Goal: Information Seeking & Learning: Check status

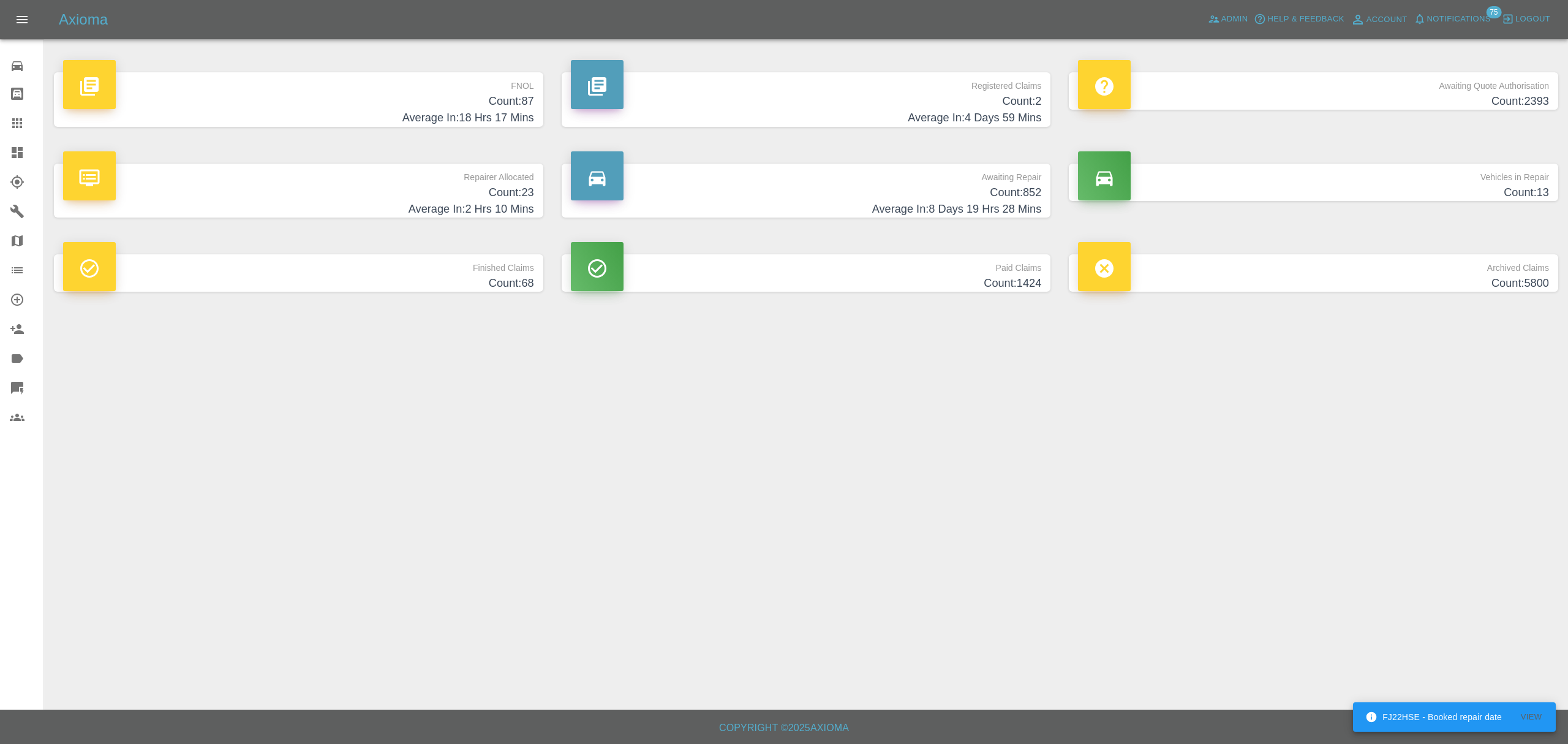
click at [287, 79] on p "FNOL" at bounding box center [299, 83] width 471 height 21
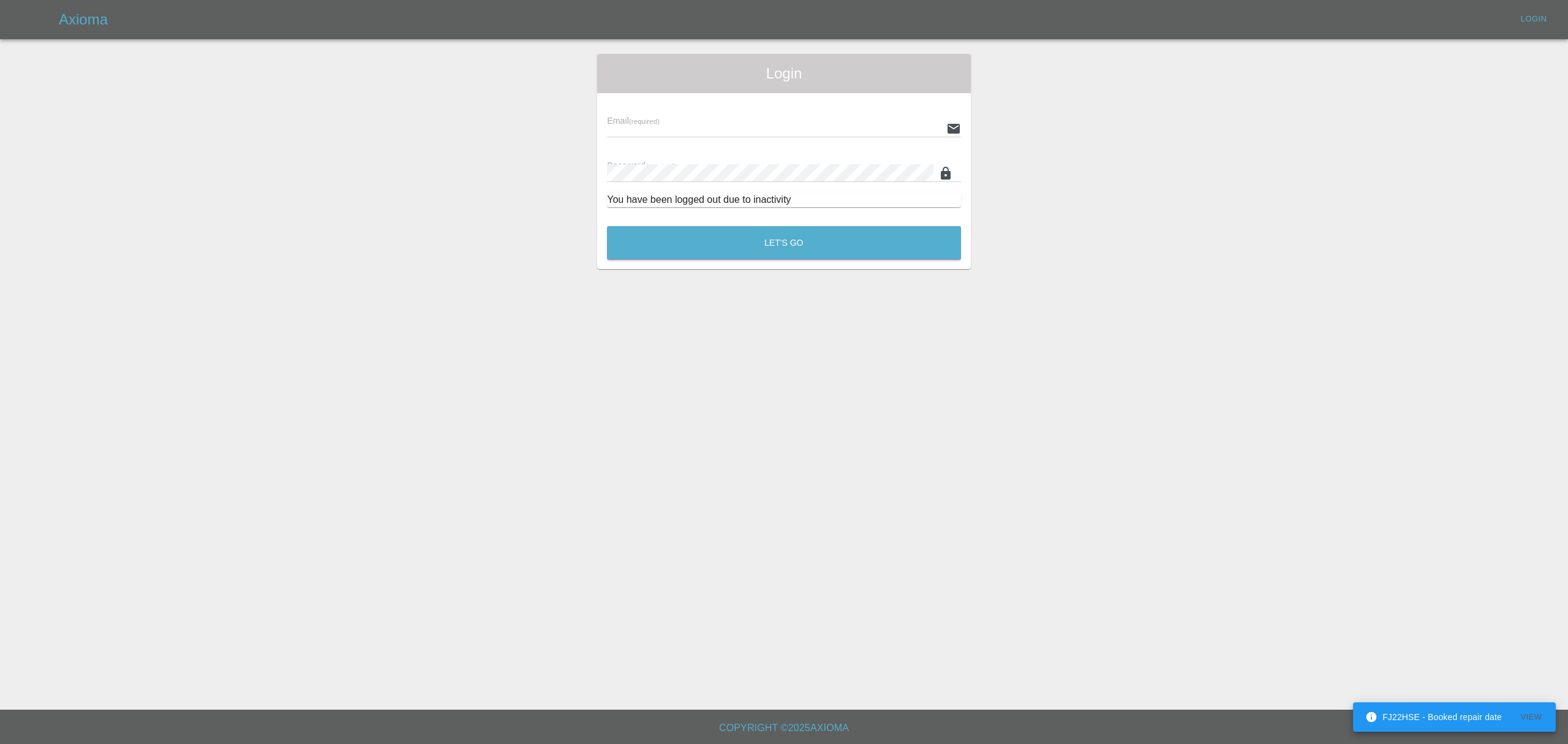
type input "stefano.sironi@axioma.co.uk"
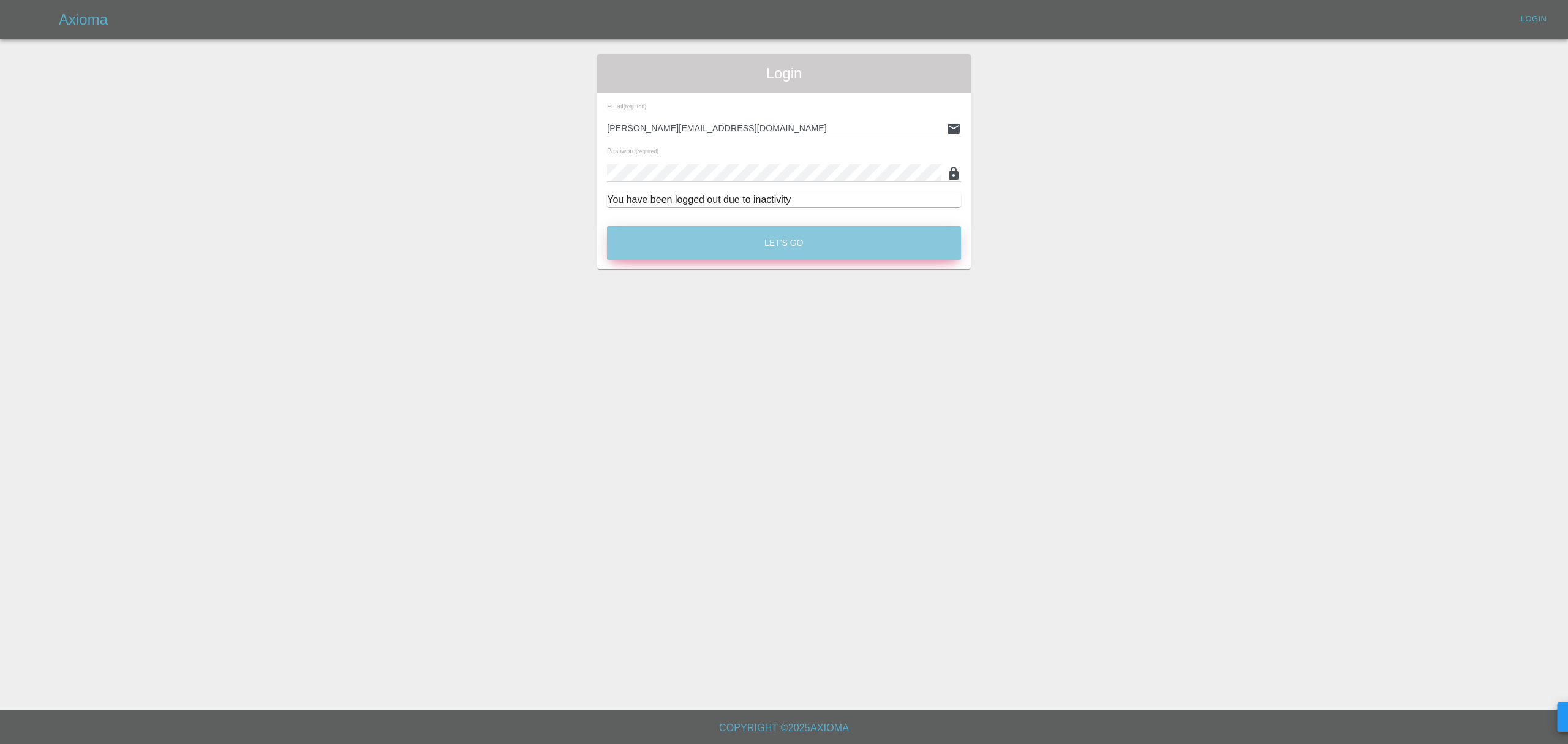
click at [672, 227] on button "Let's Go" at bounding box center [784, 243] width 354 height 34
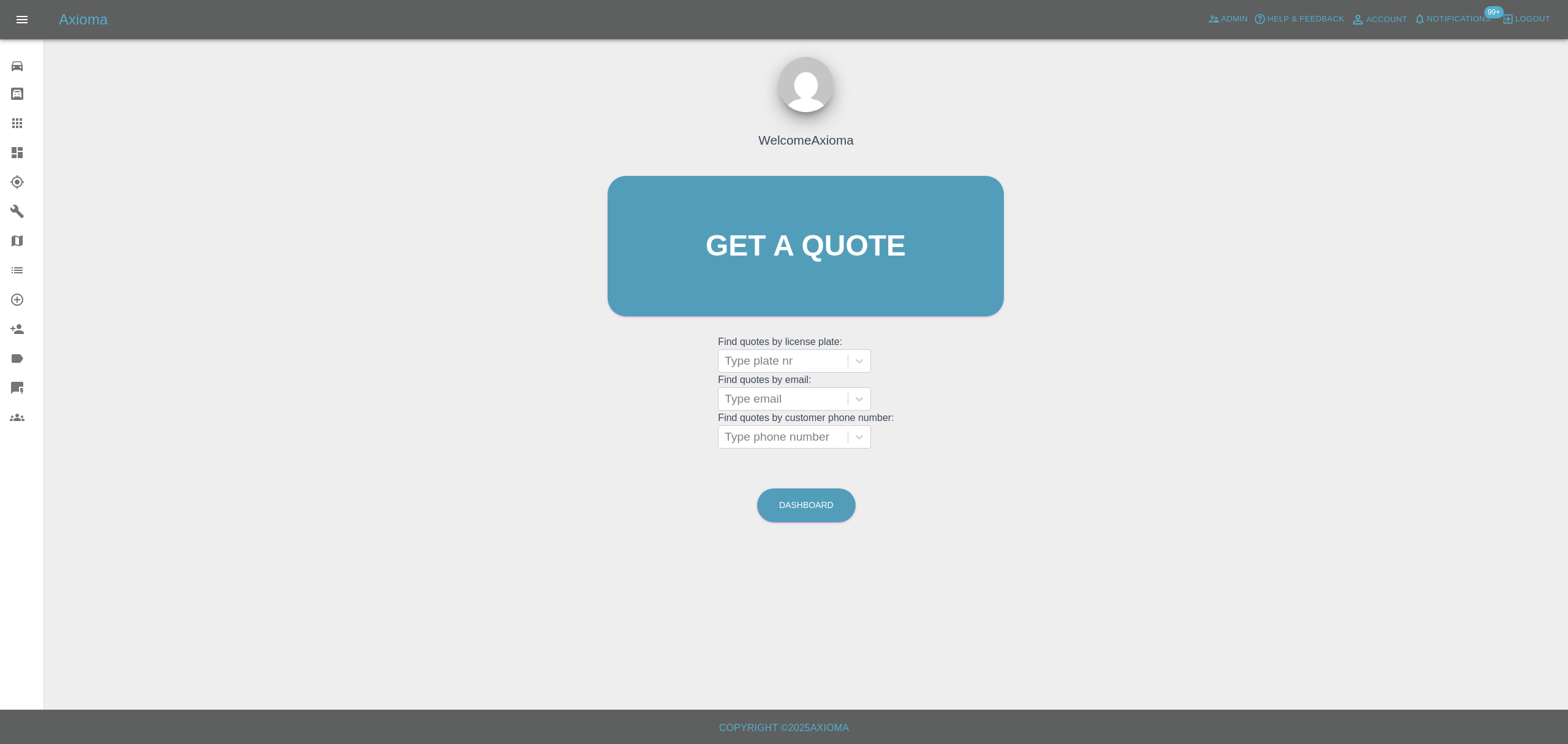
click at [23, 155] on icon at bounding box center [17, 152] width 15 height 15
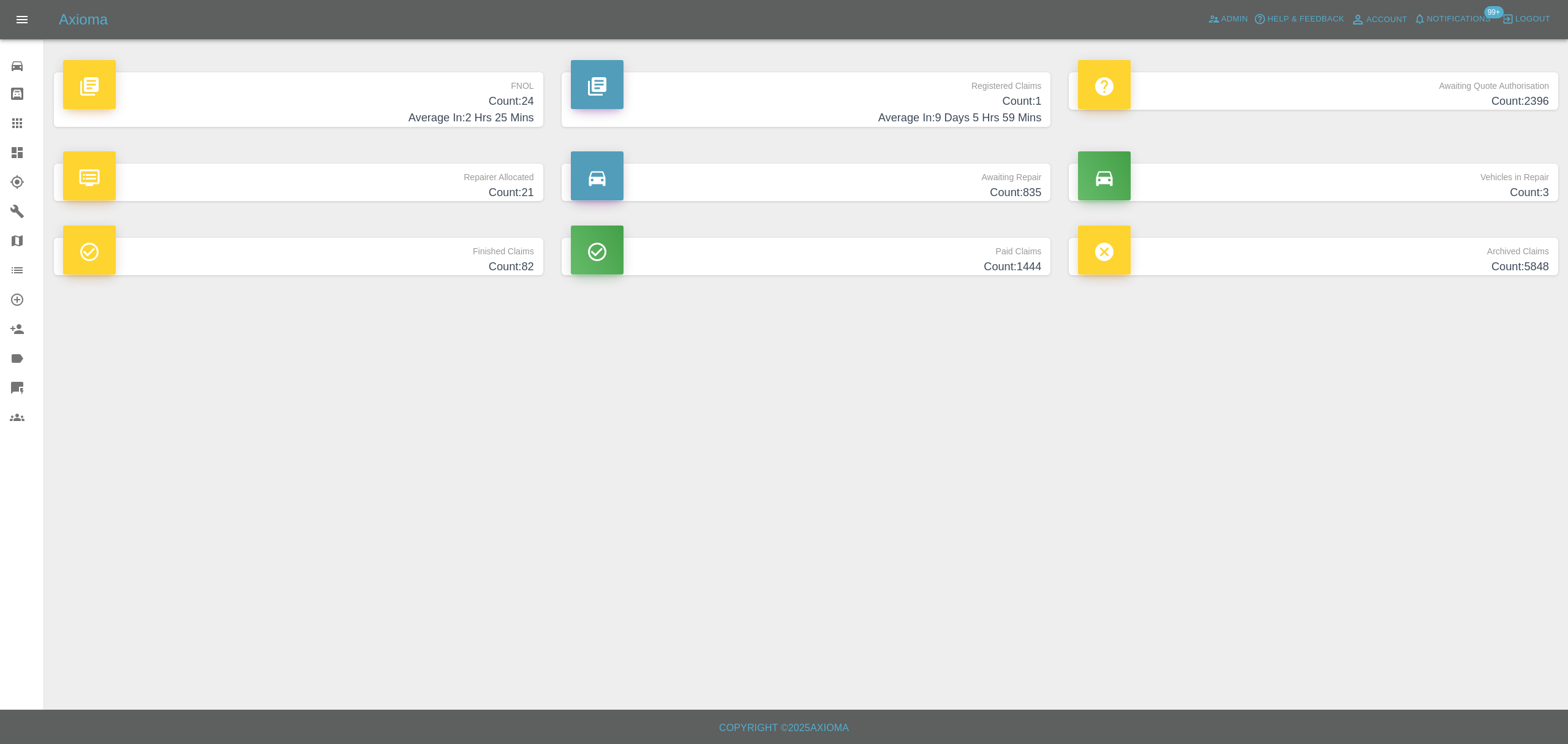
click at [473, 101] on h4 "Count: 24" at bounding box center [299, 101] width 471 height 16
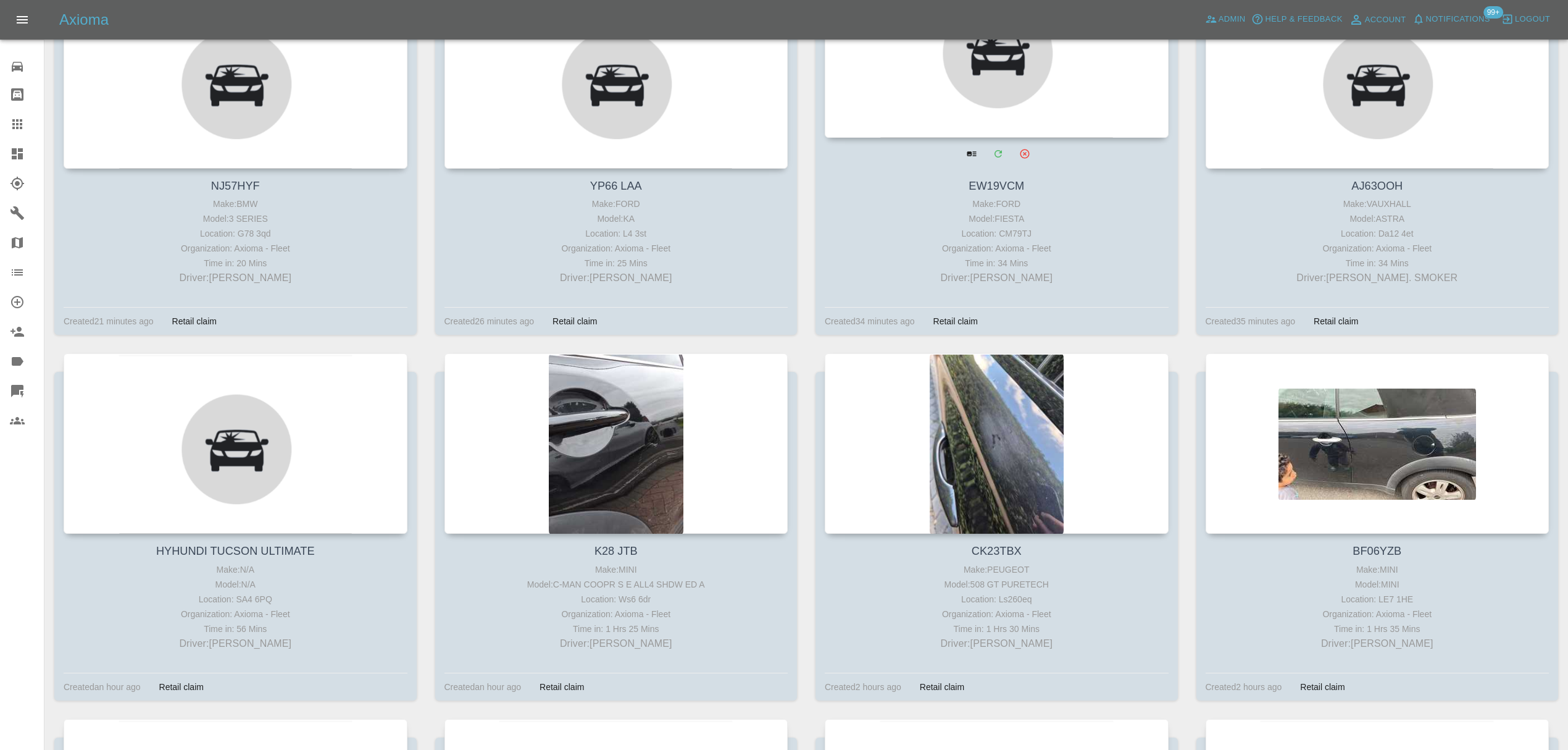
scroll to position [299, 0]
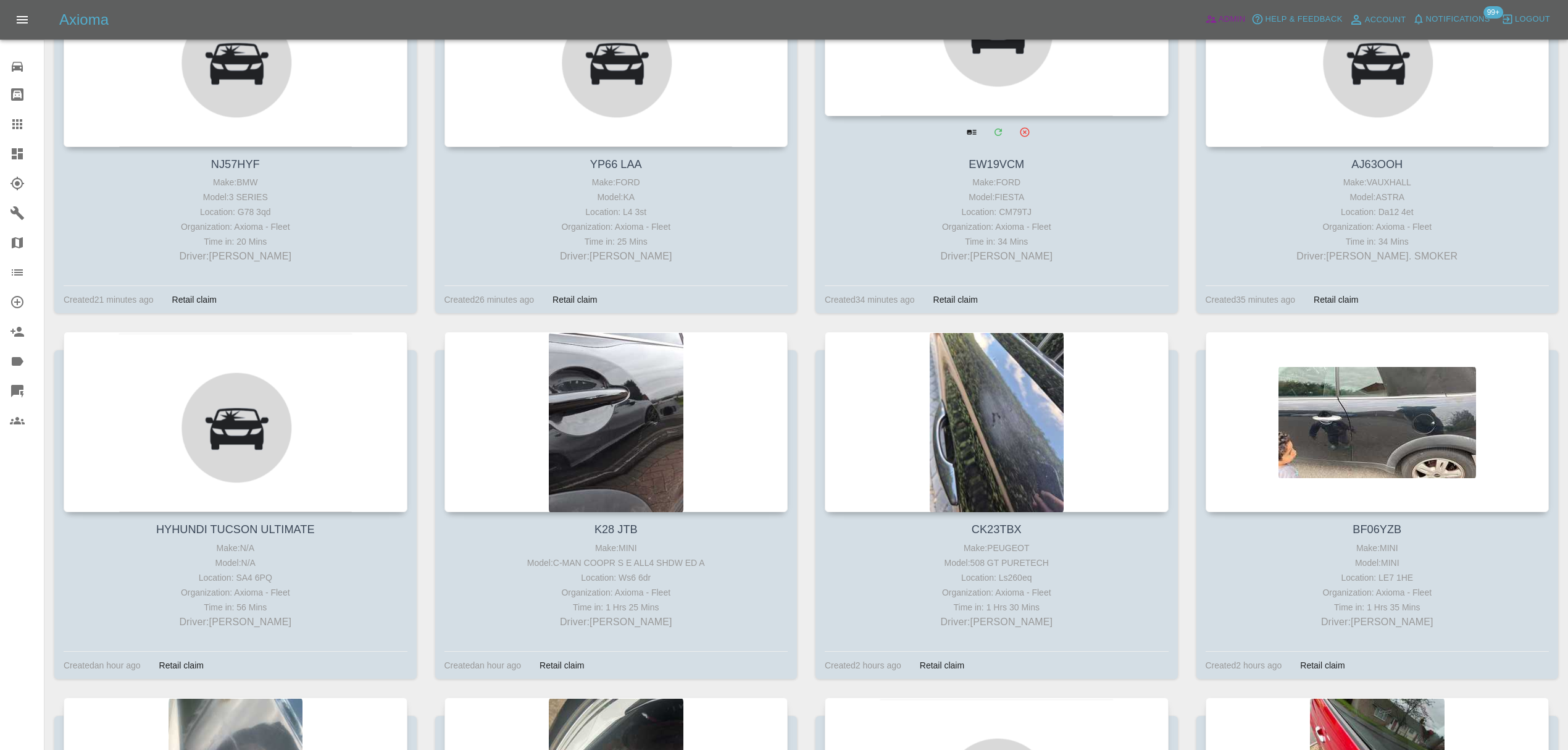
click at [1217, 16] on link "Admin" at bounding box center [1225, 19] width 47 height 19
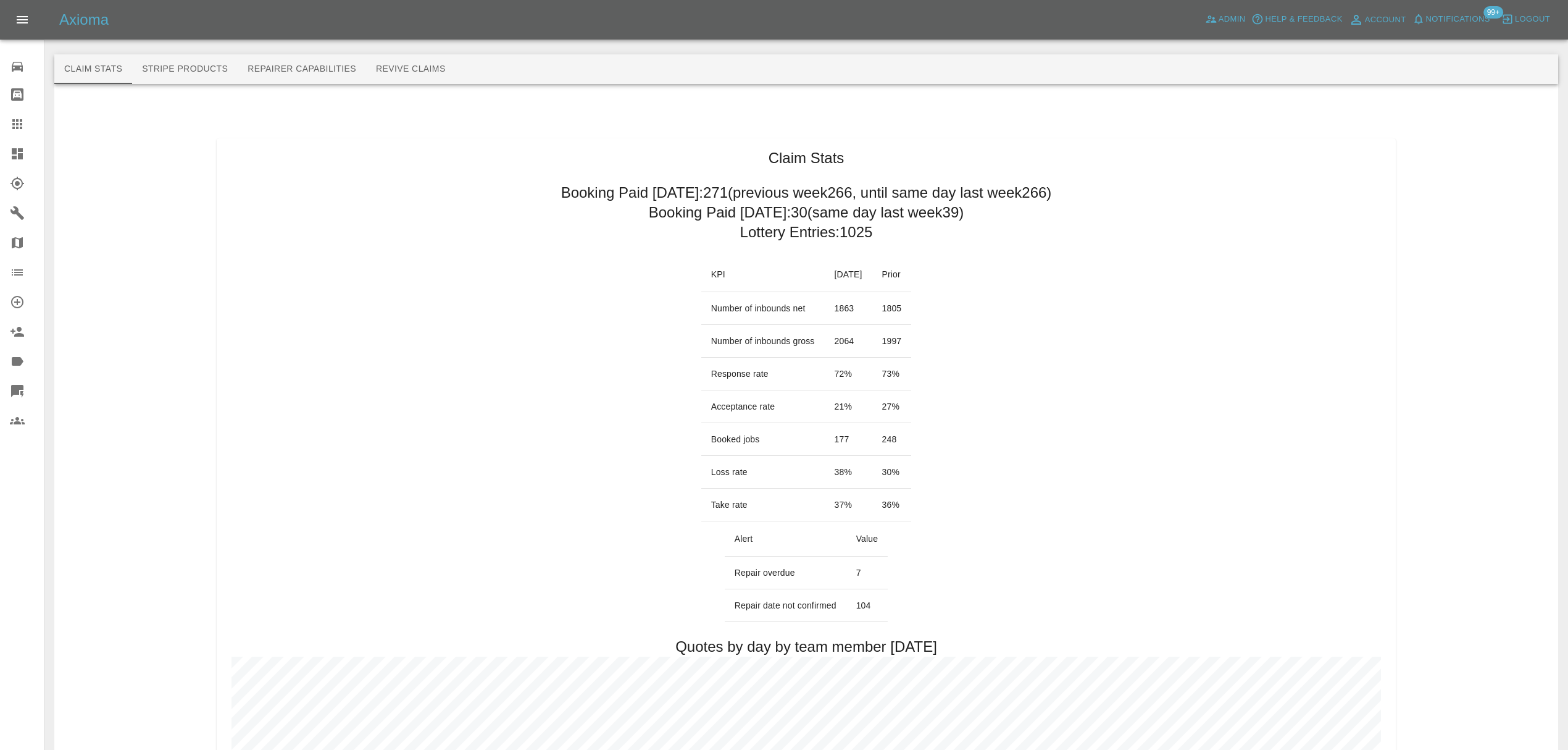
click at [1468, 11] on button "Notifications" at bounding box center [1451, 19] width 84 height 19
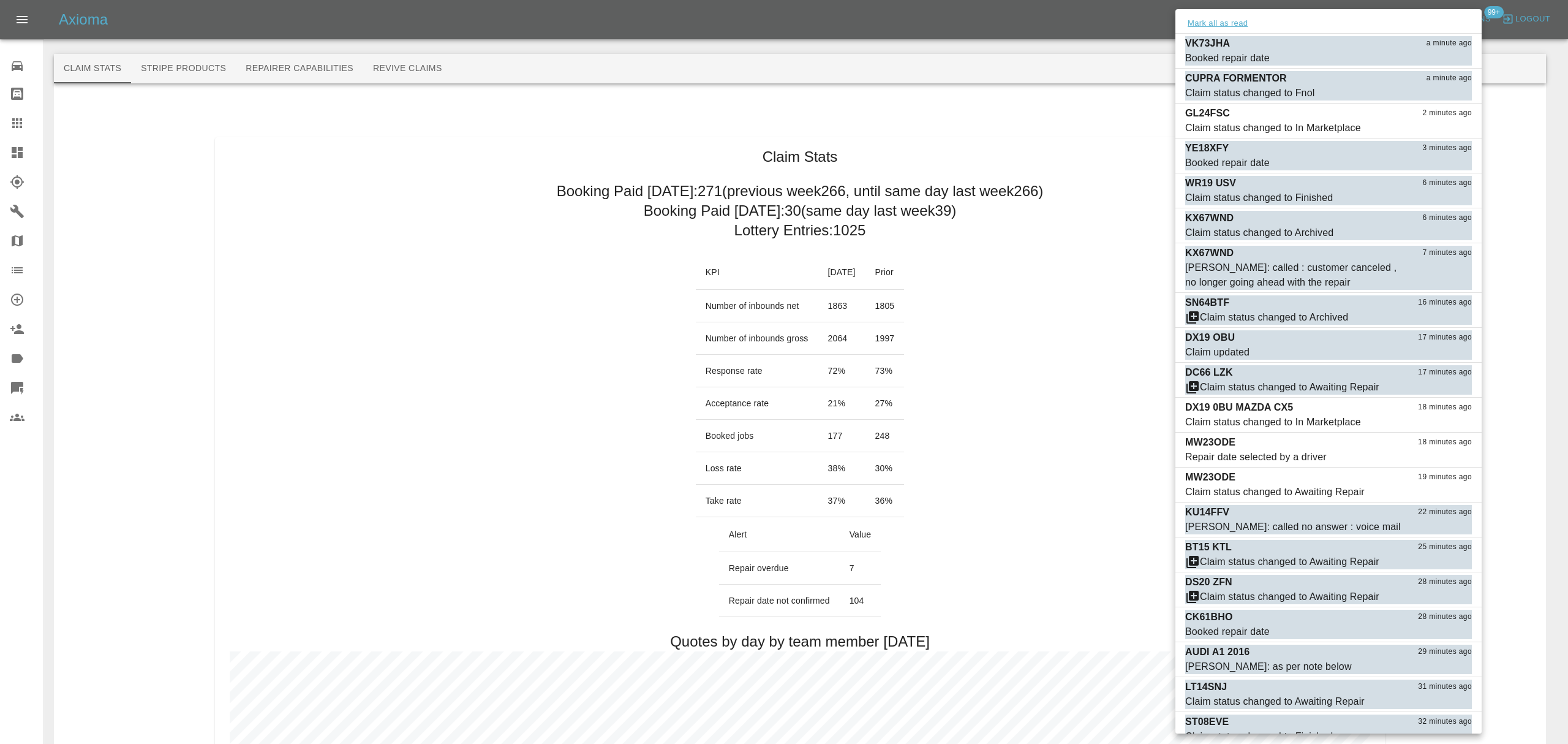
click at [1240, 20] on button "Mark all as read" at bounding box center [1217, 23] width 65 height 14
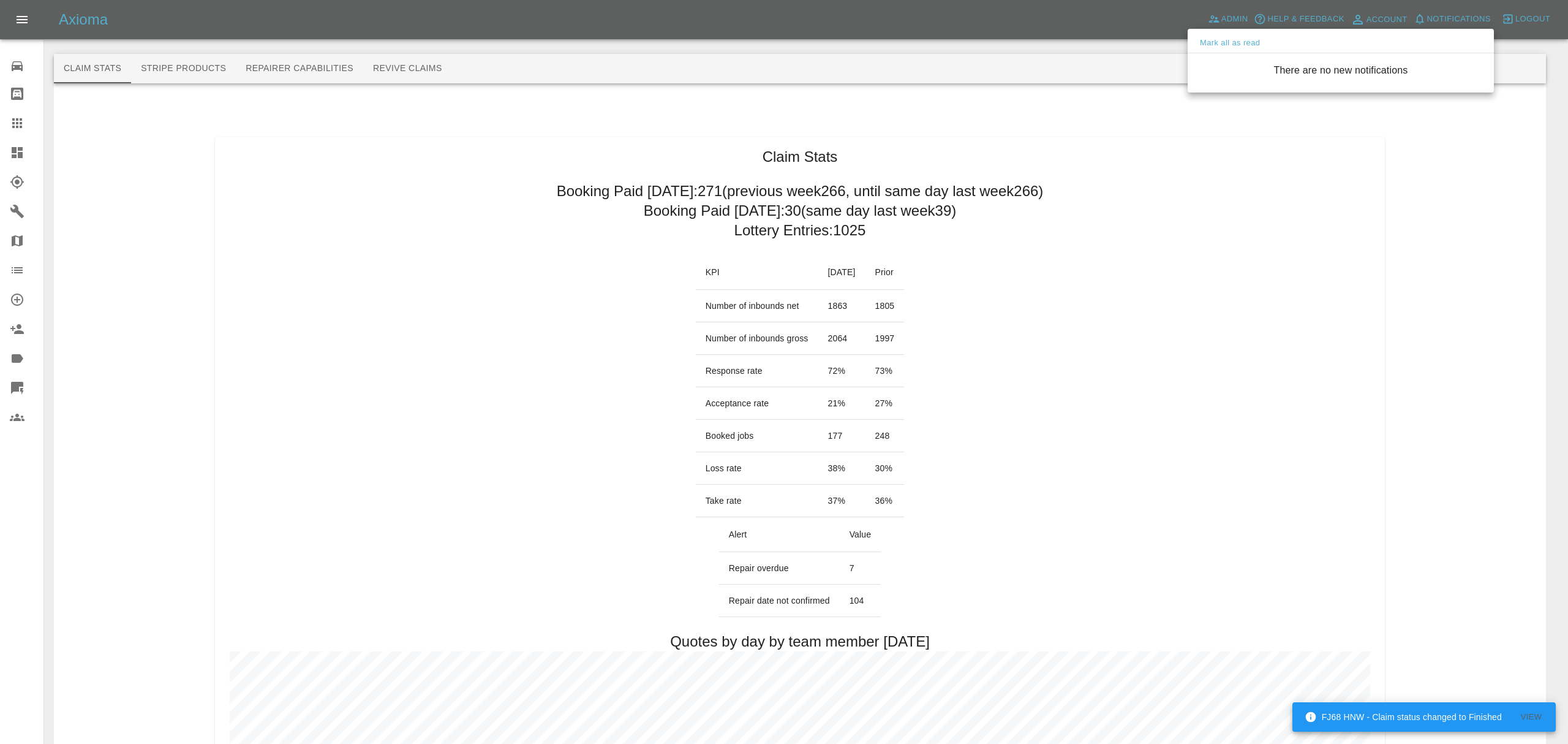
click at [1145, 165] on div at bounding box center [784, 372] width 1568 height 744
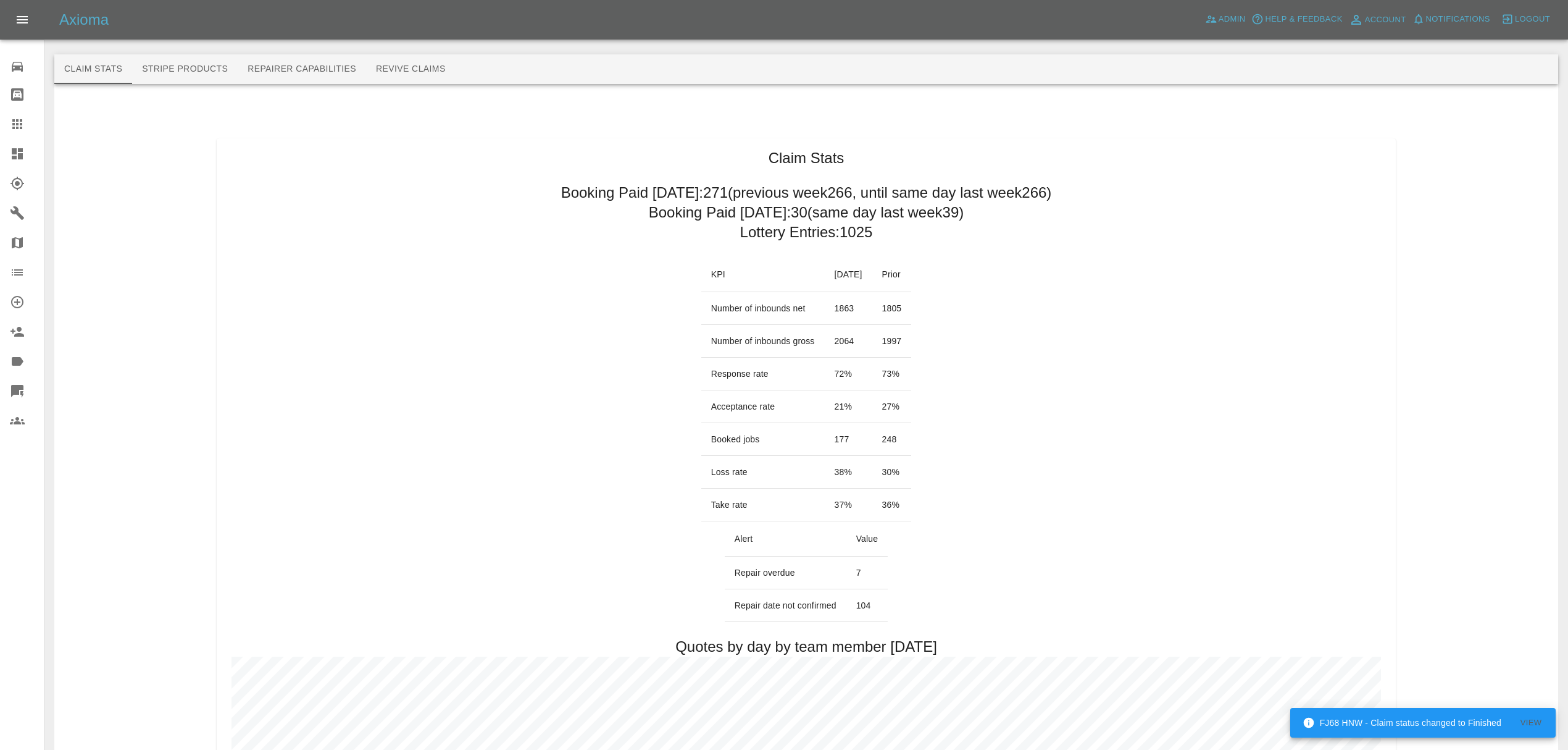
click at [29, 156] on div at bounding box center [27, 153] width 34 height 15
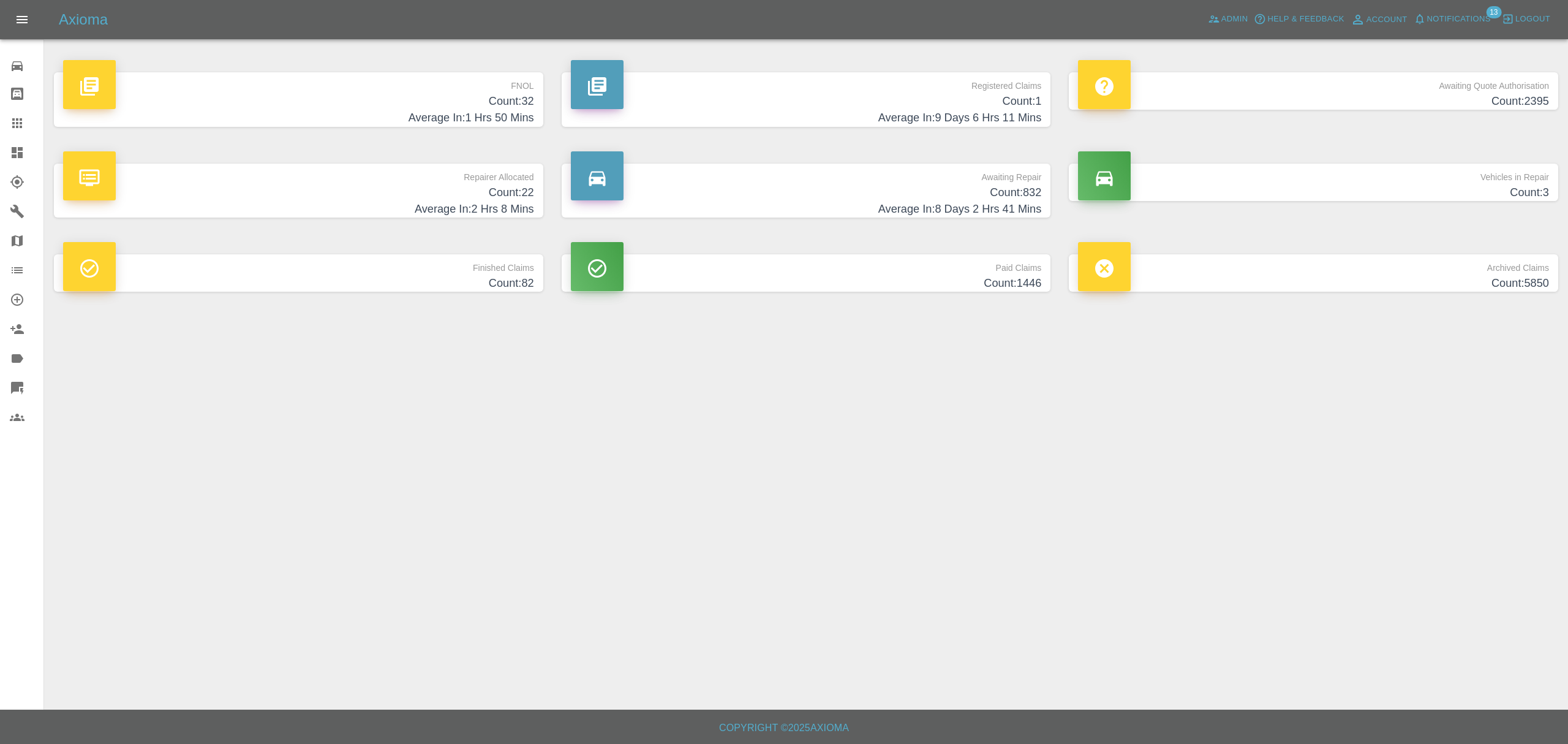
click at [1453, 18] on span "Notifications" at bounding box center [1459, 19] width 64 height 14
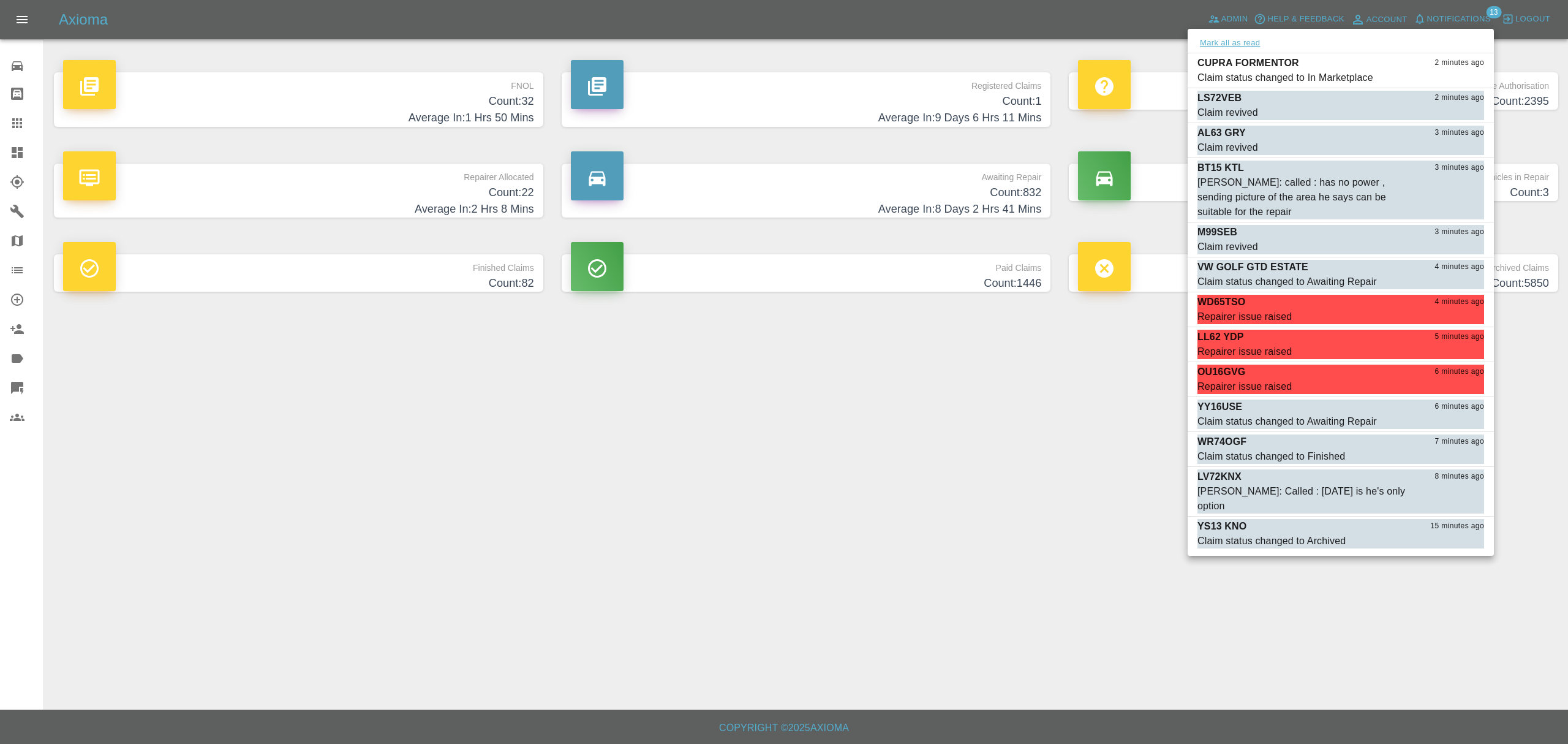
click at [1229, 36] on button "Mark all as read" at bounding box center [1230, 43] width 65 height 14
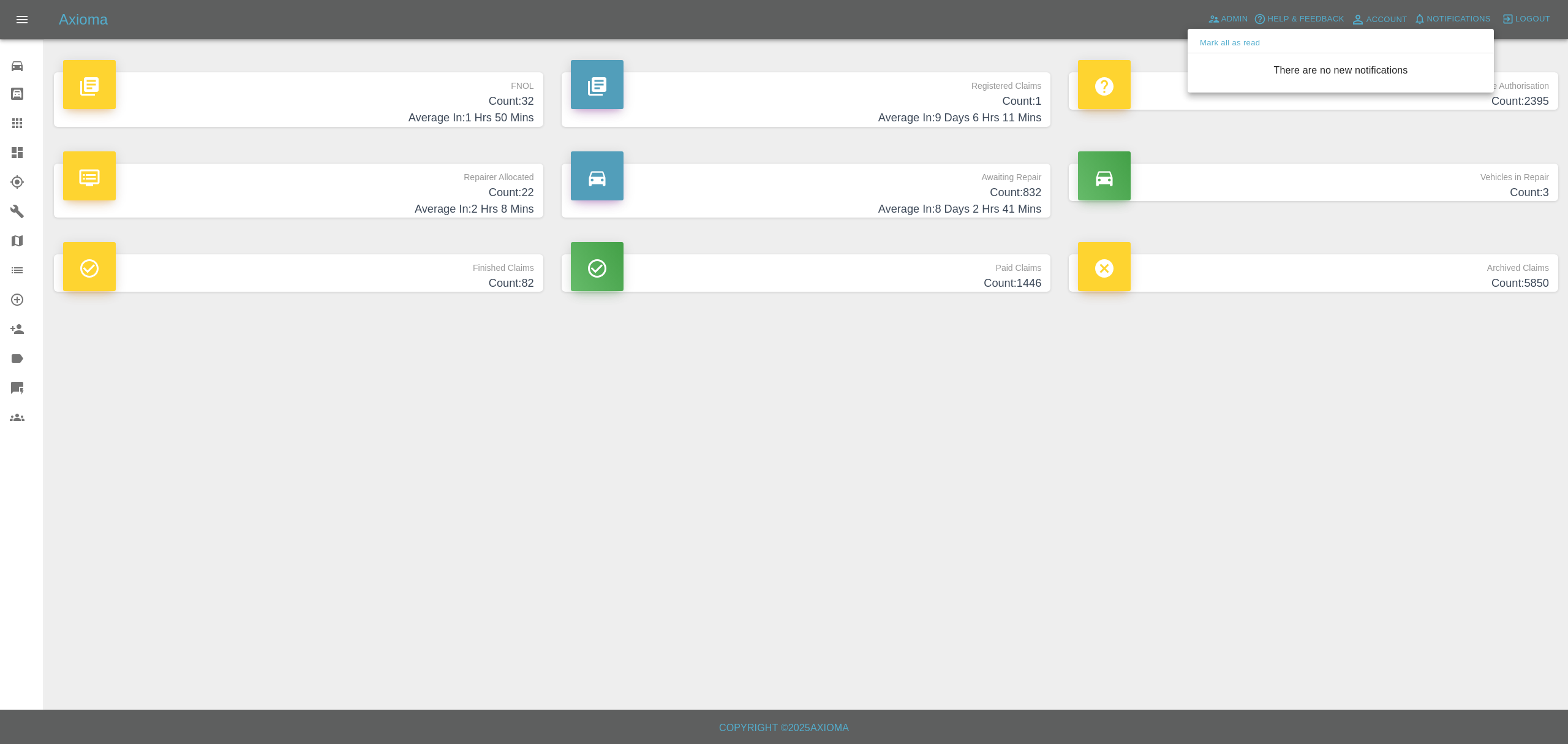
click at [278, 95] on div at bounding box center [784, 372] width 1568 height 744
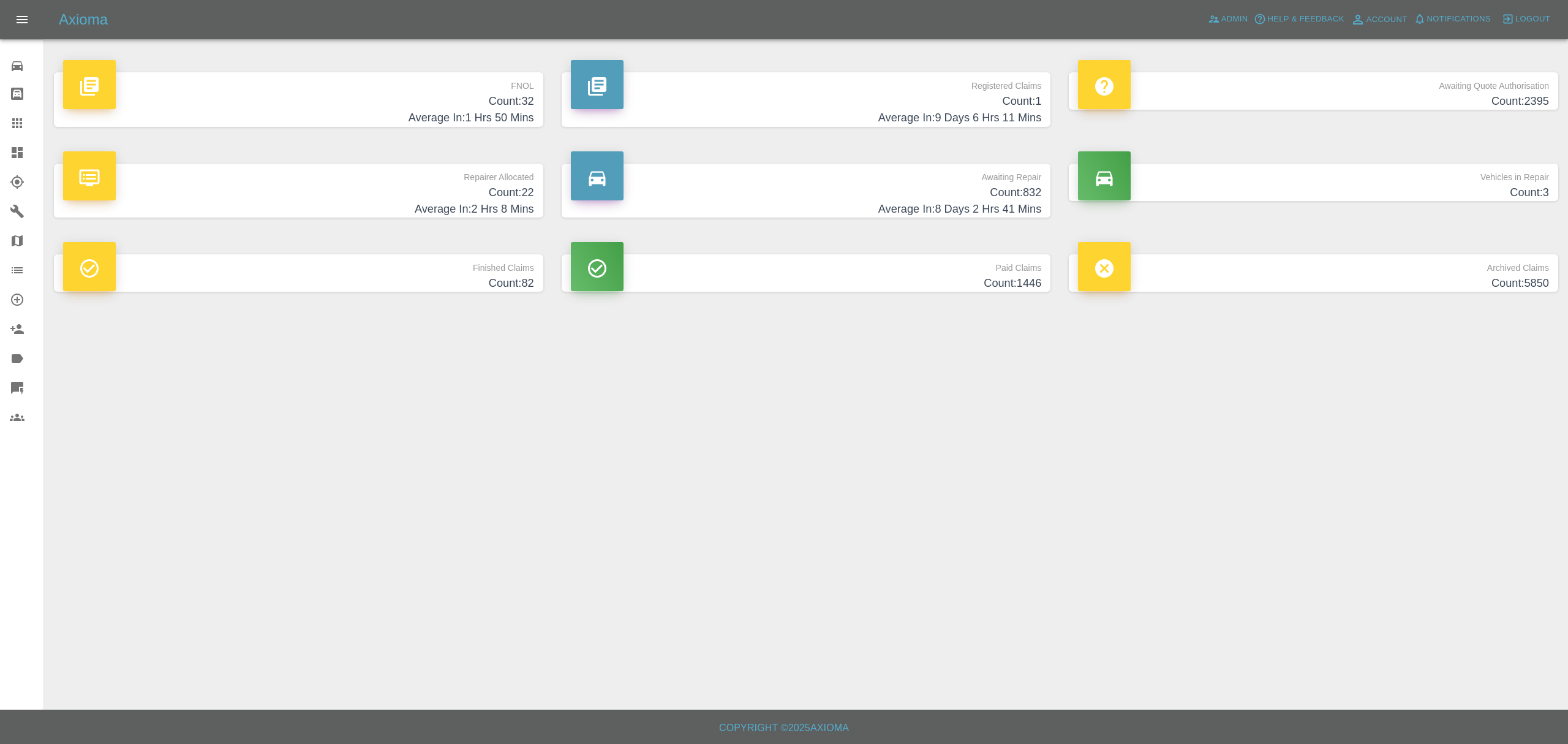
click at [467, 104] on h4 "Count: 32" at bounding box center [299, 101] width 471 height 16
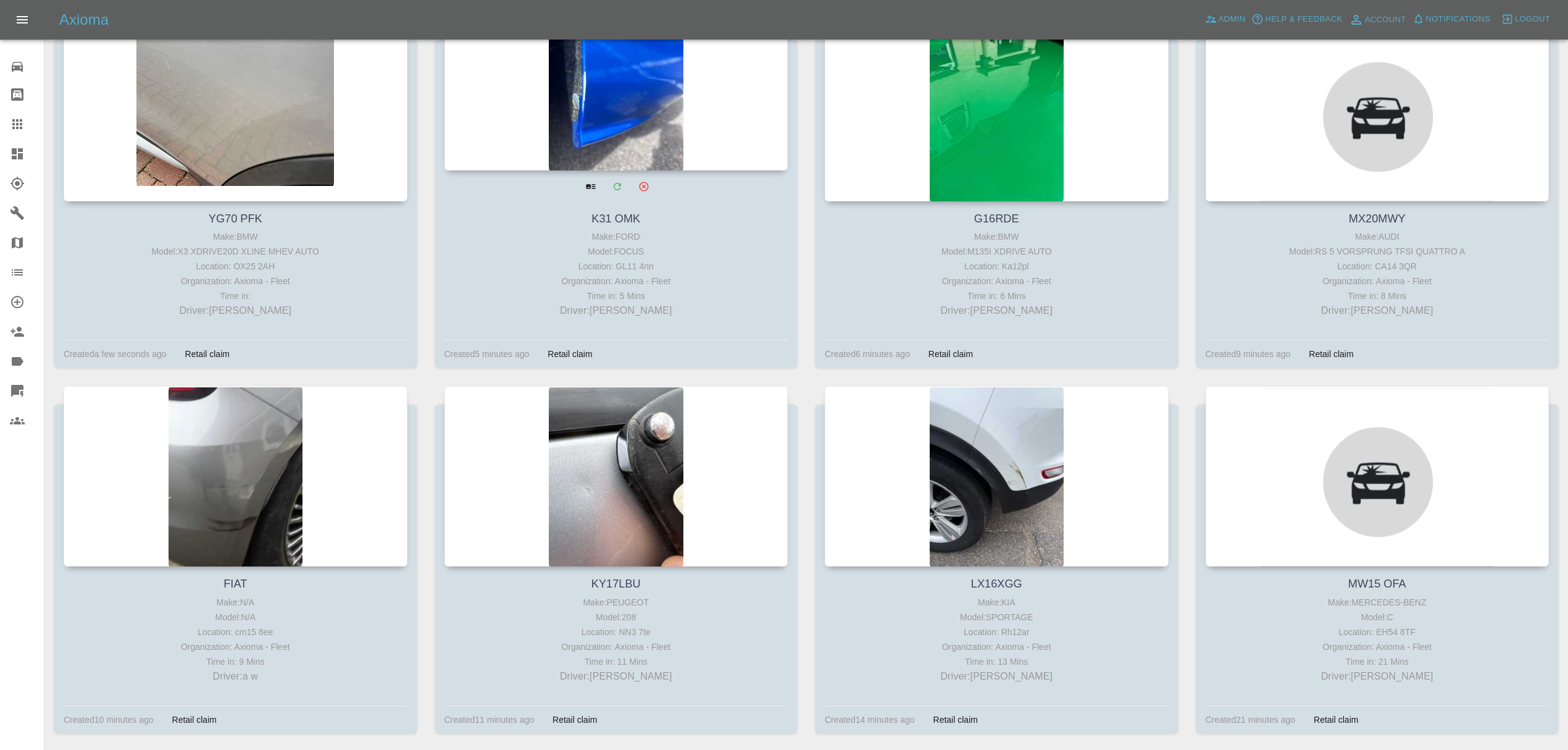
scroll to position [260, 0]
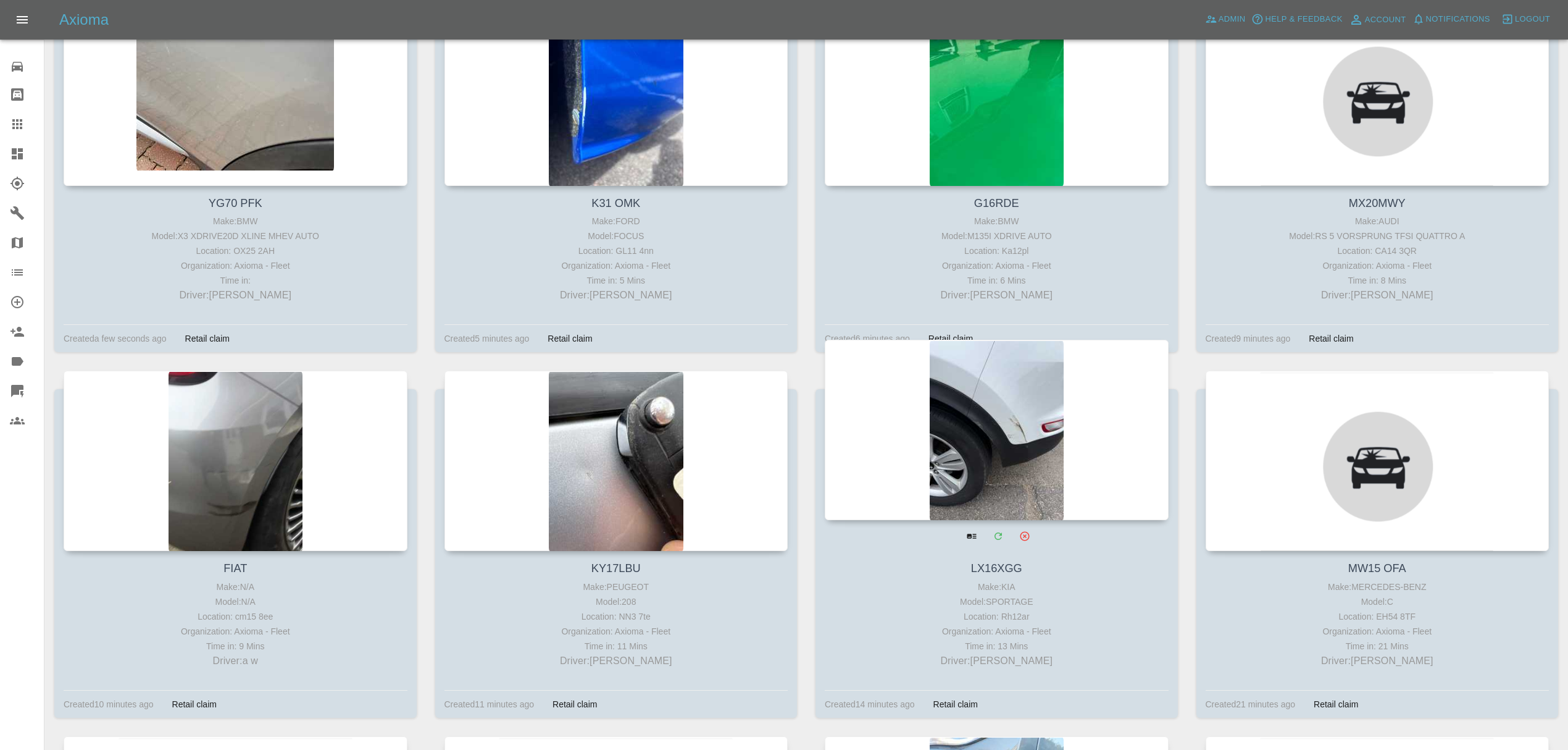
click at [1010, 421] on div at bounding box center [996, 429] width 343 height 180
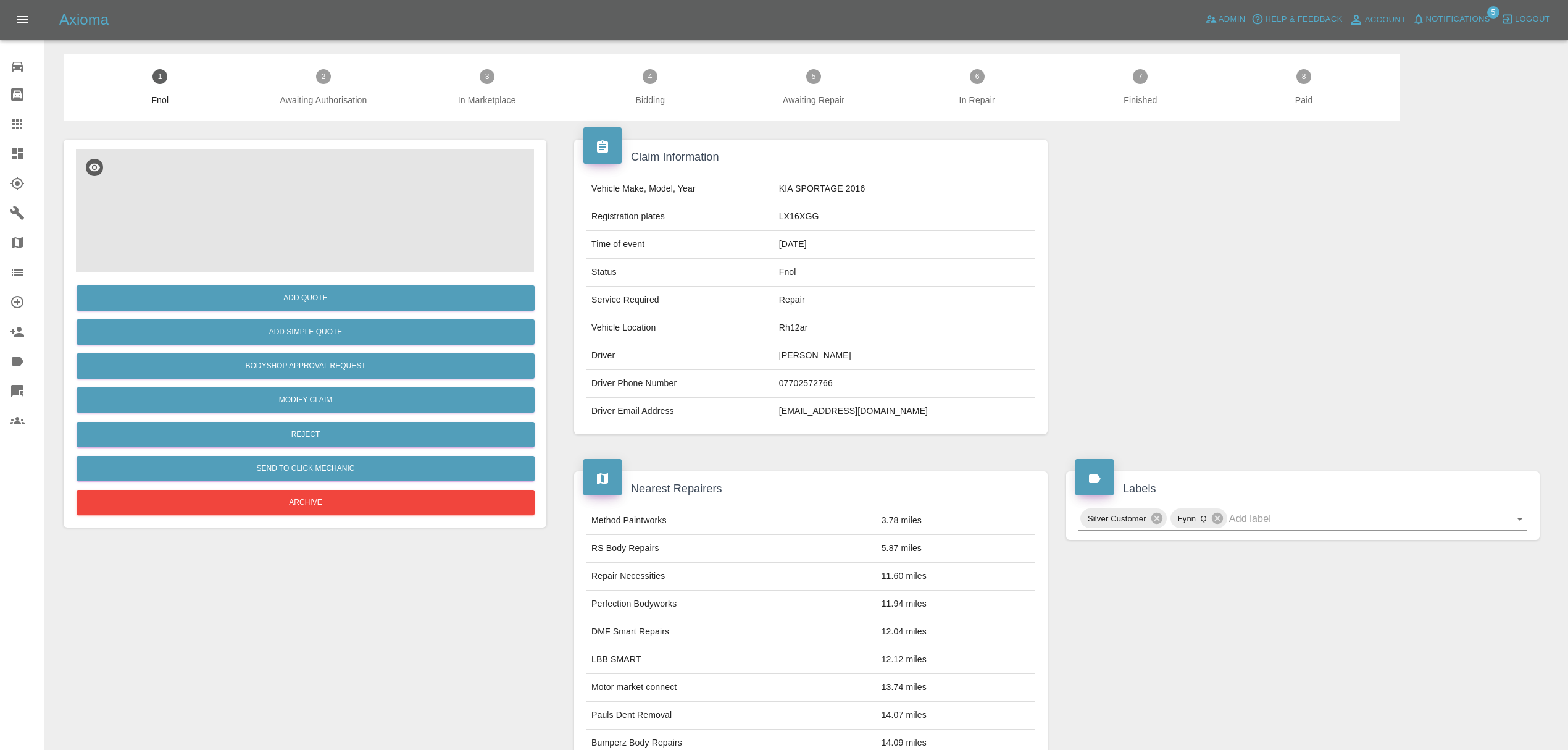
click at [310, 193] on img at bounding box center [304, 210] width 458 height 123
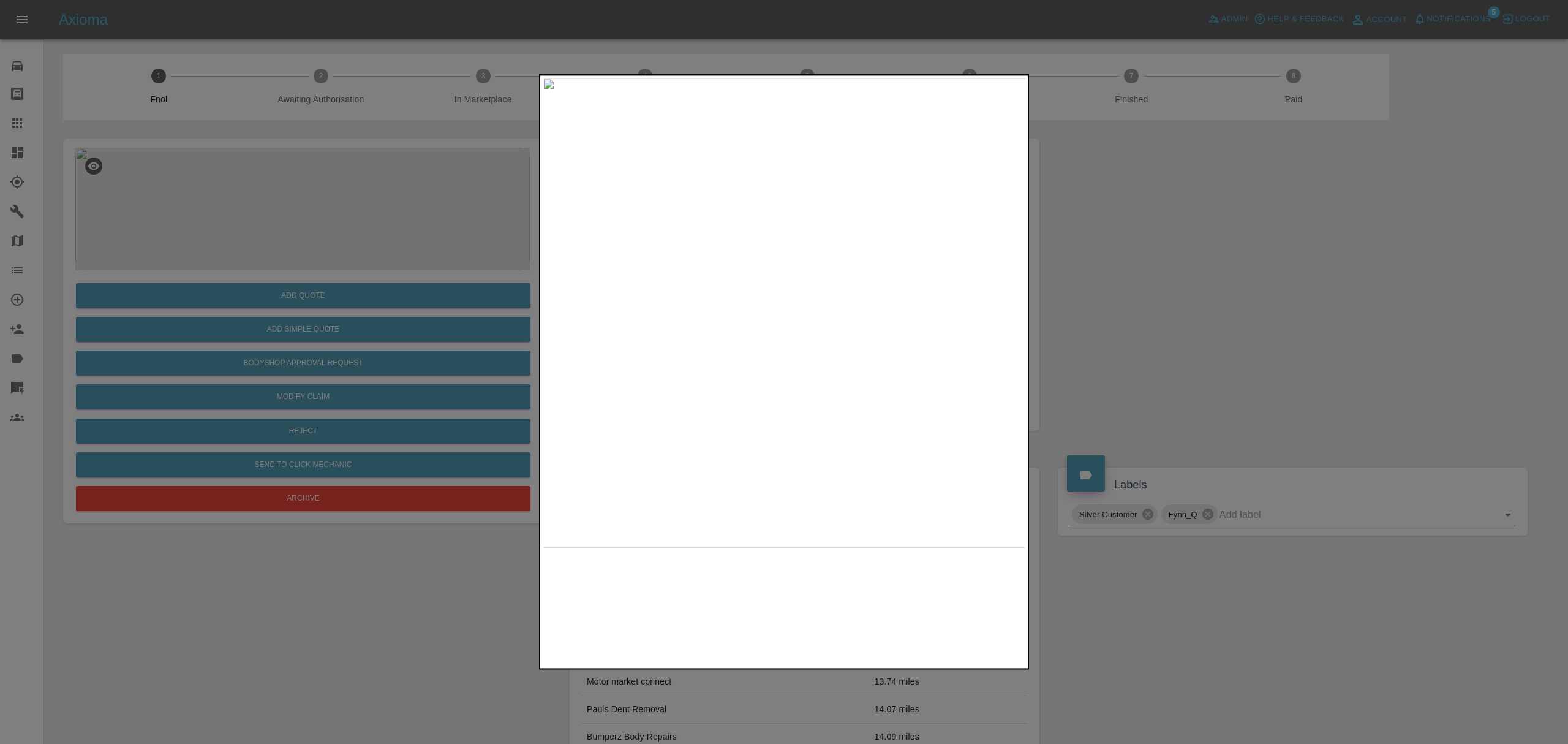
click at [801, 319] on img at bounding box center [784, 312] width 483 height 470
click at [1165, 301] on div at bounding box center [784, 372] width 1568 height 744
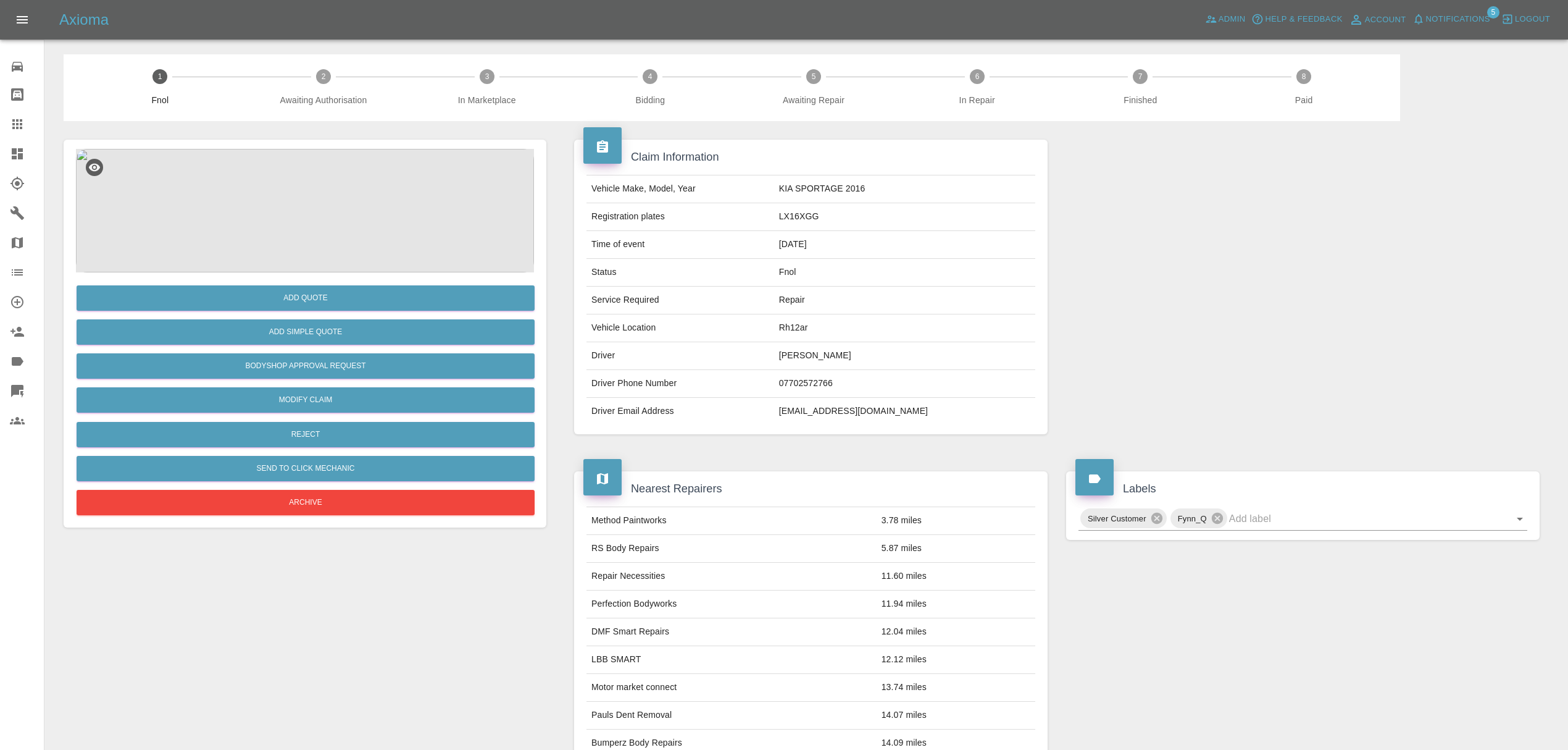
click at [326, 183] on img at bounding box center [304, 210] width 458 height 123
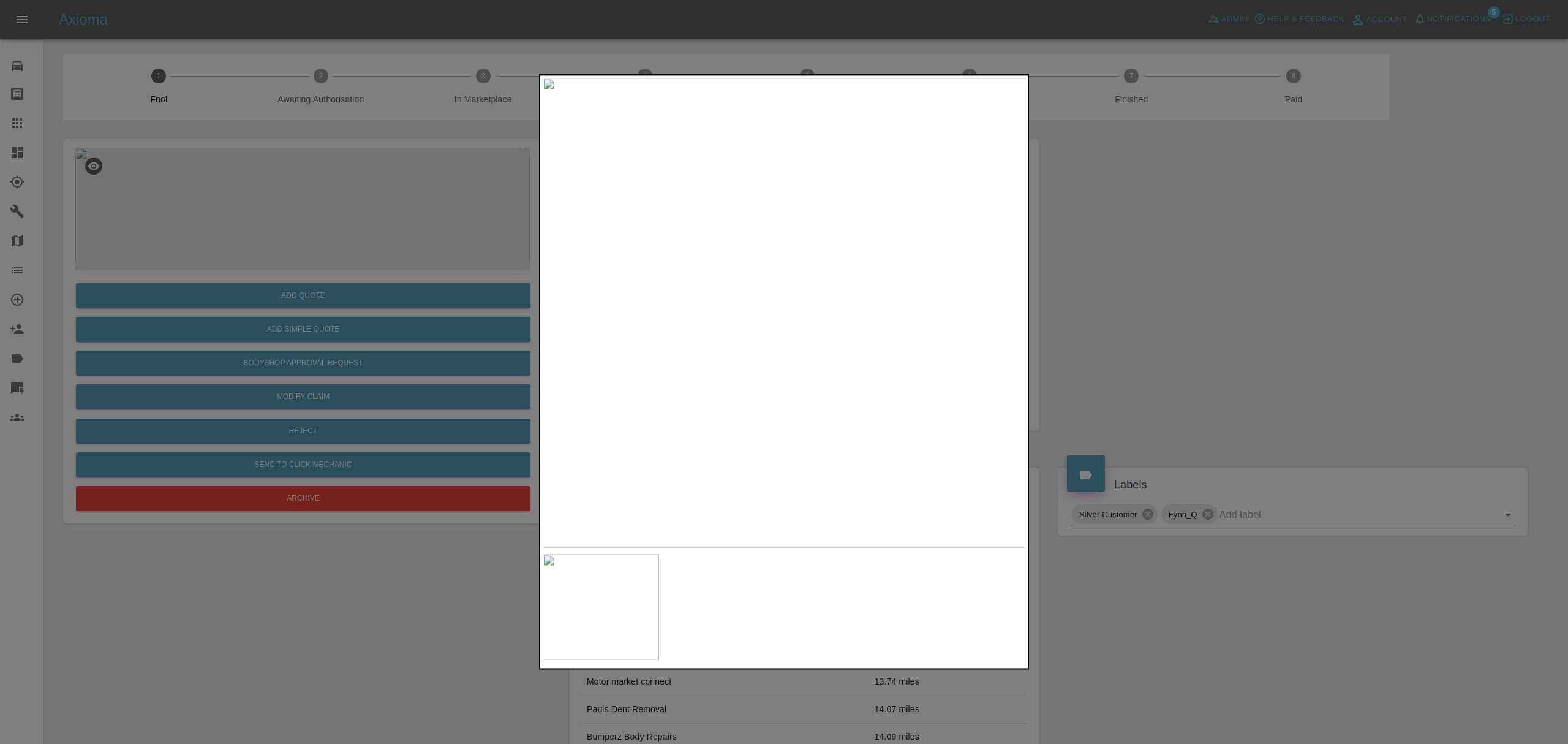
click at [1192, 307] on div at bounding box center [784, 372] width 1568 height 744
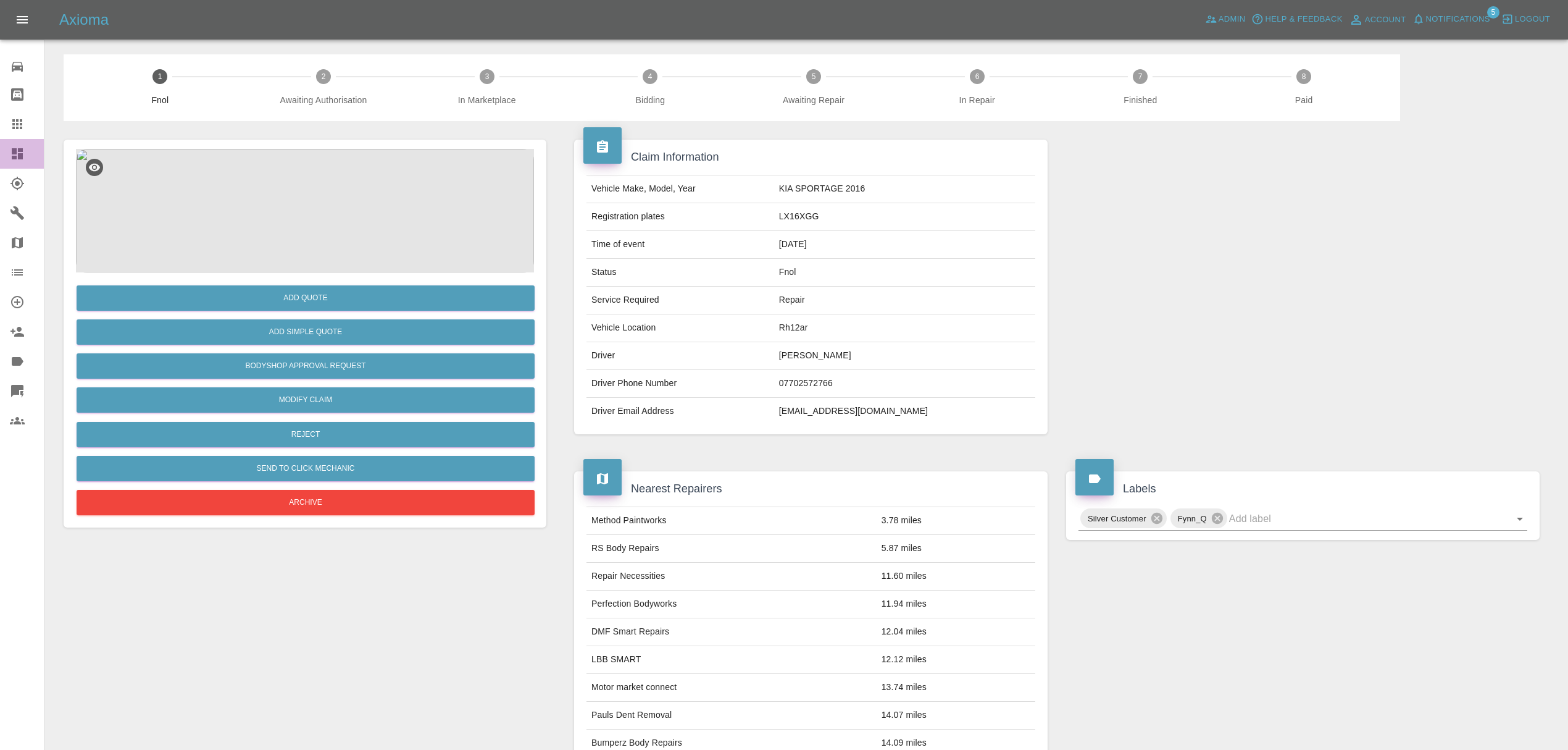
click at [1, 142] on link "Dashboard" at bounding box center [22, 153] width 44 height 29
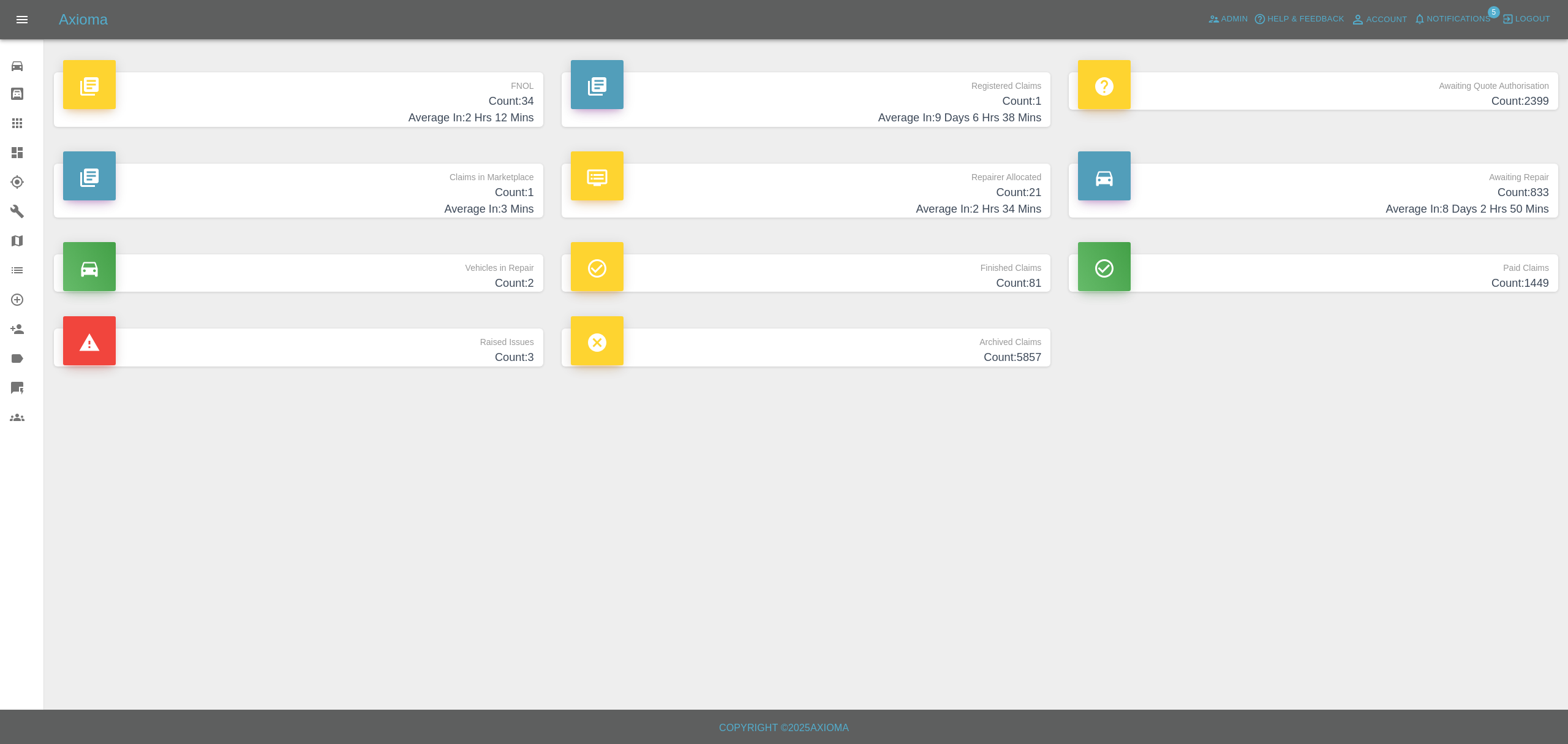
click at [469, 106] on h4 "Count: 34" at bounding box center [299, 101] width 471 height 16
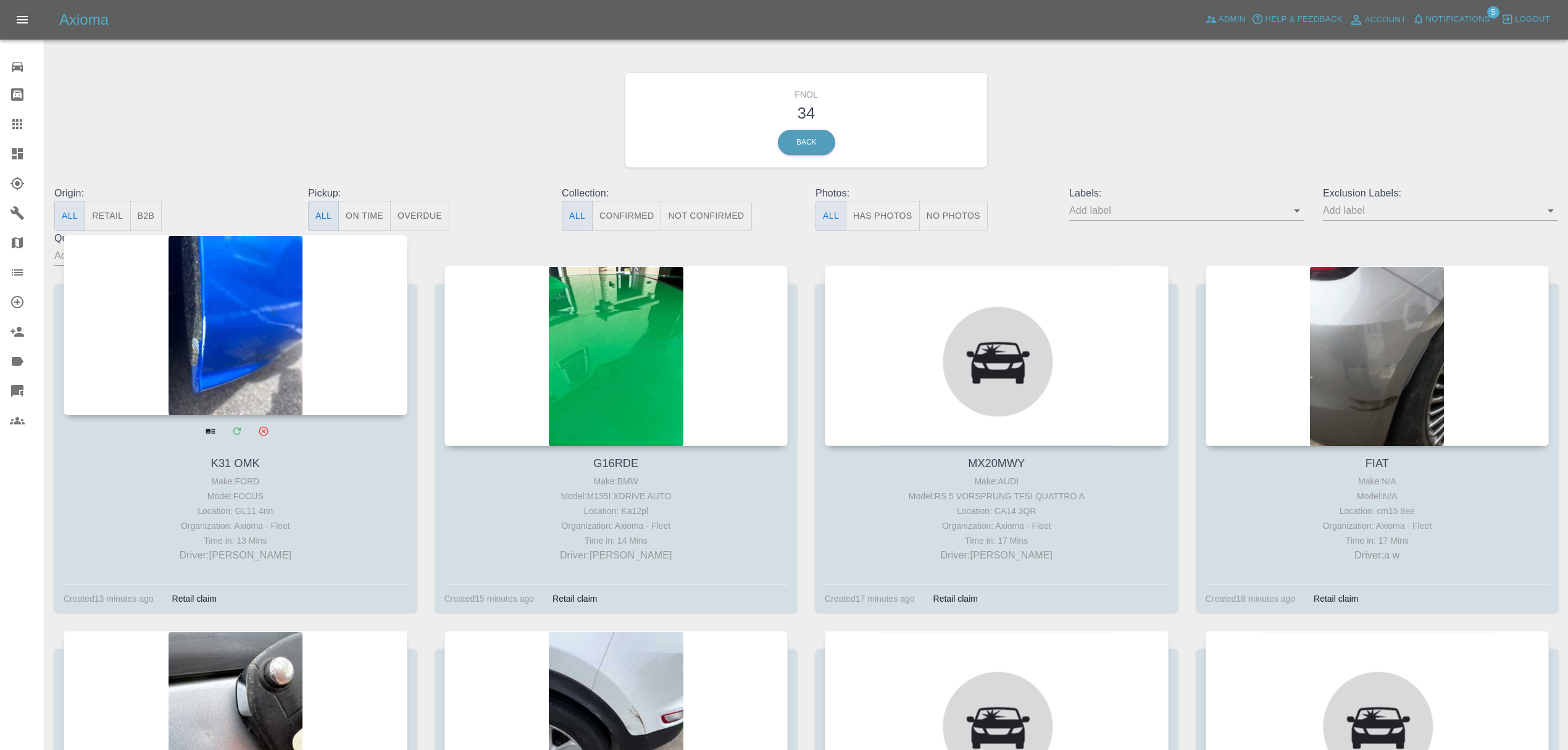
click at [311, 313] on div at bounding box center [235, 325] width 343 height 180
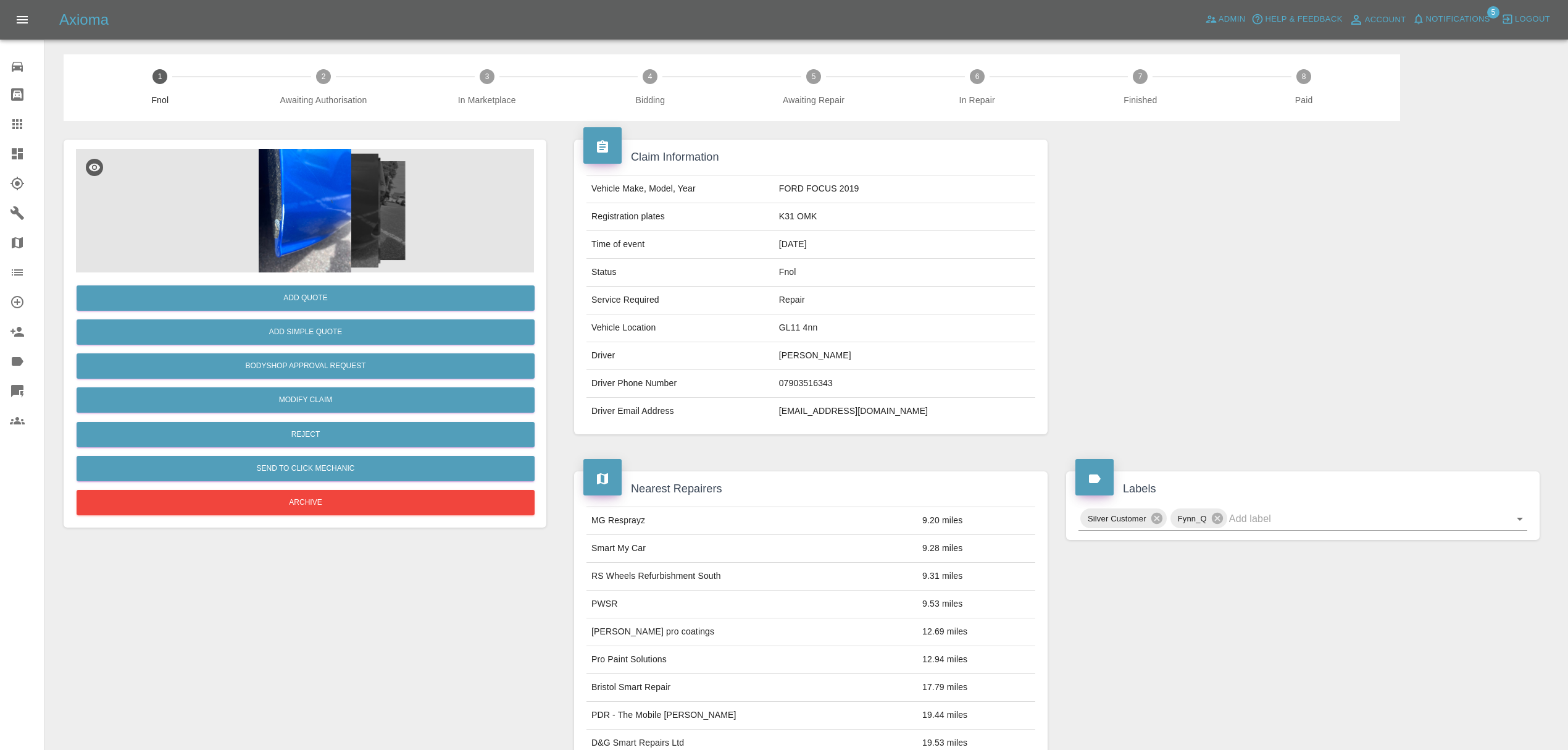
click at [317, 189] on img at bounding box center [304, 210] width 458 height 123
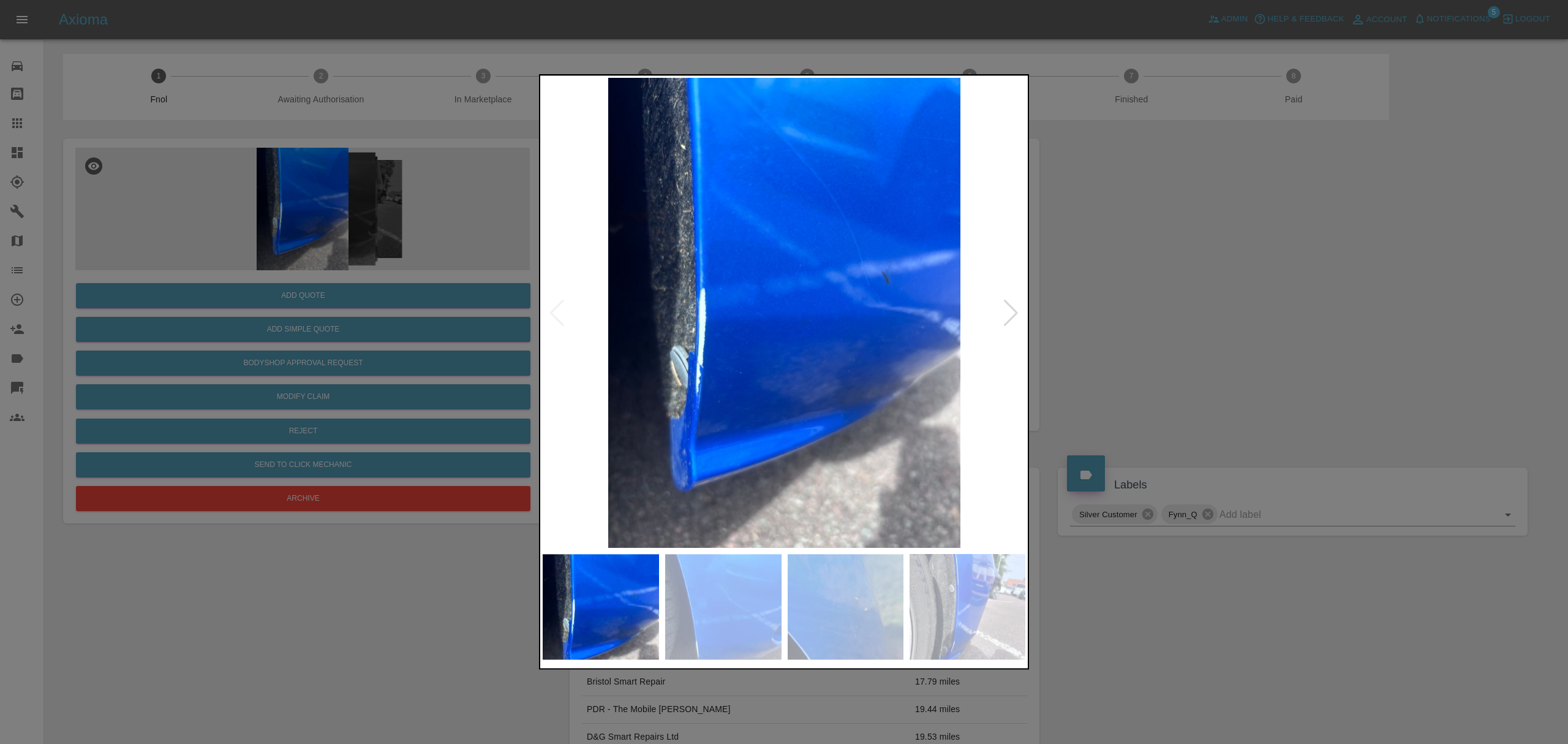
click at [1005, 319] on div at bounding box center [1011, 312] width 16 height 27
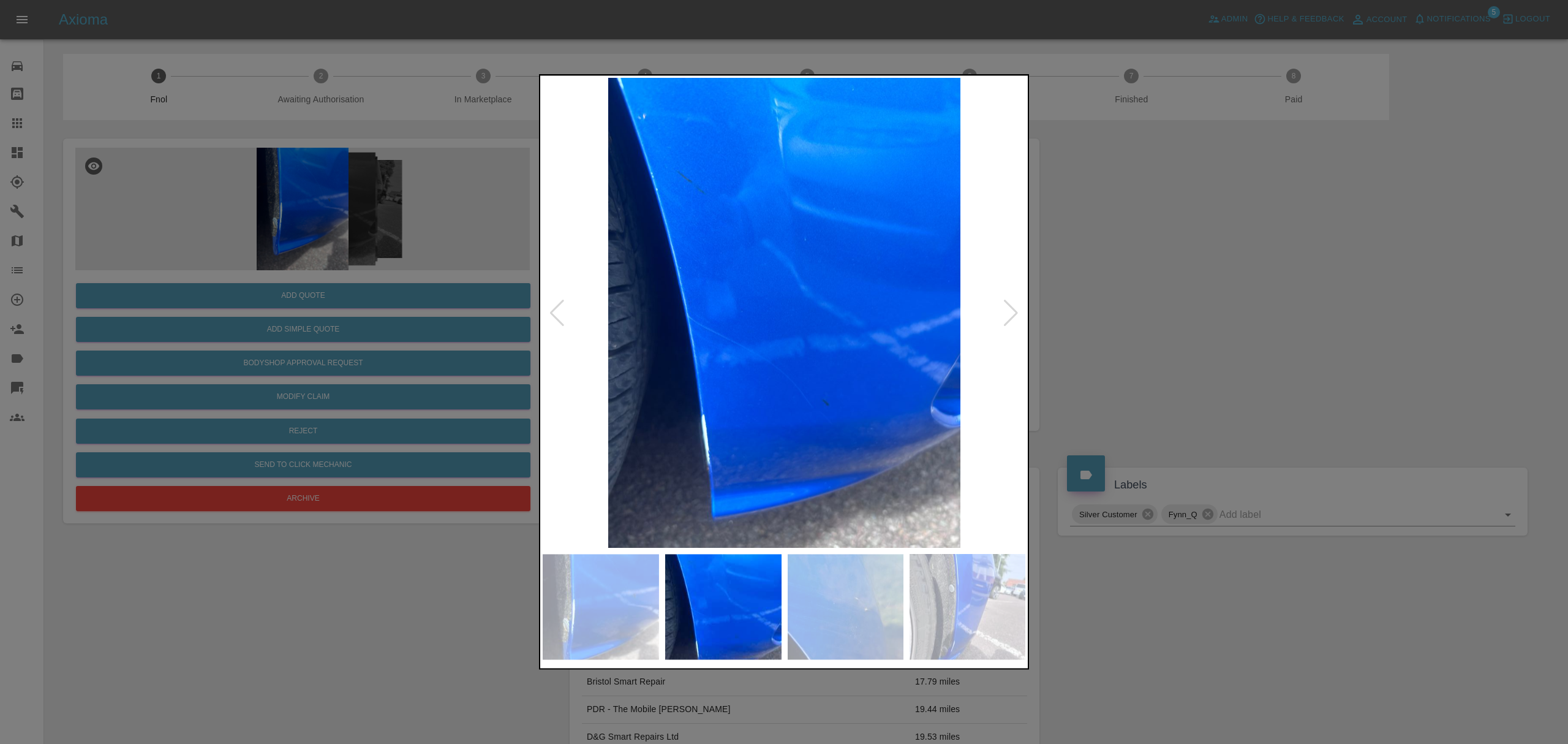
click at [1005, 319] on div at bounding box center [1011, 312] width 16 height 27
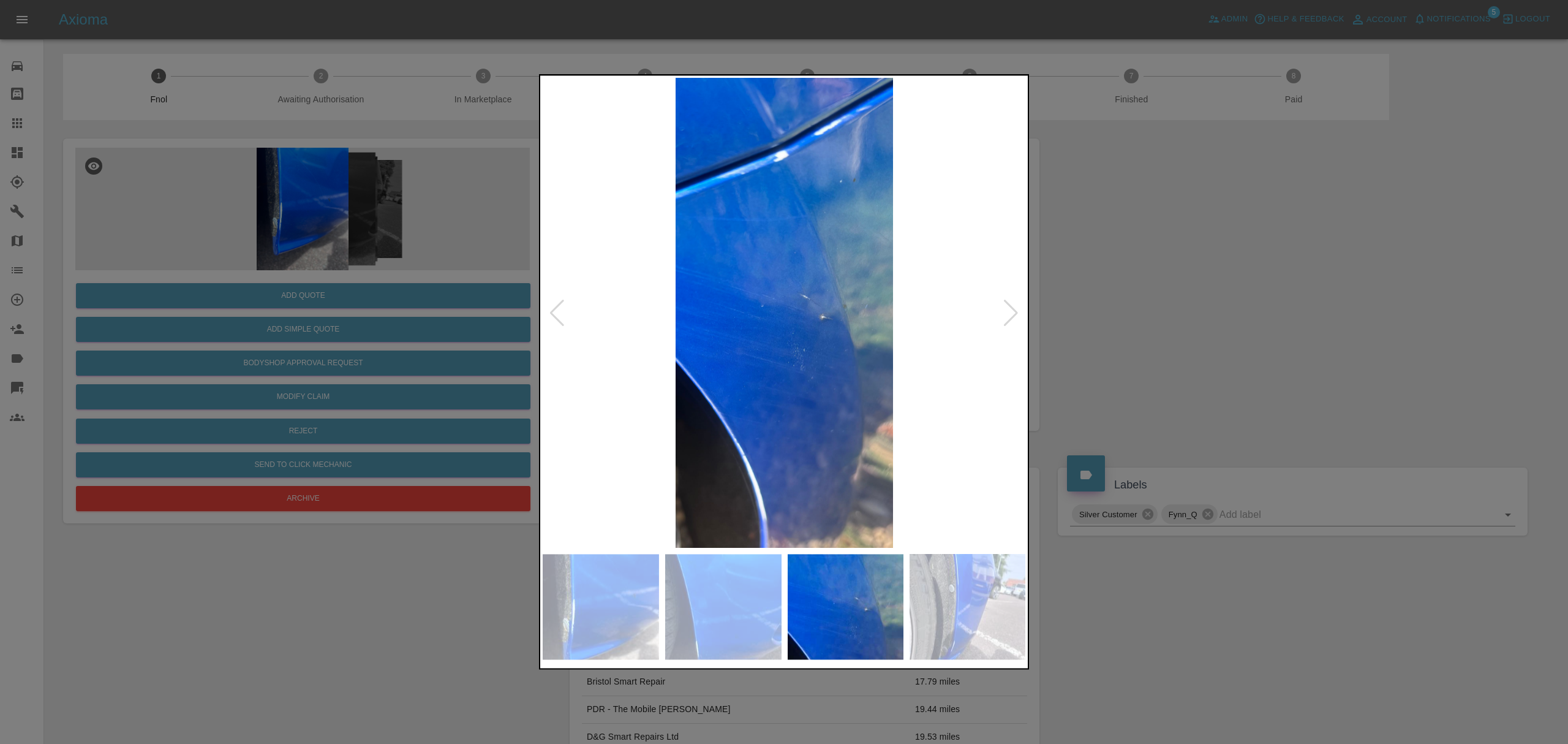
click at [1005, 319] on div at bounding box center [1011, 312] width 16 height 27
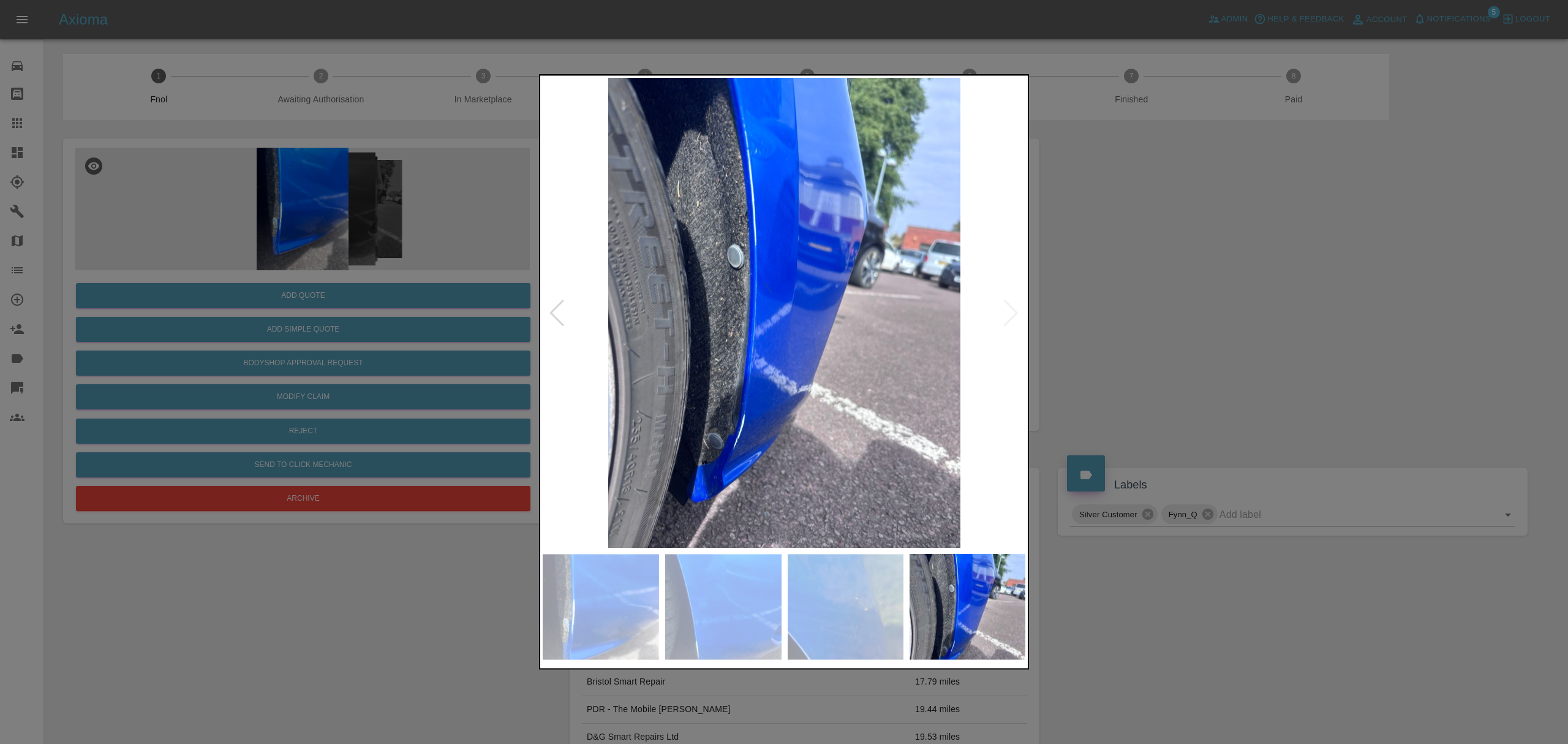
click at [1258, 274] on div at bounding box center [784, 372] width 1568 height 744
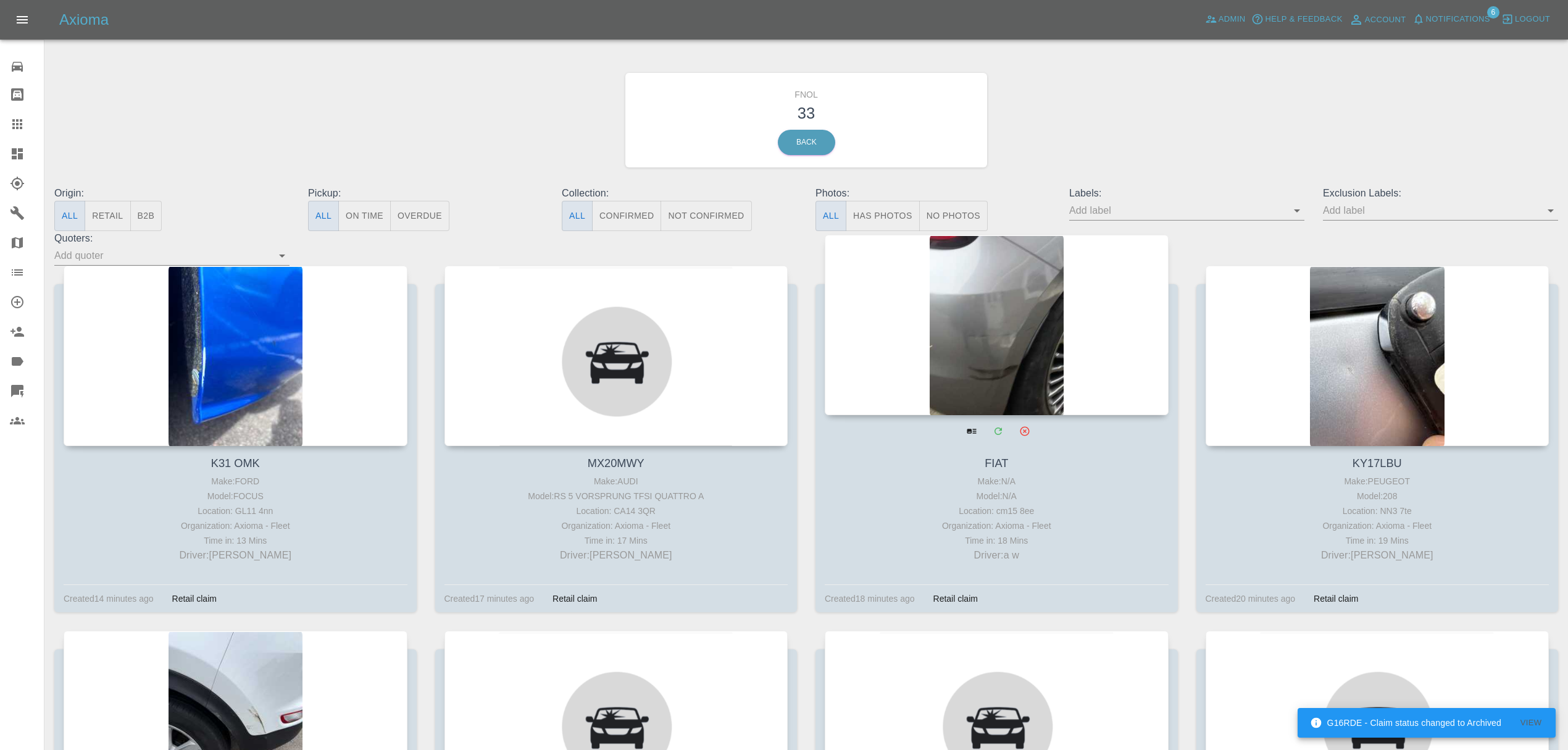
click at [1053, 339] on div at bounding box center [996, 325] width 343 height 180
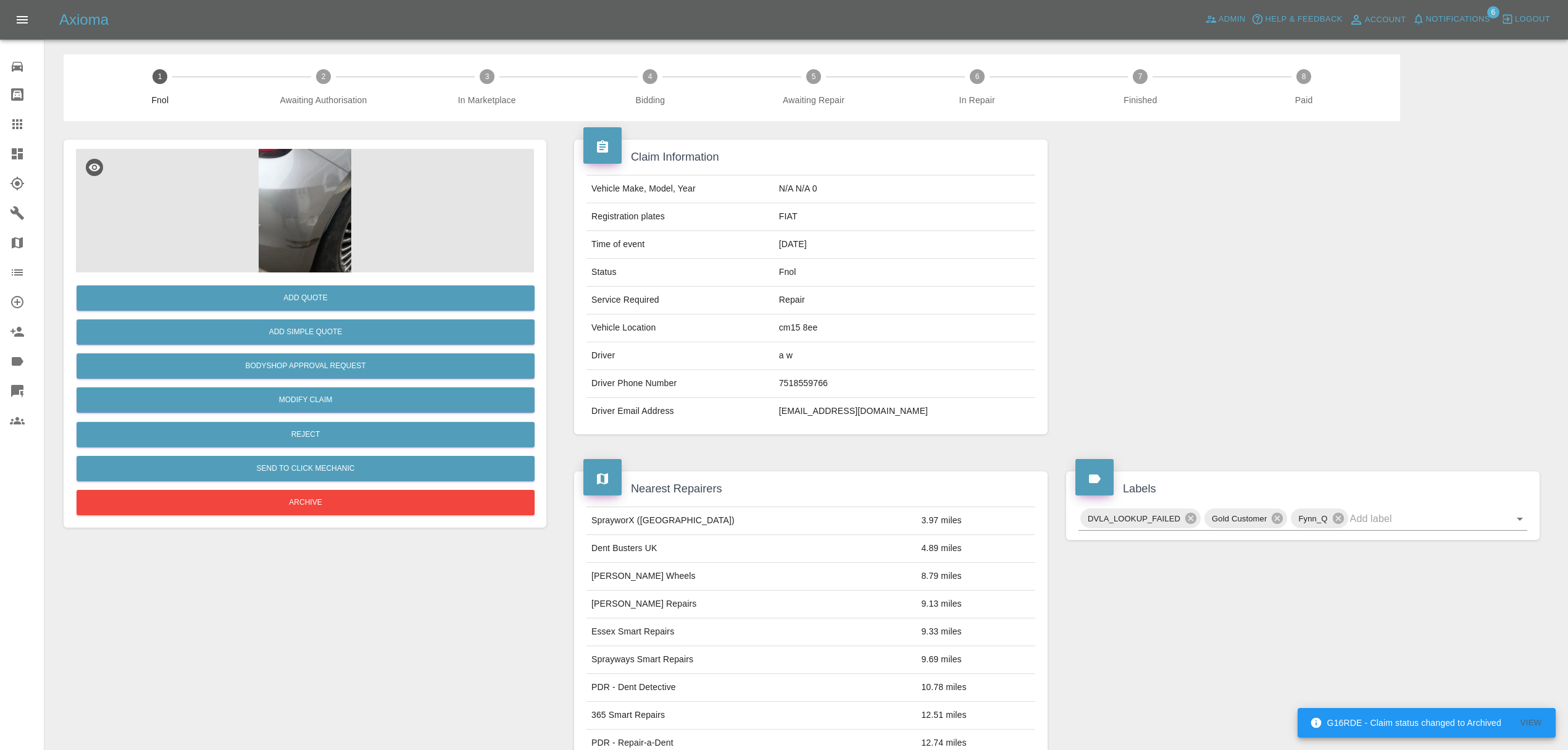
click at [269, 184] on img at bounding box center [304, 210] width 458 height 123
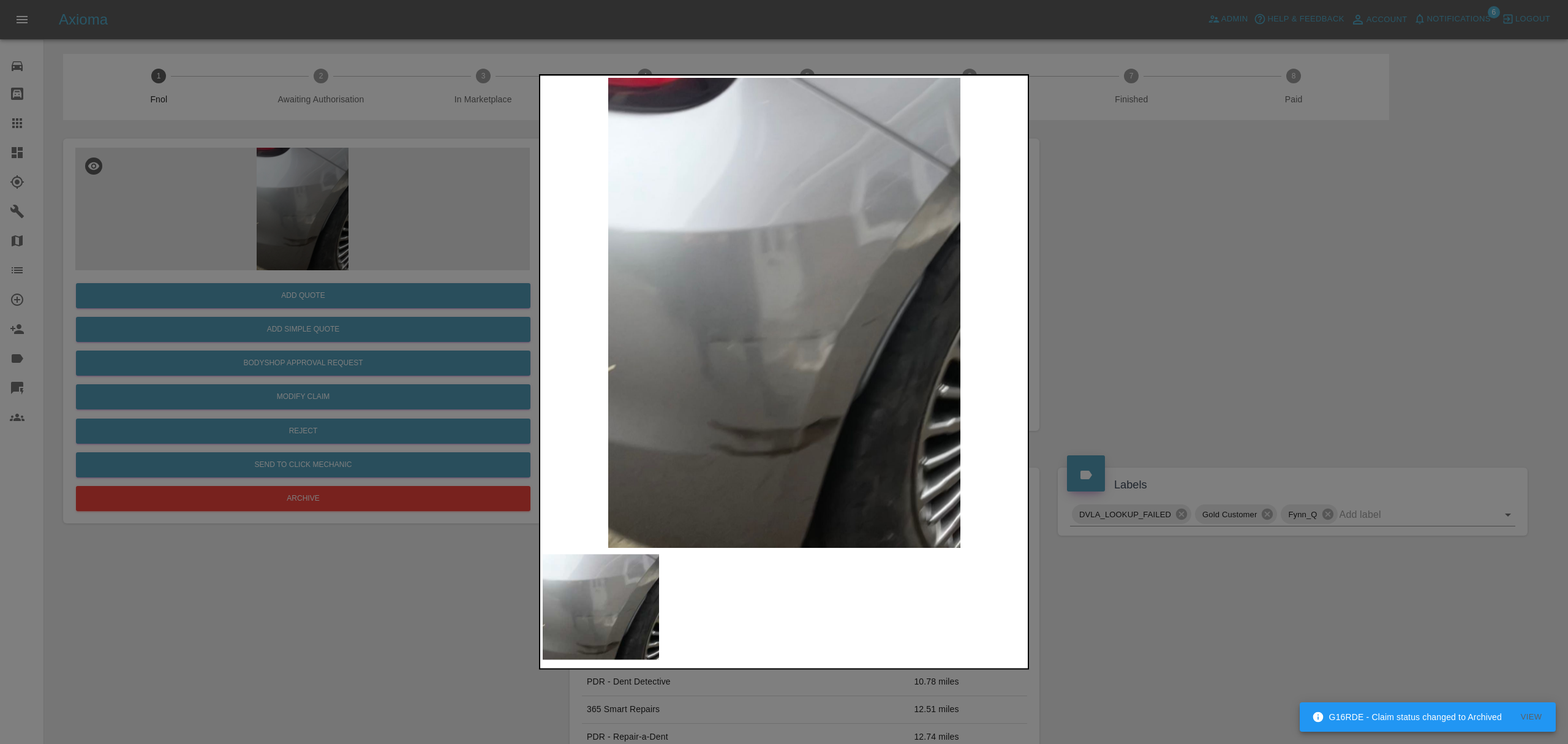
click at [1185, 245] on div at bounding box center [784, 372] width 1568 height 744
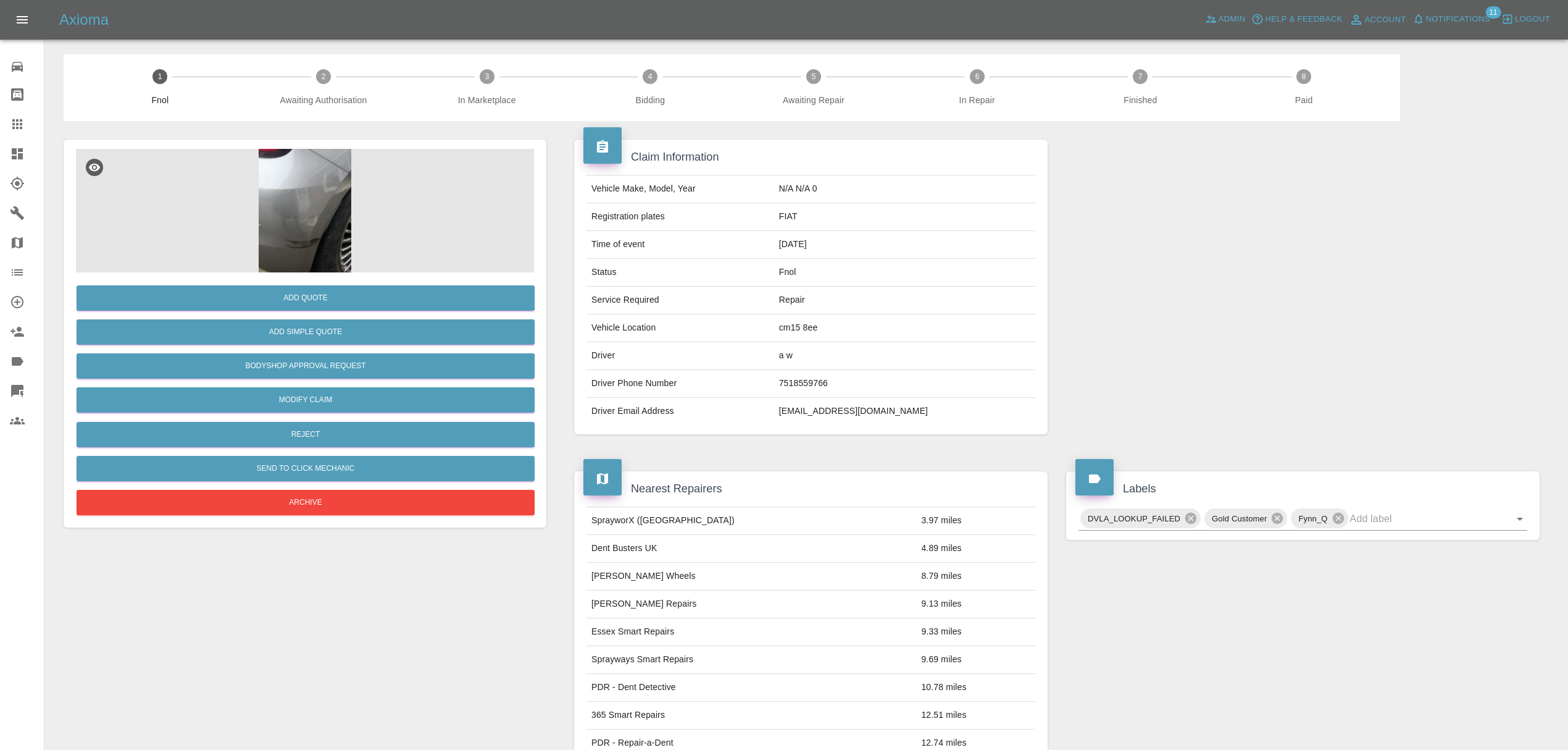
click at [329, 250] on img at bounding box center [304, 210] width 458 height 123
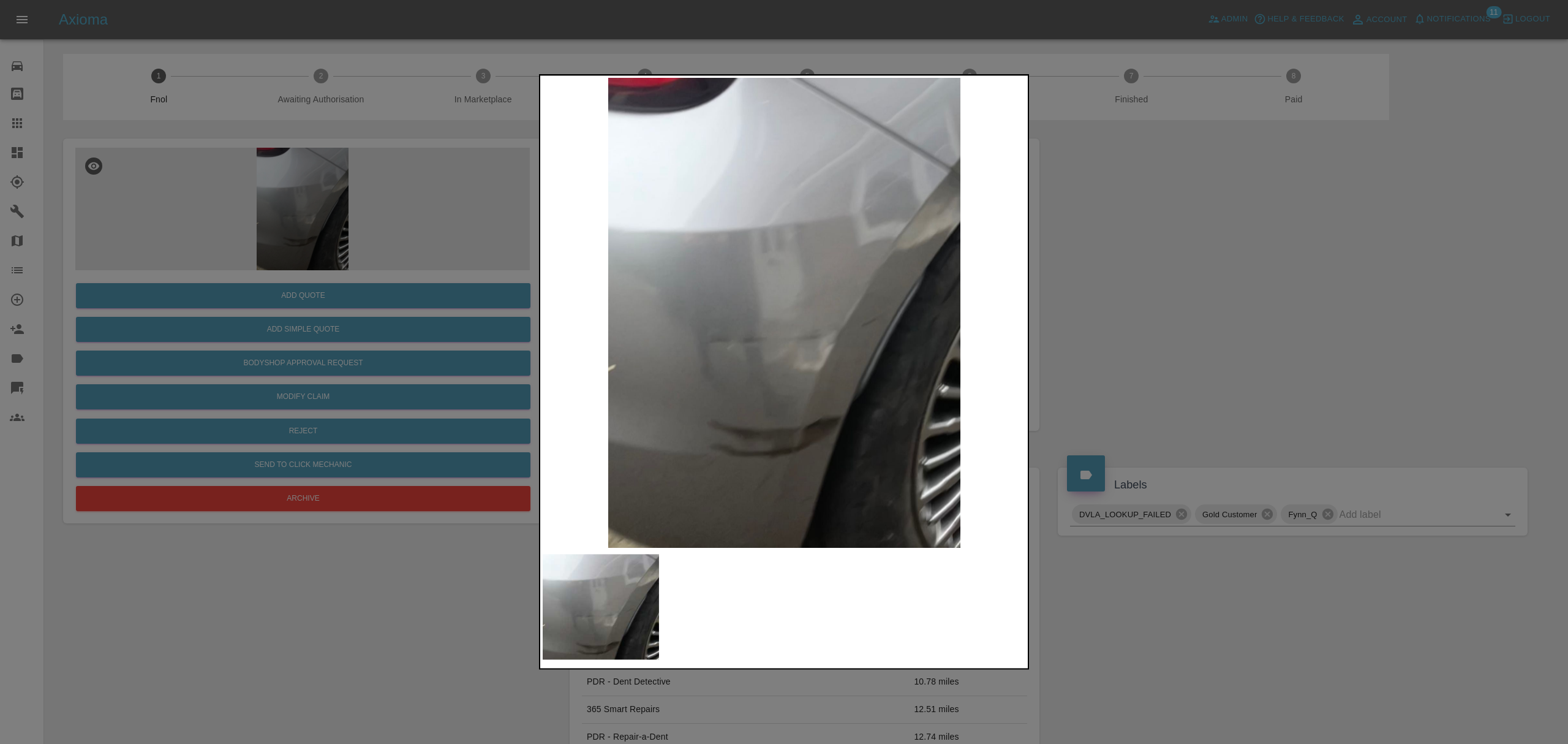
click at [572, 613] on img at bounding box center [601, 607] width 117 height 105
click at [1243, 312] on div at bounding box center [784, 372] width 1568 height 744
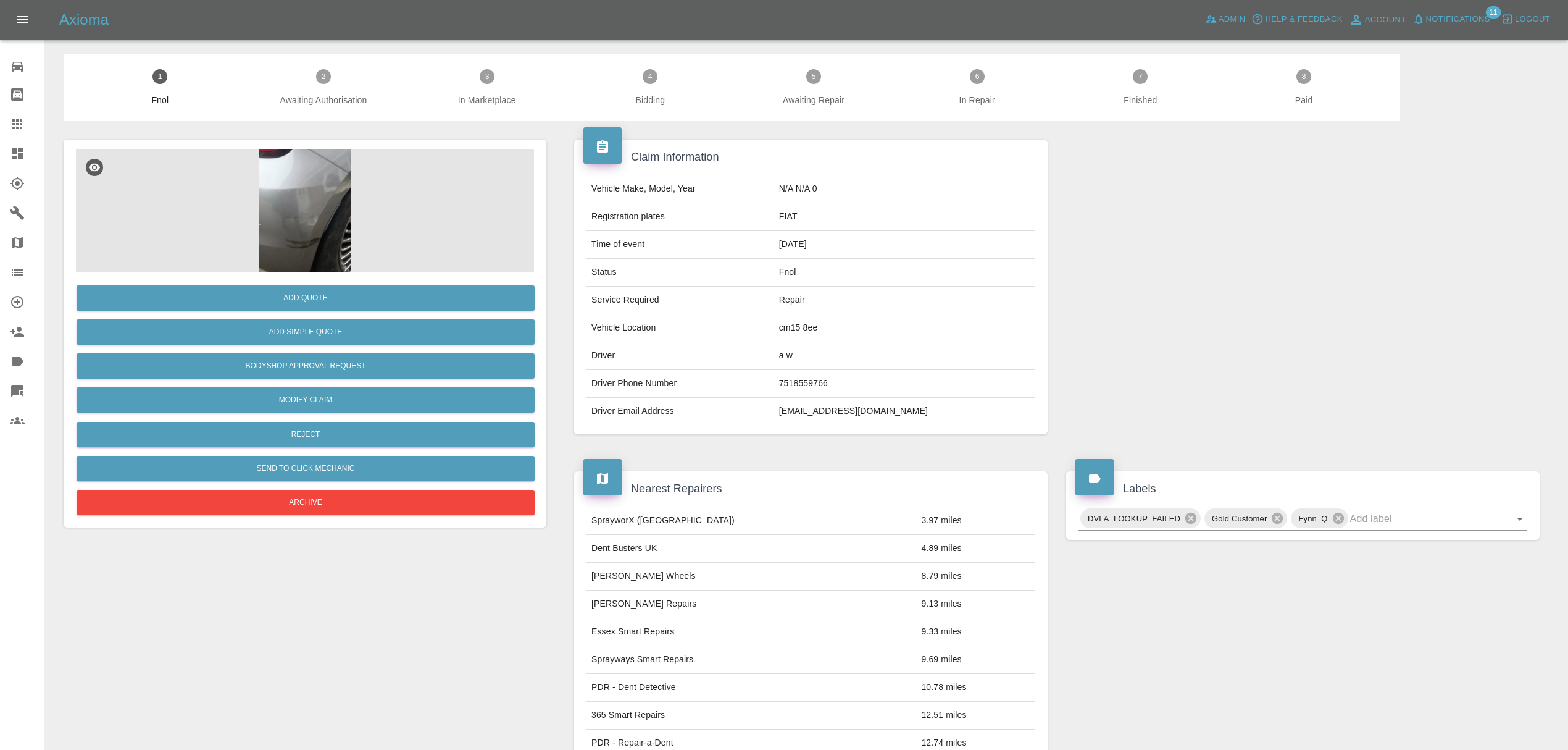
drag, startPoint x: 23, startPoint y: 152, endPoint x: 33, endPoint y: 153, distance: 10.0
click at [23, 152] on icon at bounding box center [17, 153] width 15 height 15
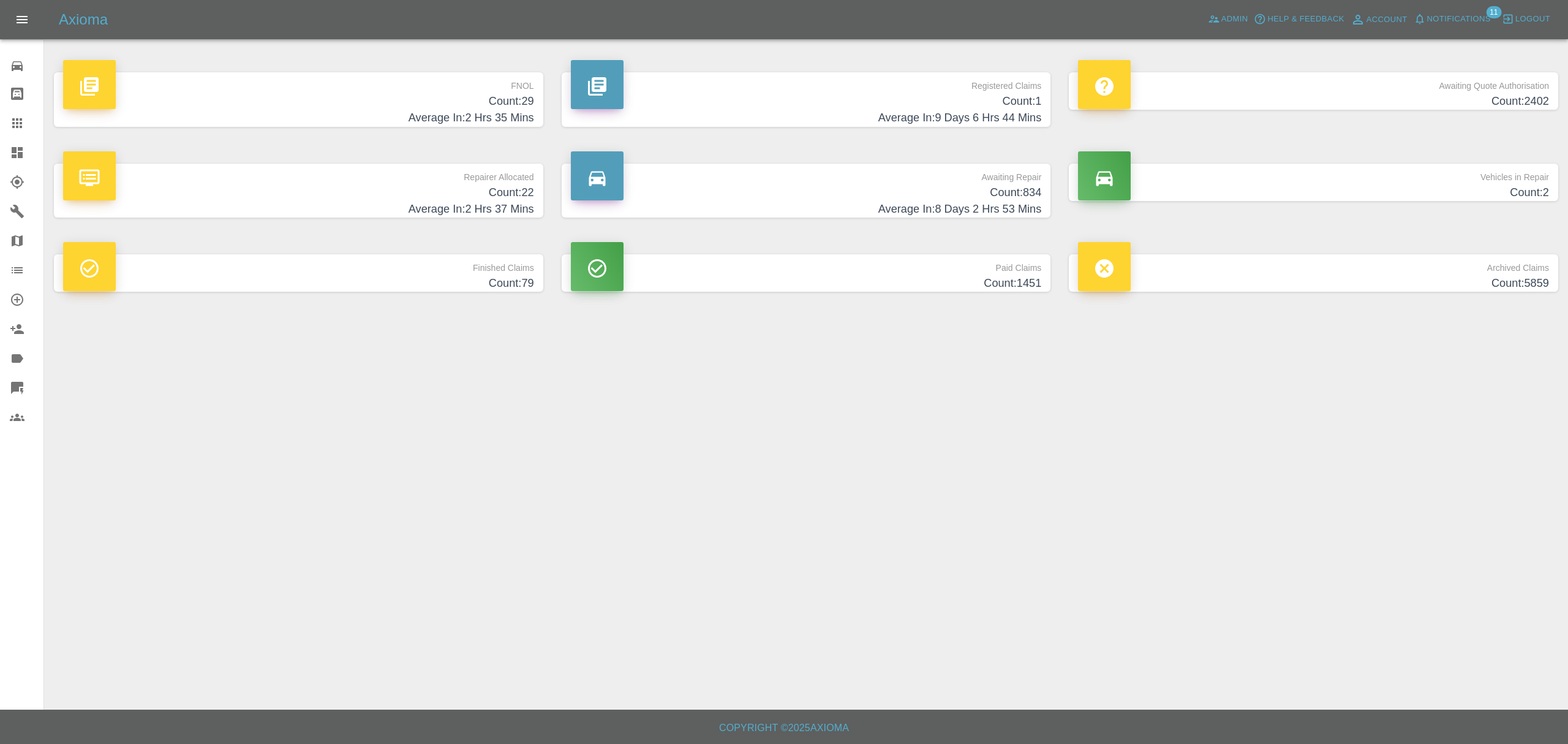
click at [425, 113] on h4 "Average In: 2 Hrs 35 Mins" at bounding box center [299, 117] width 471 height 16
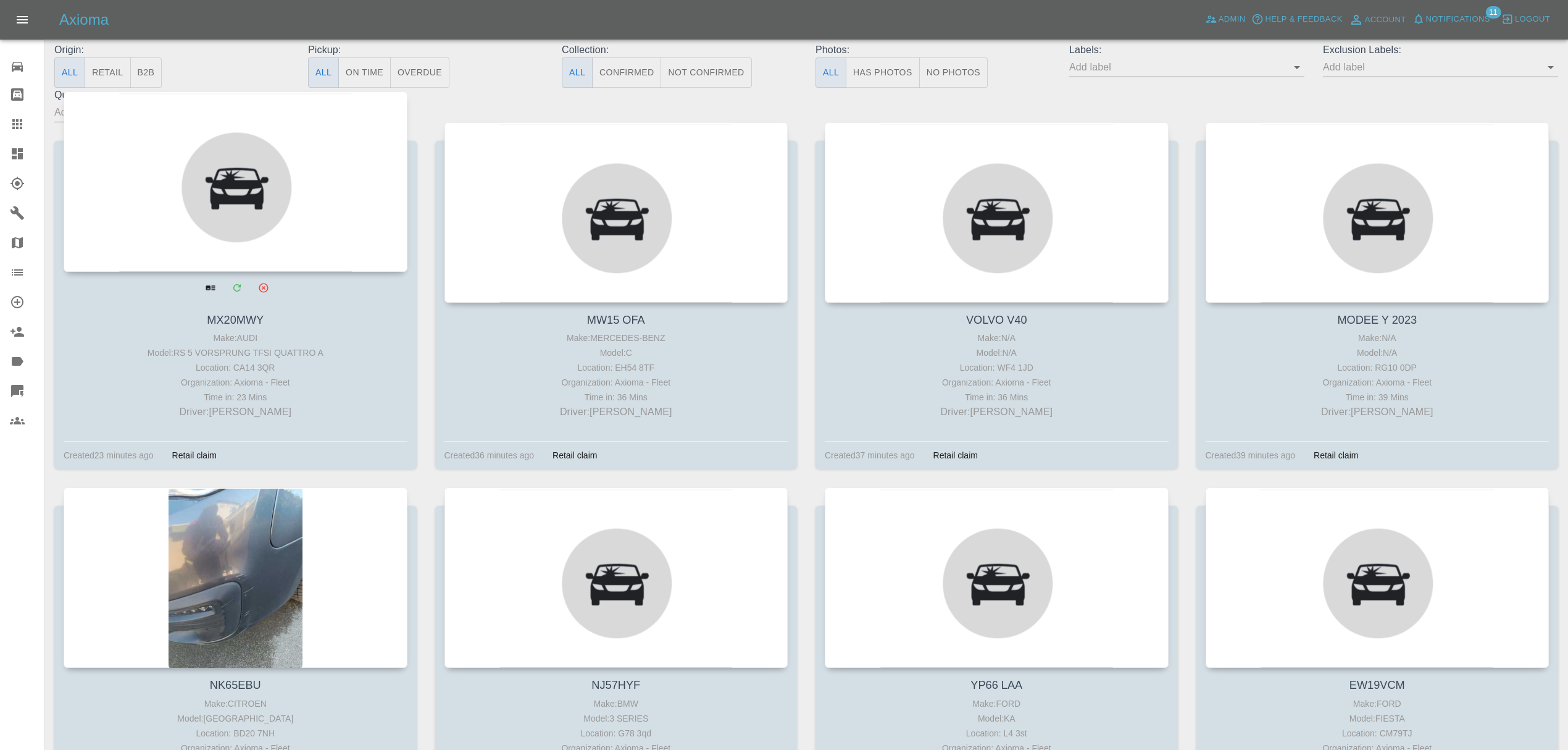
scroll to position [166, 0]
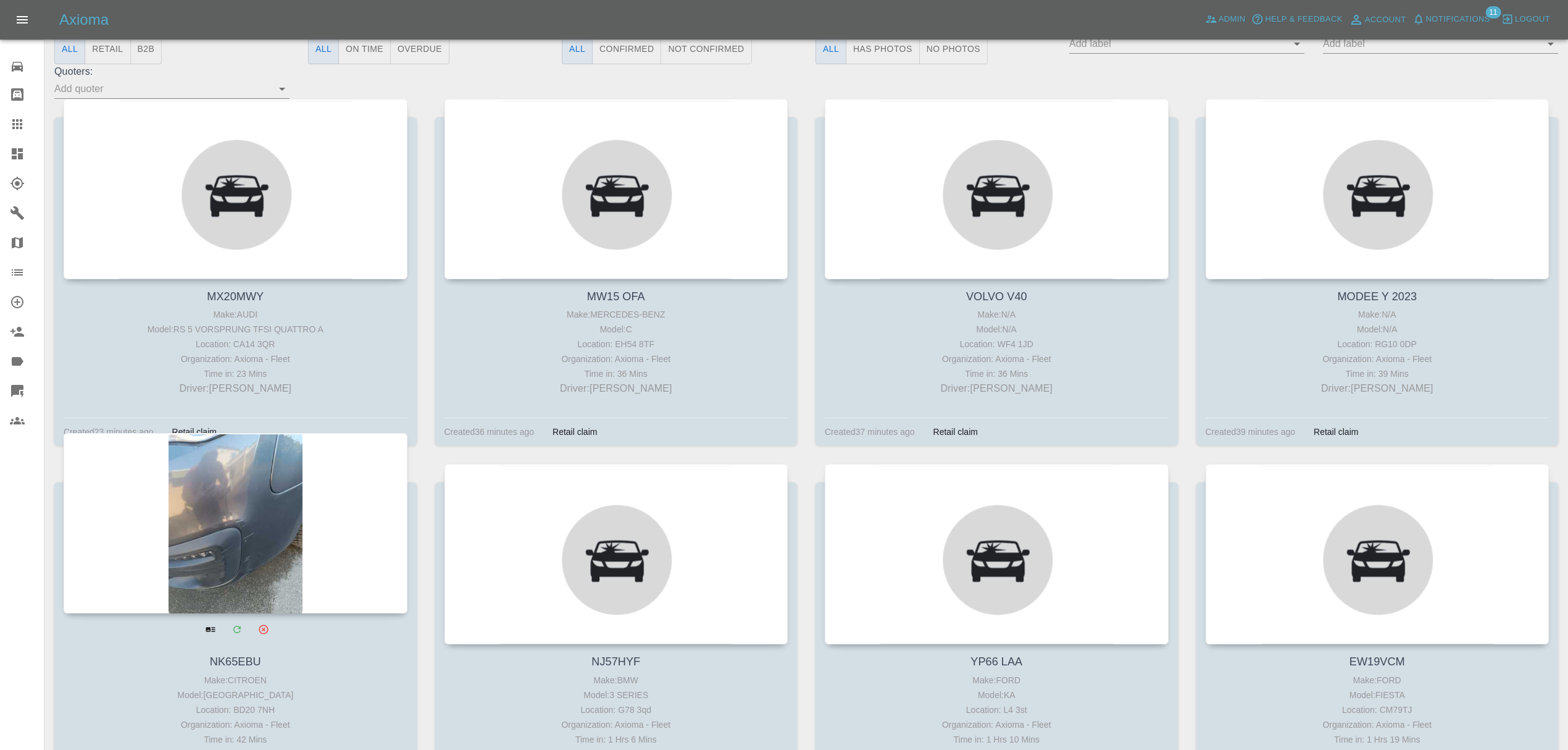
click at [307, 508] on div at bounding box center [235, 522] width 343 height 180
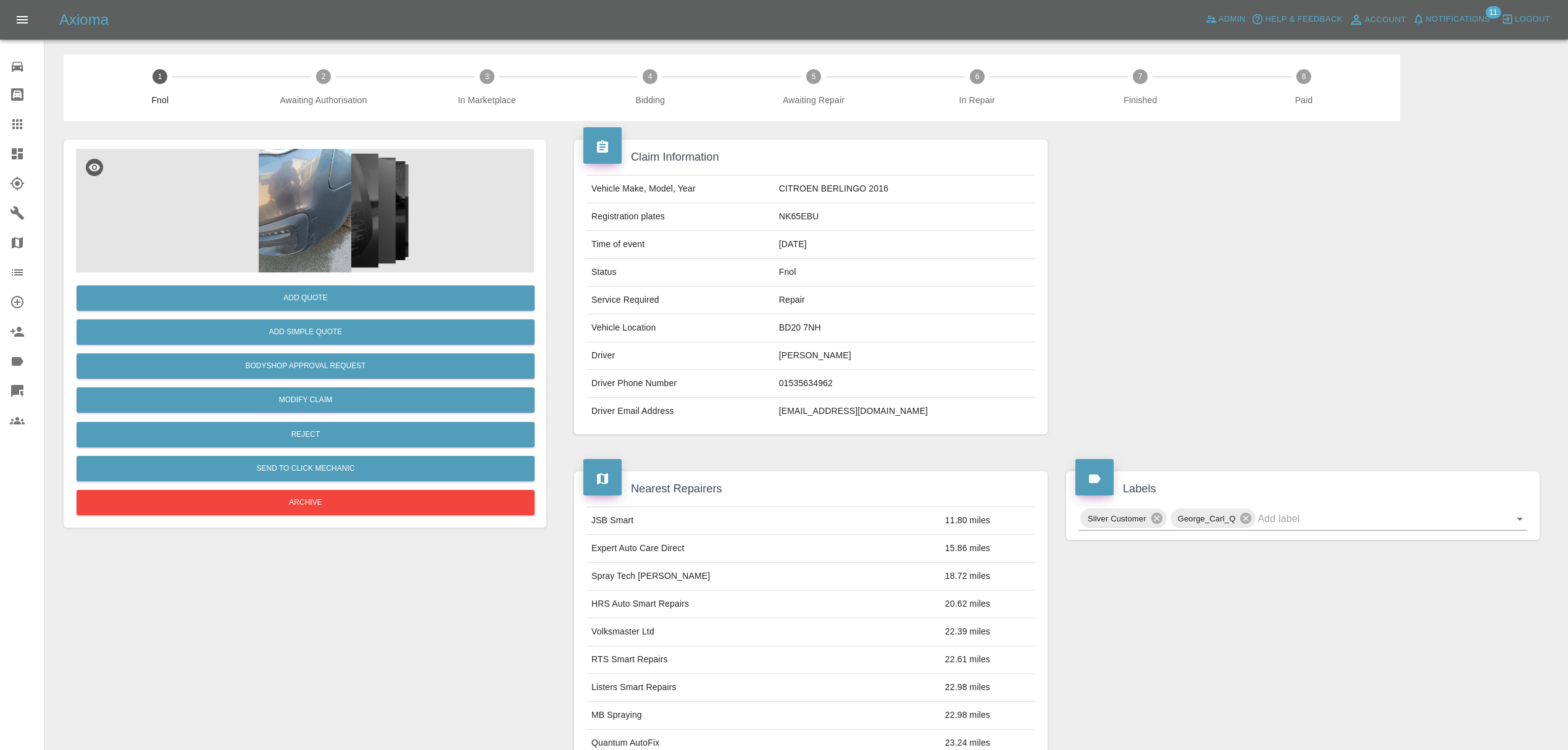
click at [292, 189] on img at bounding box center [304, 210] width 458 height 123
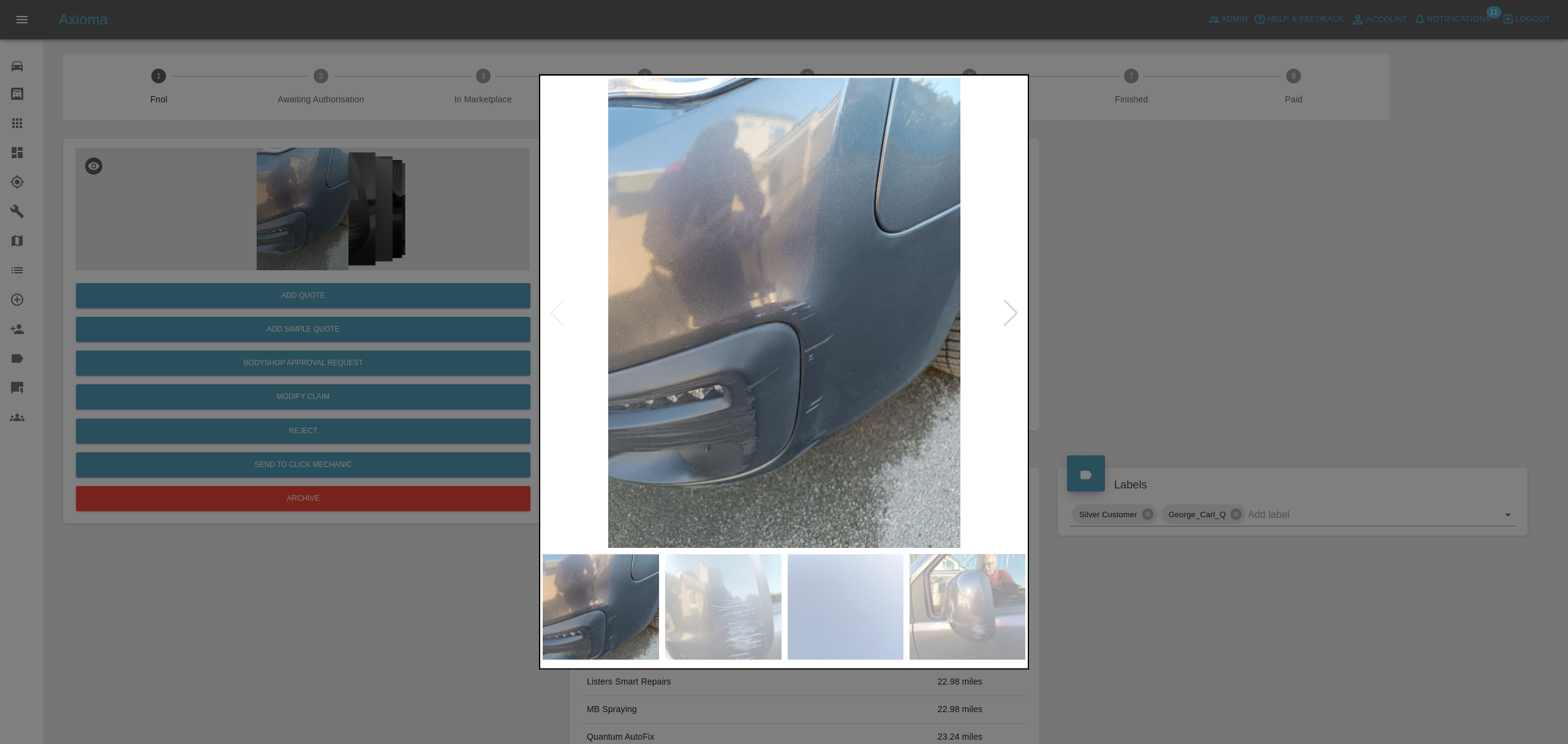
click at [1009, 324] on div at bounding box center [1011, 312] width 16 height 27
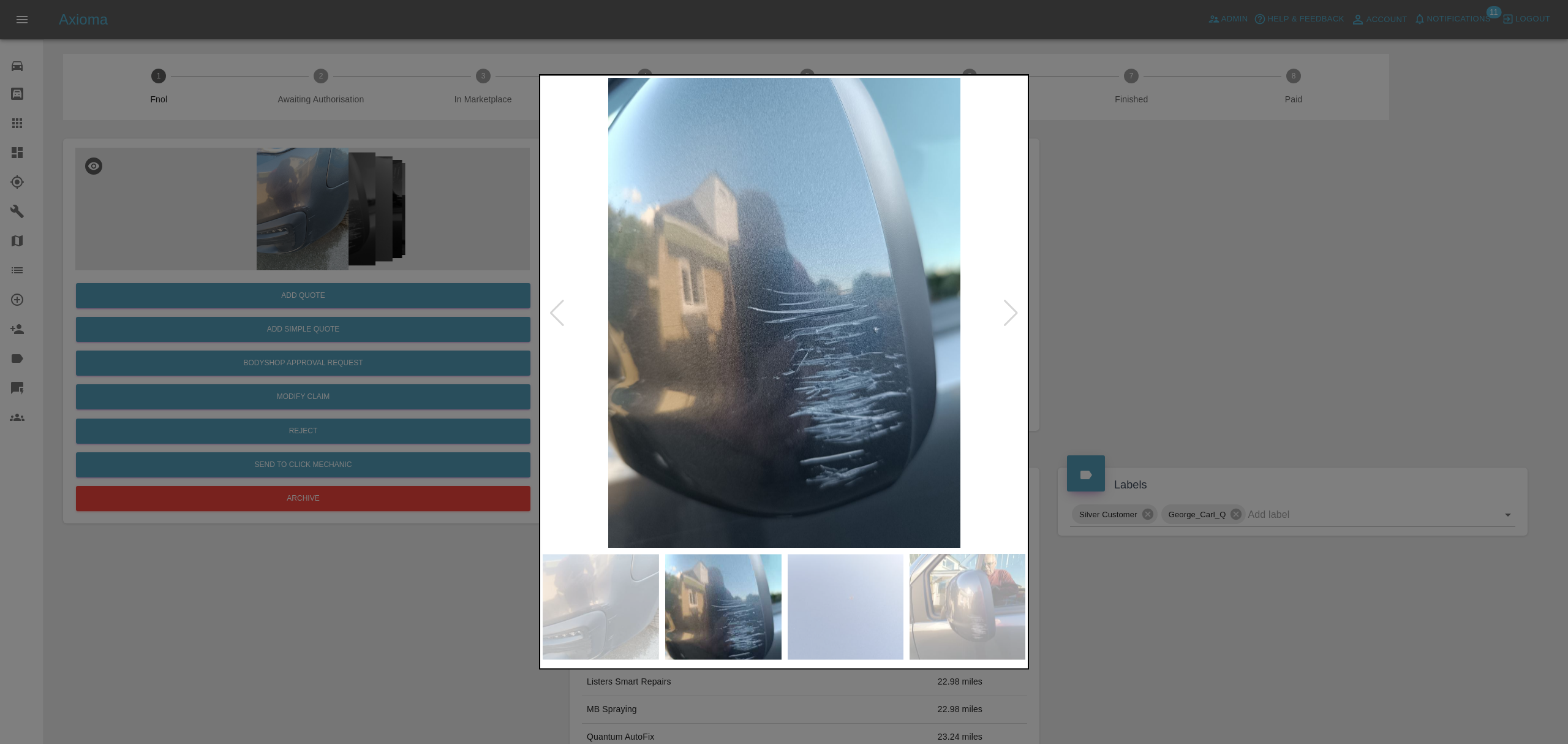
click at [1009, 324] on div at bounding box center [1011, 312] width 16 height 27
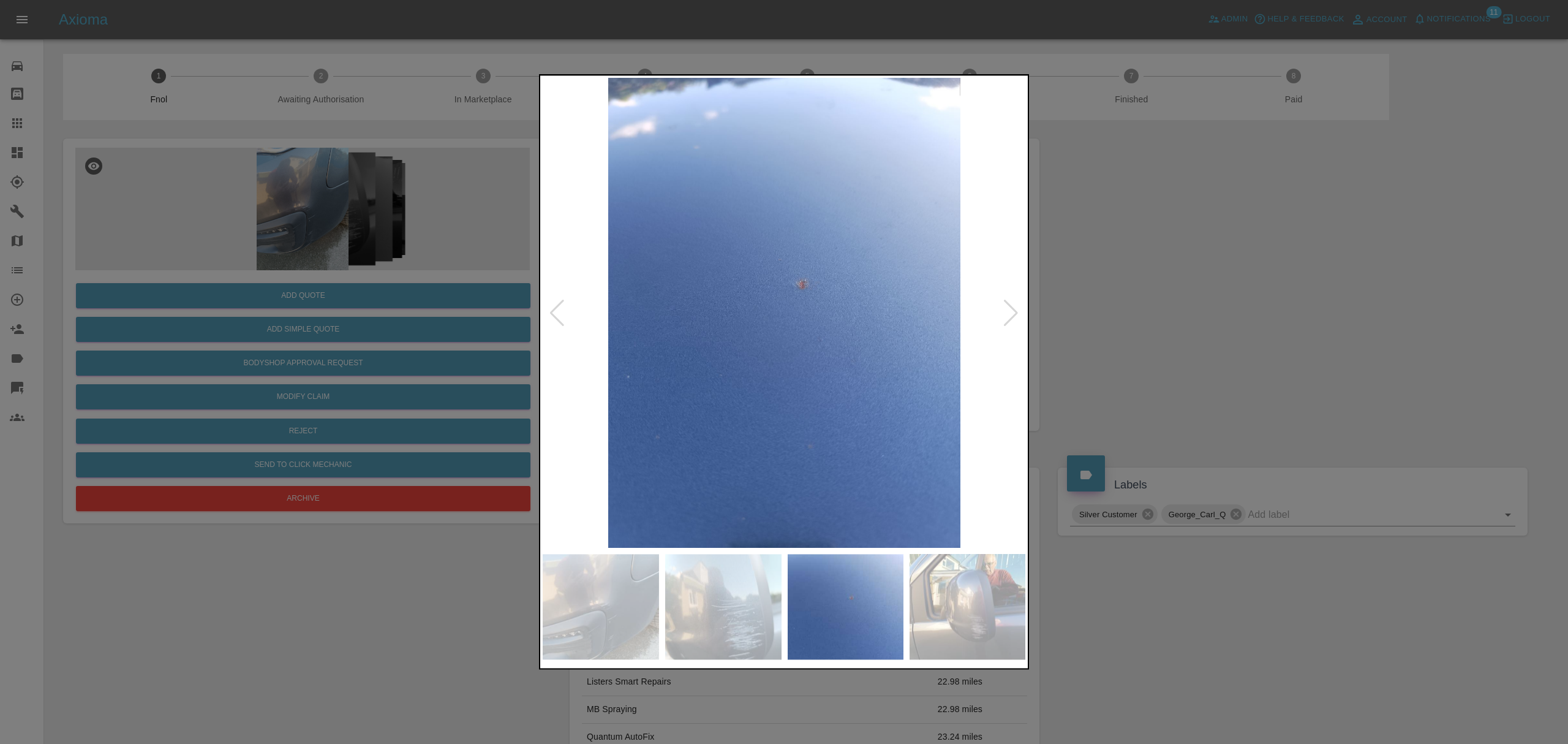
click at [1158, 308] on div at bounding box center [784, 372] width 1568 height 744
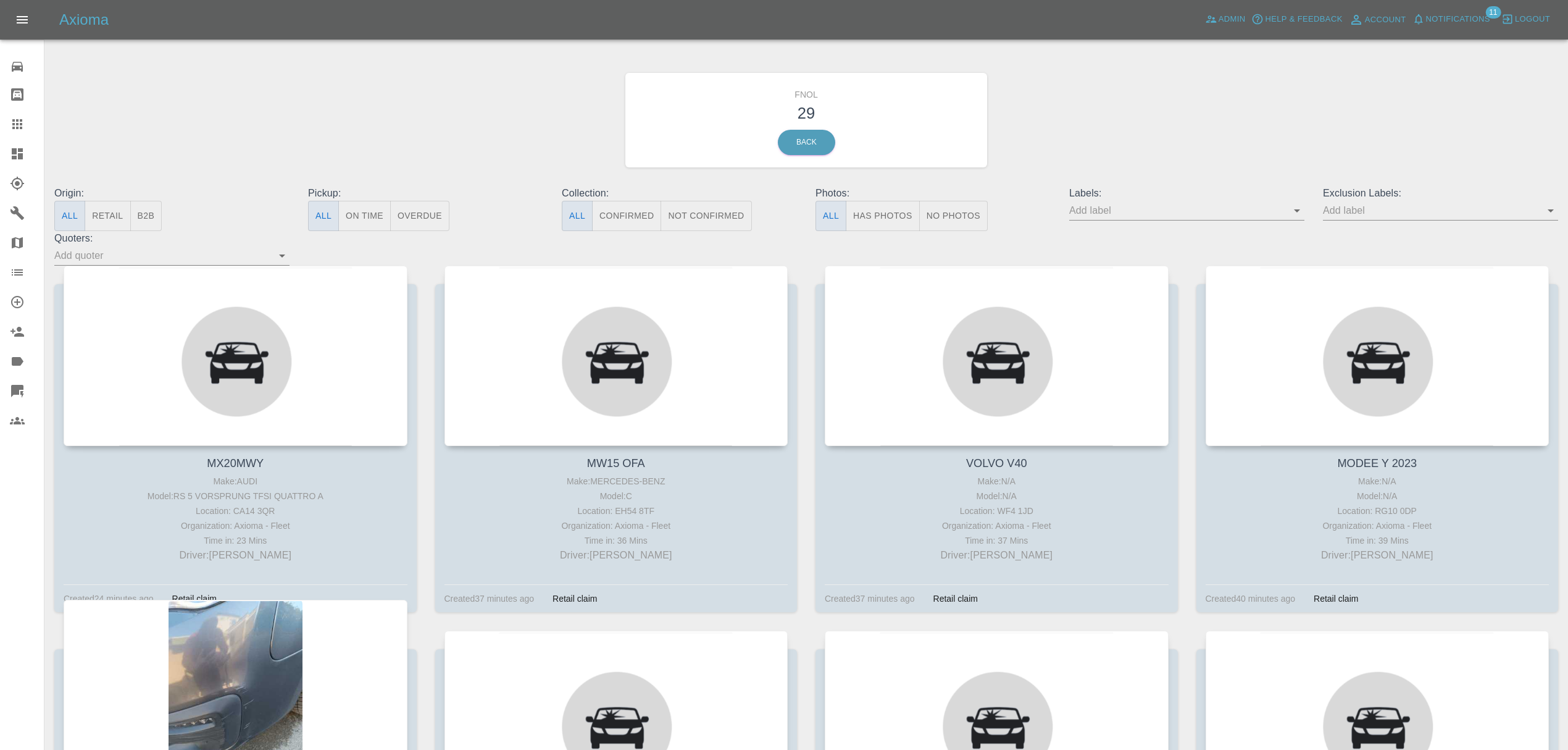
click at [272, 646] on div at bounding box center [235, 690] width 343 height 180
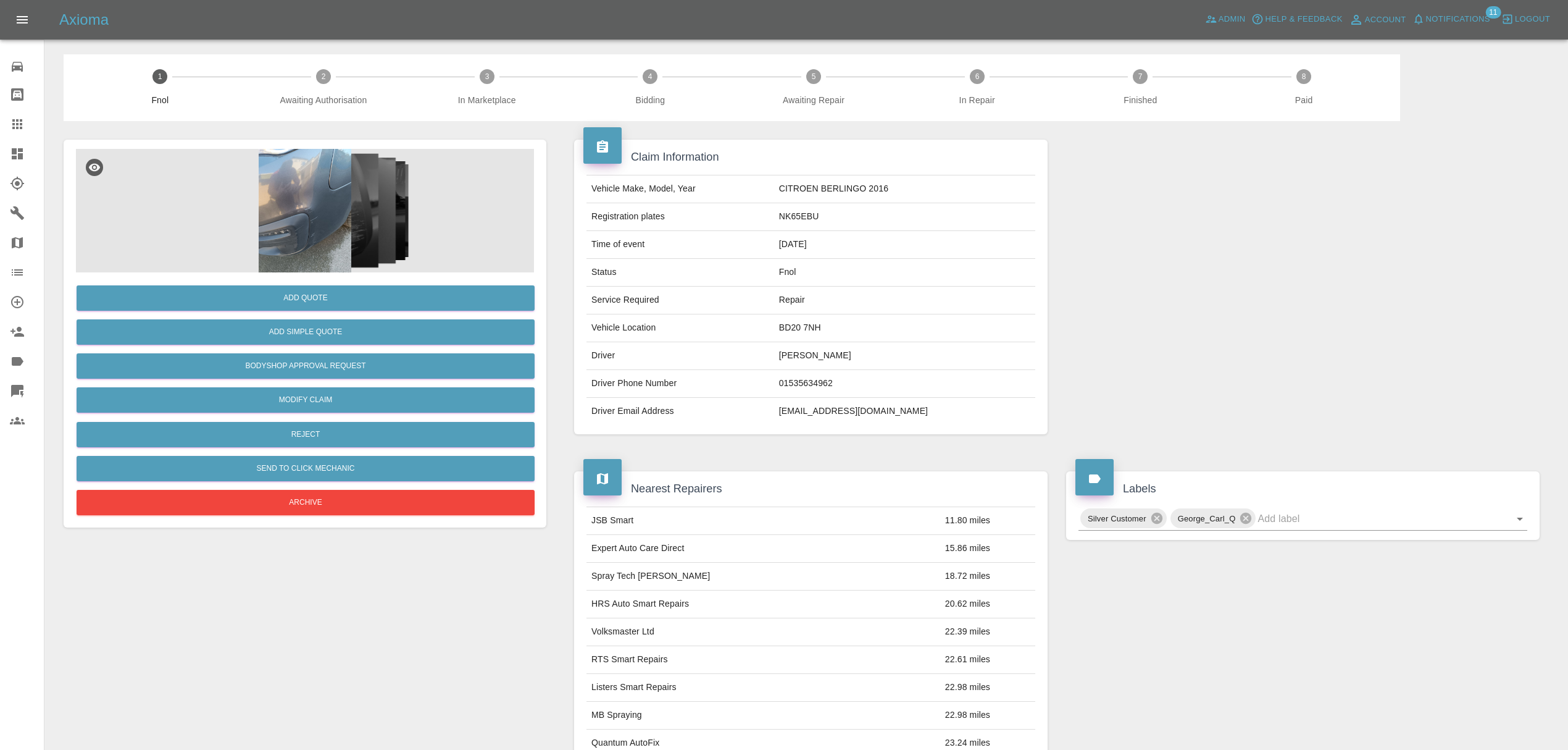
click at [312, 200] on img at bounding box center [304, 210] width 458 height 123
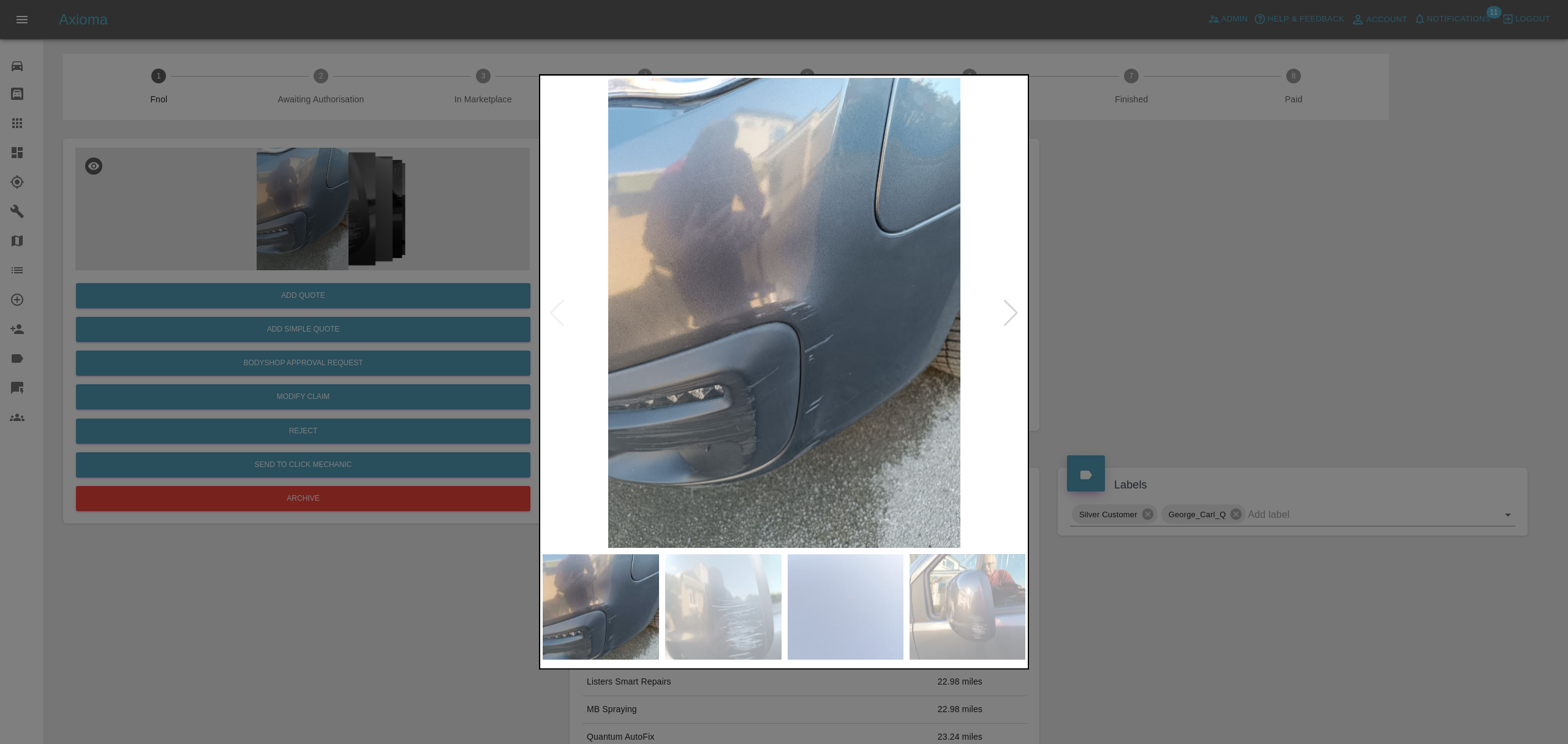
click at [1022, 312] on img at bounding box center [784, 312] width 483 height 470
click at [1016, 312] on div at bounding box center [1011, 312] width 16 height 27
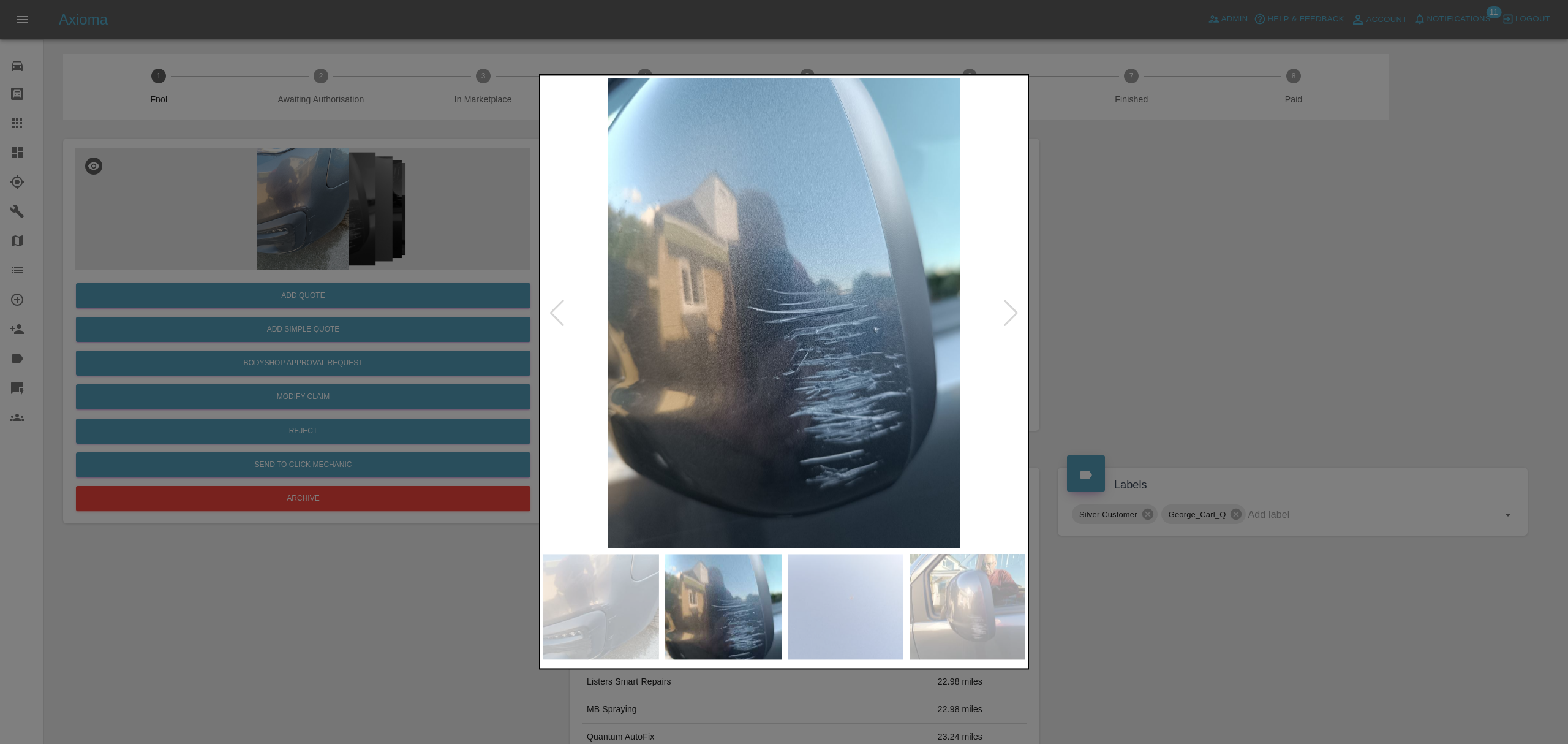
click at [1016, 312] on div at bounding box center [1011, 312] width 16 height 27
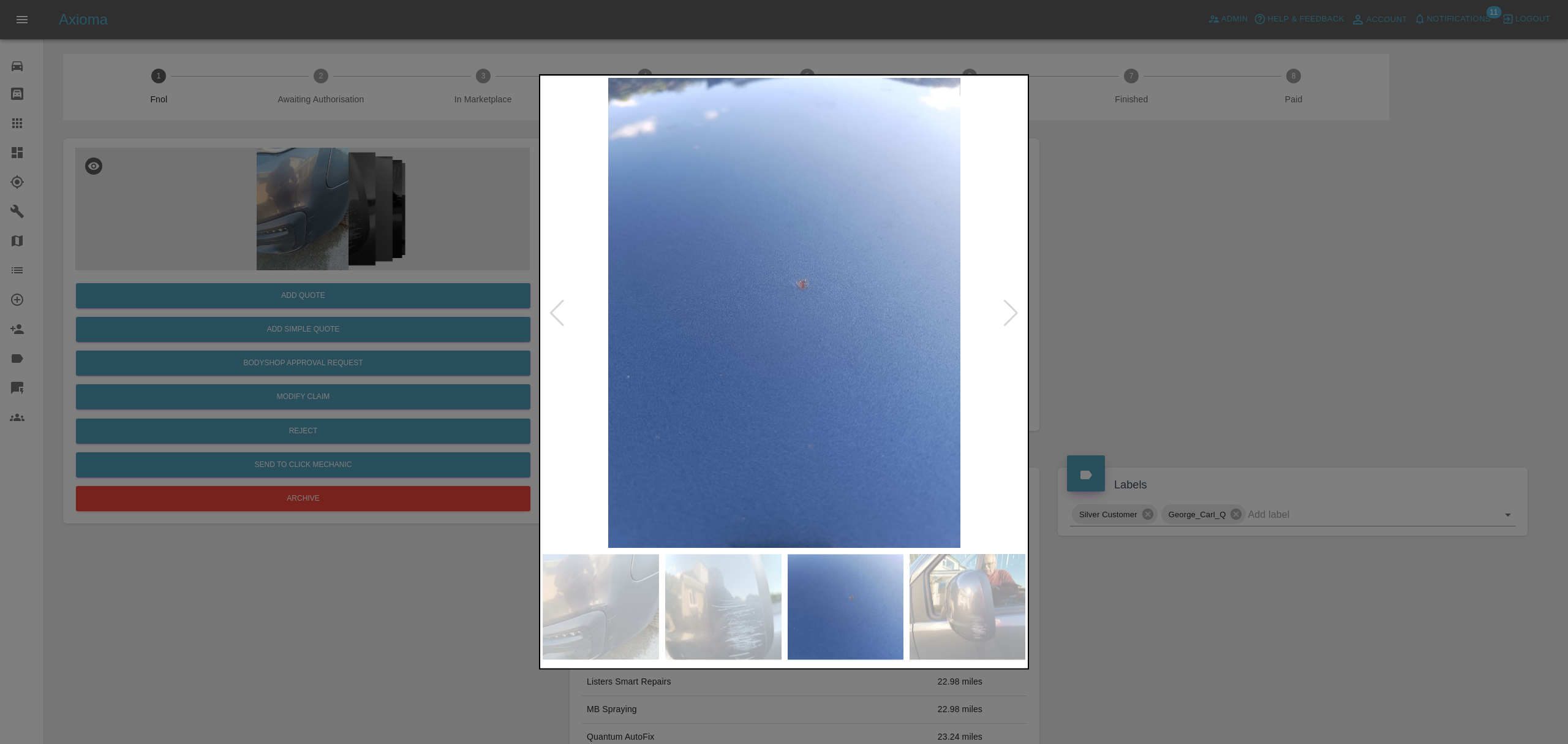
click at [1016, 312] on div at bounding box center [1011, 312] width 16 height 27
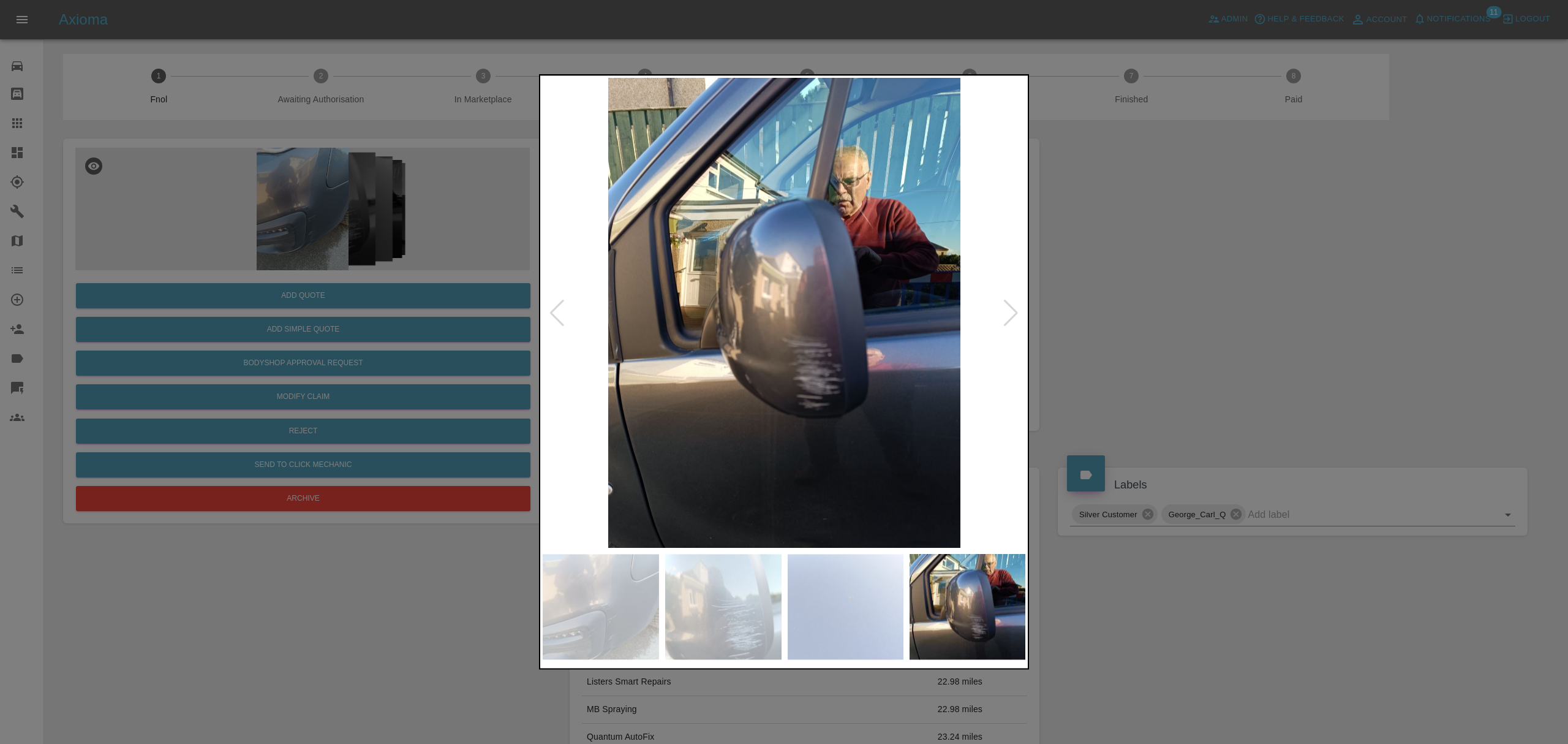
click at [1016, 312] on div at bounding box center [1011, 312] width 16 height 27
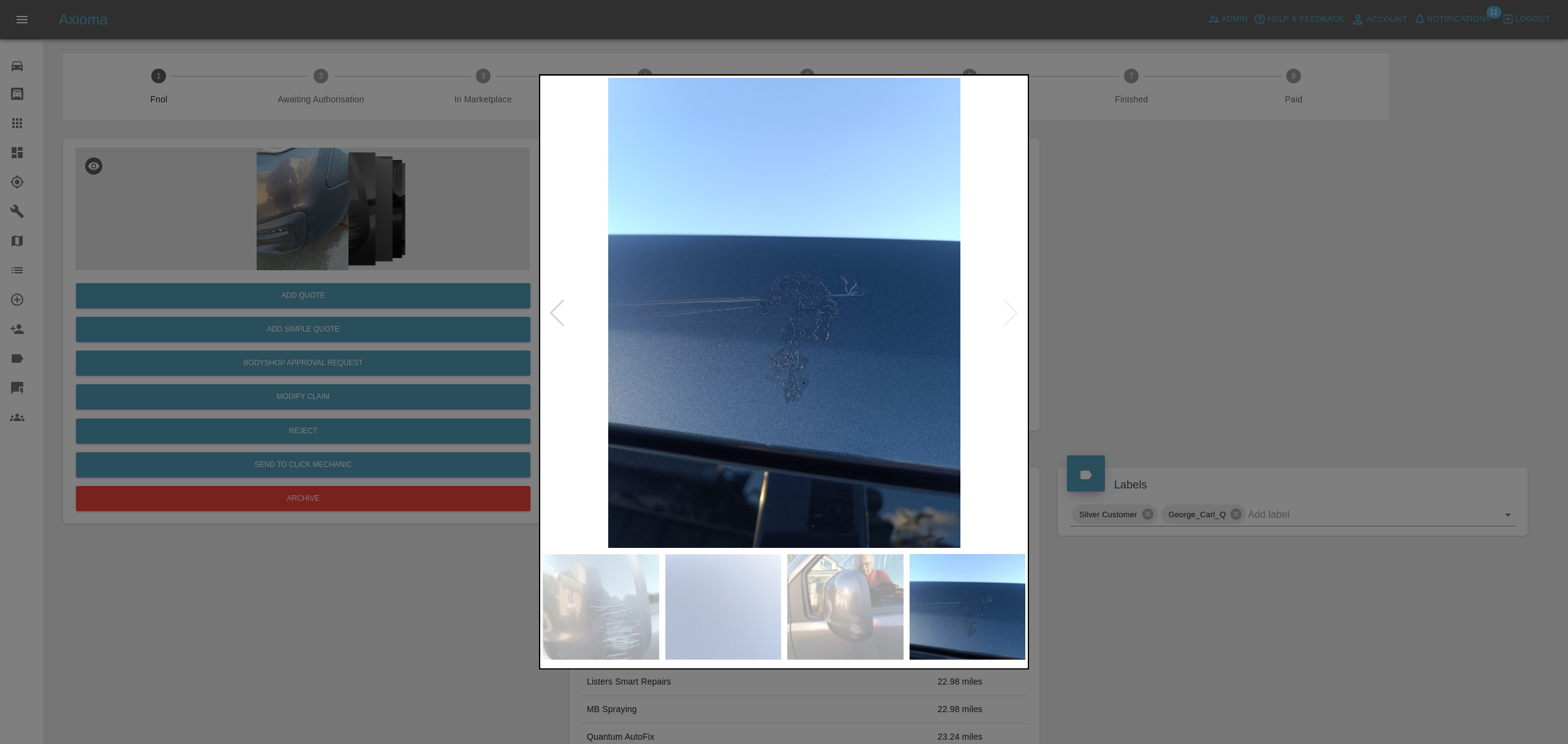
click at [1016, 312] on img at bounding box center [784, 312] width 483 height 470
click at [1175, 297] on div at bounding box center [784, 372] width 1568 height 744
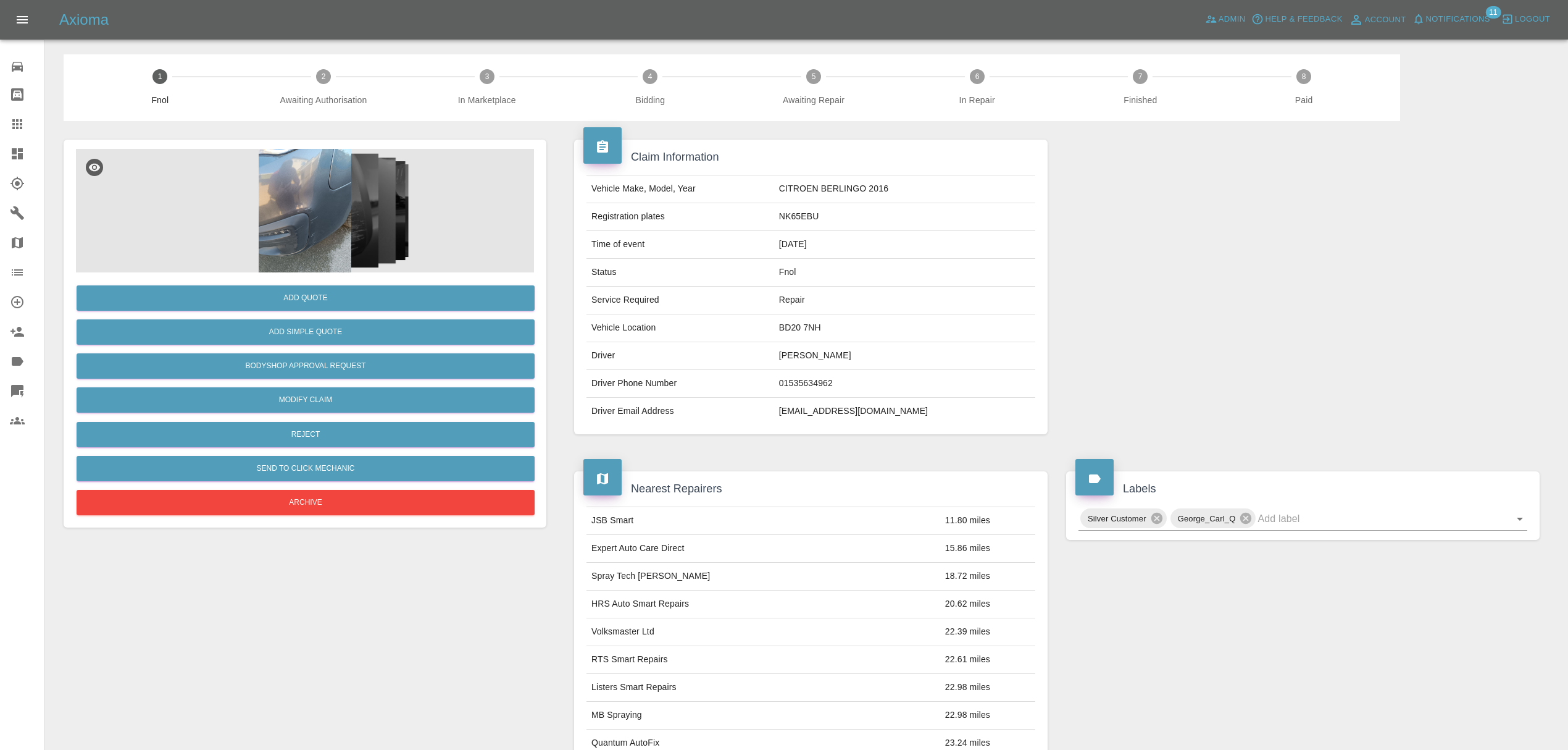
click at [22, 158] on icon at bounding box center [17, 154] width 11 height 11
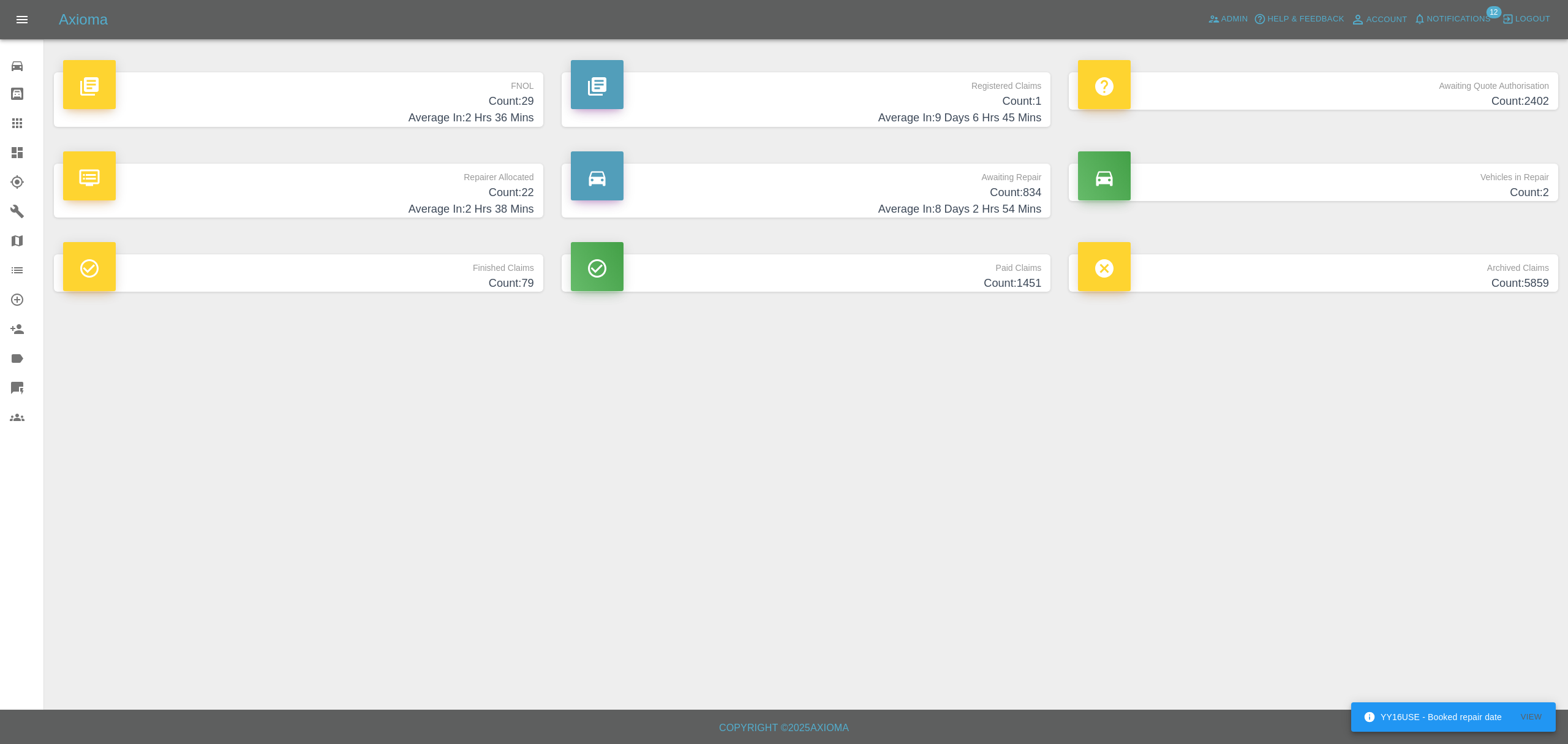
click at [1455, 8] on div "Axioma Admin Help & Feedback Account Notifications 12 Logout" at bounding box center [784, 19] width 1568 height 39
click at [1451, 13] on span "Notifications" at bounding box center [1459, 19] width 64 height 14
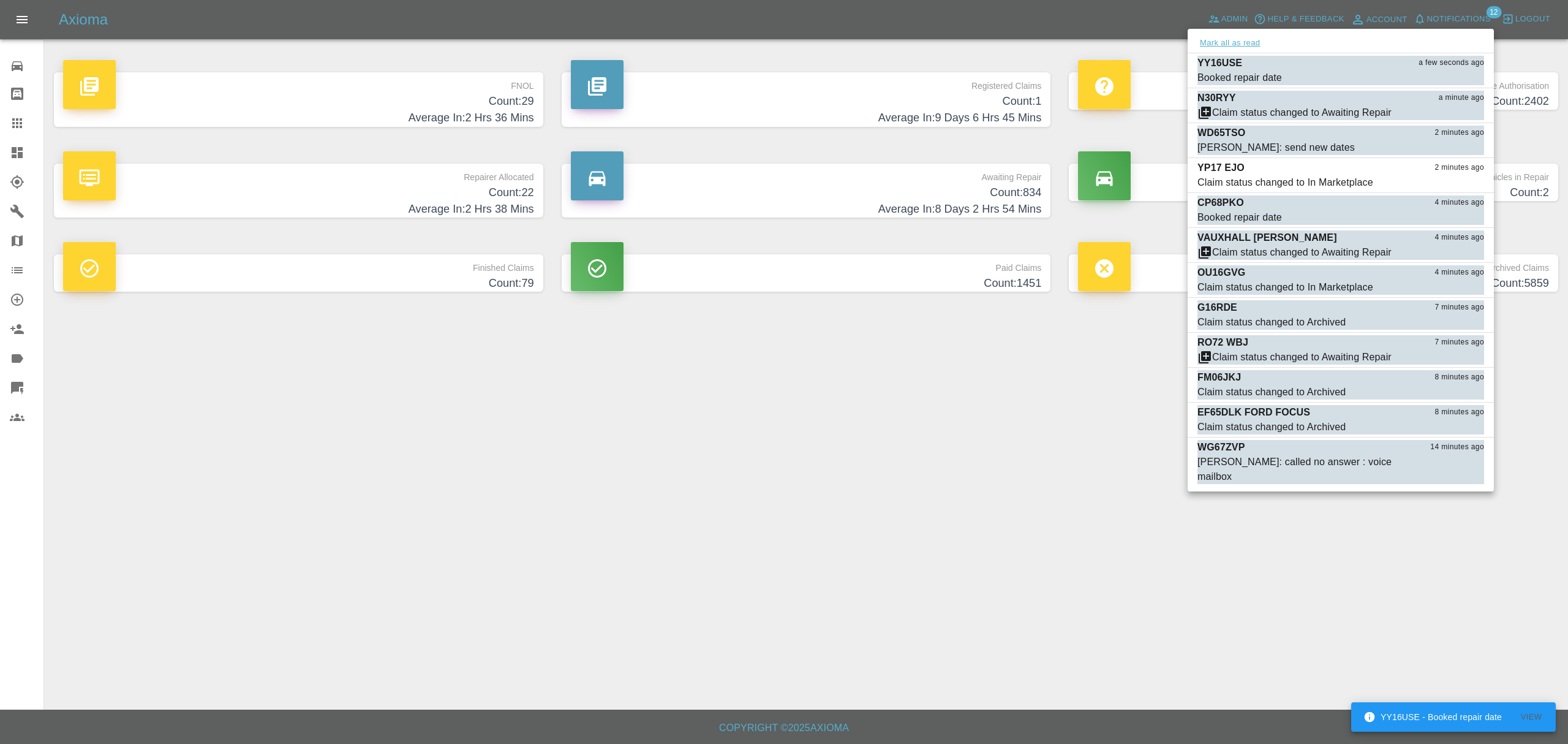
click at [1225, 37] on button "Mark all as read" at bounding box center [1230, 43] width 65 height 14
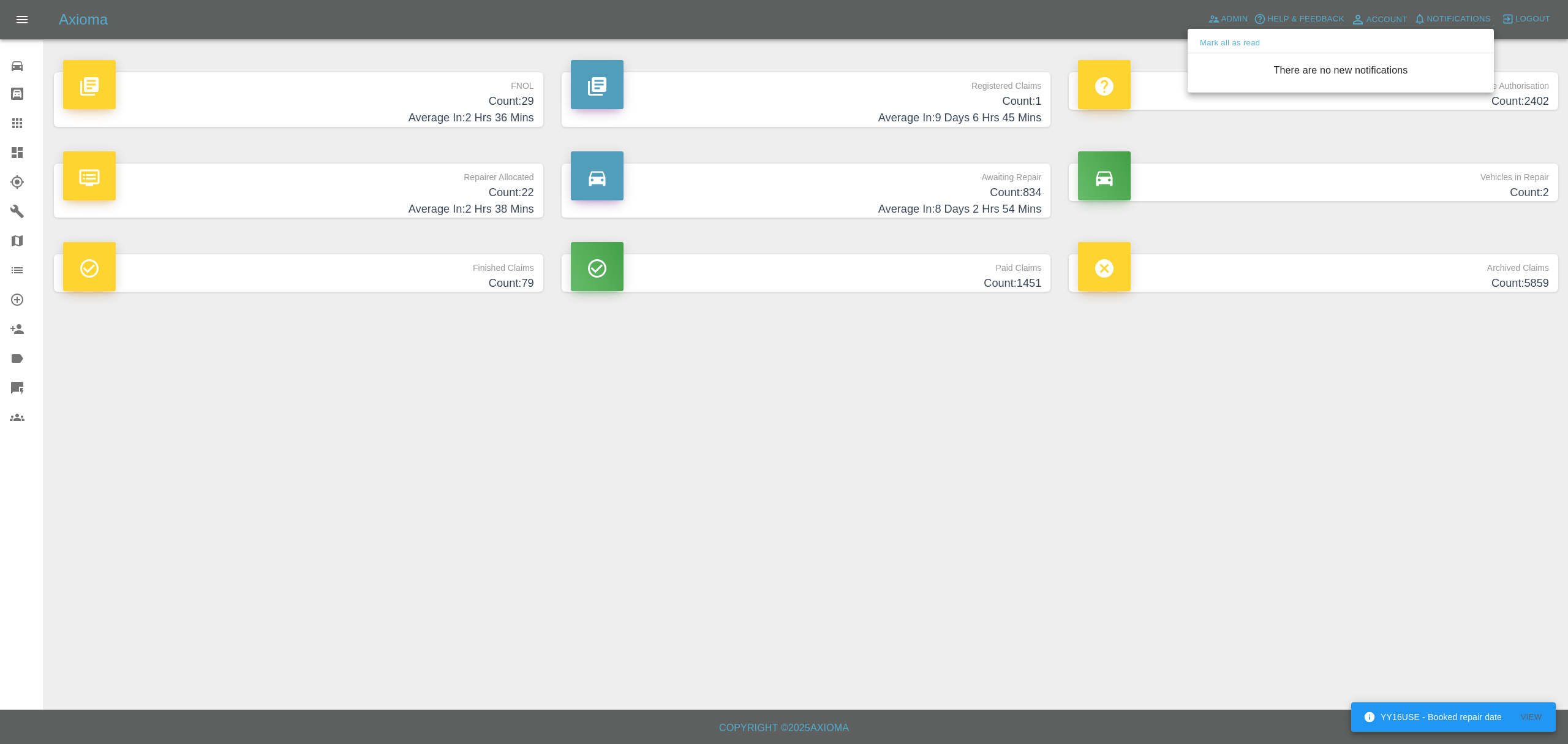
click at [1137, 389] on div at bounding box center [784, 372] width 1568 height 744
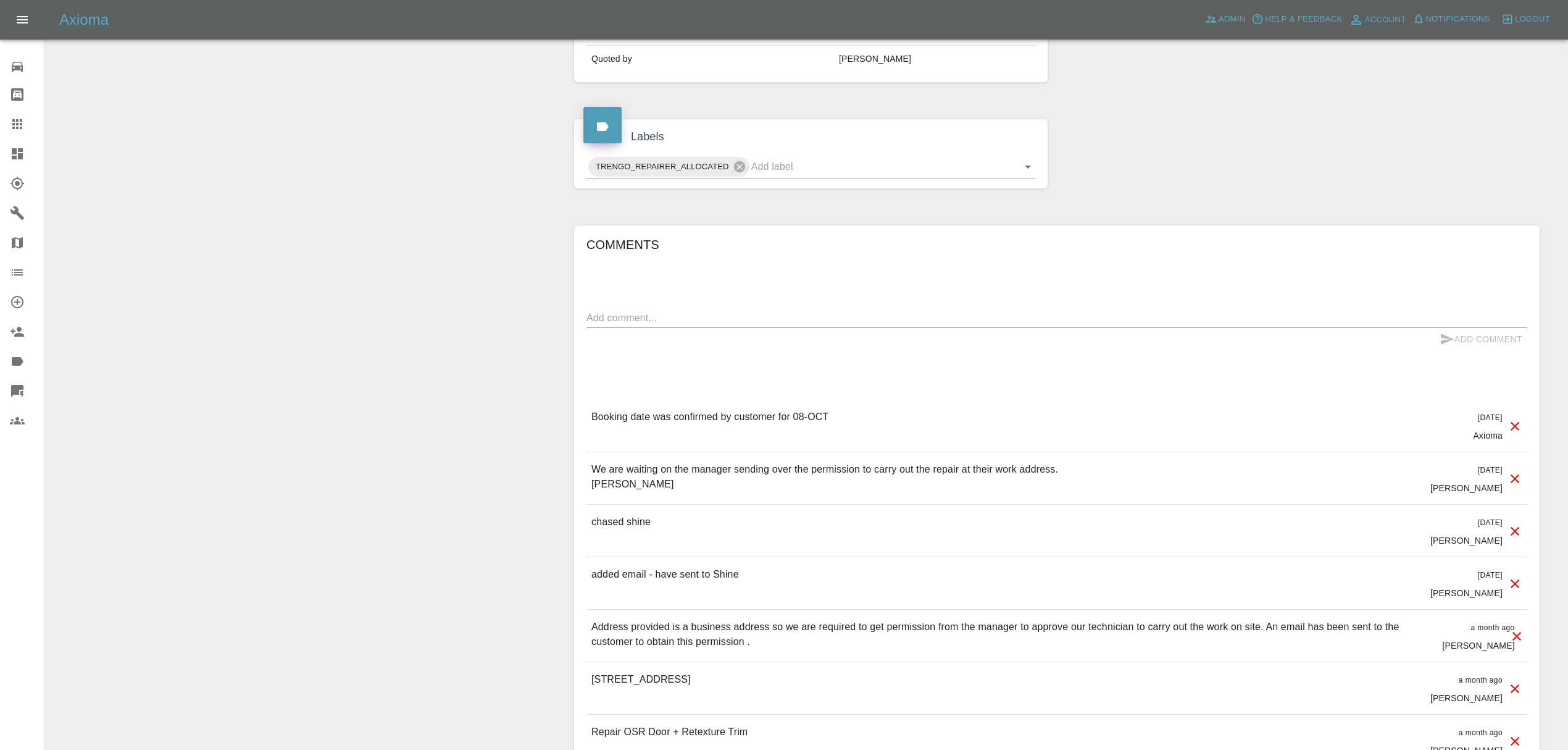
scroll to position [529, 0]
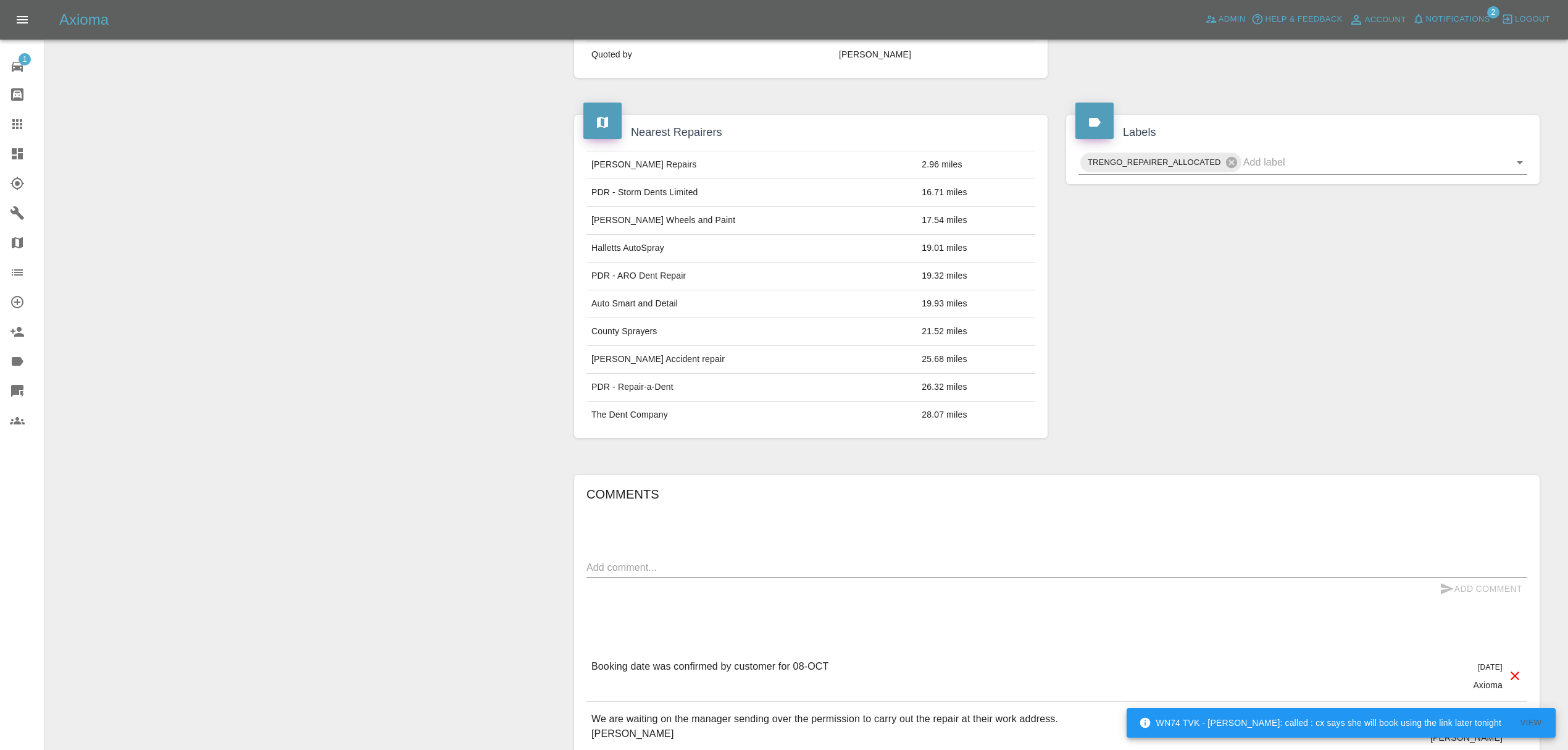
scroll to position [525, 0]
click at [1226, 161] on icon at bounding box center [1231, 159] width 11 height 11
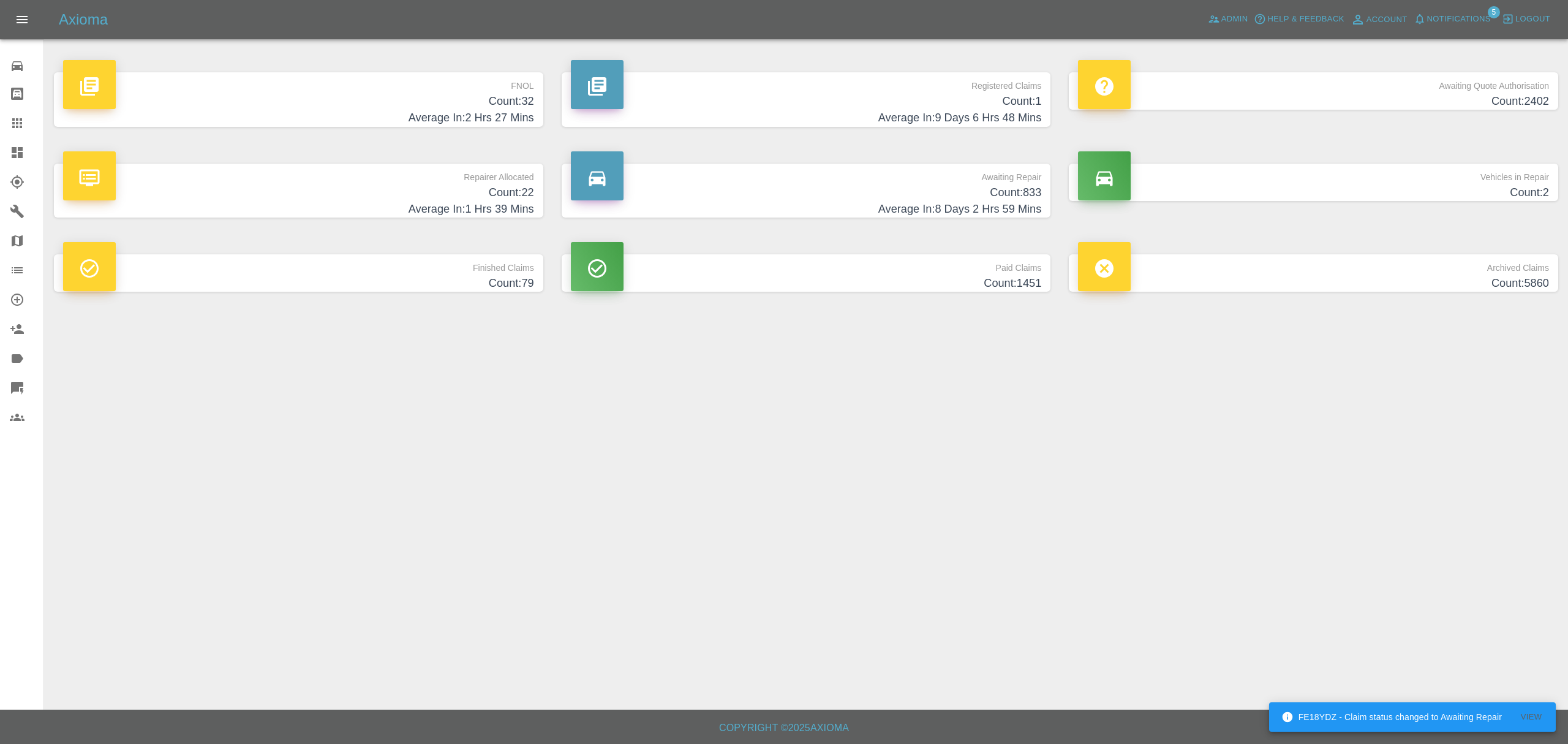
click at [469, 84] on p "FNOL" at bounding box center [299, 83] width 471 height 21
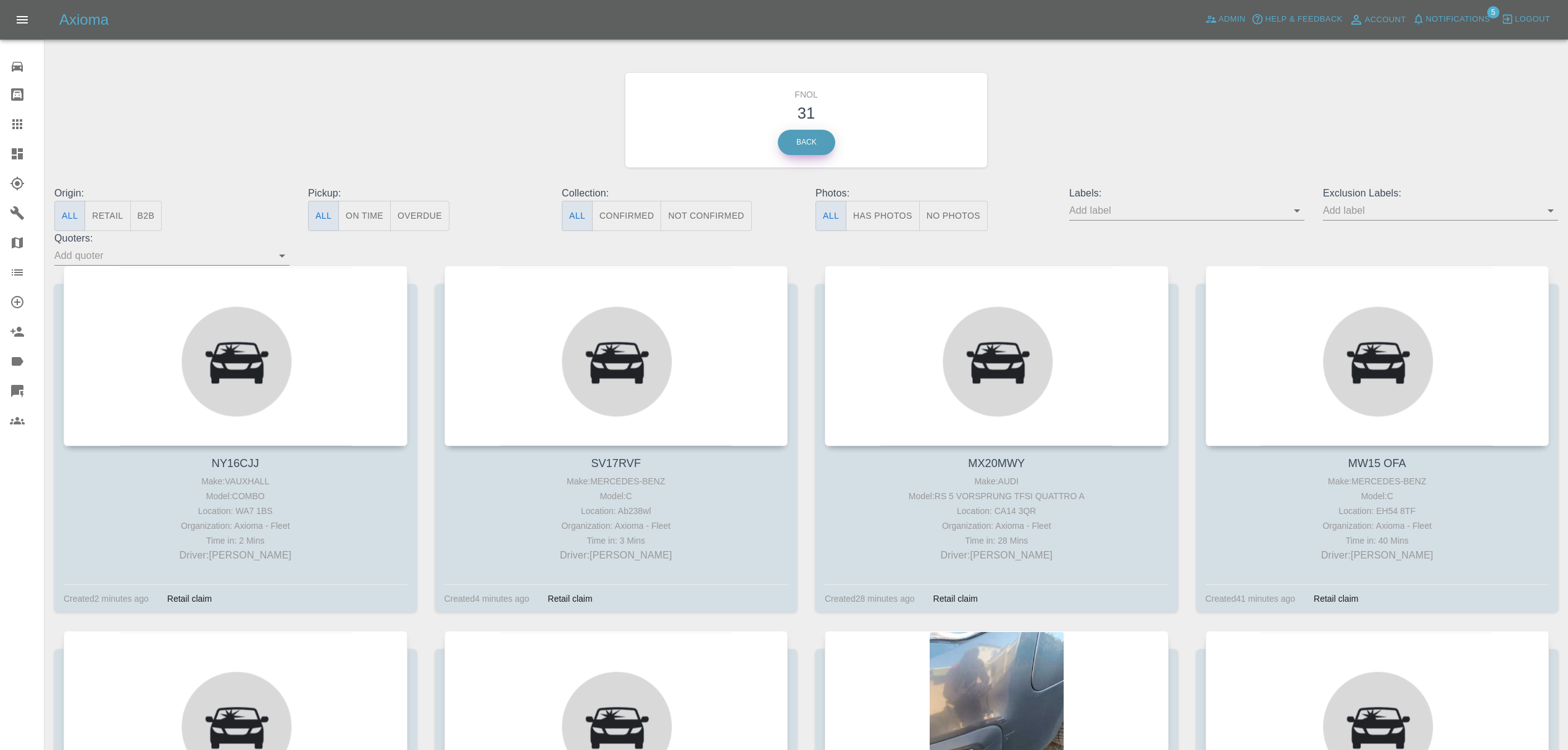
click at [806, 135] on link "Back" at bounding box center [806, 142] width 57 height 25
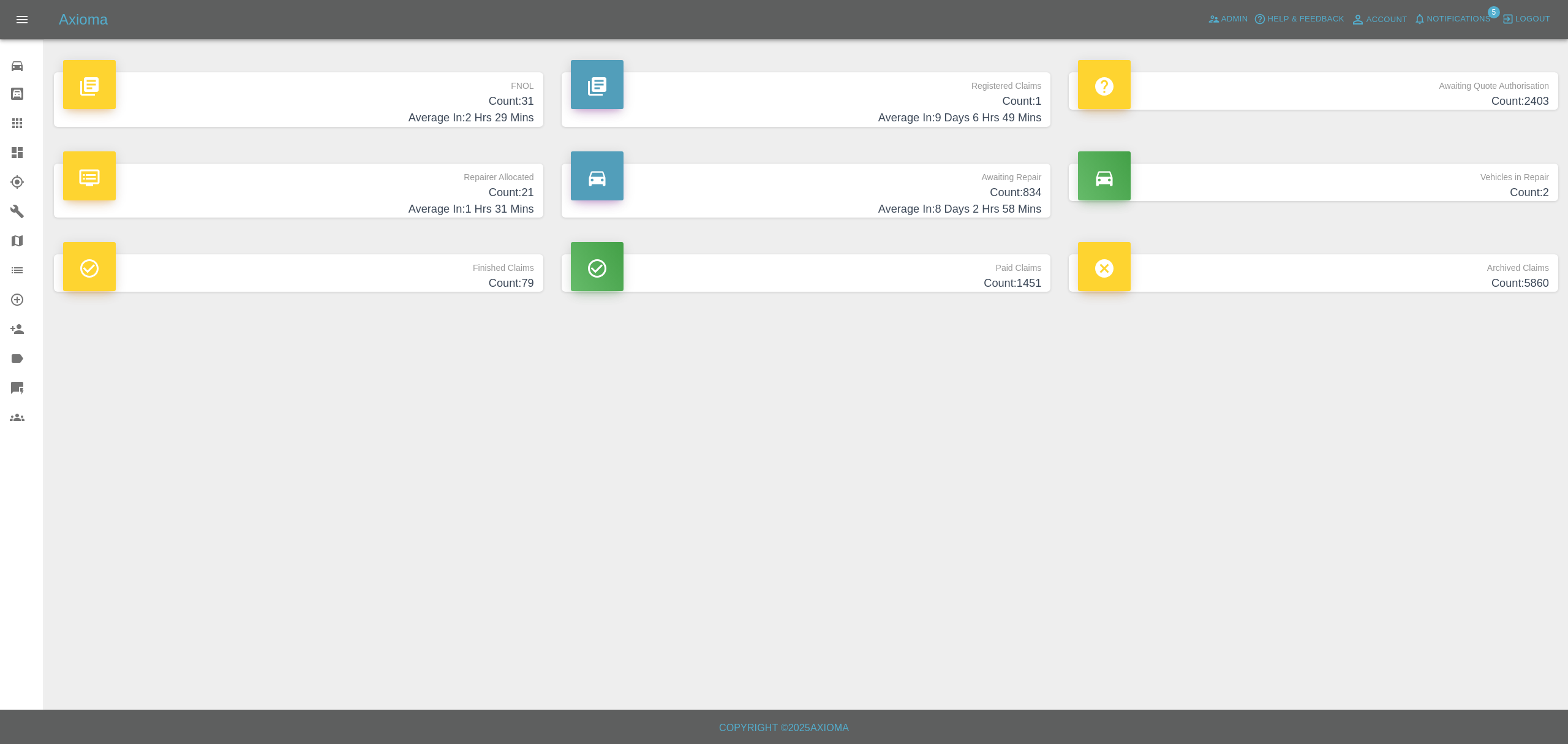
click at [1463, 21] on span "Notifications" at bounding box center [1459, 19] width 64 height 14
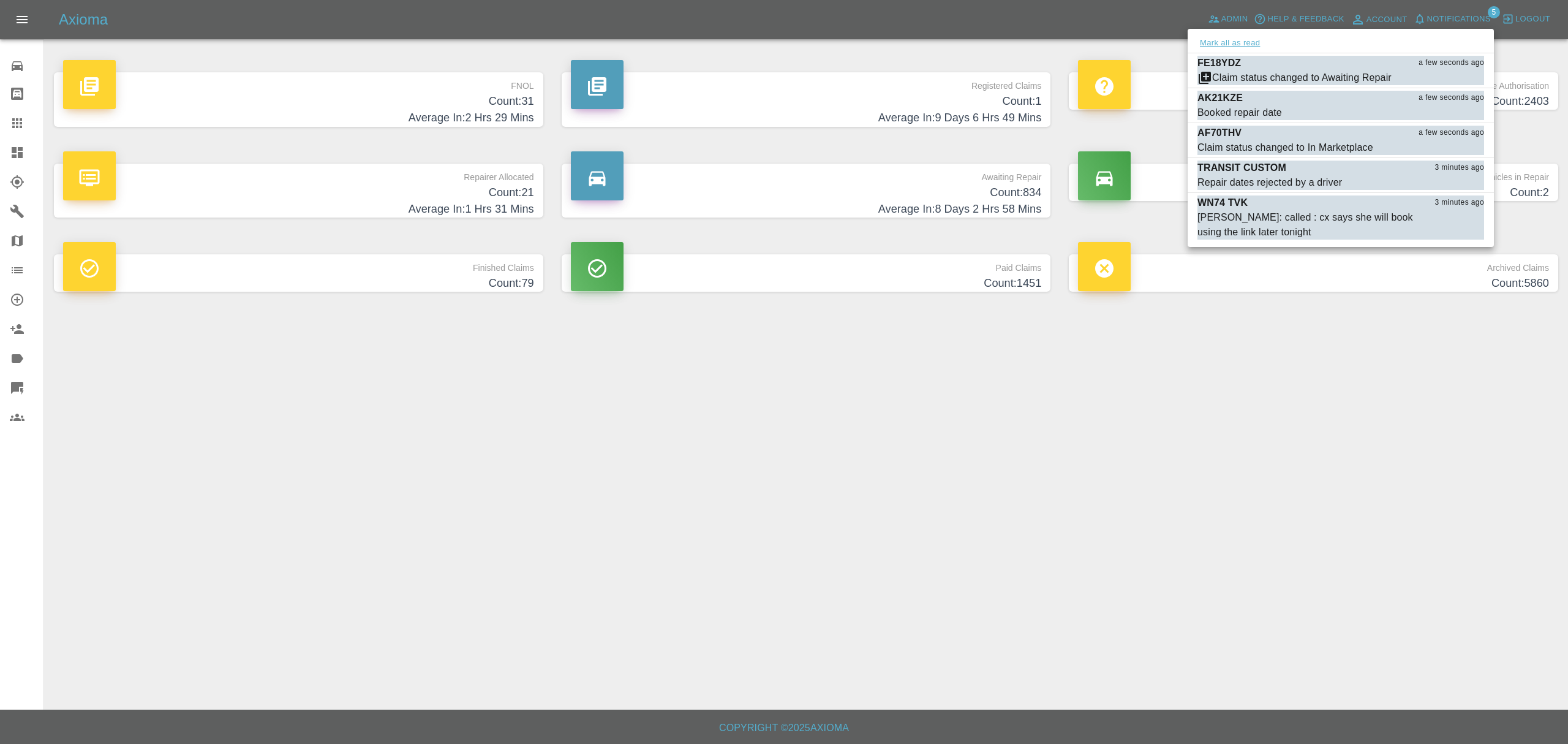
click at [1226, 41] on button "Mark all as read" at bounding box center [1230, 43] width 65 height 14
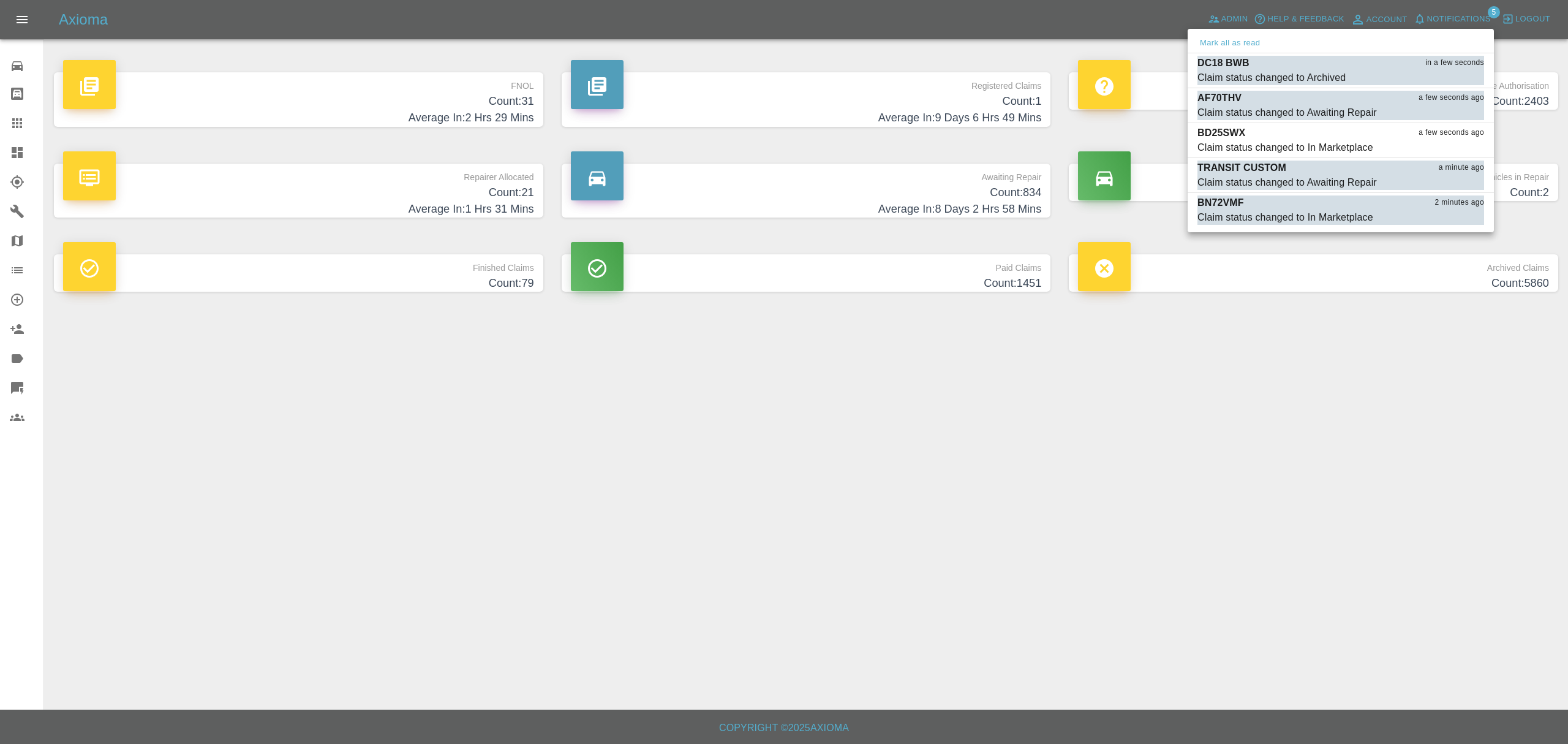
click at [19, 127] on div at bounding box center [784, 372] width 1568 height 744
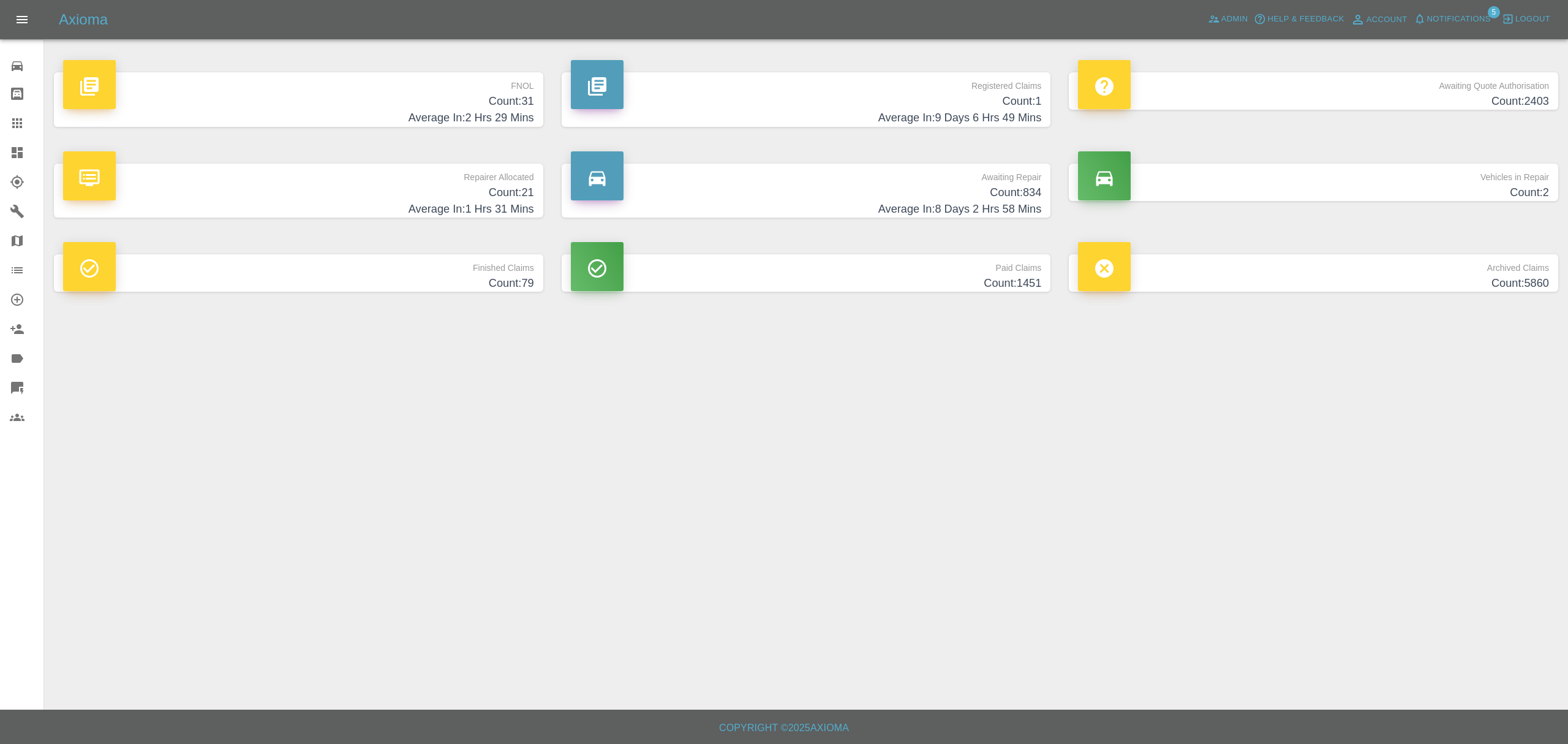
click at [24, 126] on div at bounding box center [27, 123] width 34 height 15
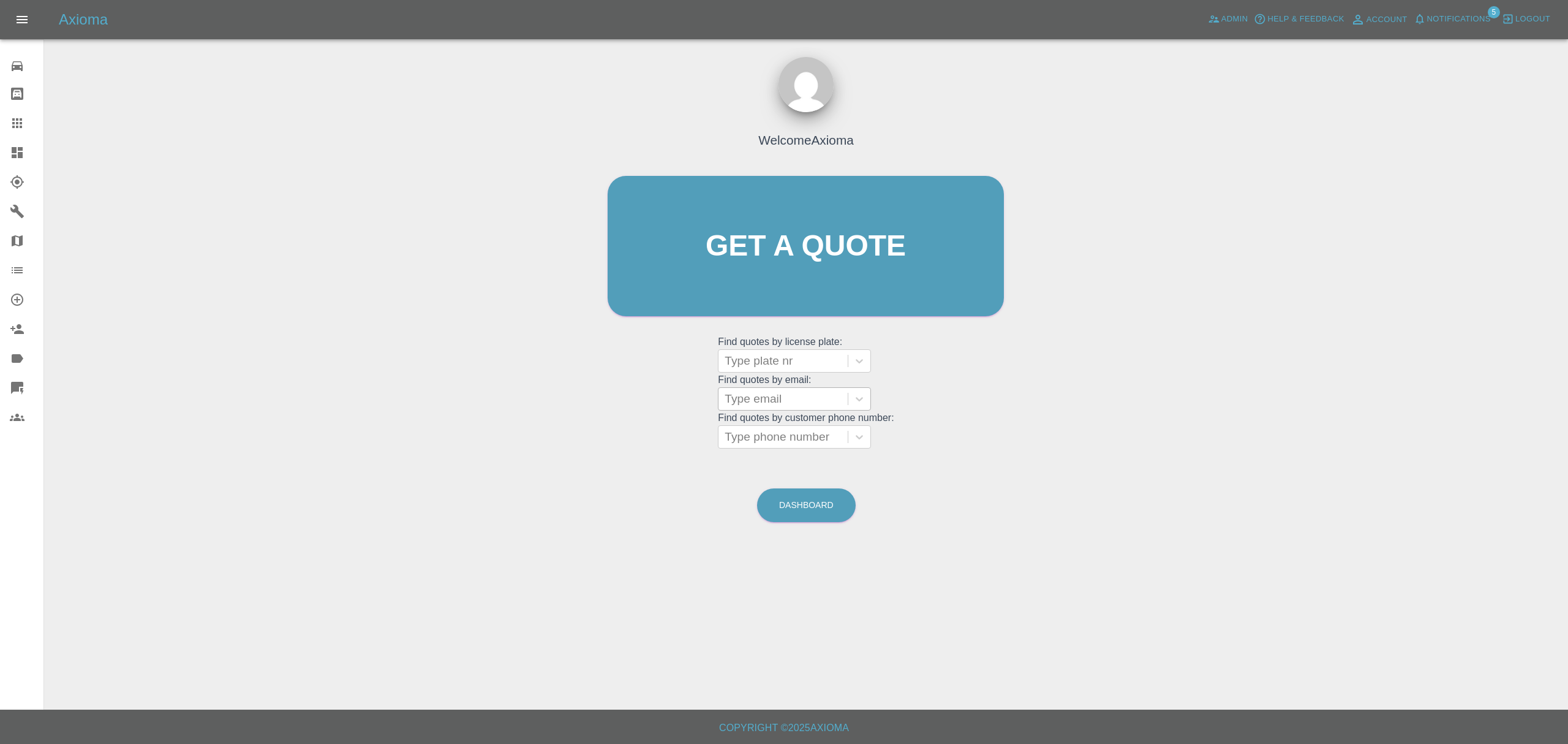
click at [778, 393] on div at bounding box center [783, 398] width 117 height 17
paste input "https://invoice.stripe.com/i/acct_1H53MdA4aDea5wMj/live_YWNjdF8xSDUzTWRBNGFEZWE…"
type input "https://invoice.stripe.com/i/acct_1H53MdA4aDea5wMj/live_YWNjdF8xSDUzTWRBNGFEZWE…"
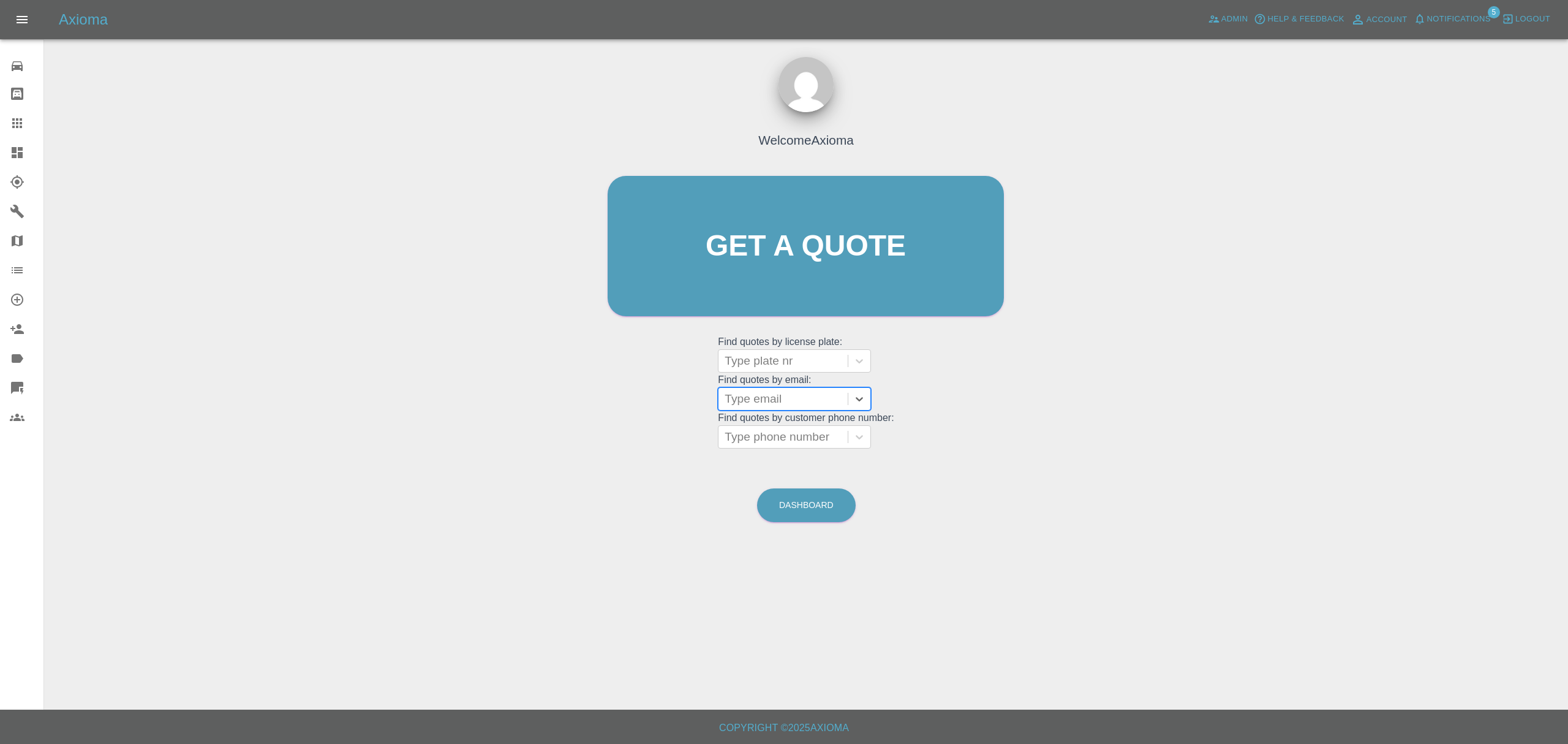
paste input "jonjomac2015@gmail.com"
type input "jonjomac2015@gmail.com"
click at [767, 427] on div "B16ORN, Paid" at bounding box center [794, 430] width 153 height 24
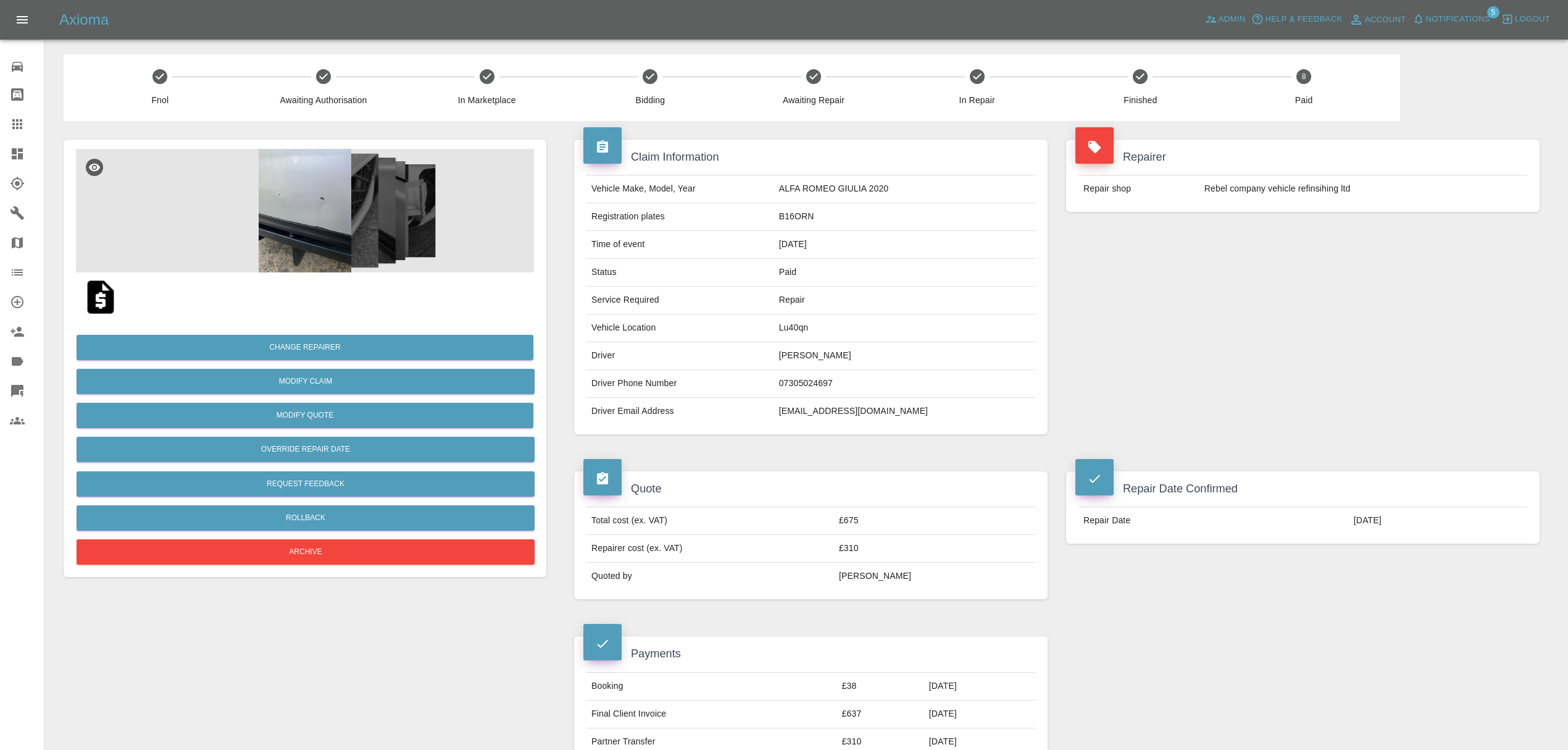
drag, startPoint x: 12, startPoint y: 126, endPoint x: 33, endPoint y: 134, distance: 22.5
click at [12, 126] on icon at bounding box center [17, 124] width 15 height 15
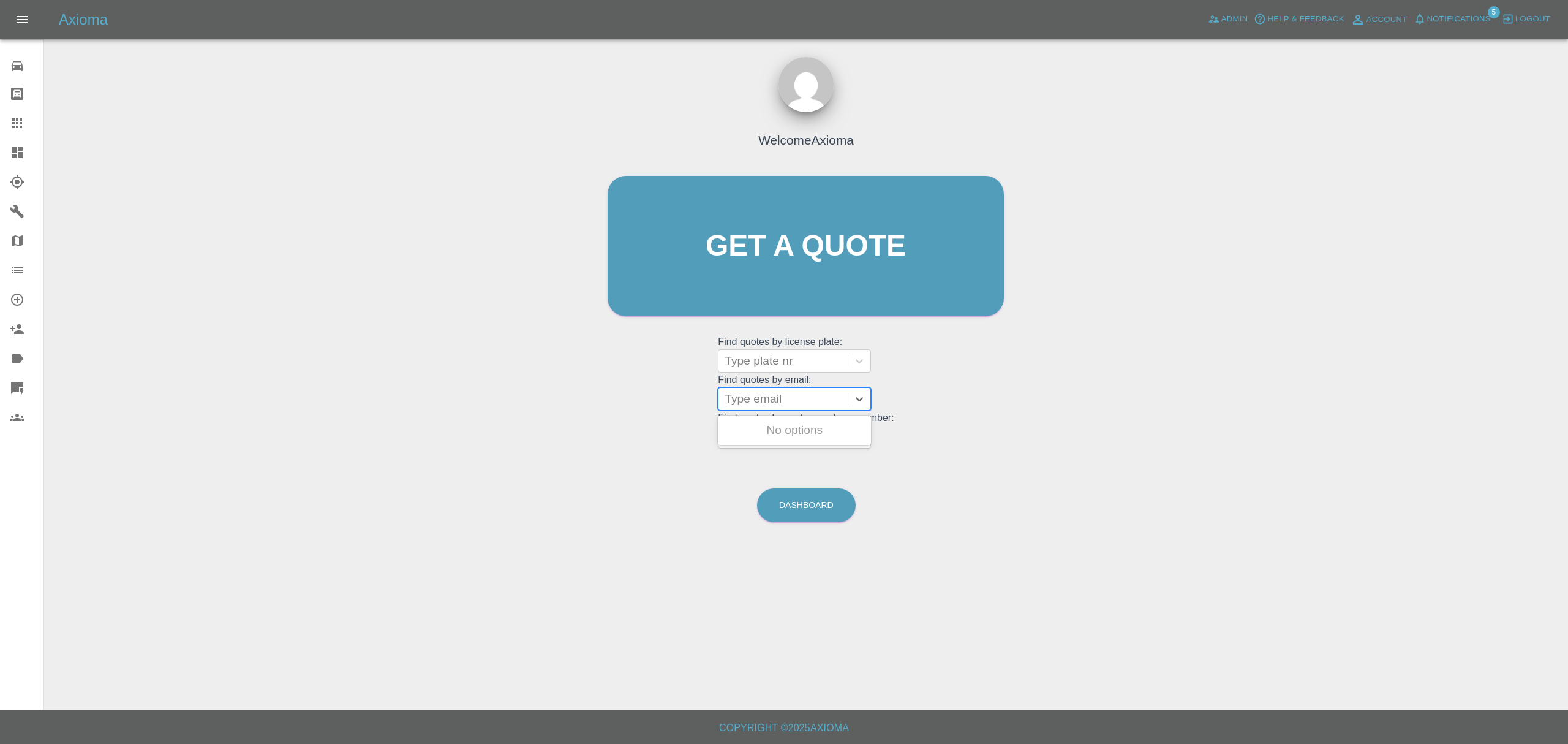
click at [822, 396] on div at bounding box center [783, 398] width 117 height 17
paste input "kittner98@gmail.com"
type input "kittner98@gmail.com"
click at [802, 452] on div "DC18 BWB, Finished" at bounding box center [794, 454] width 153 height 24
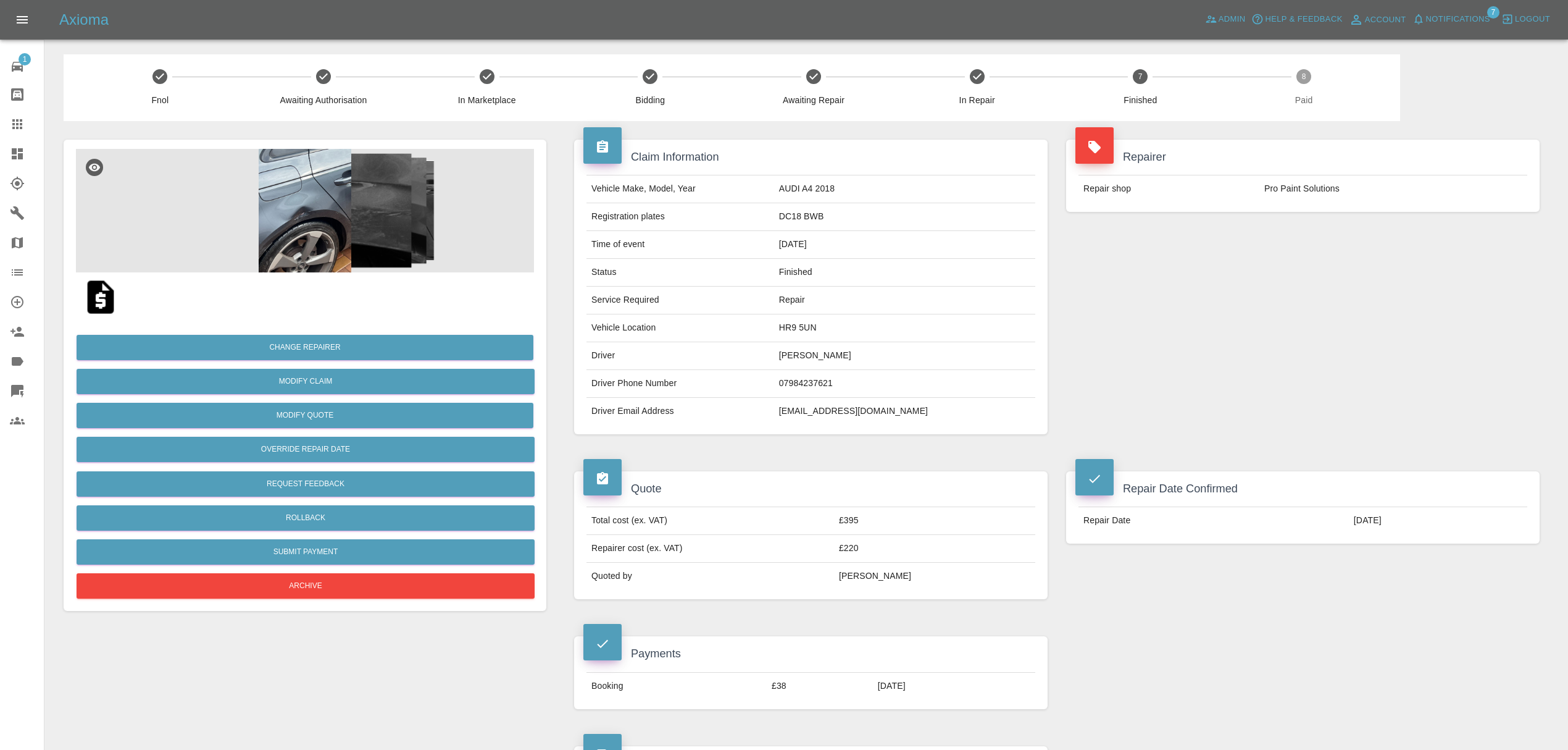
drag, startPoint x: 3, startPoint y: 124, endPoint x: 50, endPoint y: 144, distance: 51.1
click at [3, 124] on link "Claims" at bounding box center [22, 124] width 44 height 29
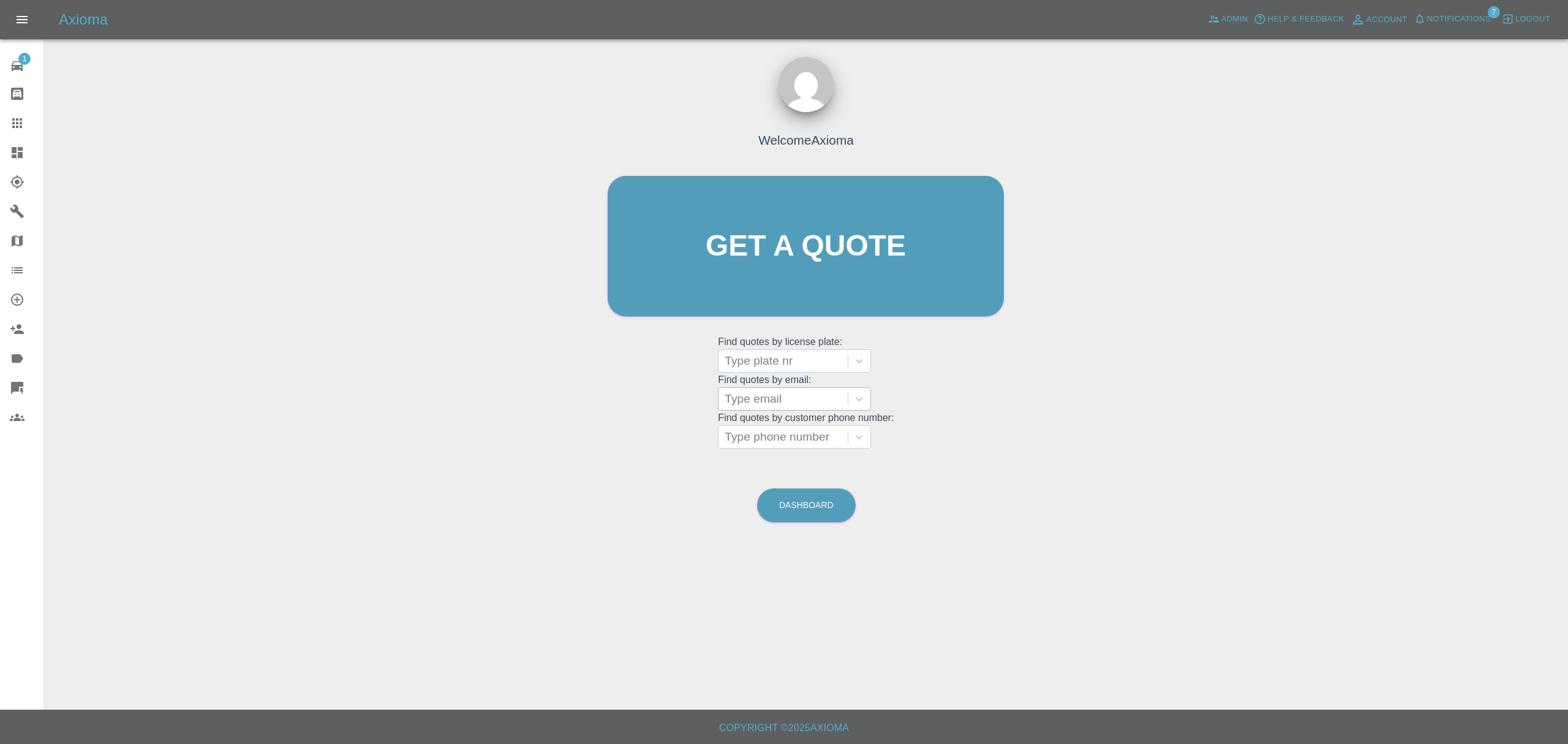
click at [740, 398] on div at bounding box center [783, 398] width 117 height 17
paste input "rogers.christopher1989@gmail.com"
type input "rogers.christopher1989@gmail.com"
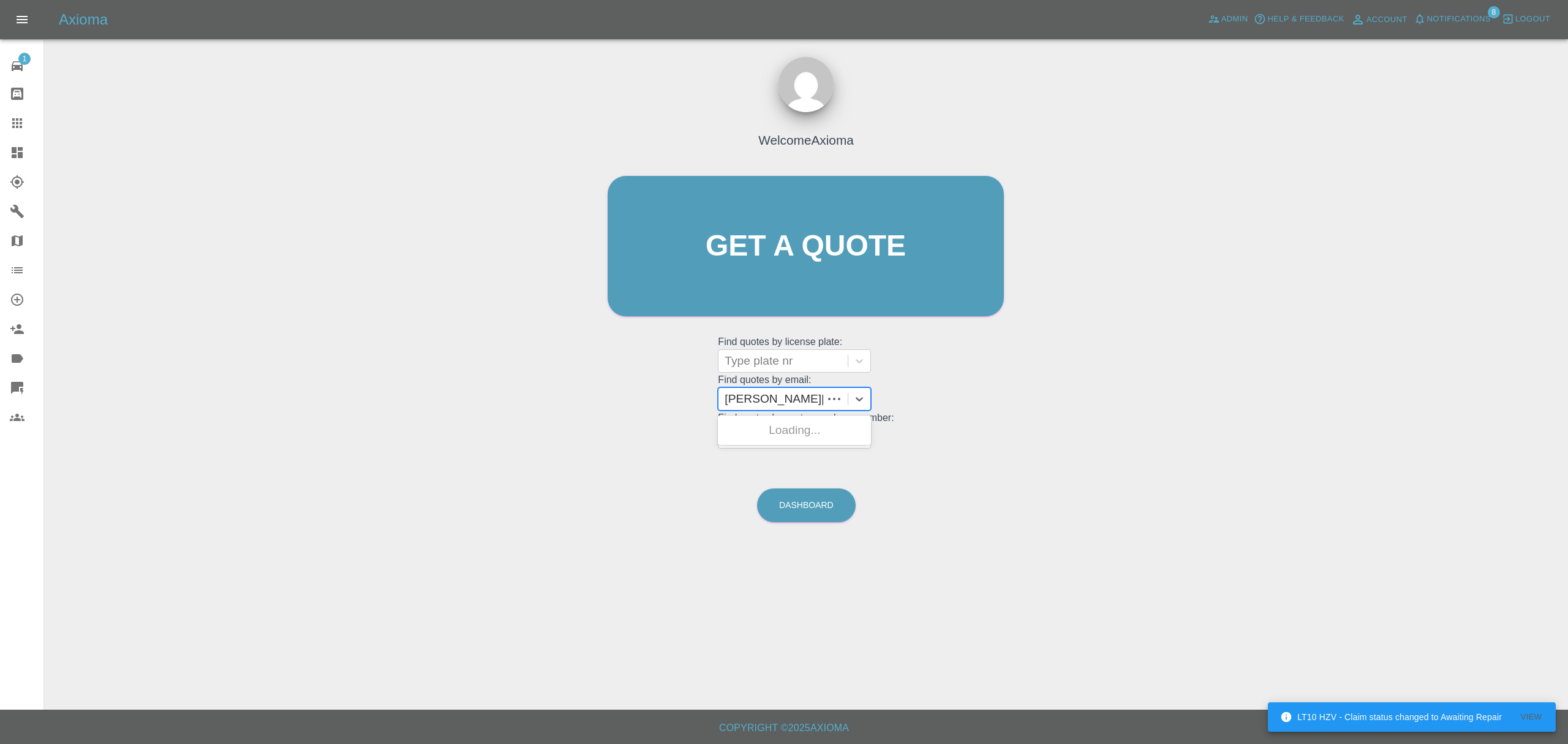
scroll to position [0, 59]
click at [750, 425] on div "DF69 LWH, Finished" at bounding box center [794, 430] width 153 height 24
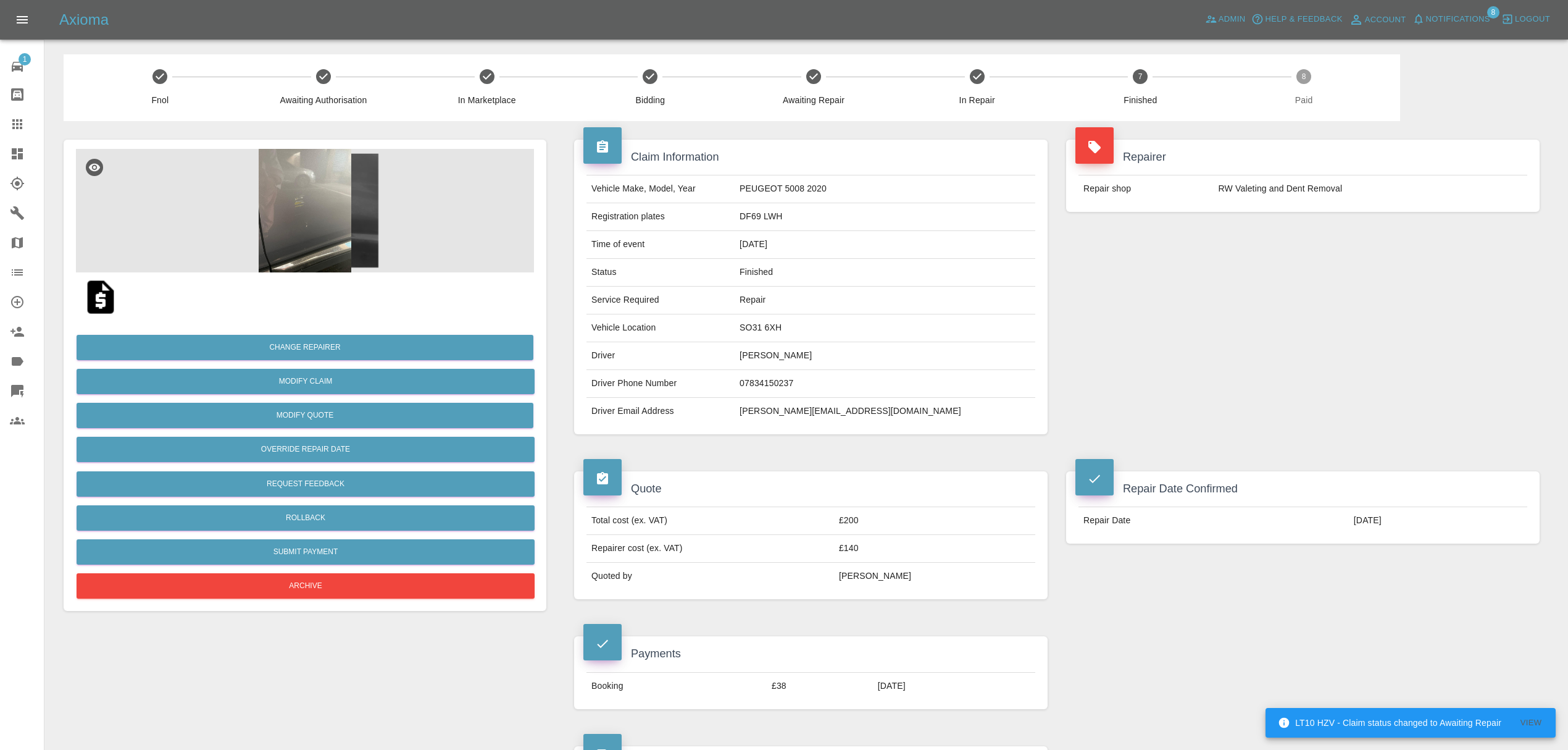
click at [11, 115] on link "Claims" at bounding box center [22, 124] width 44 height 29
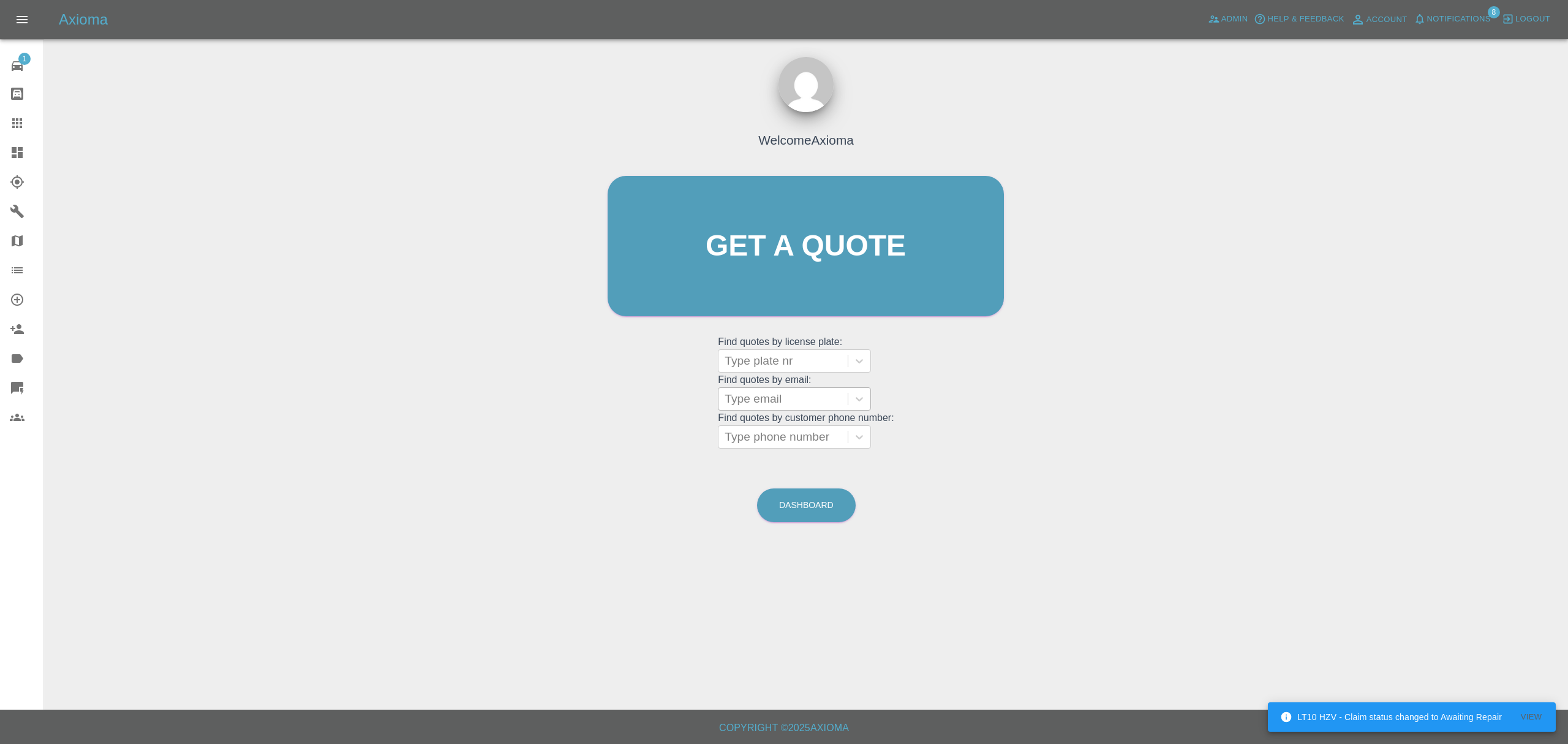
click at [770, 395] on div at bounding box center [783, 398] width 117 height 17
paste input "[EMAIL_ADDRESS][DOMAIN_NAME]"
type input "[EMAIL_ADDRESS][DOMAIN_NAME]"
click at [772, 435] on div "HJ22CXW, Finished" at bounding box center [794, 430] width 153 height 24
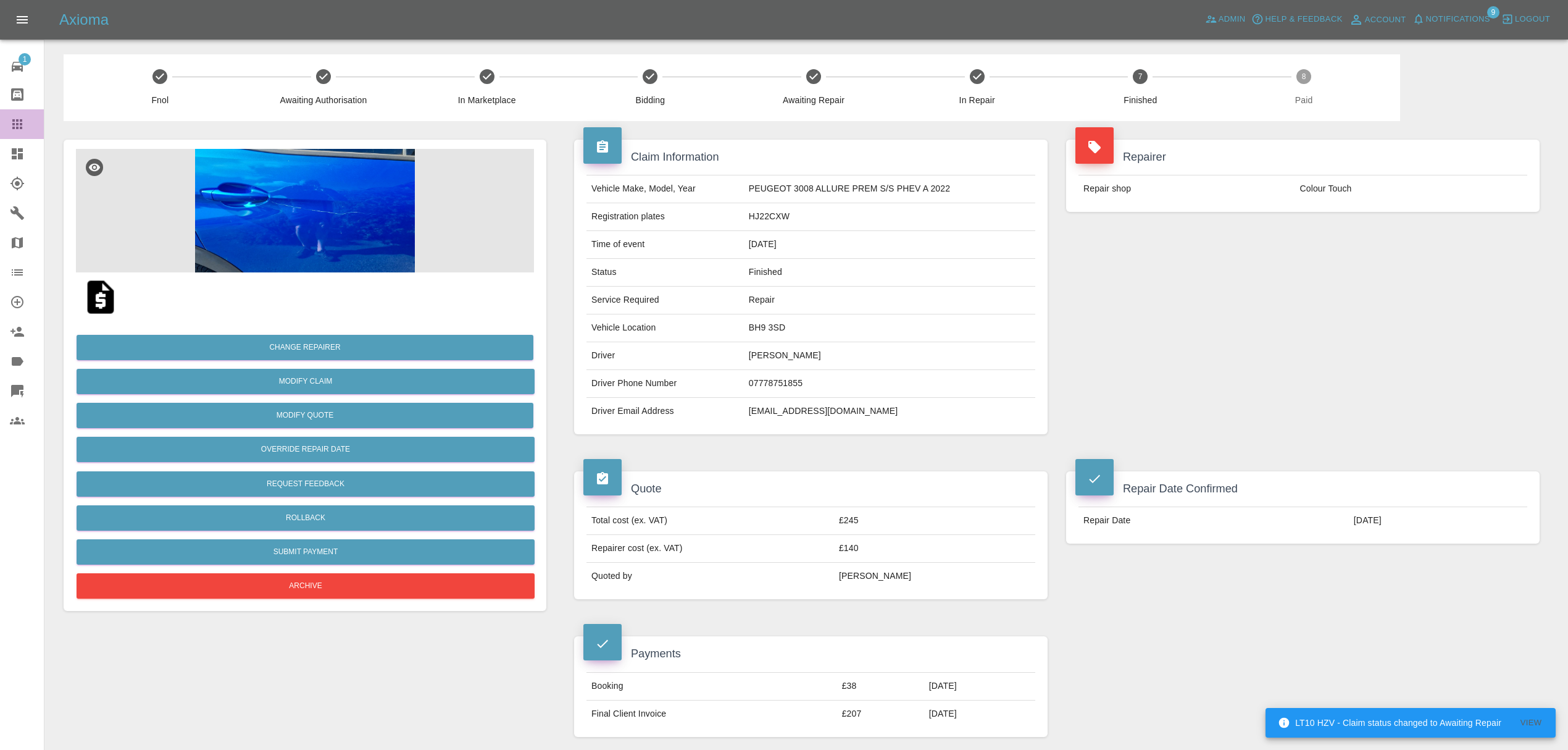
click at [13, 119] on icon at bounding box center [17, 124] width 10 height 10
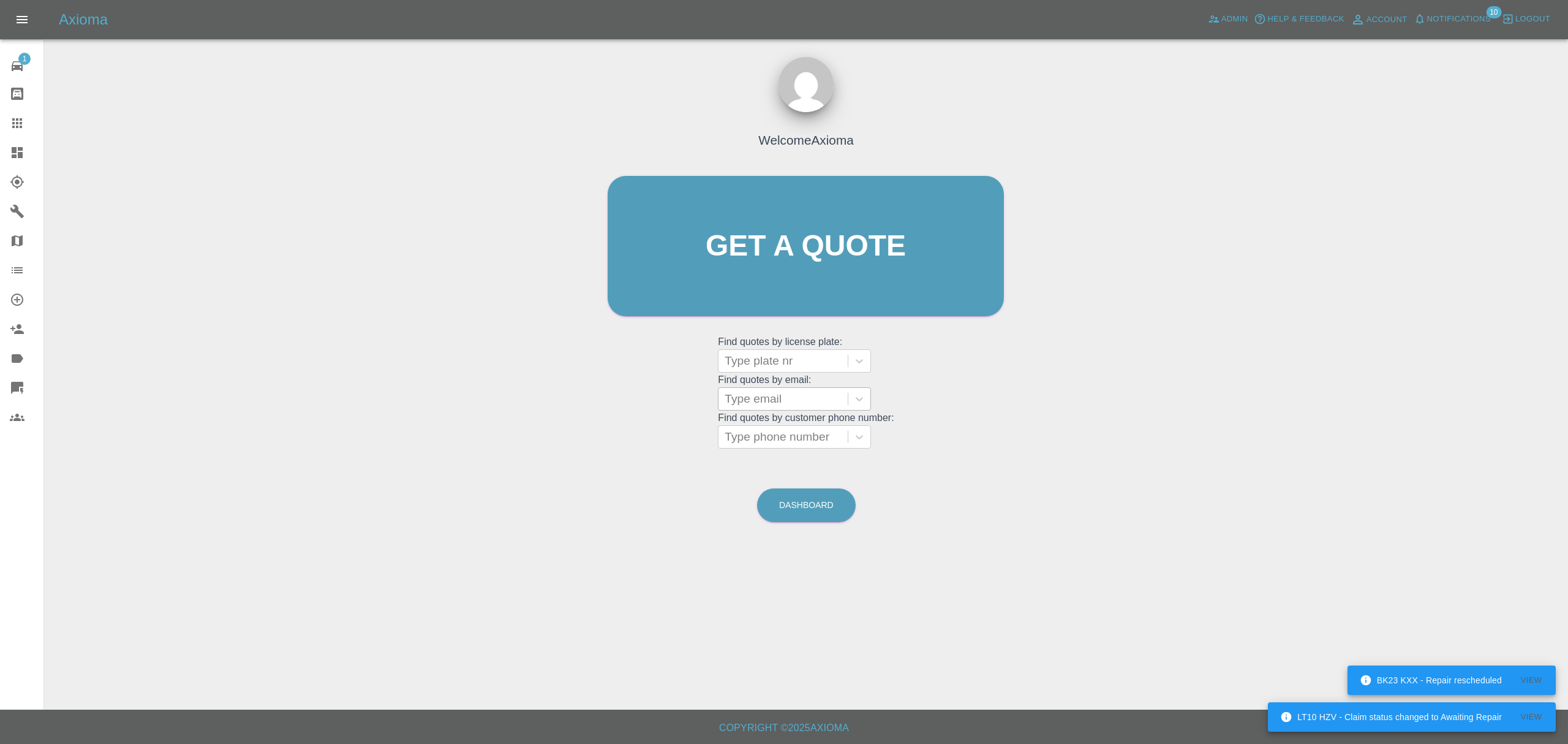
click at [755, 399] on div at bounding box center [783, 398] width 117 height 17
paste input "franciswwalsh@live.co.uk"
type input "franciswwalsh@live.co.uk"
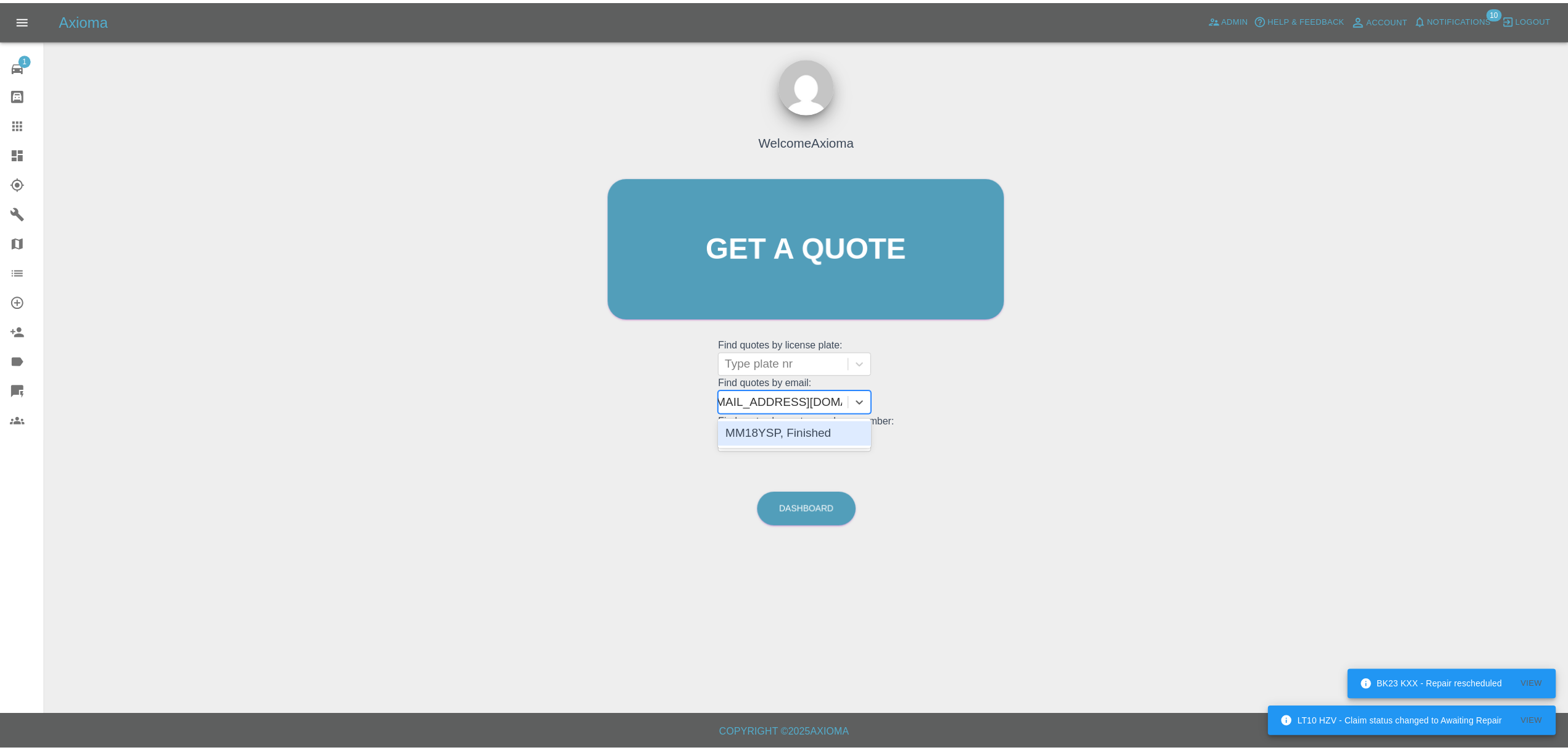
scroll to position [0, 9]
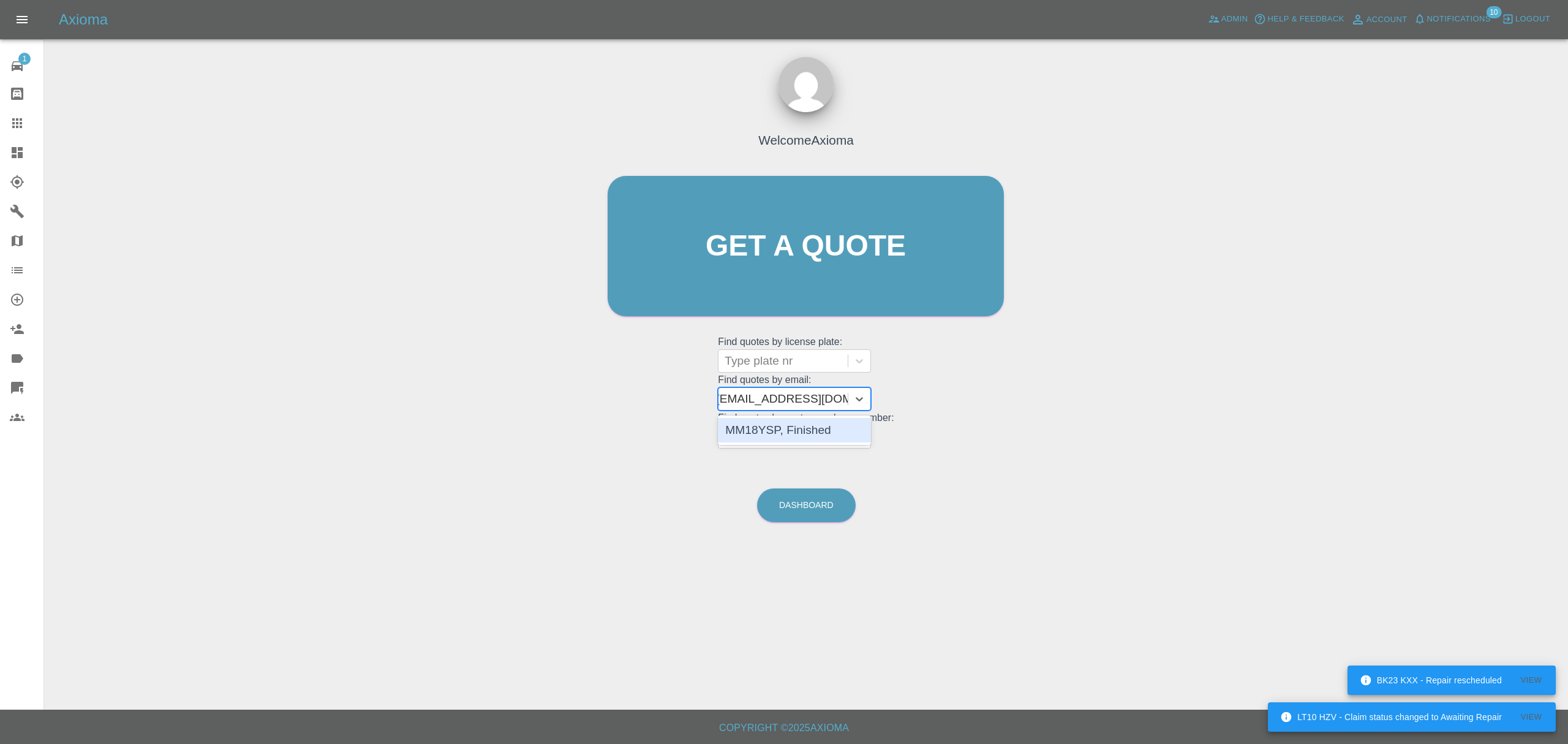
click at [767, 422] on div "MM18YSP, Finished" at bounding box center [794, 430] width 153 height 24
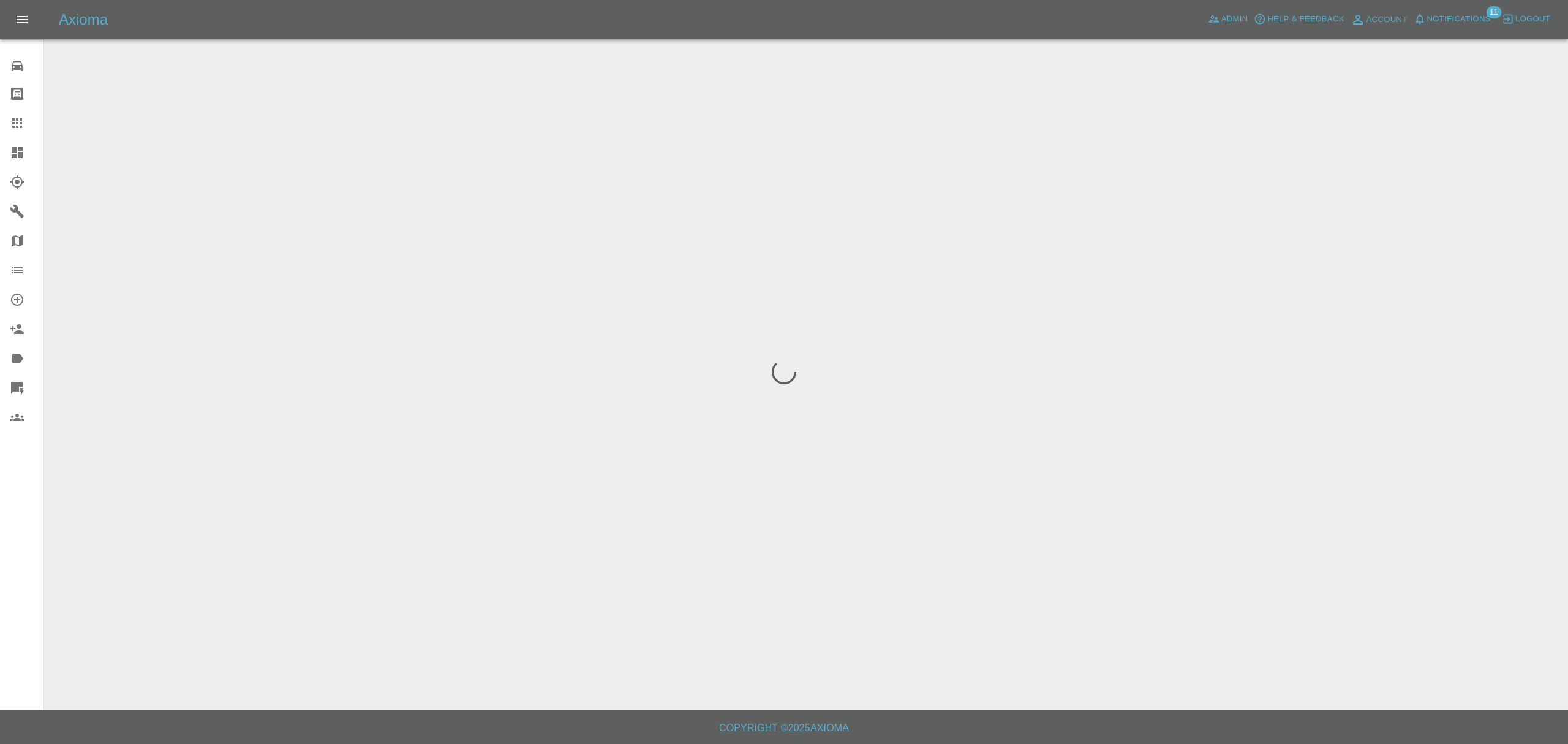
drag, startPoint x: 23, startPoint y: 127, endPoint x: 43, endPoint y: 134, distance: 21.2
click at [23, 127] on icon at bounding box center [17, 123] width 15 height 15
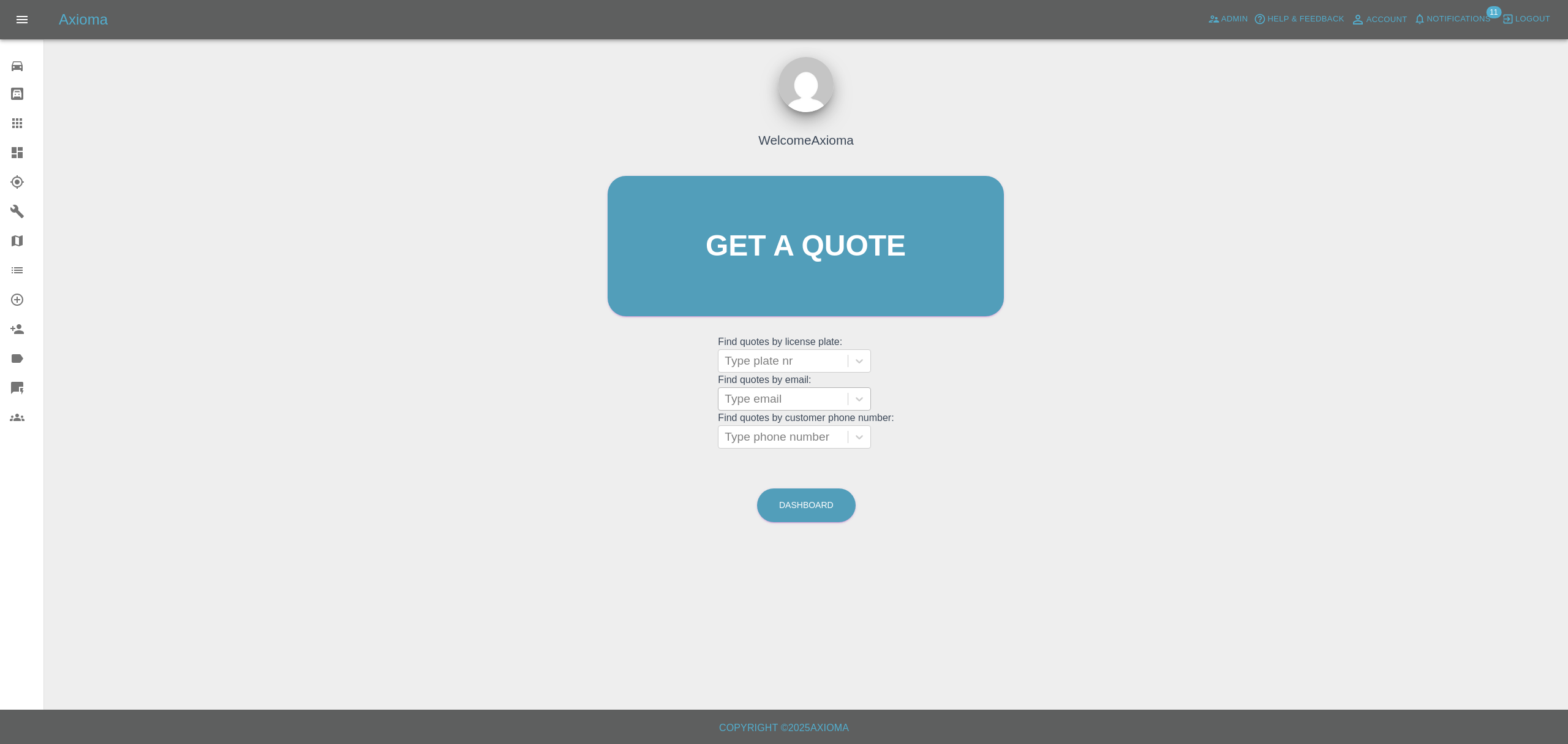
click at [747, 396] on div at bounding box center [783, 398] width 117 height 17
paste input "[EMAIL_ADDRESS][DOMAIN_NAME]"
type input "[EMAIL_ADDRESS][DOMAIN_NAME]"
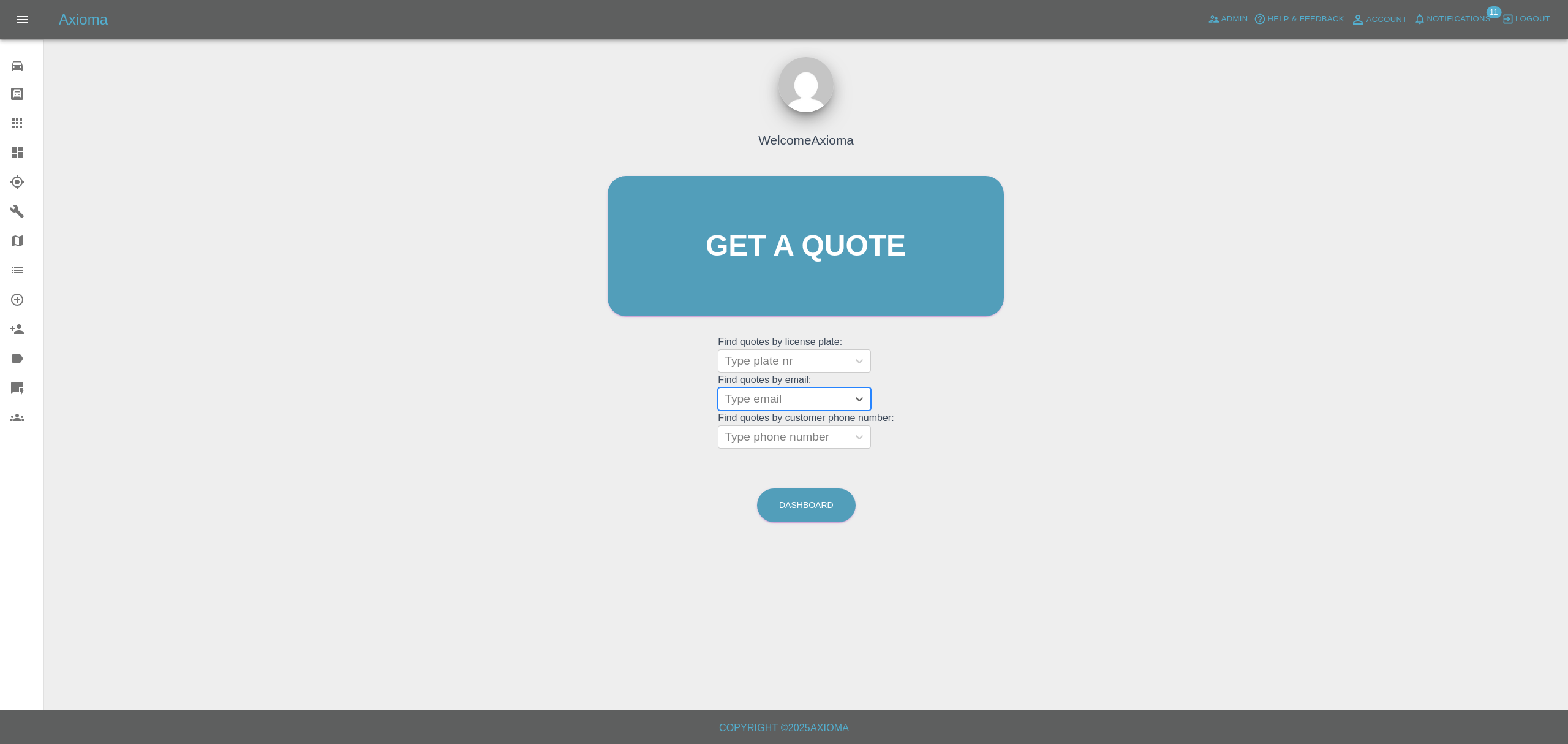
click at [759, 402] on div at bounding box center [783, 398] width 117 height 17
paste input "[EMAIL_ADDRESS][DOMAIN_NAME]"
type input "d"
paste input "[EMAIL_ADDRESS][DOMAIN_NAME]"
type input "d"
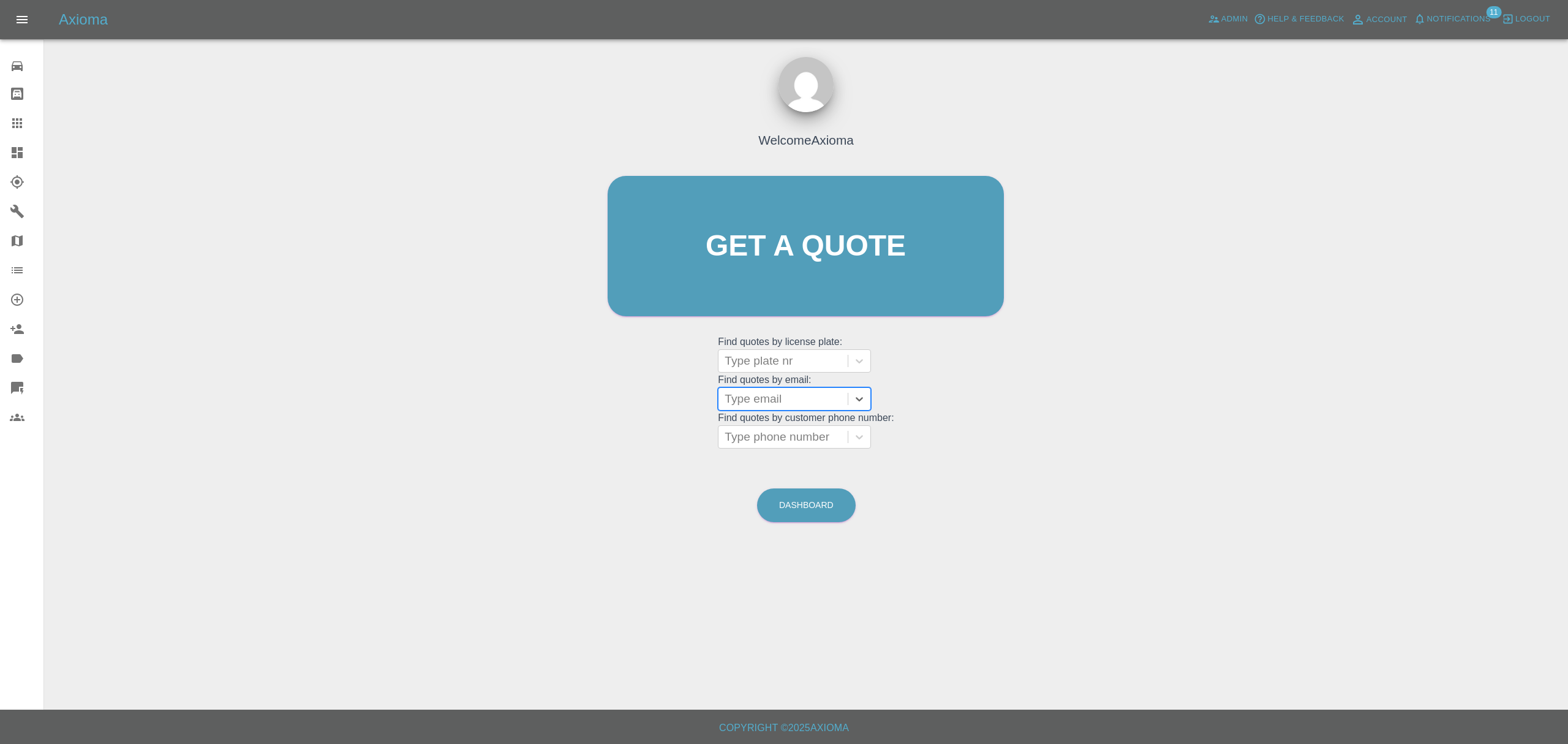
paste input "[PERSON_NAME][EMAIL_ADDRESS][DOMAIN_NAME]"
type input "[PERSON_NAME][EMAIL_ADDRESS][DOMAIN_NAME]"
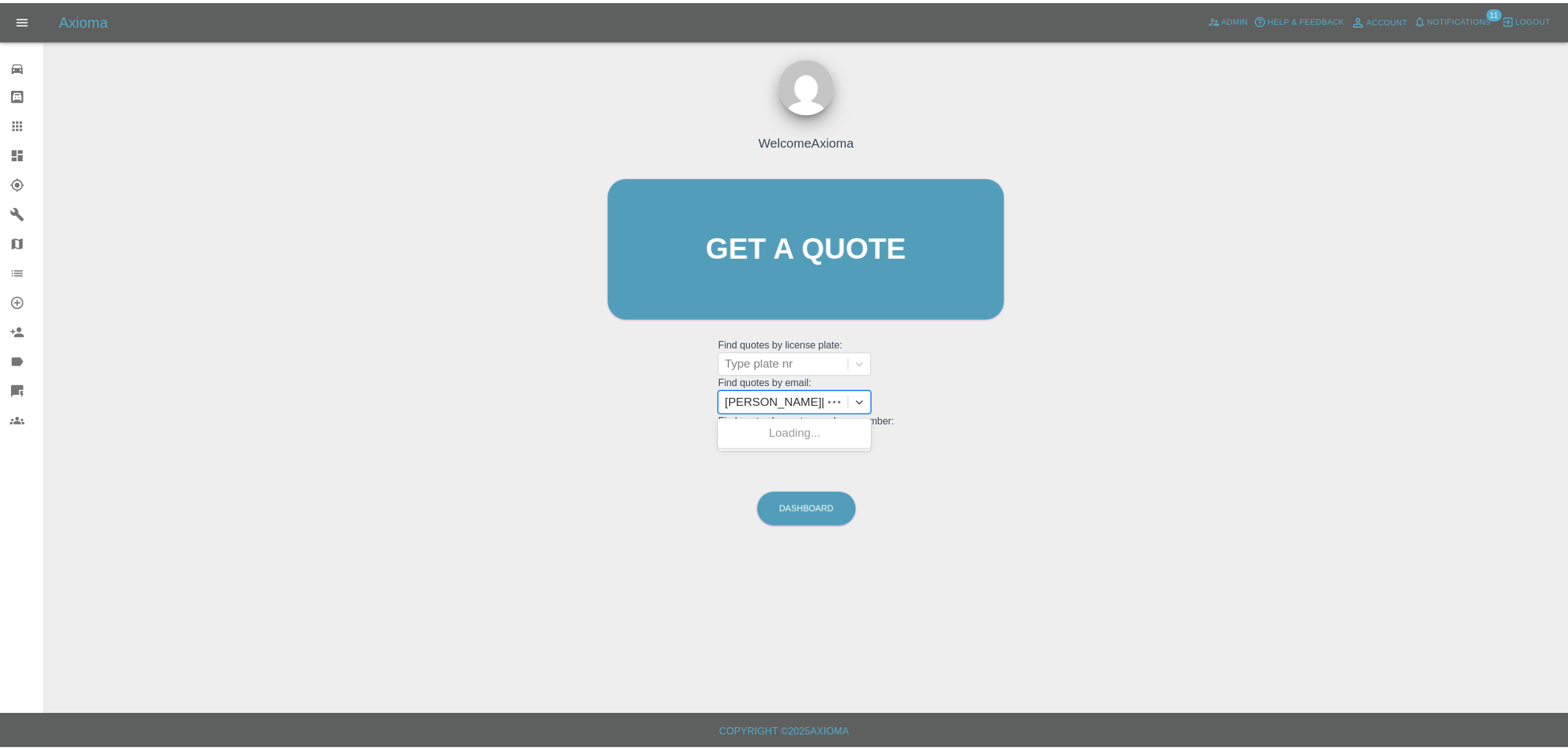
scroll to position [0, 29]
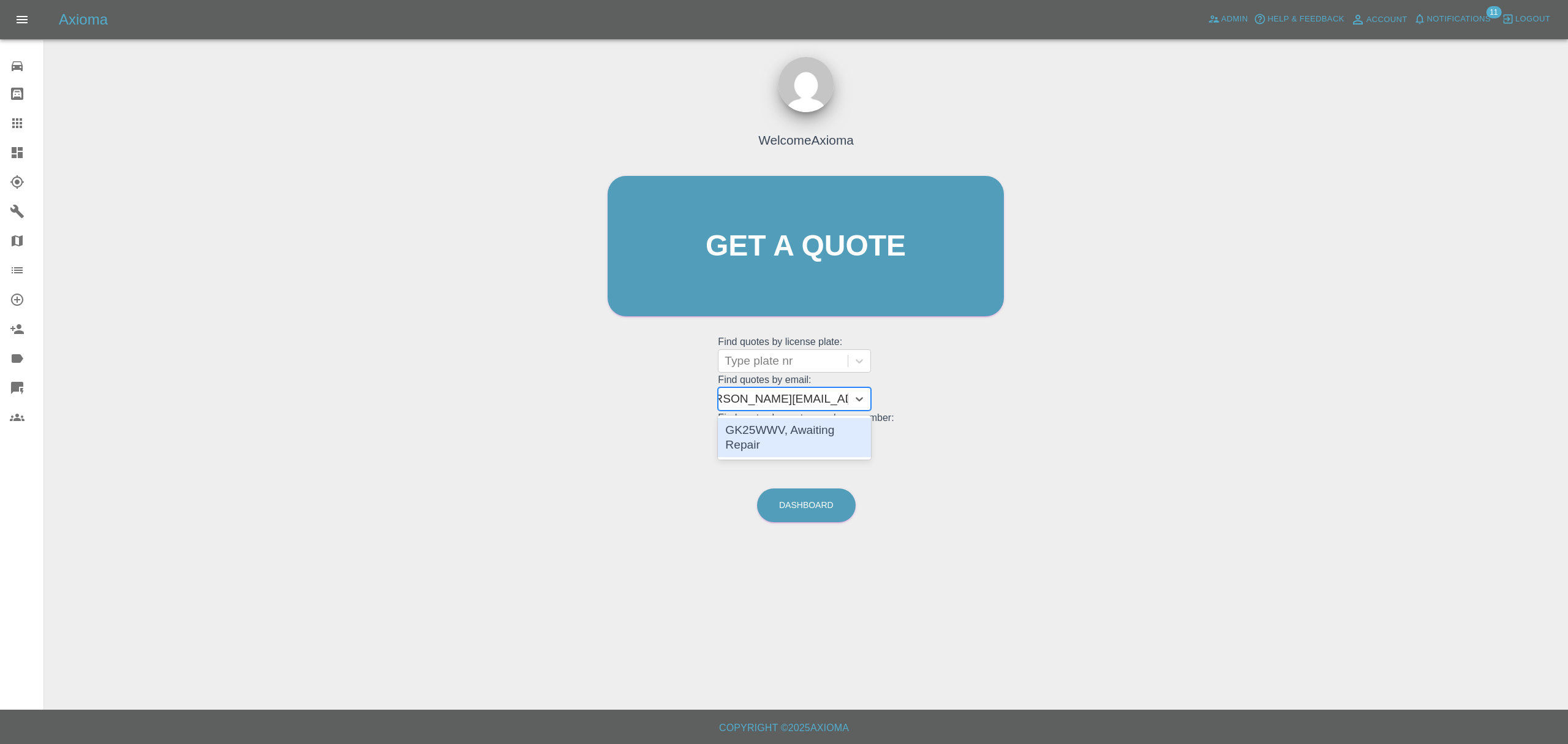
click at [778, 425] on div "GK25WWV, Awaiting Repair" at bounding box center [794, 437] width 153 height 39
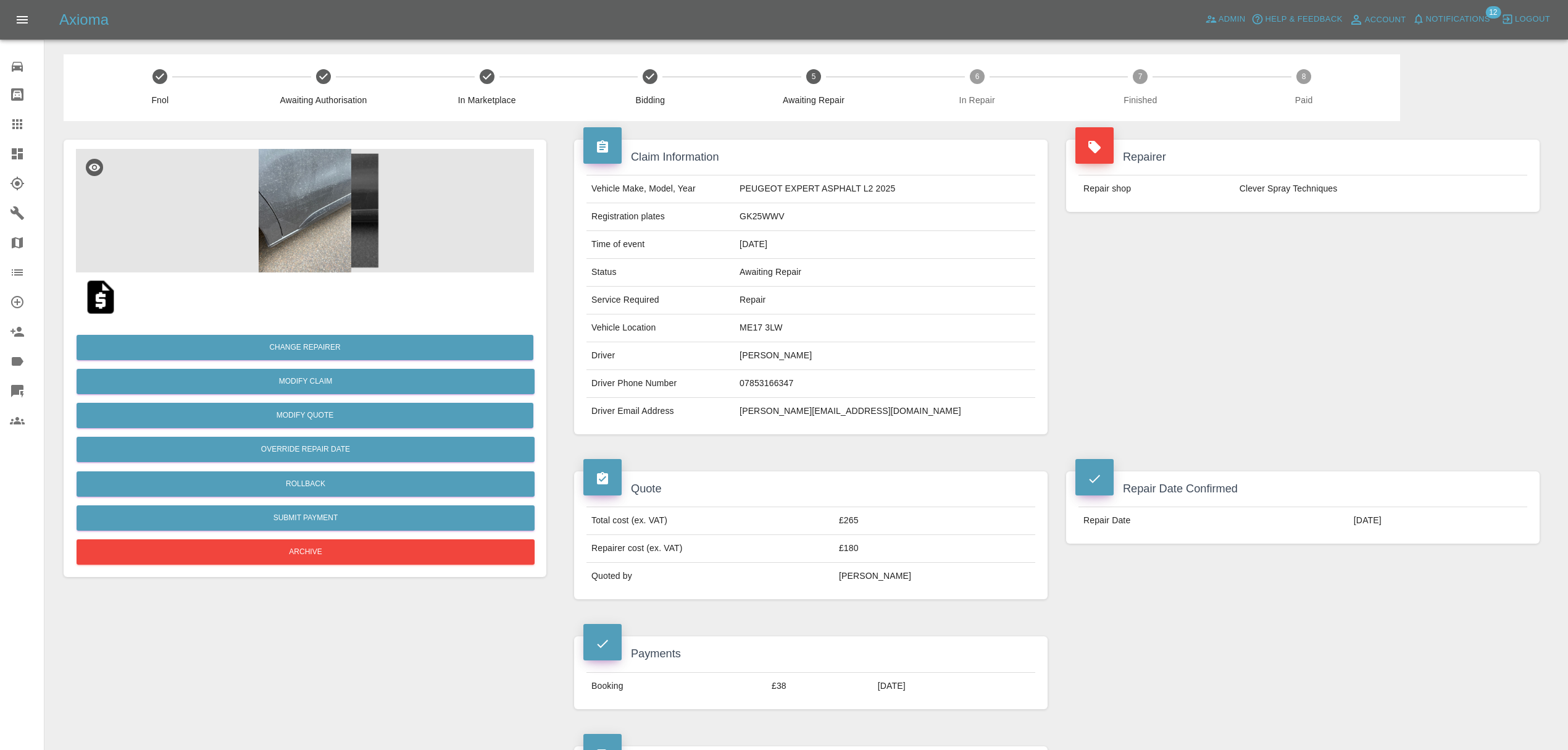
click at [314, 242] on img at bounding box center [304, 210] width 458 height 123
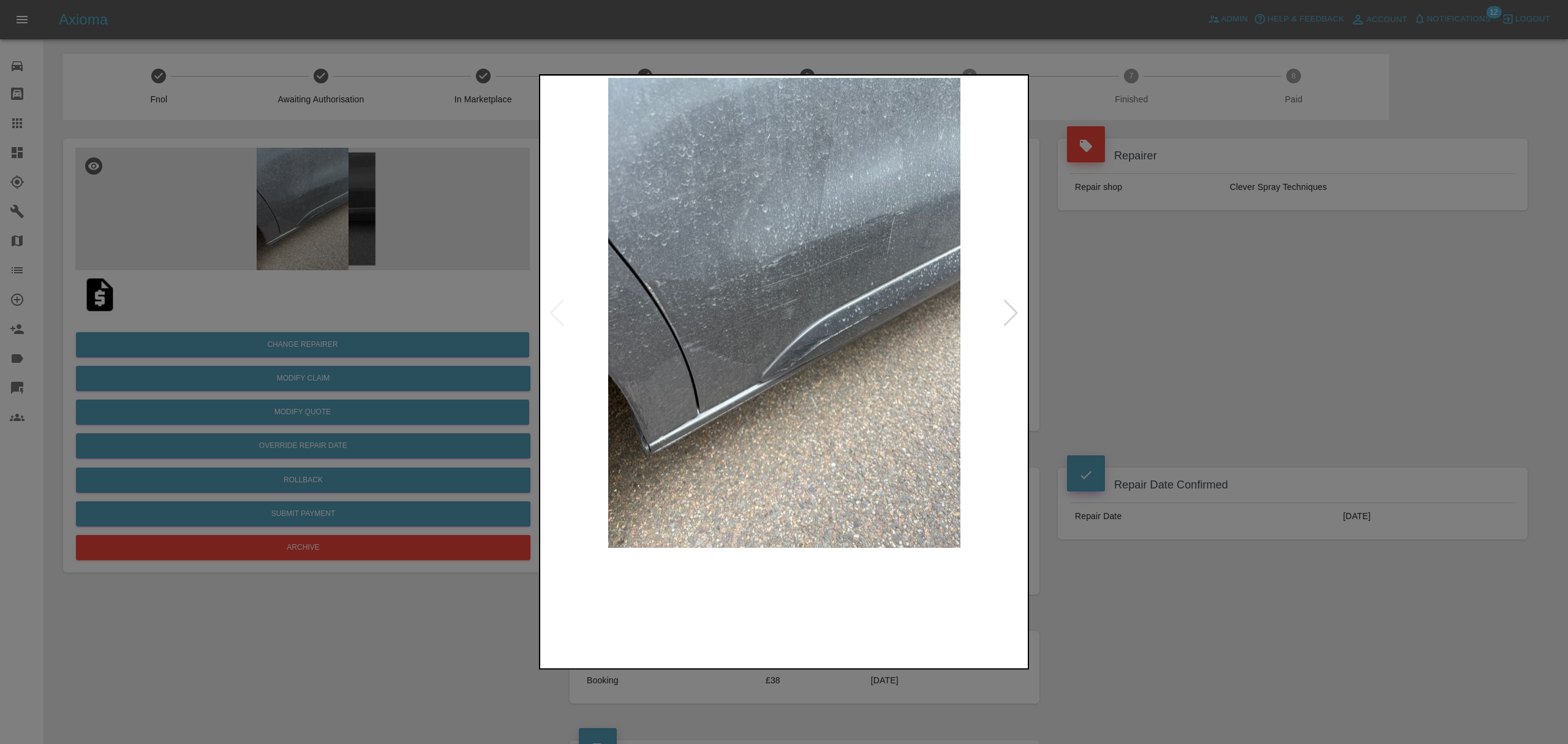
click at [1021, 318] on img at bounding box center [784, 312] width 483 height 470
click at [1015, 315] on div at bounding box center [1011, 312] width 16 height 27
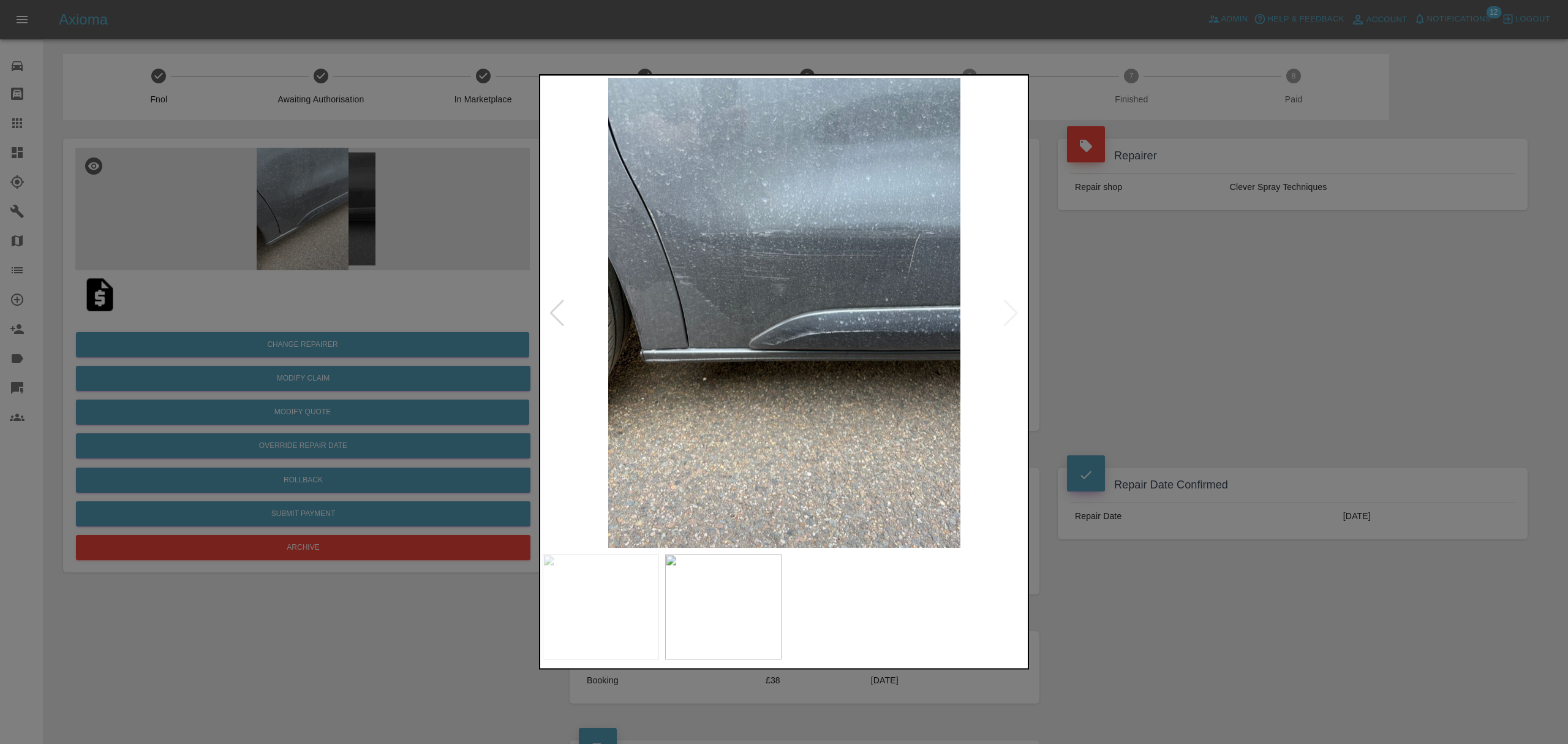
click at [1121, 312] on div at bounding box center [784, 372] width 1568 height 744
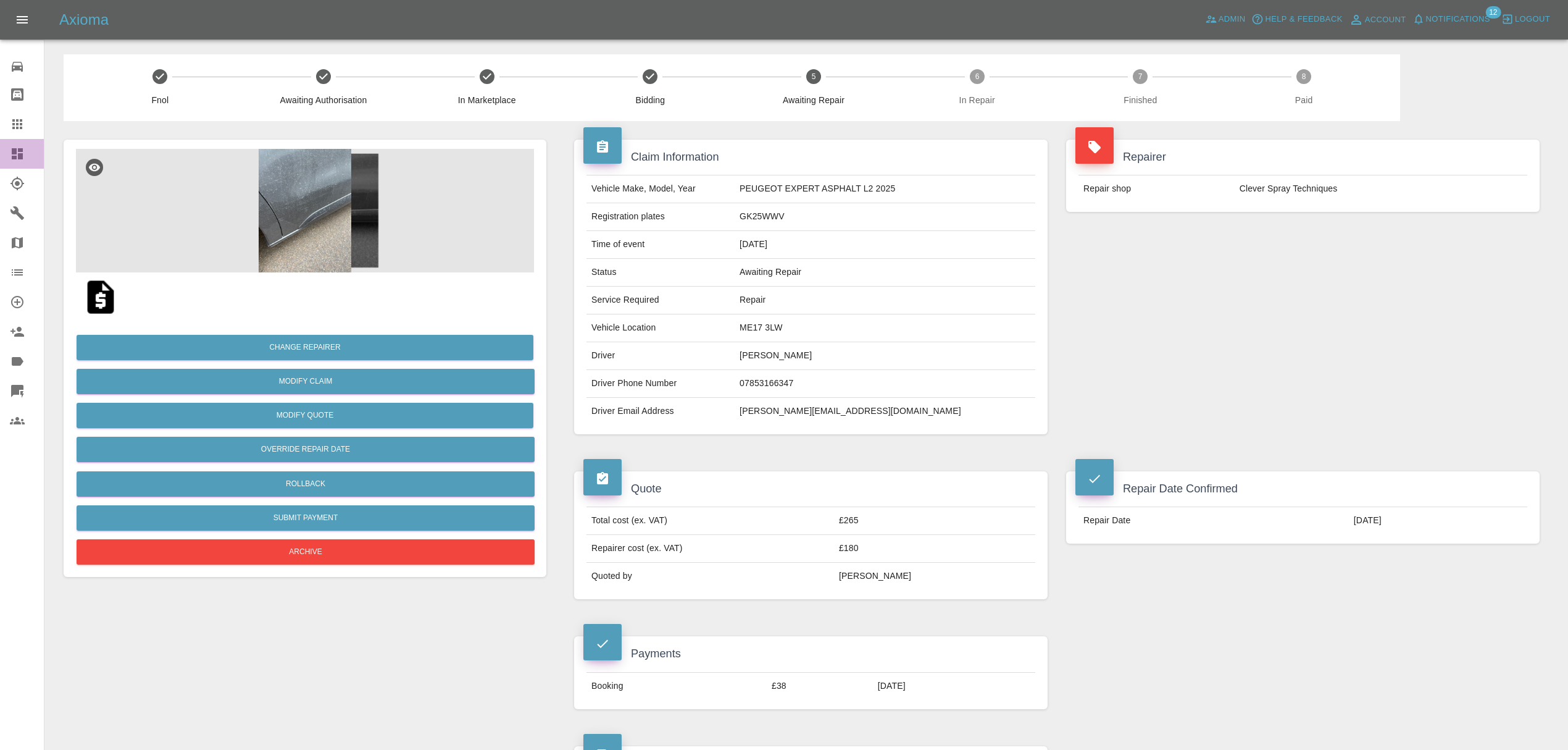
click at [16, 147] on icon at bounding box center [17, 153] width 15 height 15
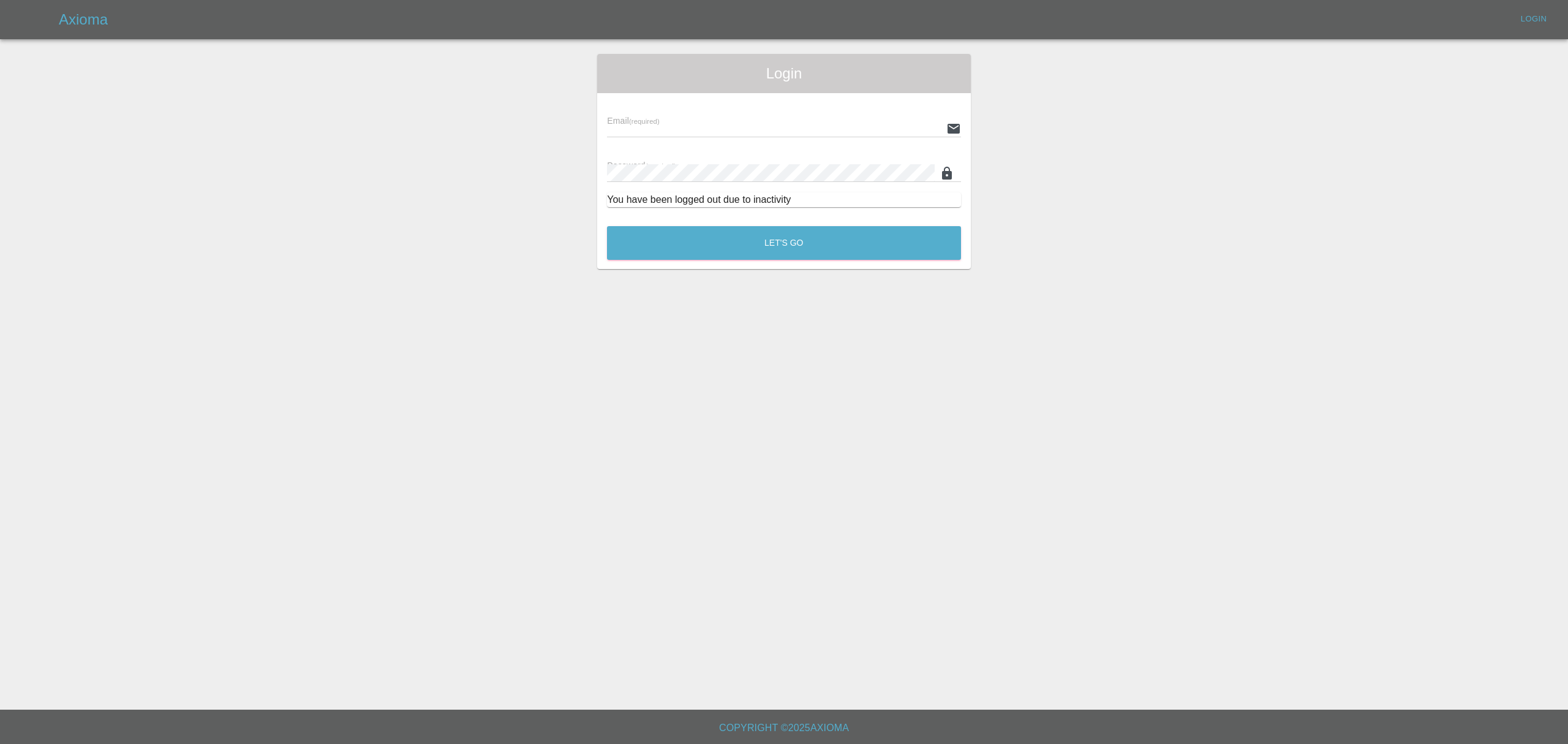
type input "stefano.sironi@axioma.co.uk"
click at [771, 250] on button "Let's Go" at bounding box center [784, 243] width 354 height 34
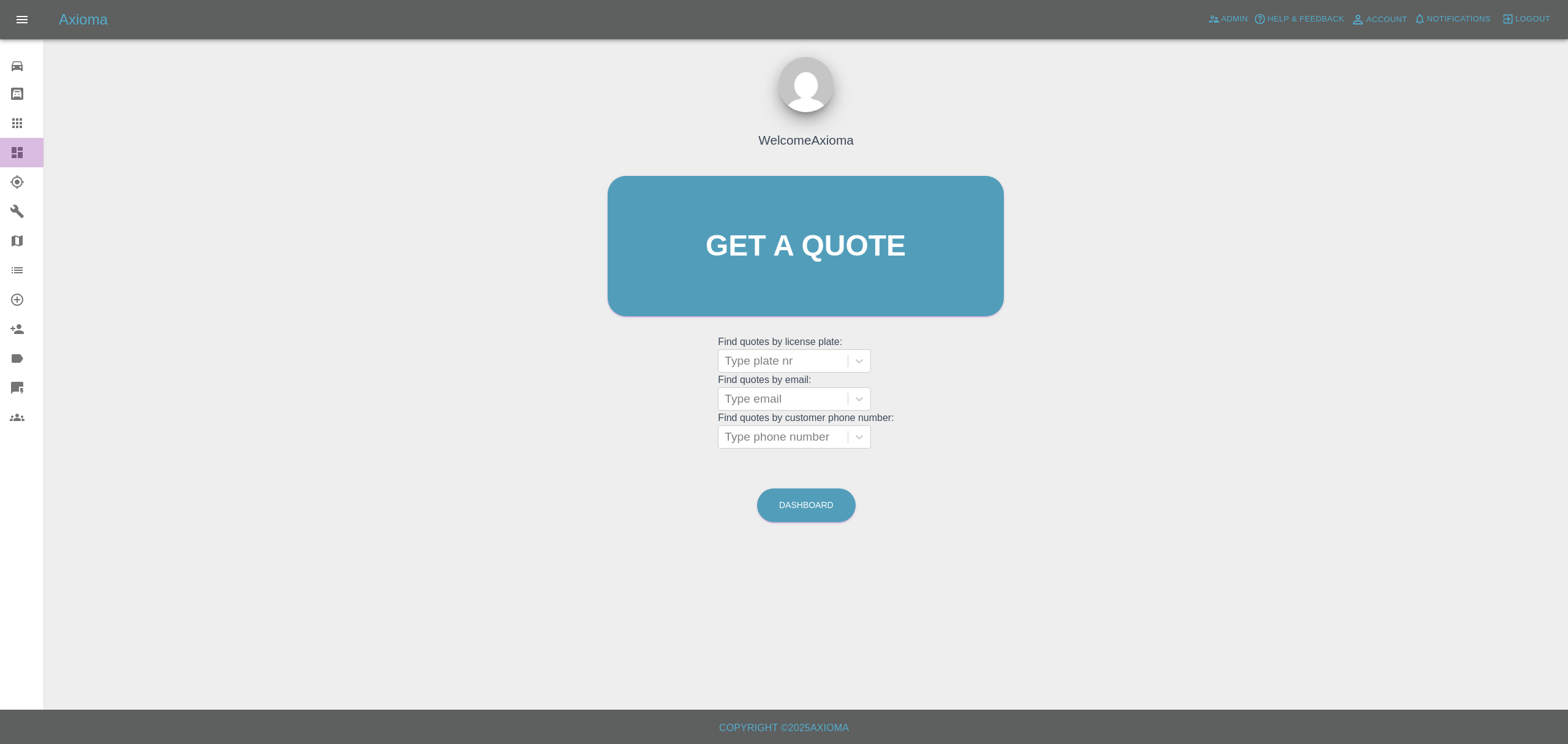
click at [15, 157] on icon at bounding box center [17, 153] width 11 height 11
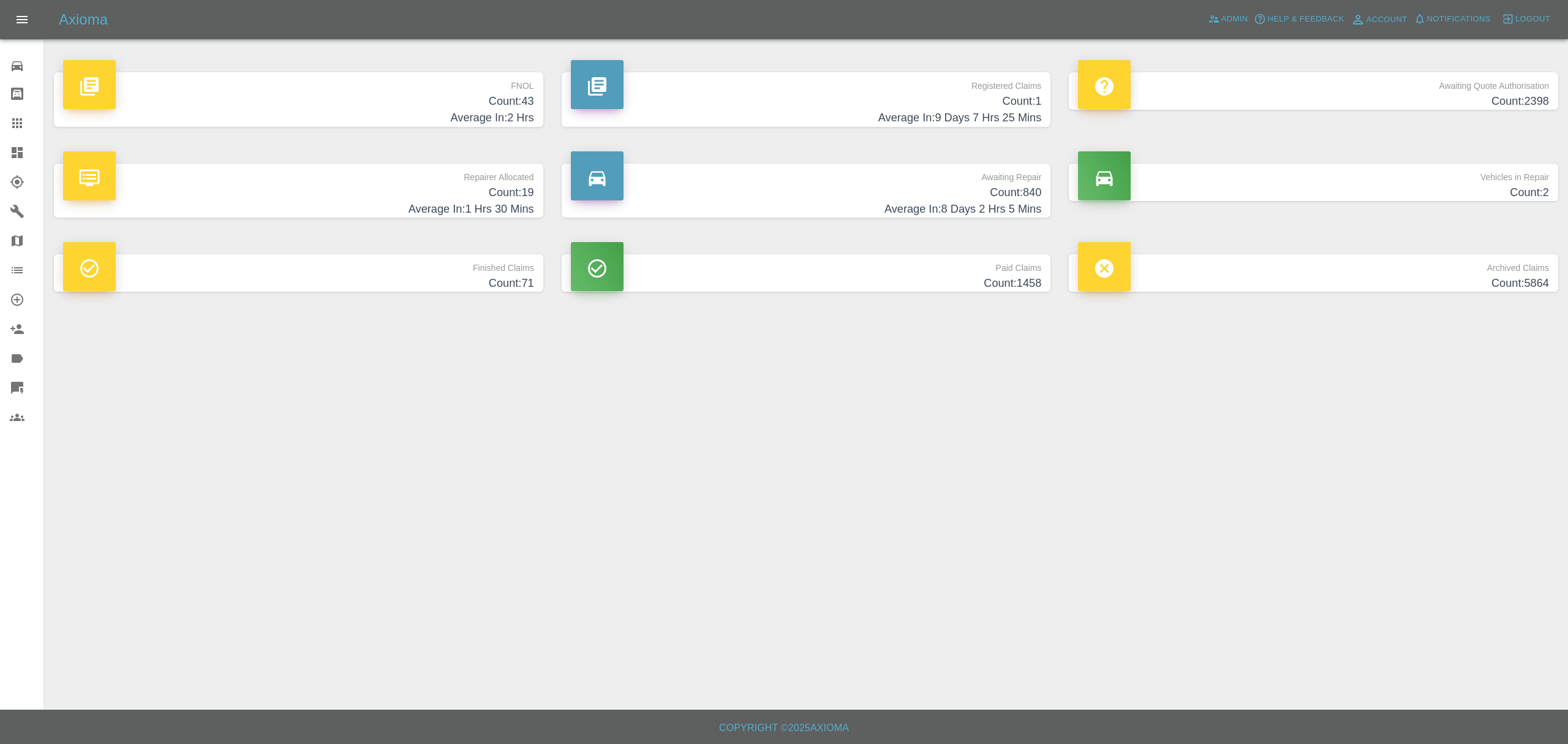
click at [475, 83] on p "FNOL" at bounding box center [299, 83] width 471 height 21
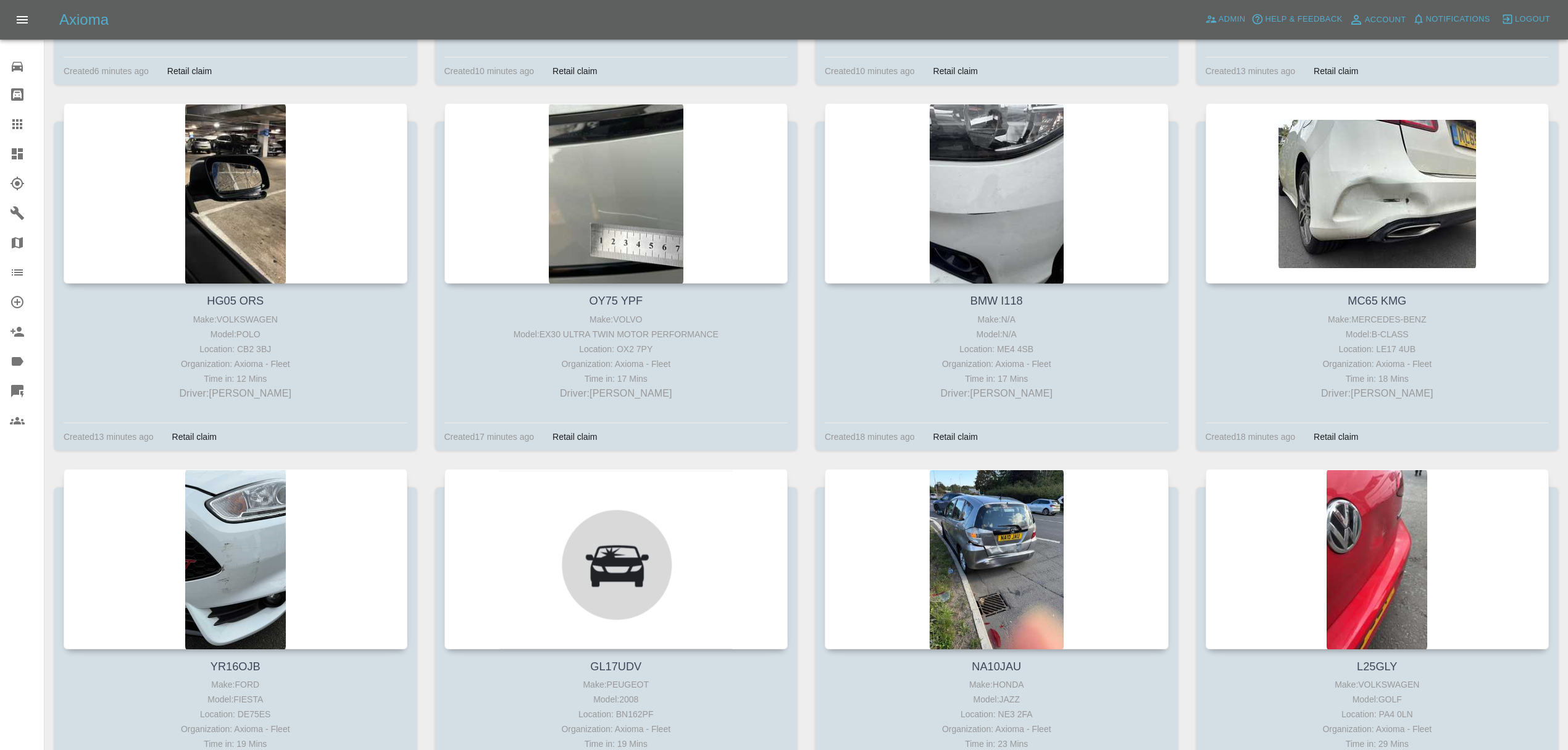
scroll to position [529, 0]
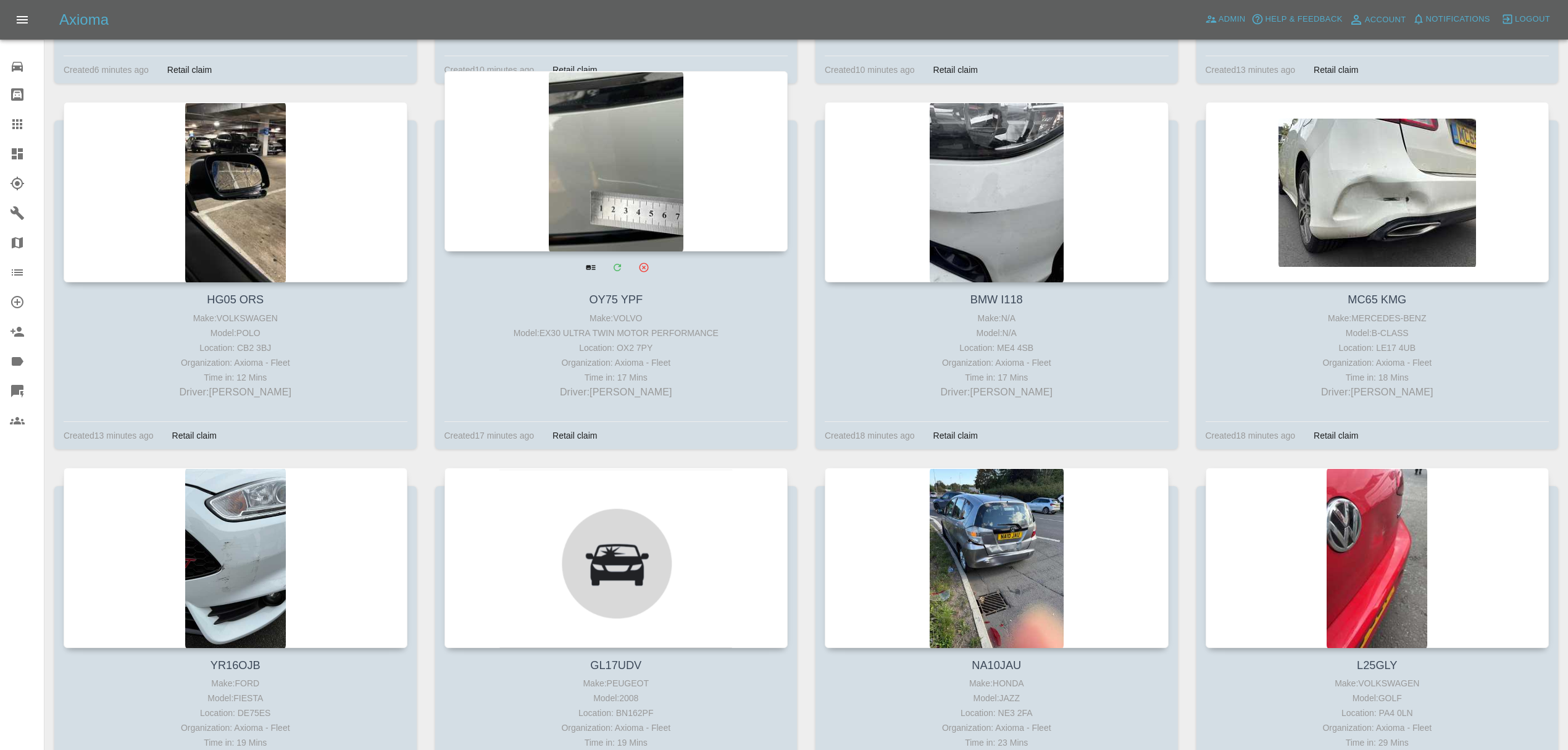
click at [649, 216] on div at bounding box center [616, 161] width 343 height 180
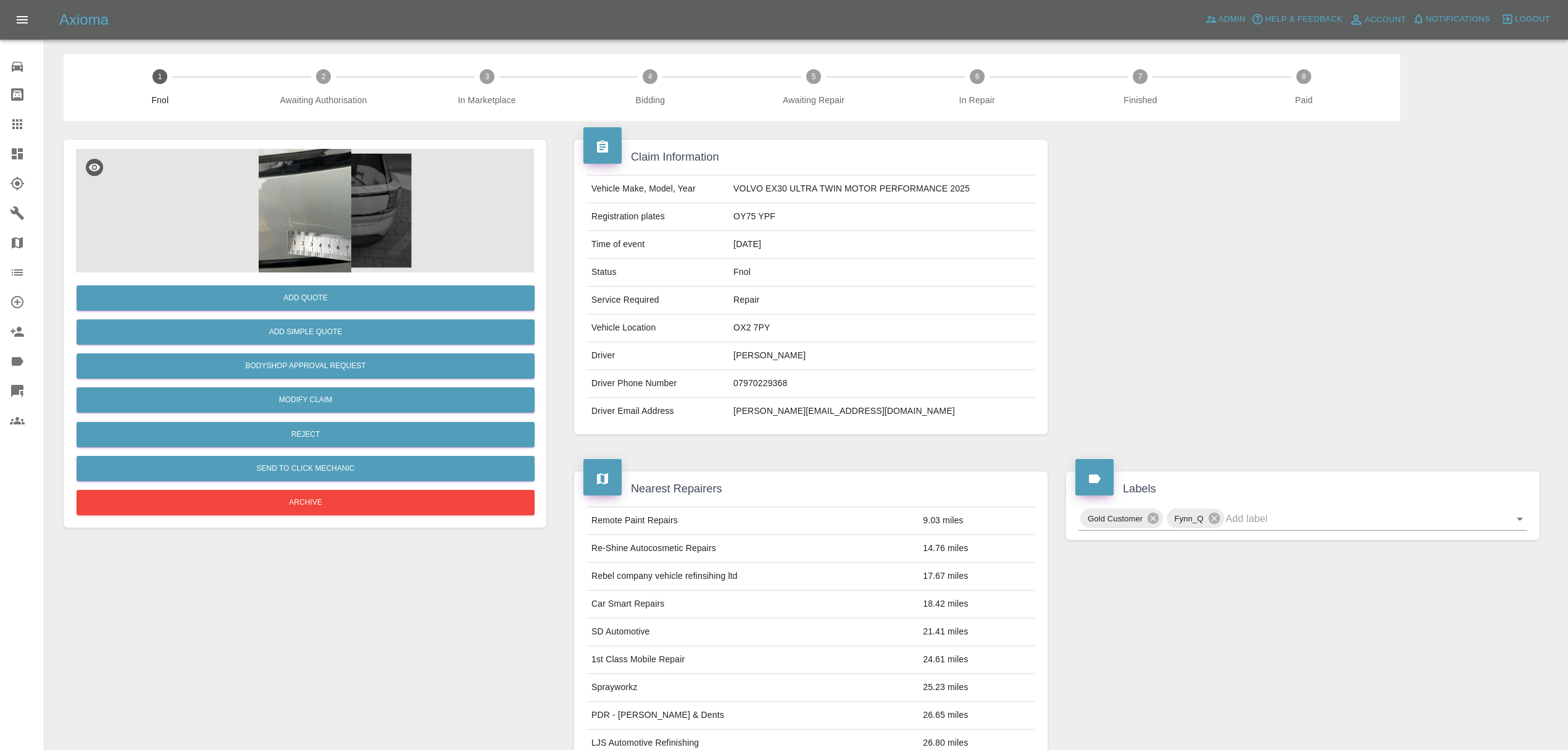
click at [307, 201] on img at bounding box center [304, 210] width 458 height 123
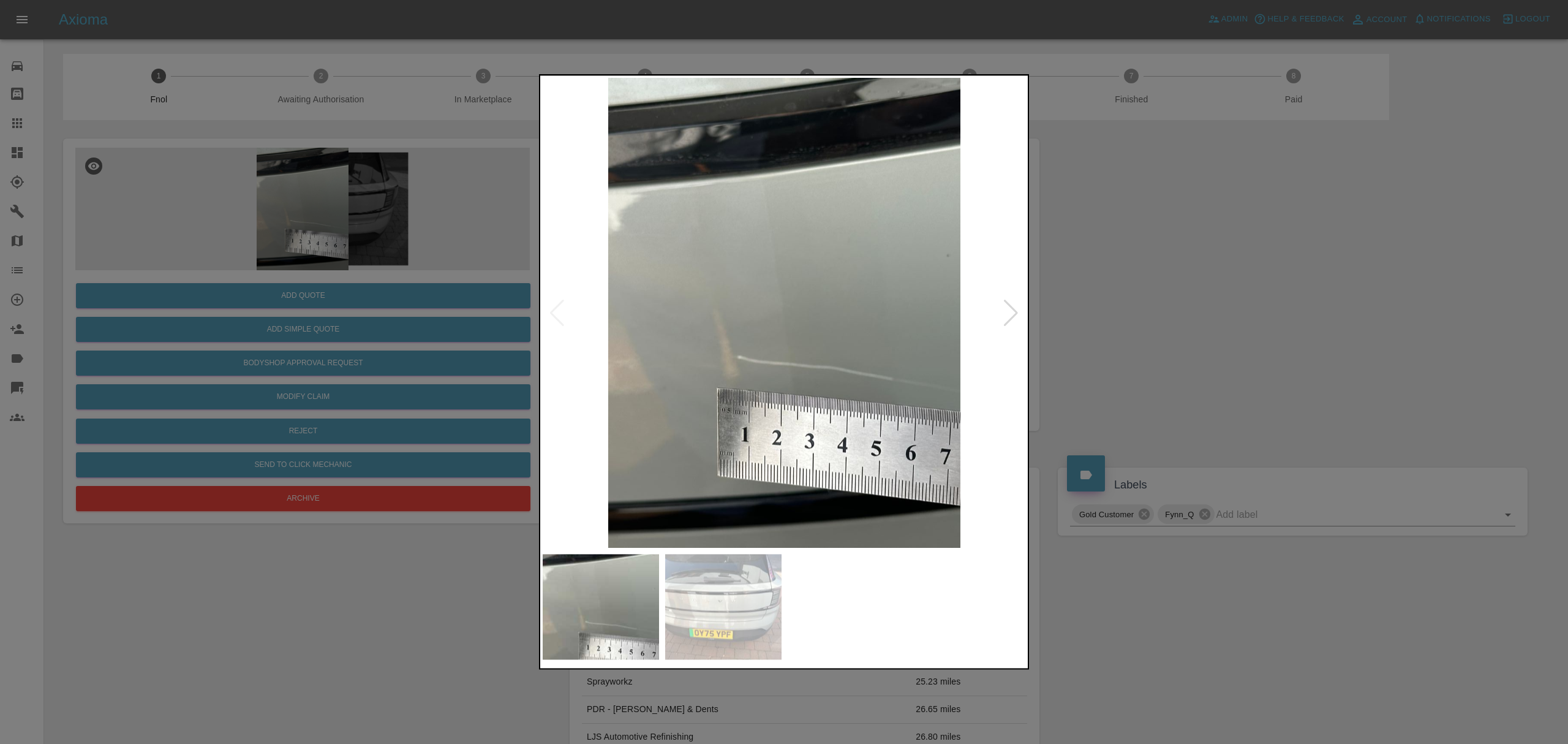
click at [1009, 302] on div at bounding box center [1011, 312] width 16 height 27
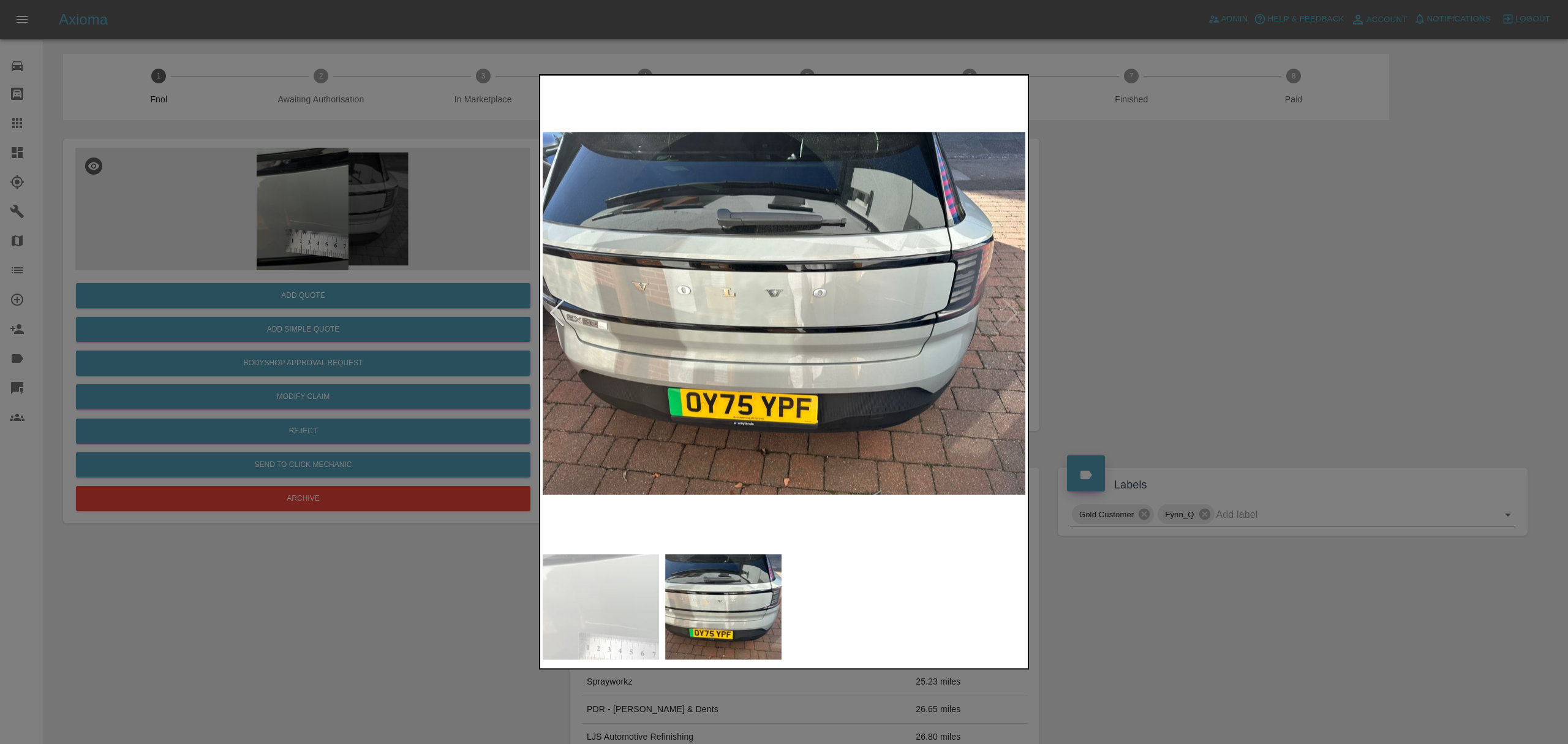
click at [1009, 302] on img at bounding box center [784, 312] width 483 height 470
click at [562, 313] on div at bounding box center [557, 312] width 16 height 27
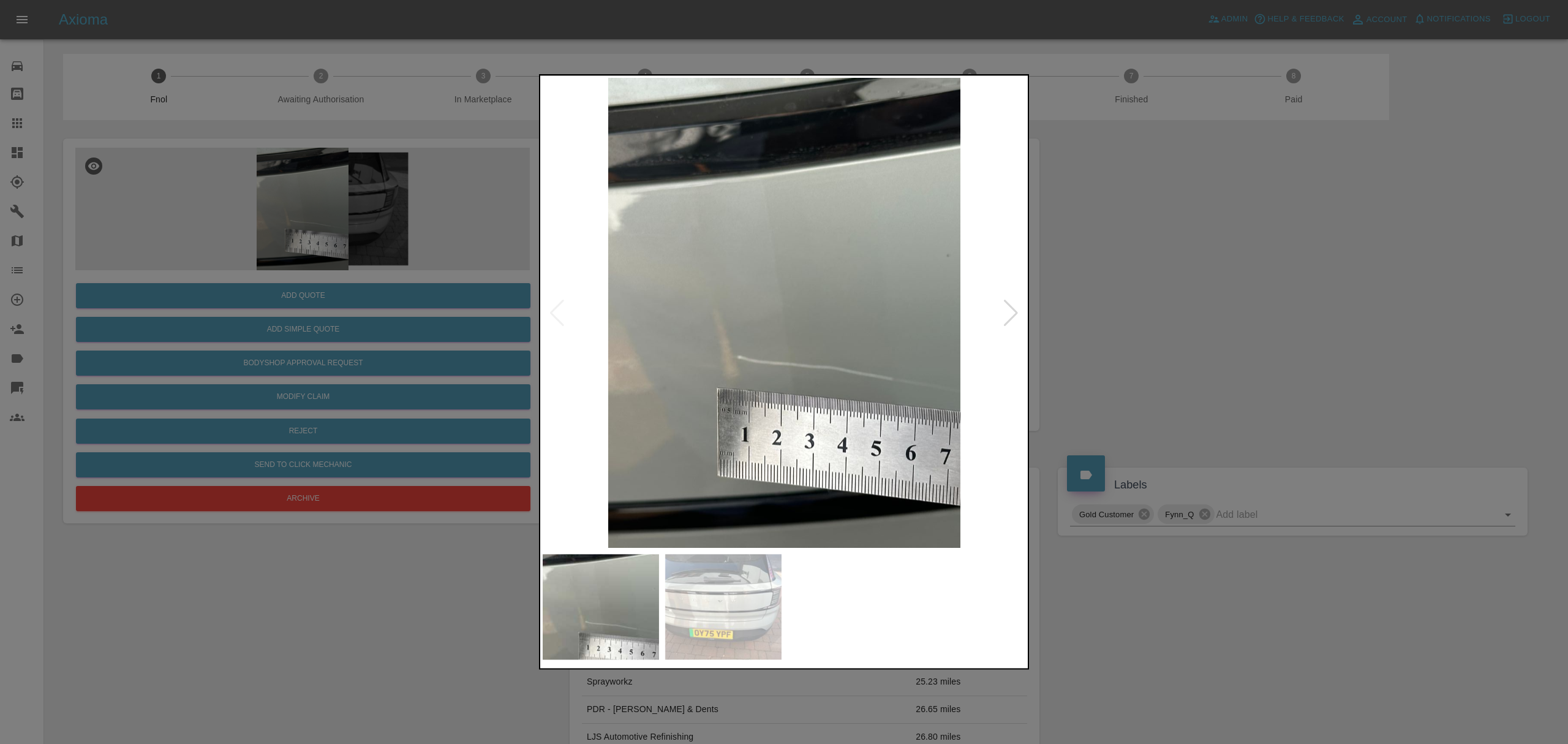
click at [1215, 294] on div at bounding box center [784, 372] width 1568 height 744
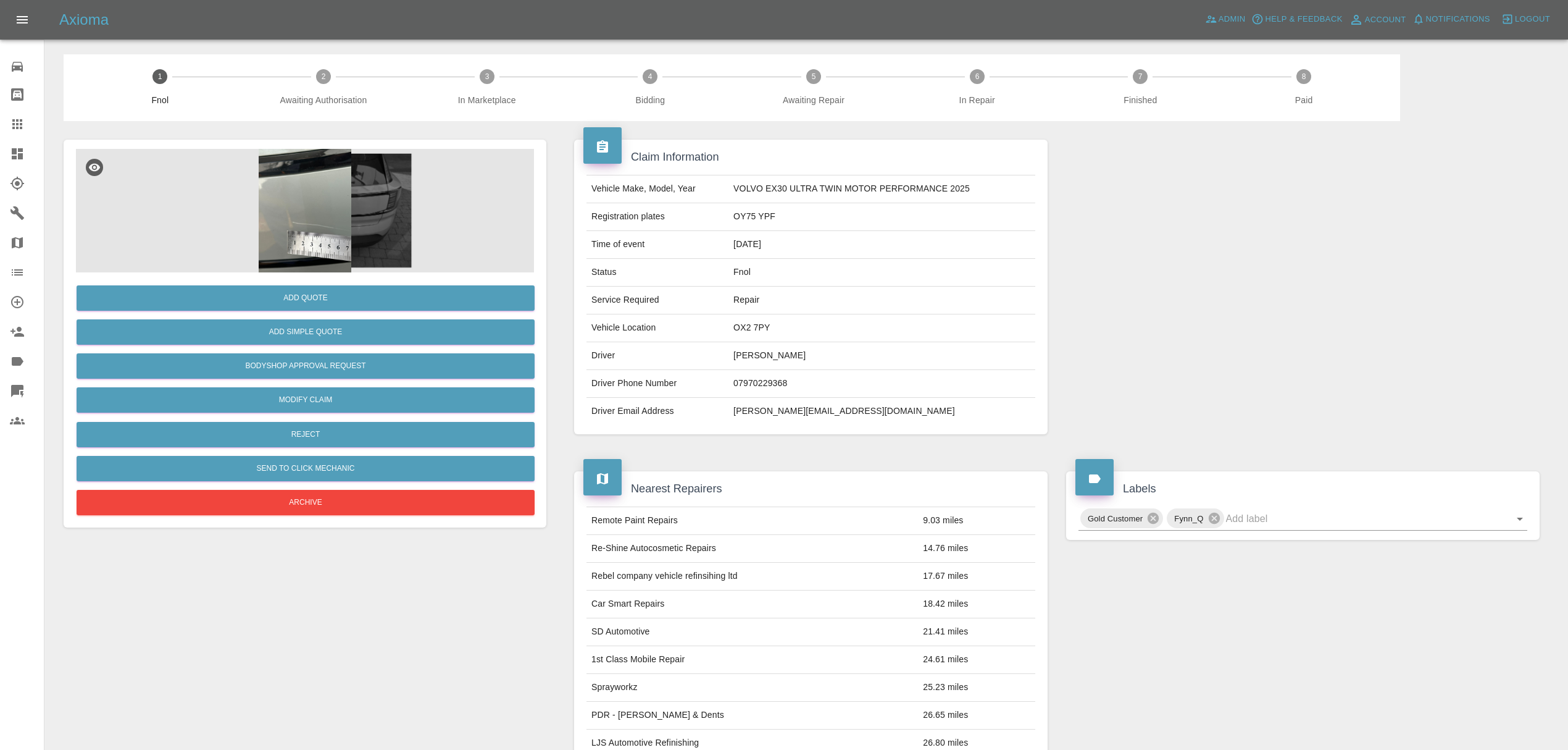
click at [14, 144] on link "Dashboard" at bounding box center [22, 153] width 44 height 29
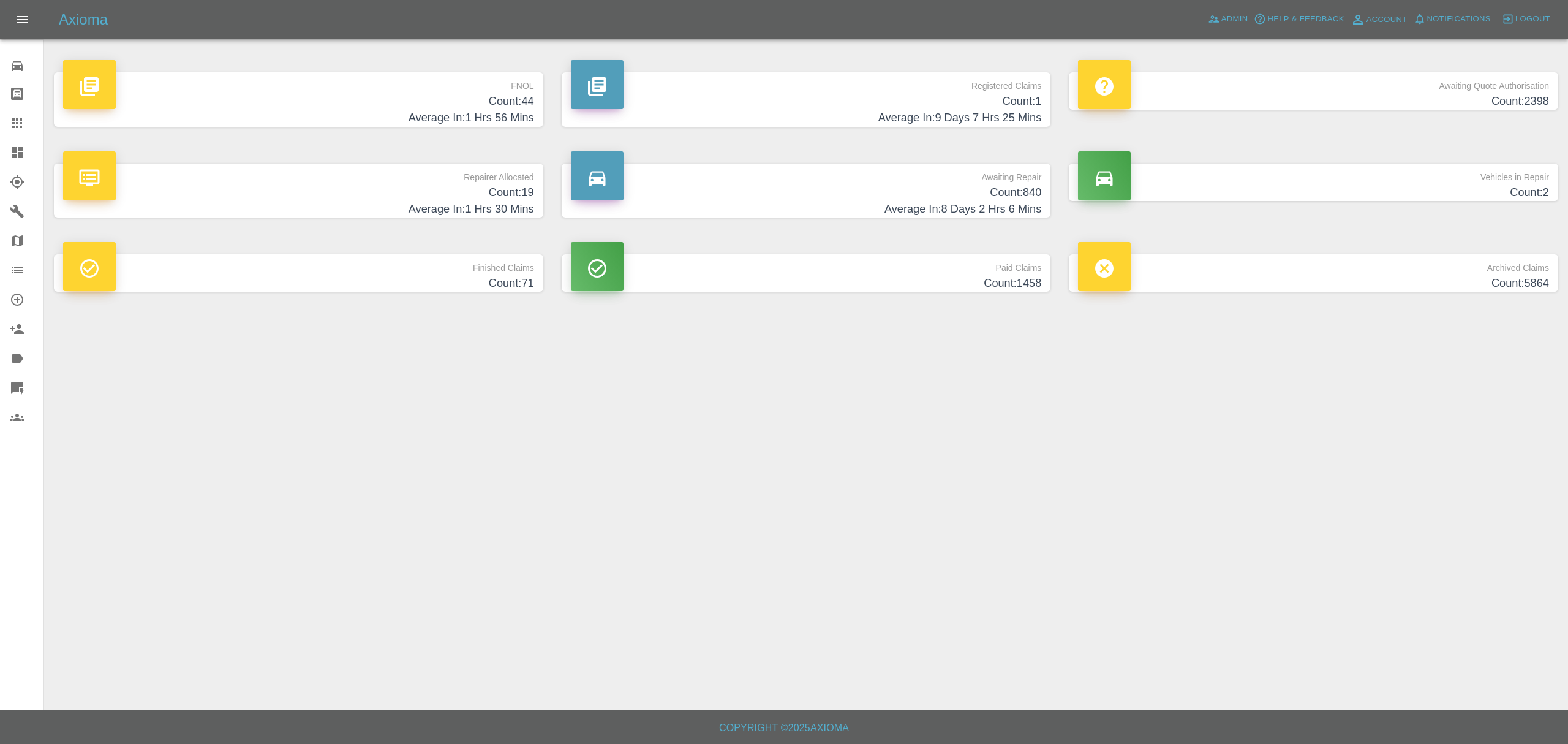
click at [442, 100] on h4 "Count: 44" at bounding box center [299, 101] width 471 height 16
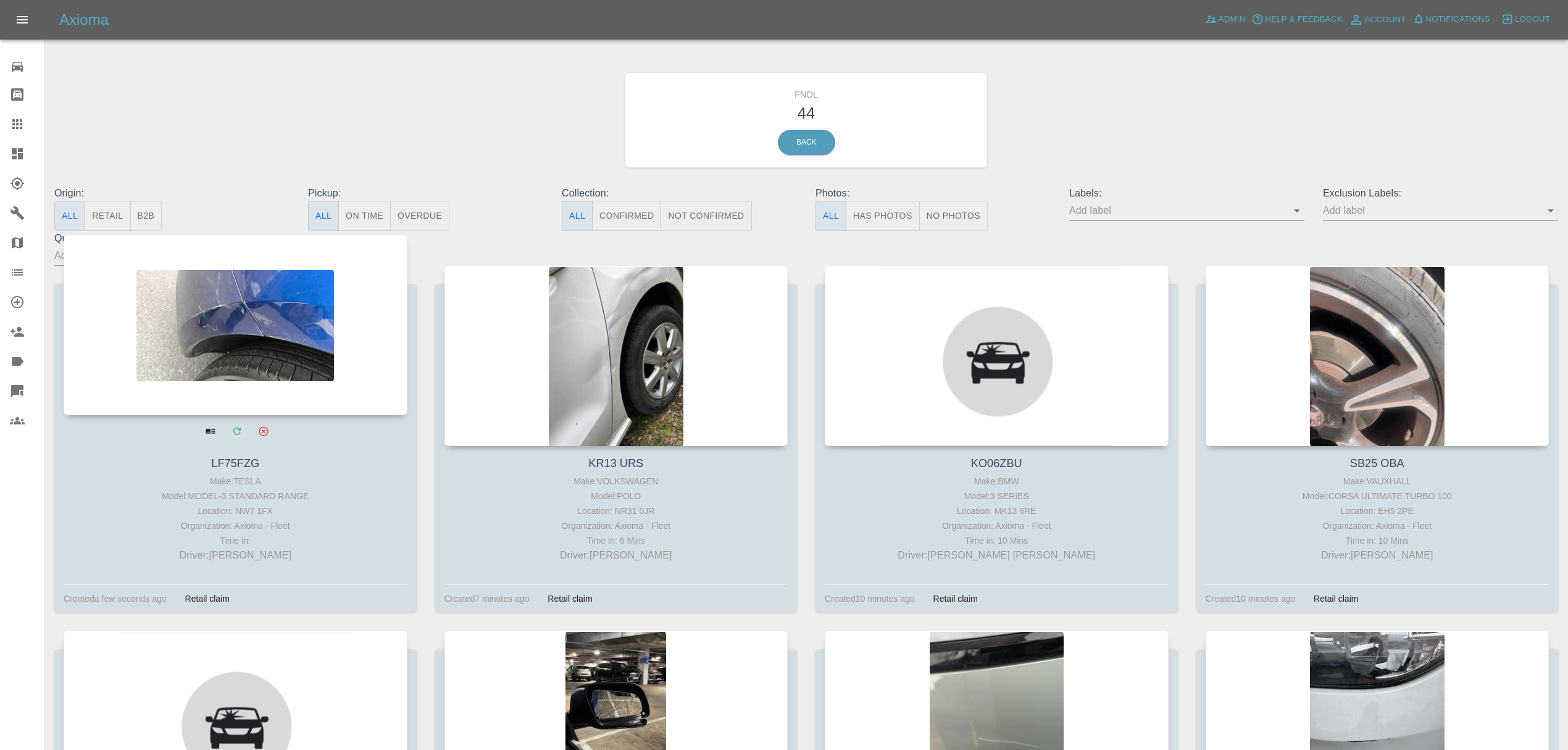
click at [225, 304] on div at bounding box center [235, 325] width 343 height 180
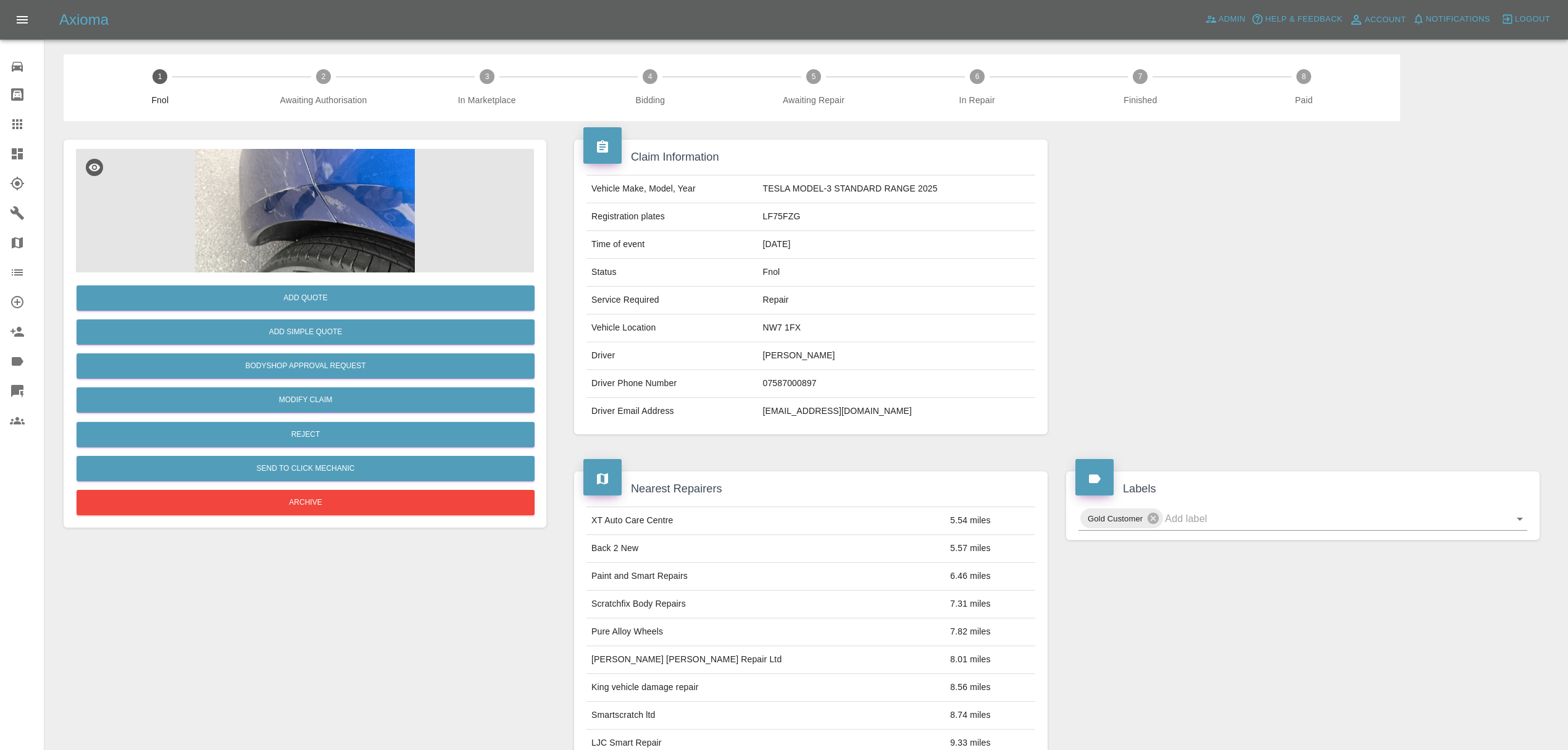
click at [325, 216] on img at bounding box center [304, 210] width 458 height 123
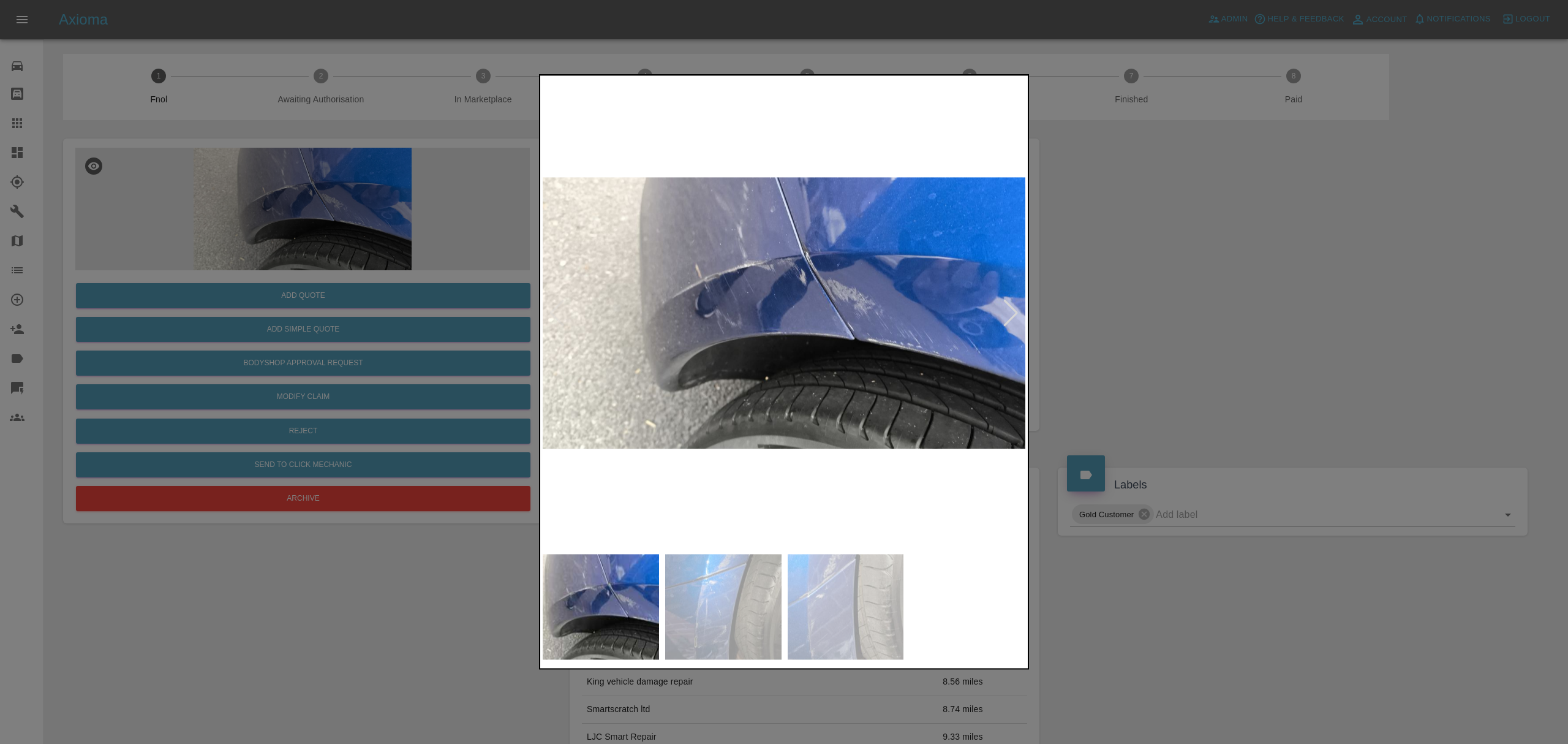
click at [1015, 322] on div at bounding box center [1011, 312] width 16 height 27
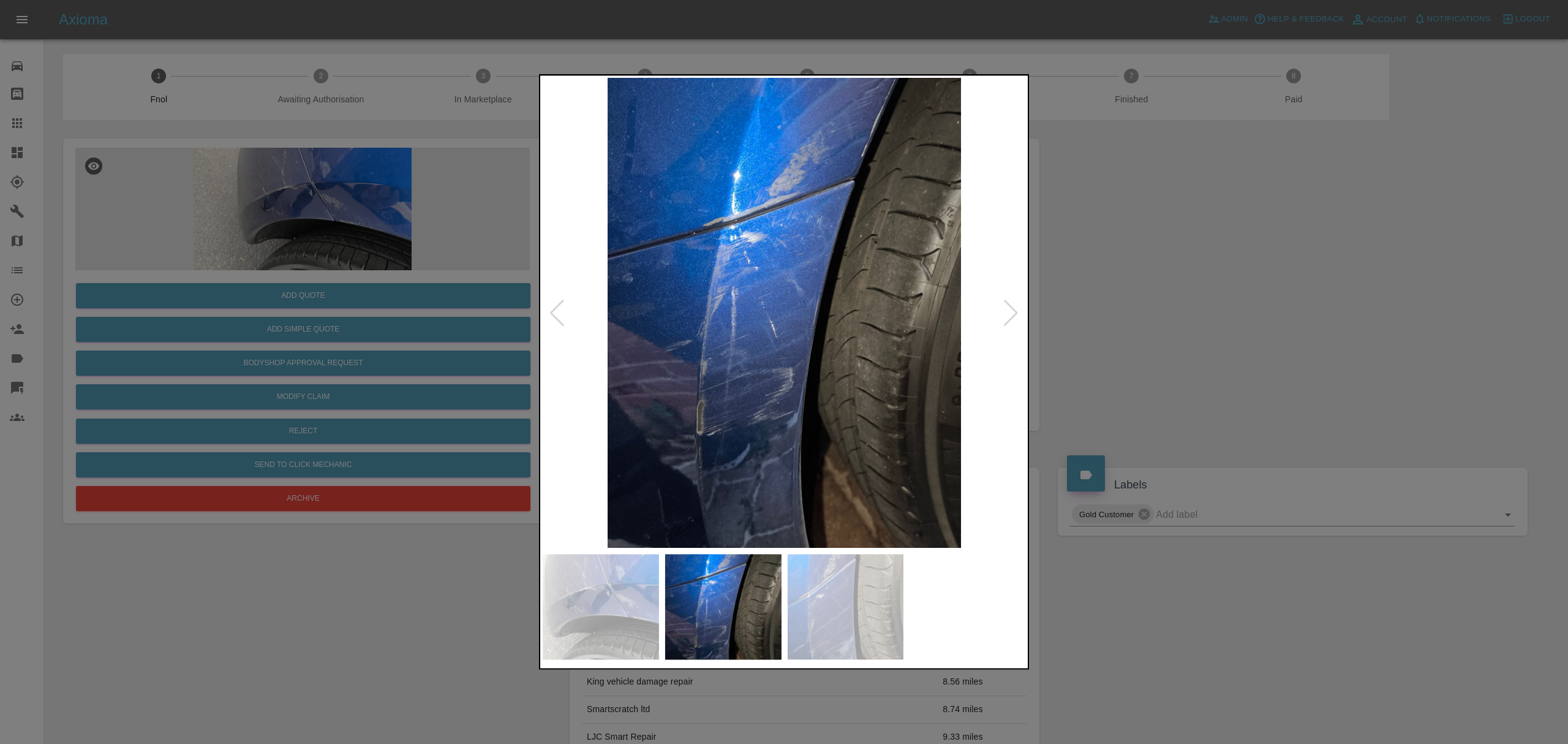
click at [1015, 322] on div at bounding box center [1011, 312] width 16 height 27
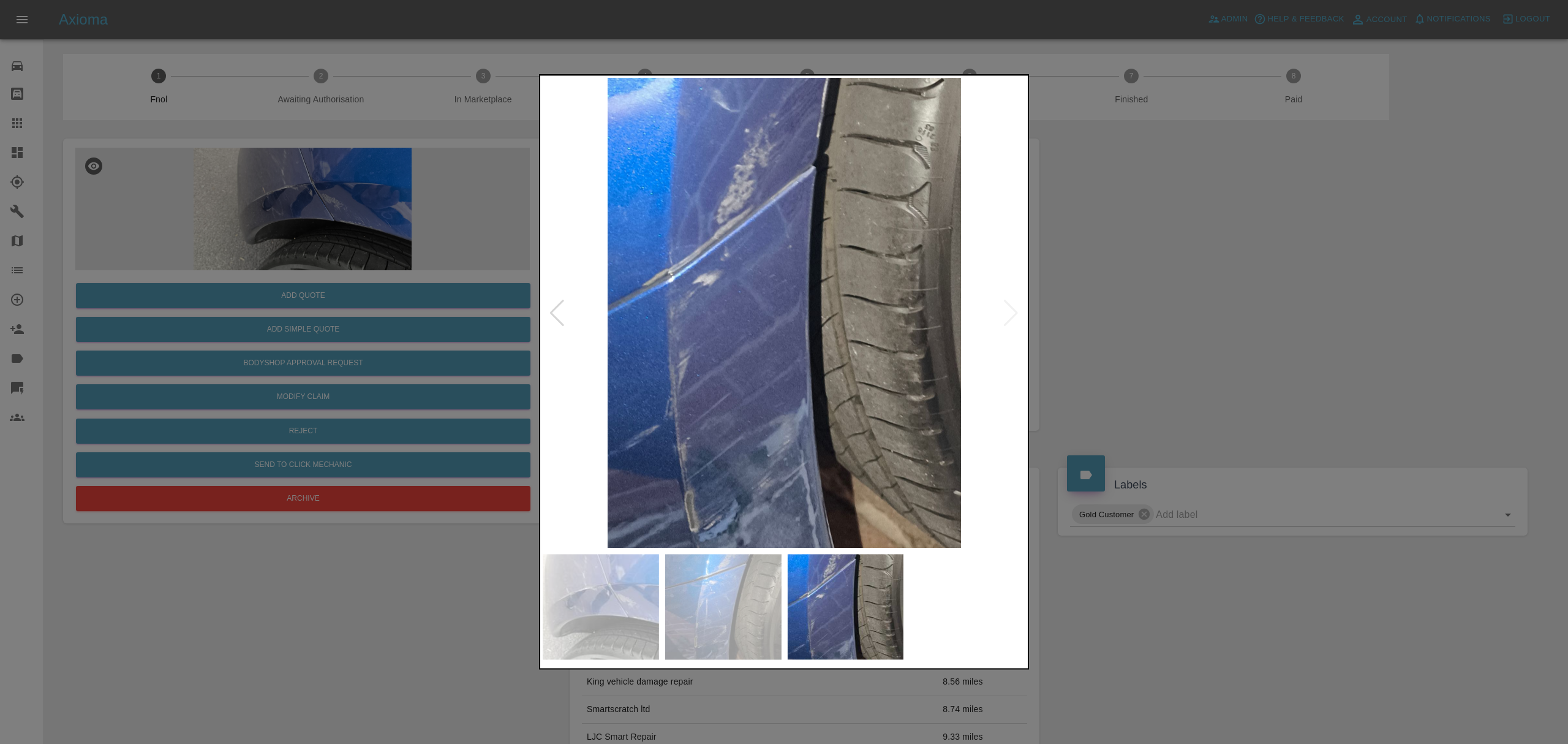
click at [1015, 322] on img at bounding box center [784, 312] width 483 height 470
click at [1124, 305] on div at bounding box center [784, 372] width 1568 height 744
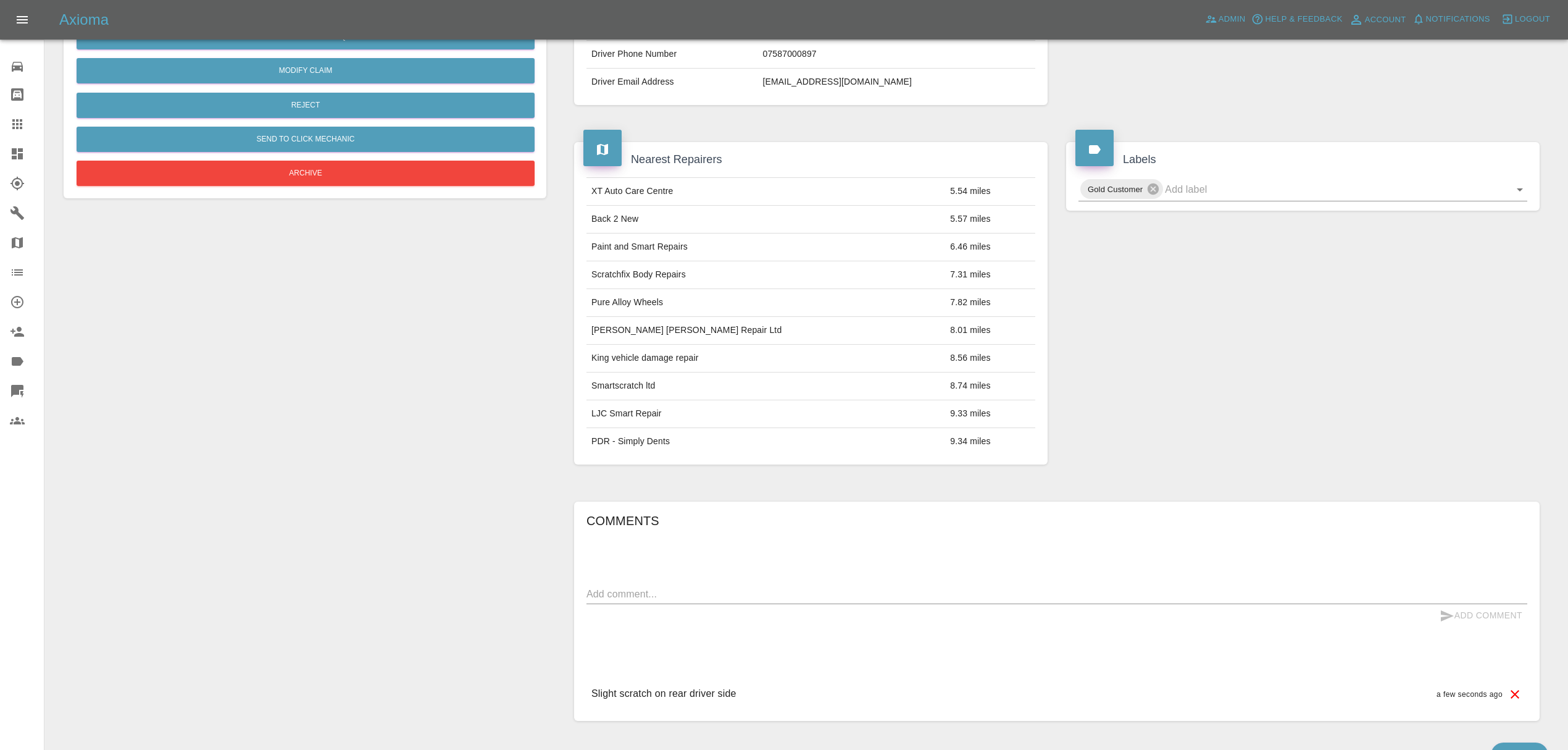
scroll to position [403, 0]
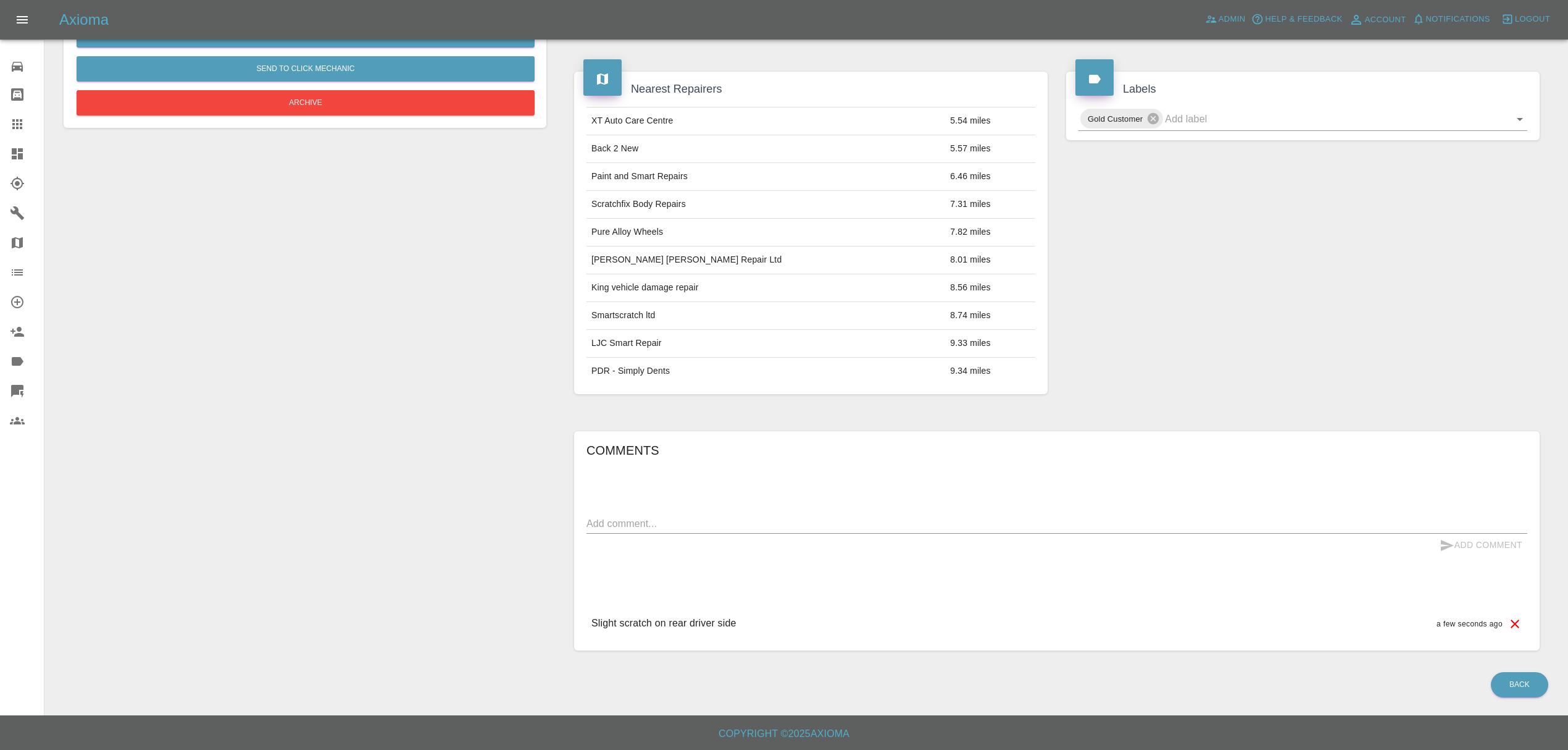
click at [20, 151] on icon at bounding box center [17, 154] width 11 height 11
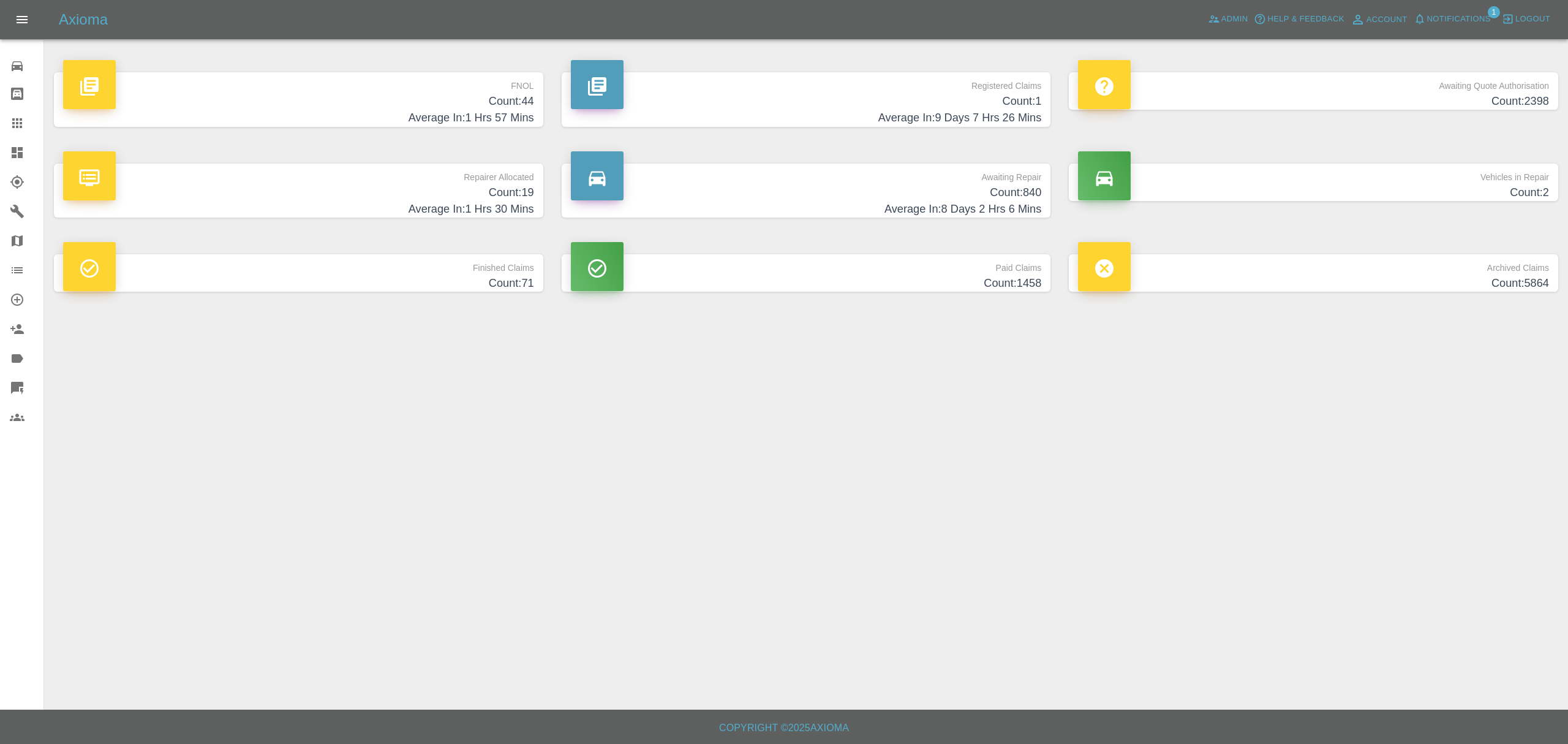
click at [1459, 29] on div "Axioma Admin Help & Feedback Account Notifications 1 Logout" at bounding box center [784, 19] width 1568 height 39
click at [1459, 26] on span "Notifications" at bounding box center [1459, 19] width 64 height 14
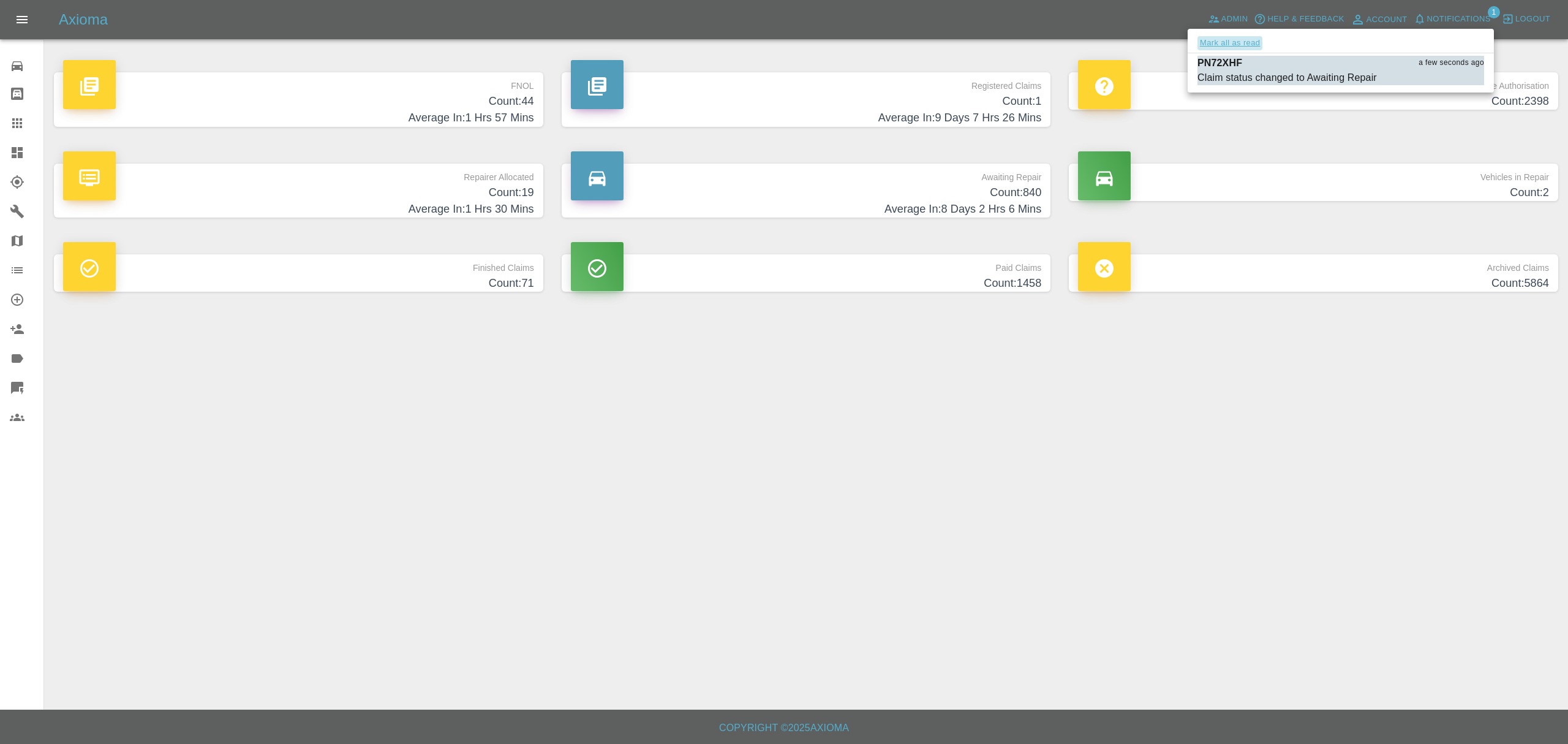
click at [1243, 38] on button "Mark all as read" at bounding box center [1230, 43] width 65 height 14
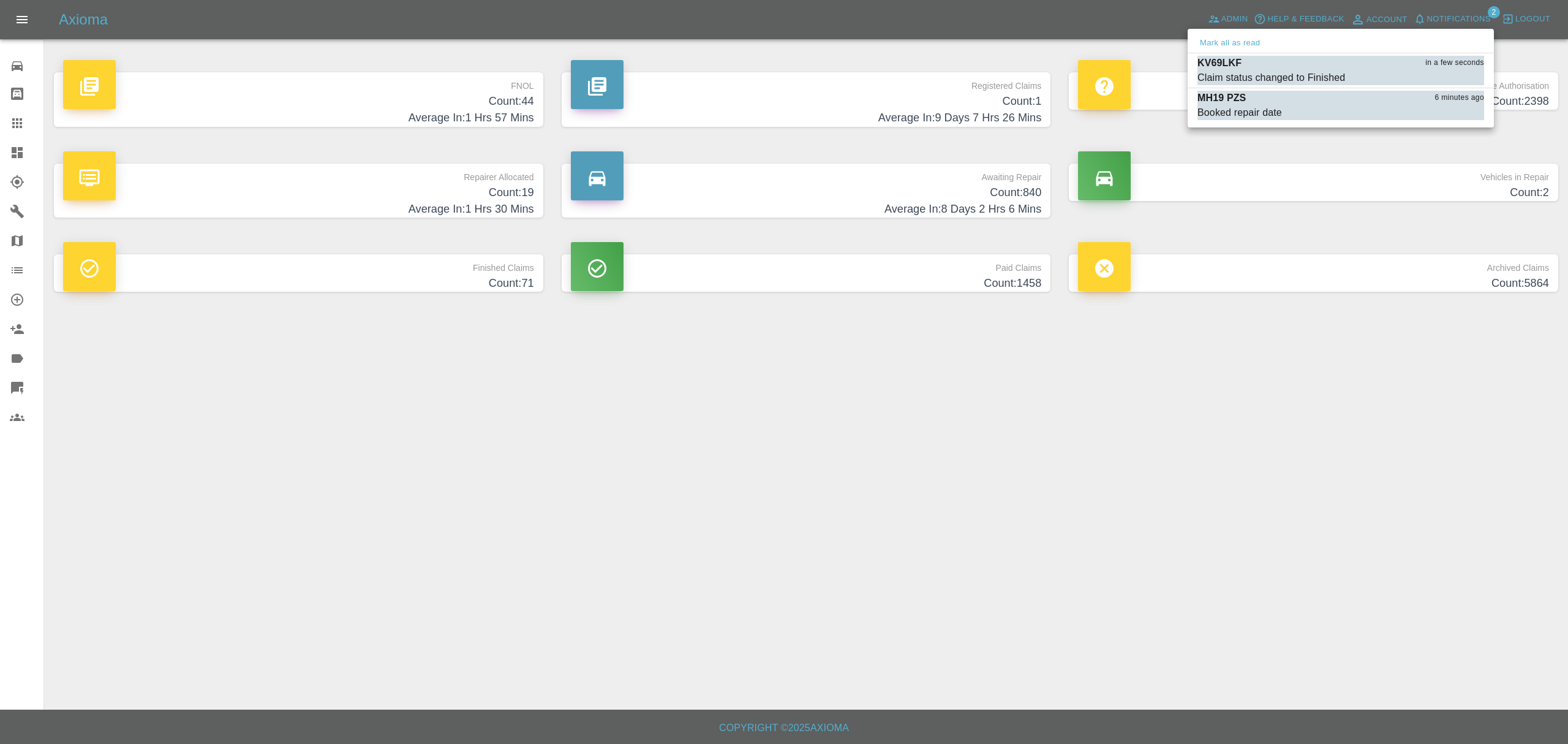
click at [1012, 535] on div at bounding box center [784, 372] width 1568 height 744
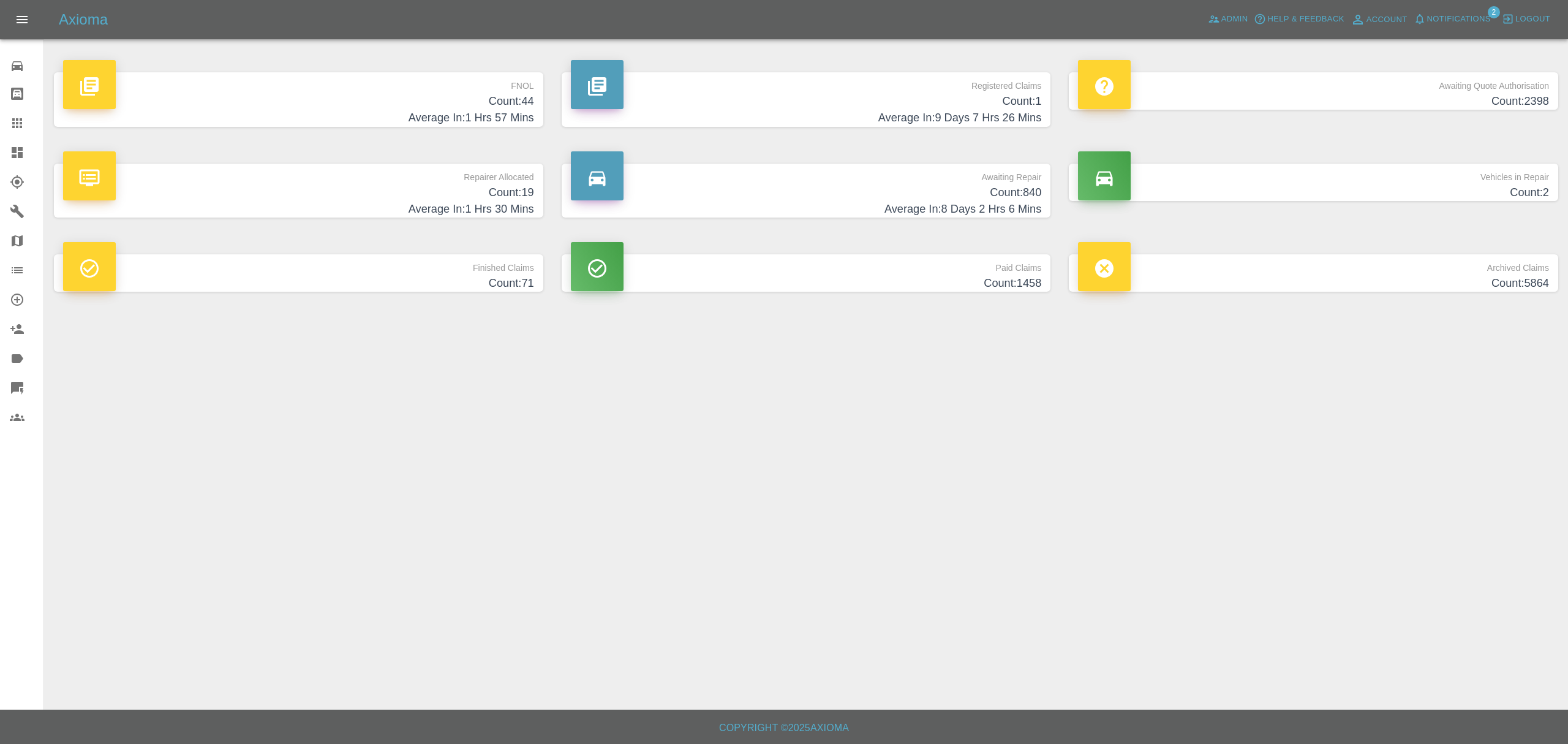
click at [16, 155] on icon at bounding box center [17, 153] width 11 height 11
click at [492, 97] on h4 "Count: 44" at bounding box center [299, 101] width 471 height 16
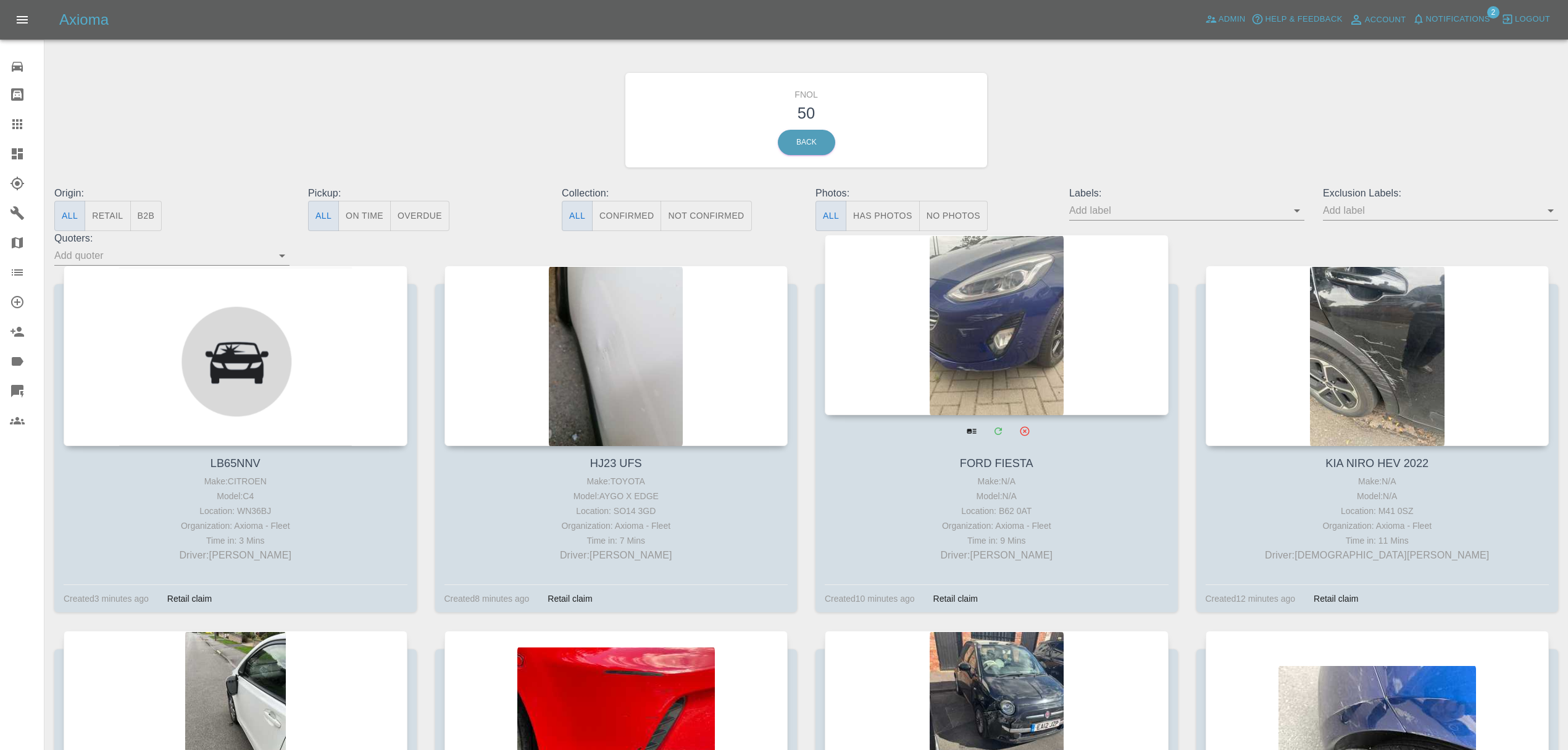
click at [1058, 362] on div at bounding box center [996, 325] width 343 height 180
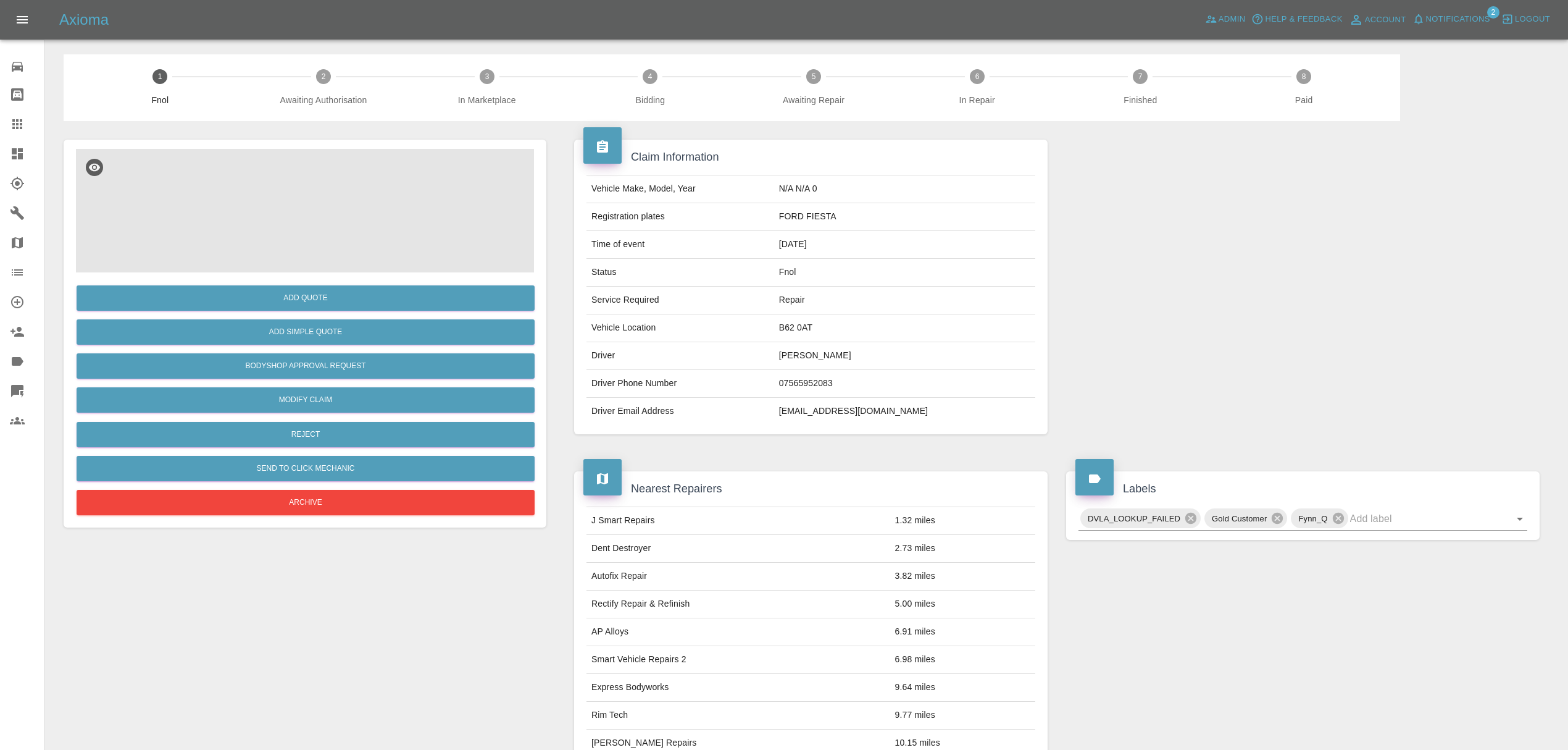
click at [278, 183] on img at bounding box center [304, 210] width 458 height 123
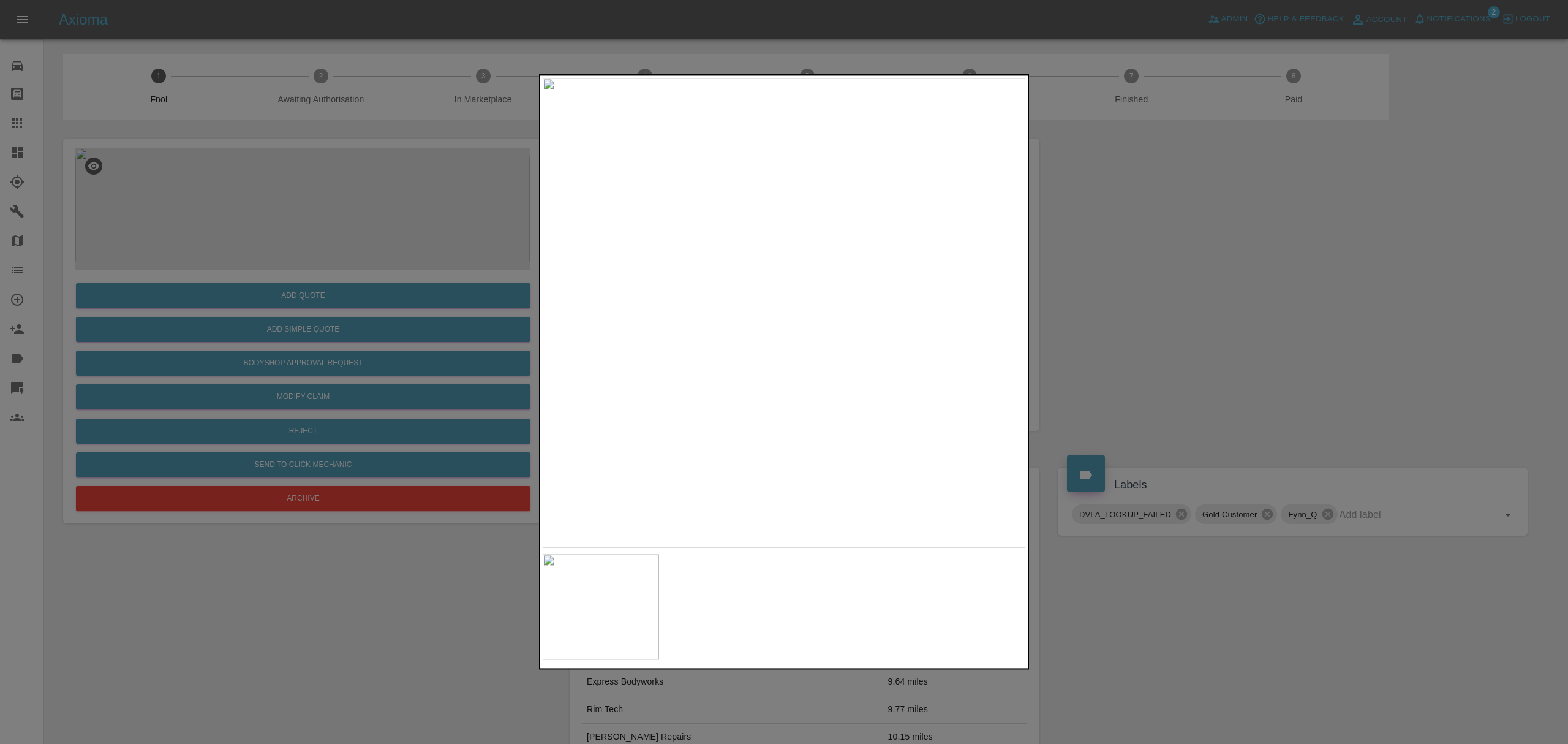
click at [1077, 302] on div at bounding box center [784, 372] width 1568 height 744
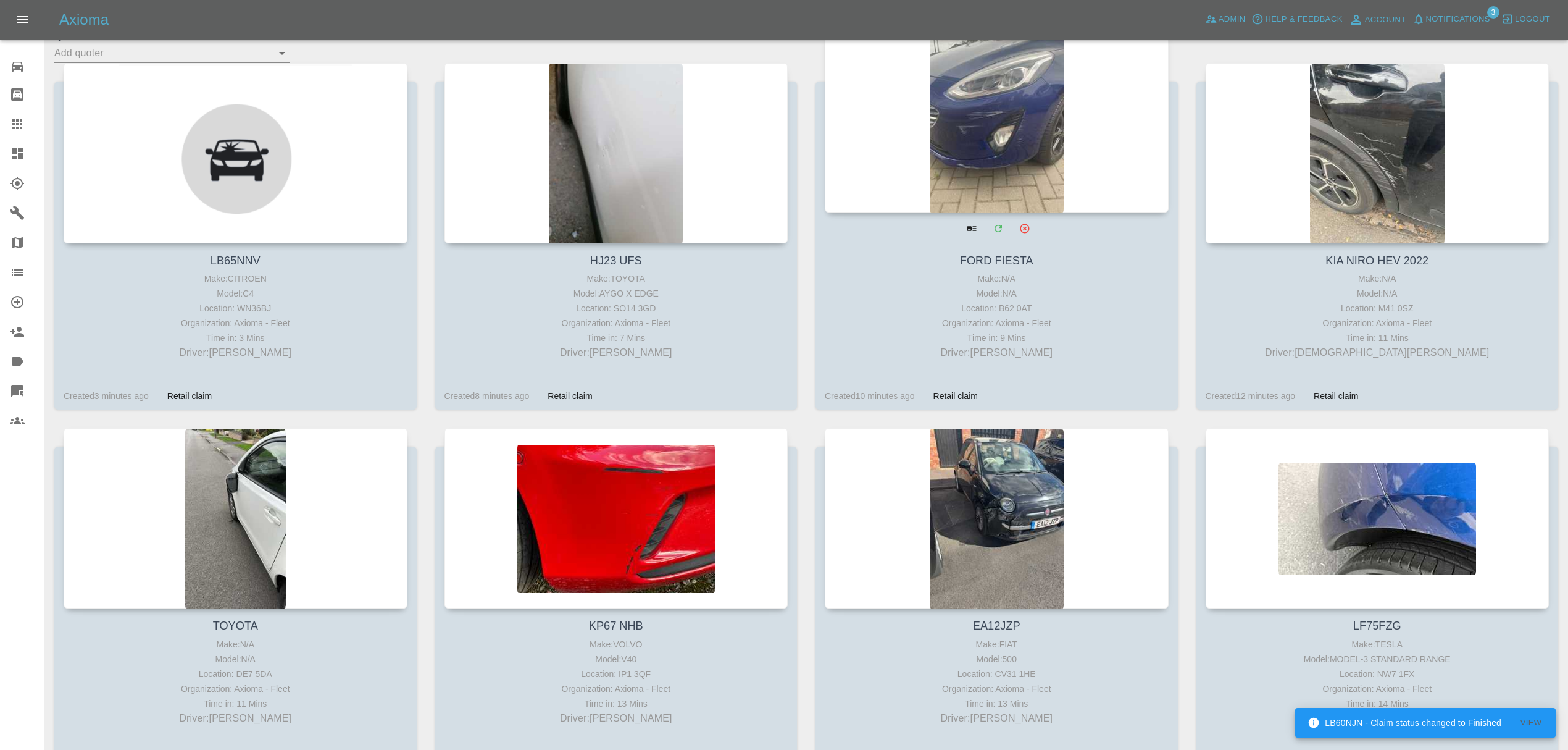
scroll to position [204, 0]
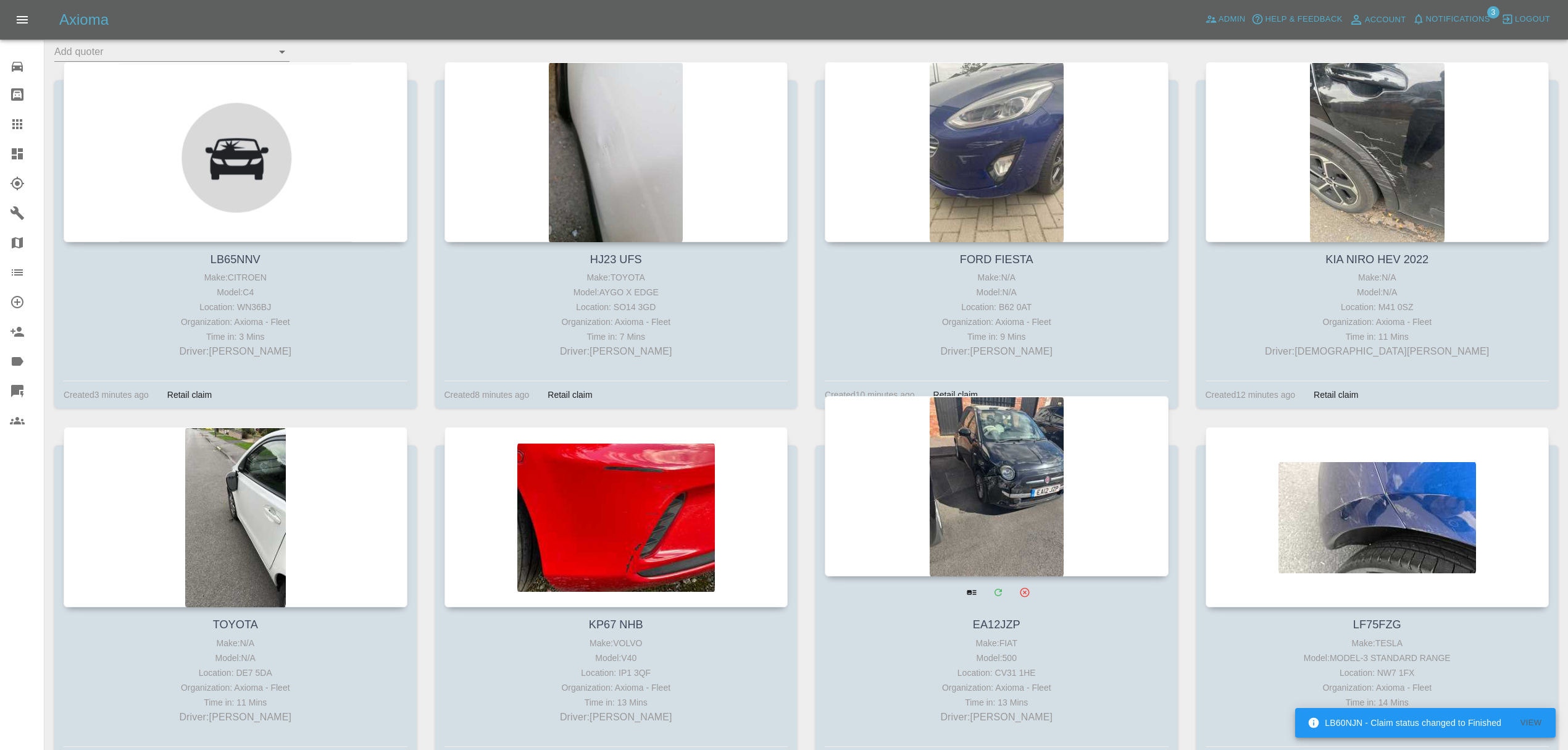
click at [1038, 507] on div at bounding box center [996, 486] width 343 height 180
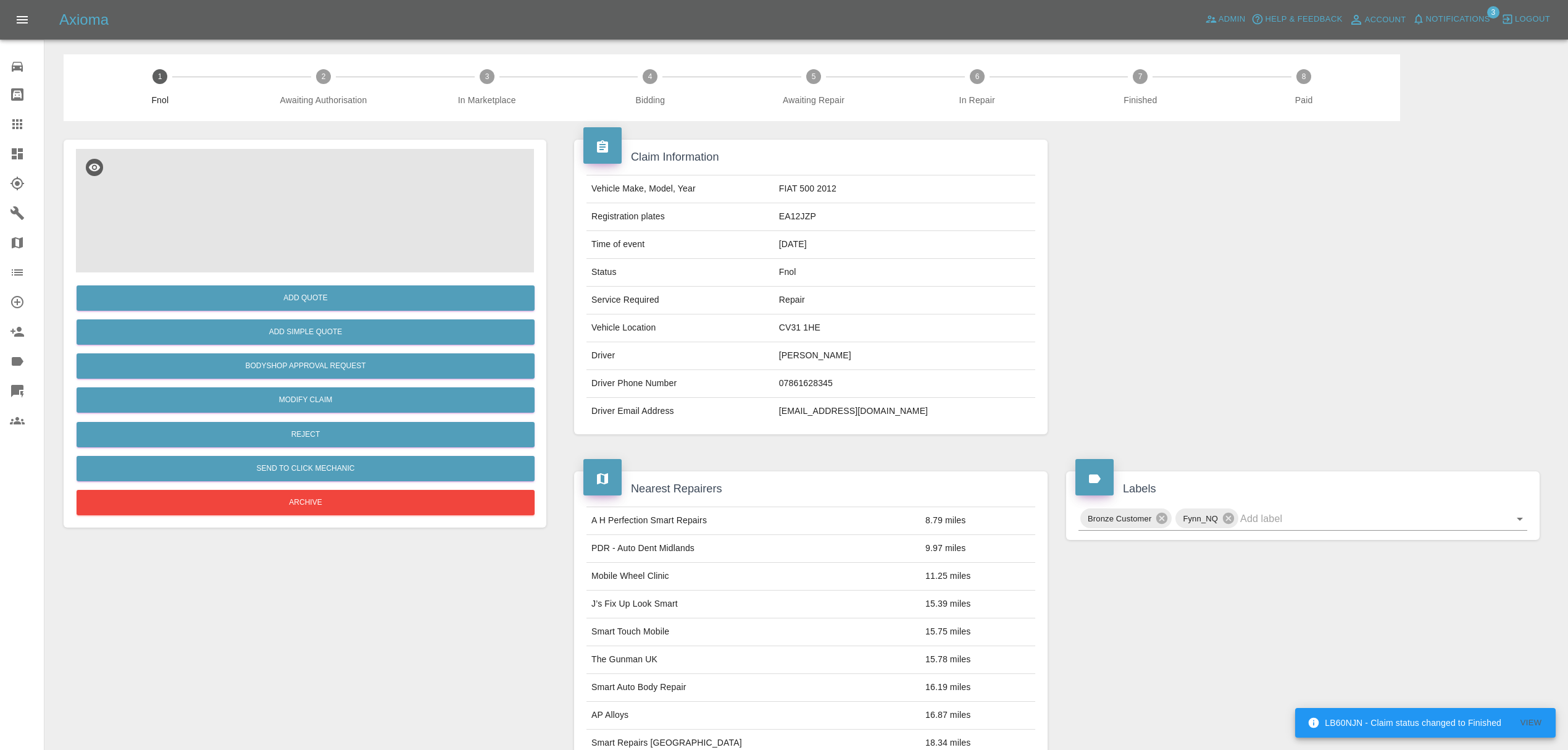
click at [304, 209] on img at bounding box center [304, 210] width 458 height 123
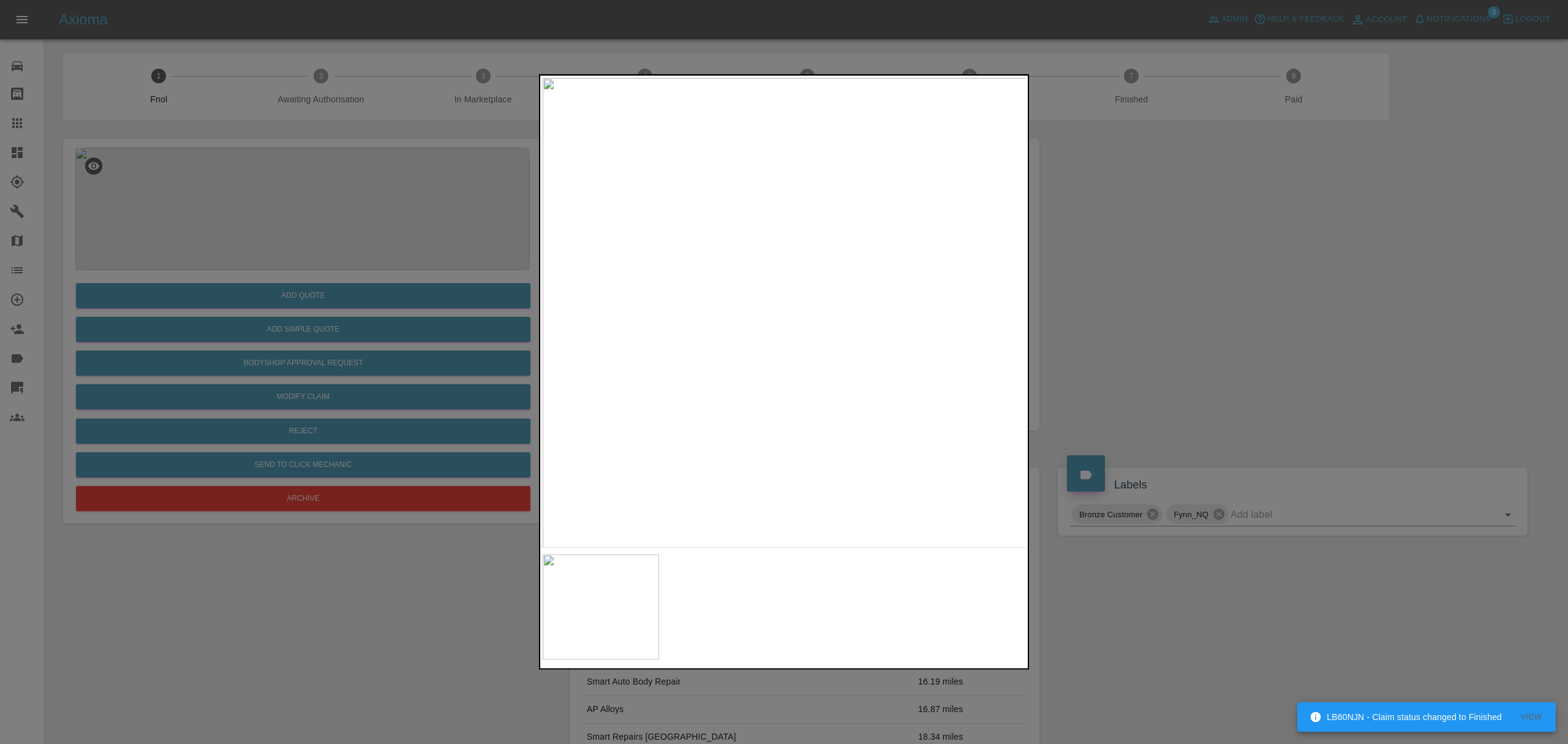
click at [1128, 329] on div at bounding box center [784, 372] width 1568 height 744
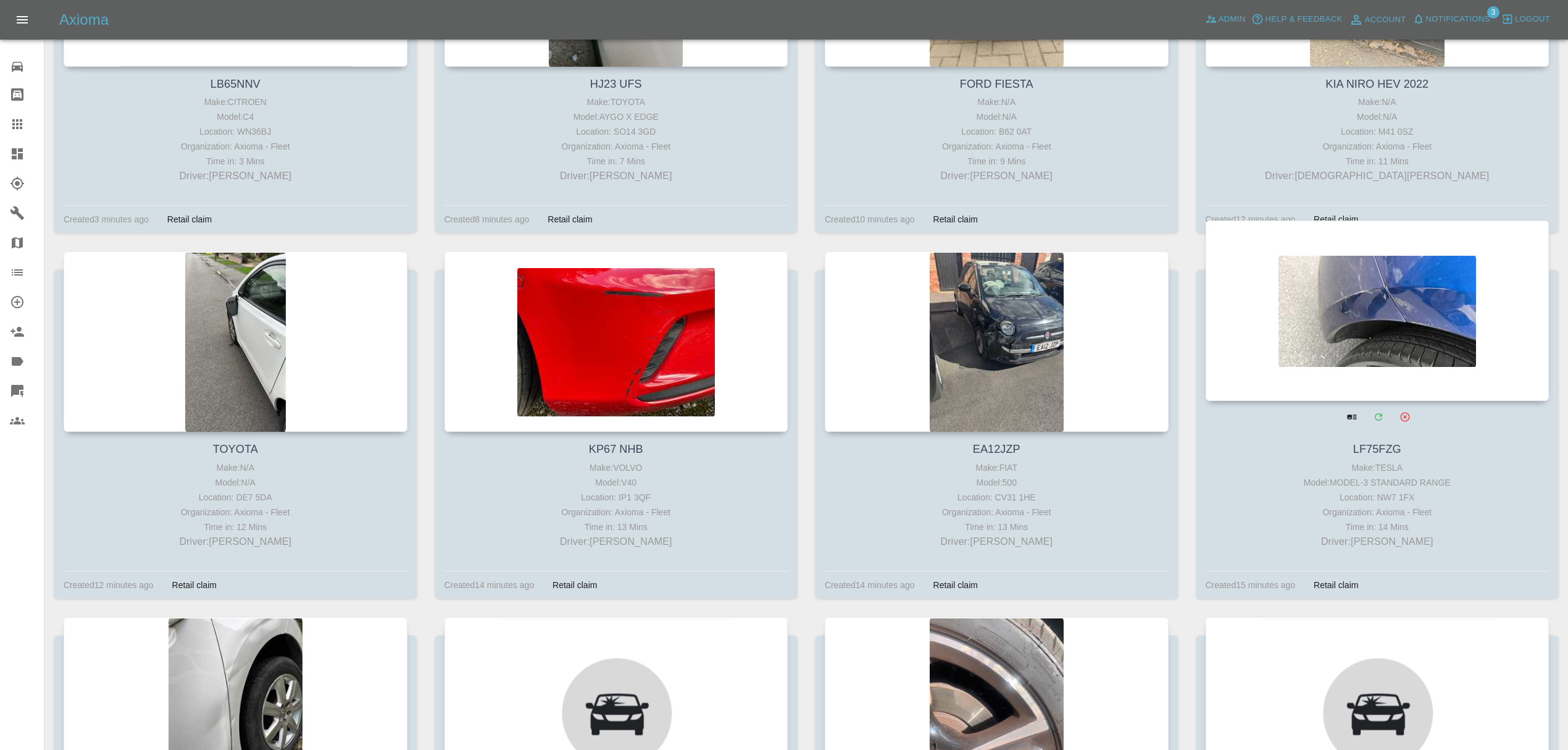
scroll to position [596, 0]
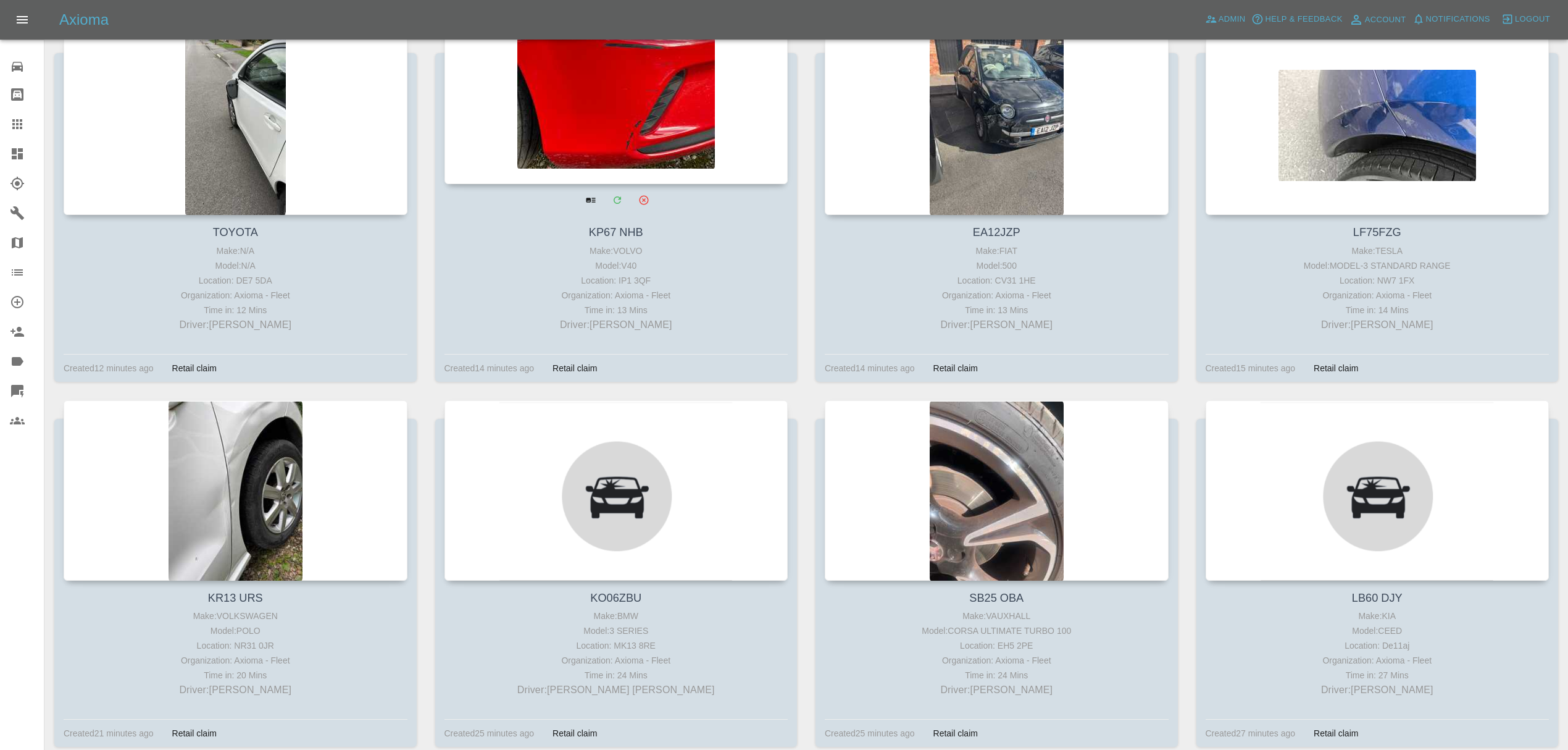
click at [613, 113] on div at bounding box center [616, 94] width 343 height 180
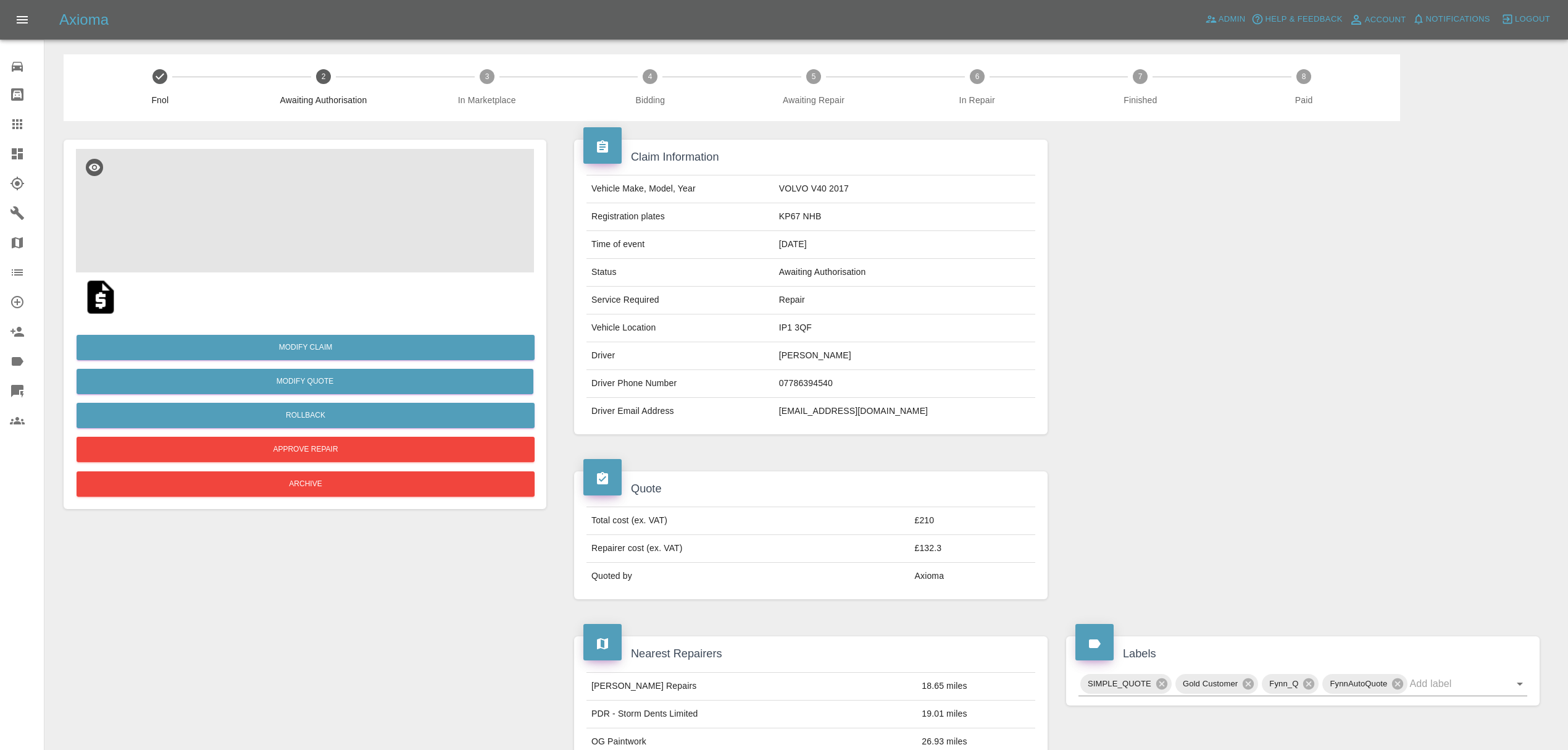
click at [297, 230] on img at bounding box center [304, 210] width 458 height 123
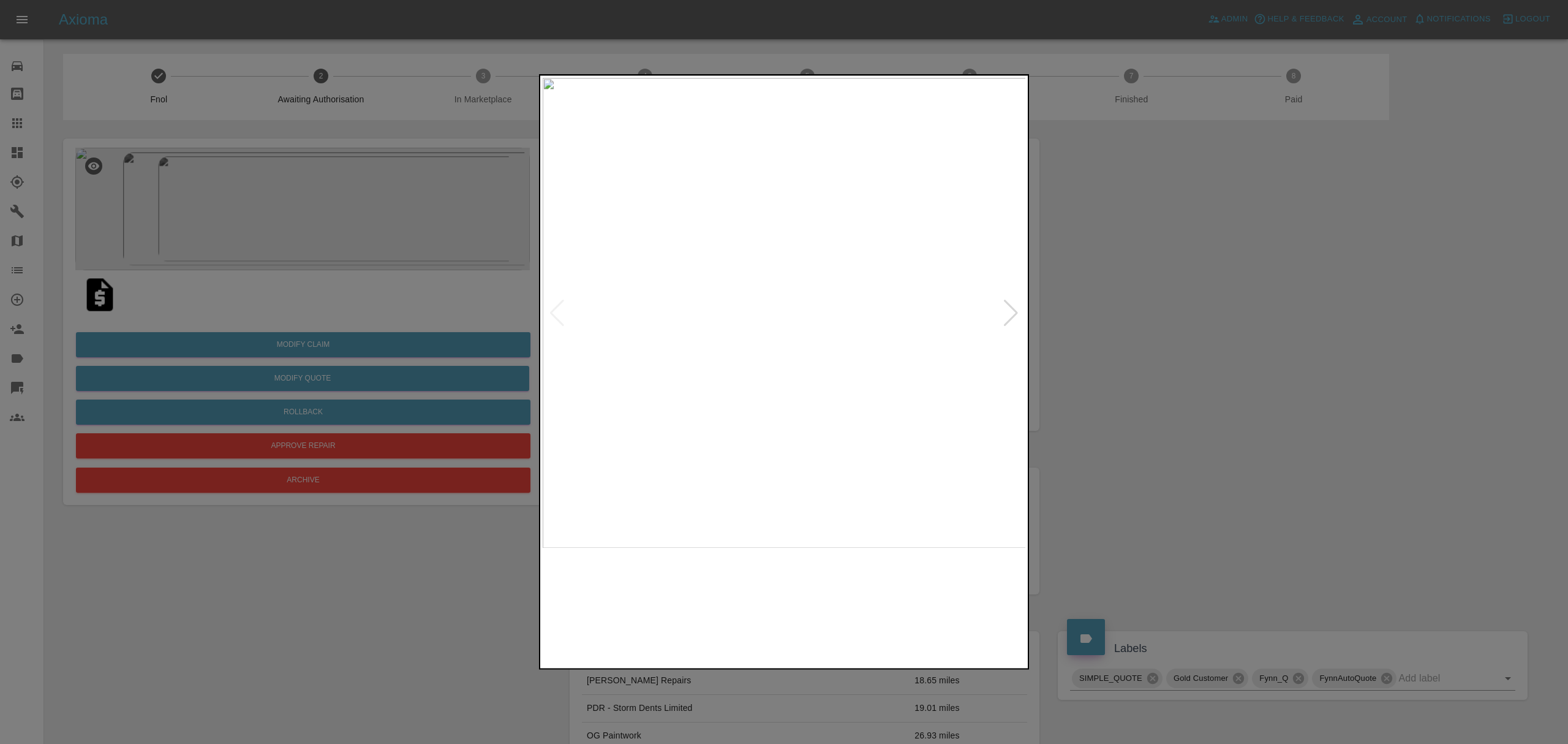
click at [996, 312] on img at bounding box center [784, 312] width 483 height 470
click at [1014, 302] on div at bounding box center [1011, 312] width 16 height 27
click at [1181, 293] on div at bounding box center [784, 372] width 1568 height 744
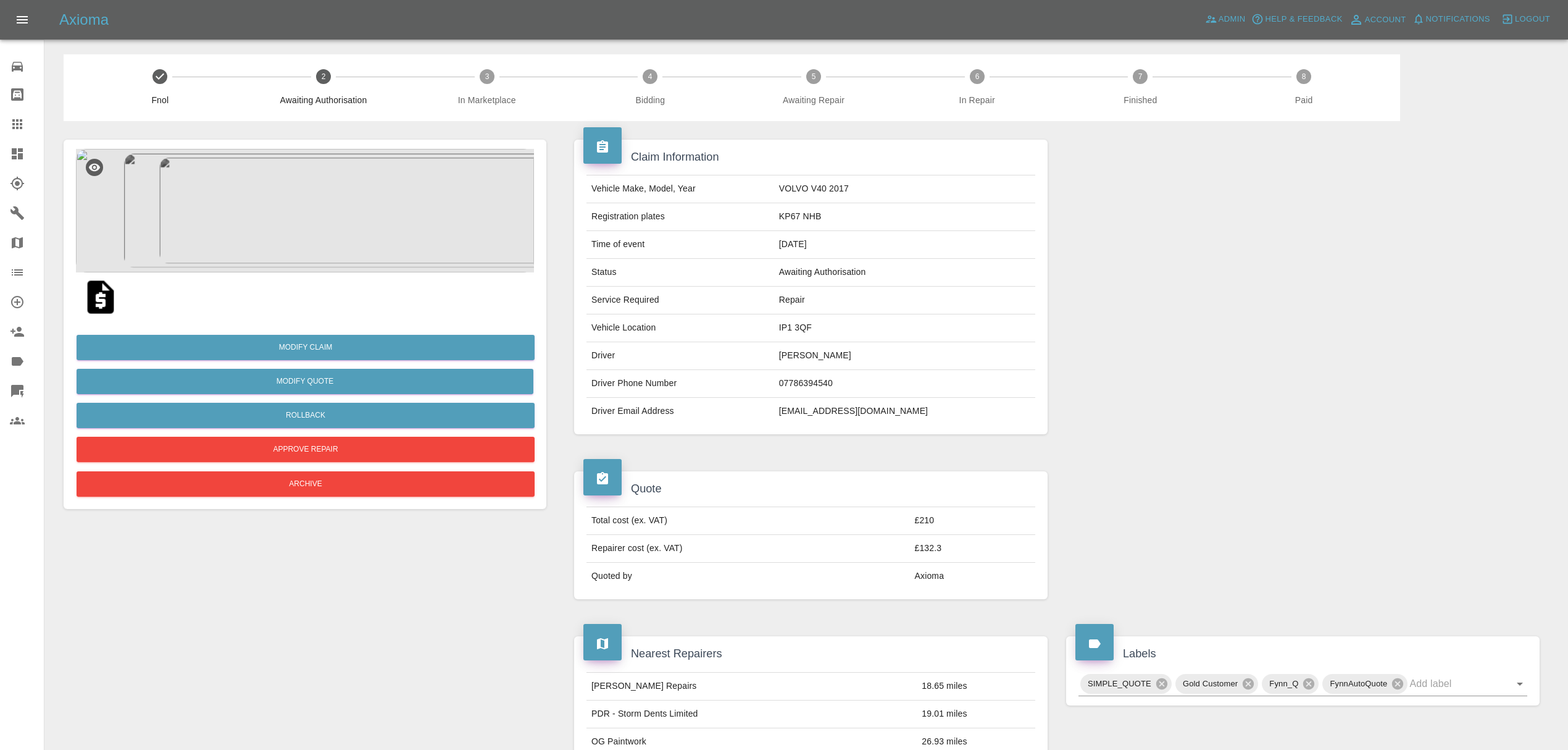
click at [15, 146] on icon at bounding box center [17, 153] width 15 height 15
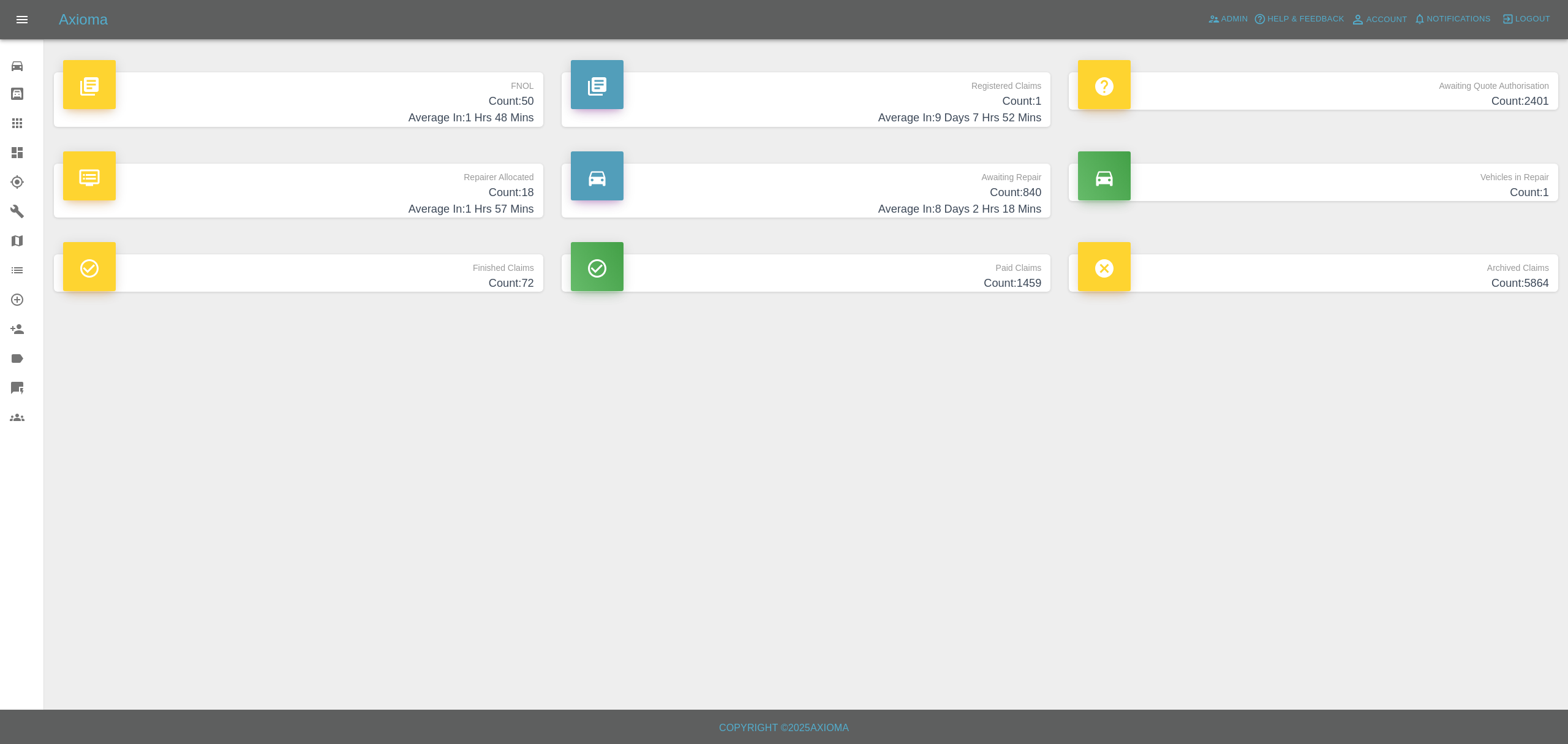
click at [440, 95] on h4 "Count: 50" at bounding box center [299, 101] width 471 height 16
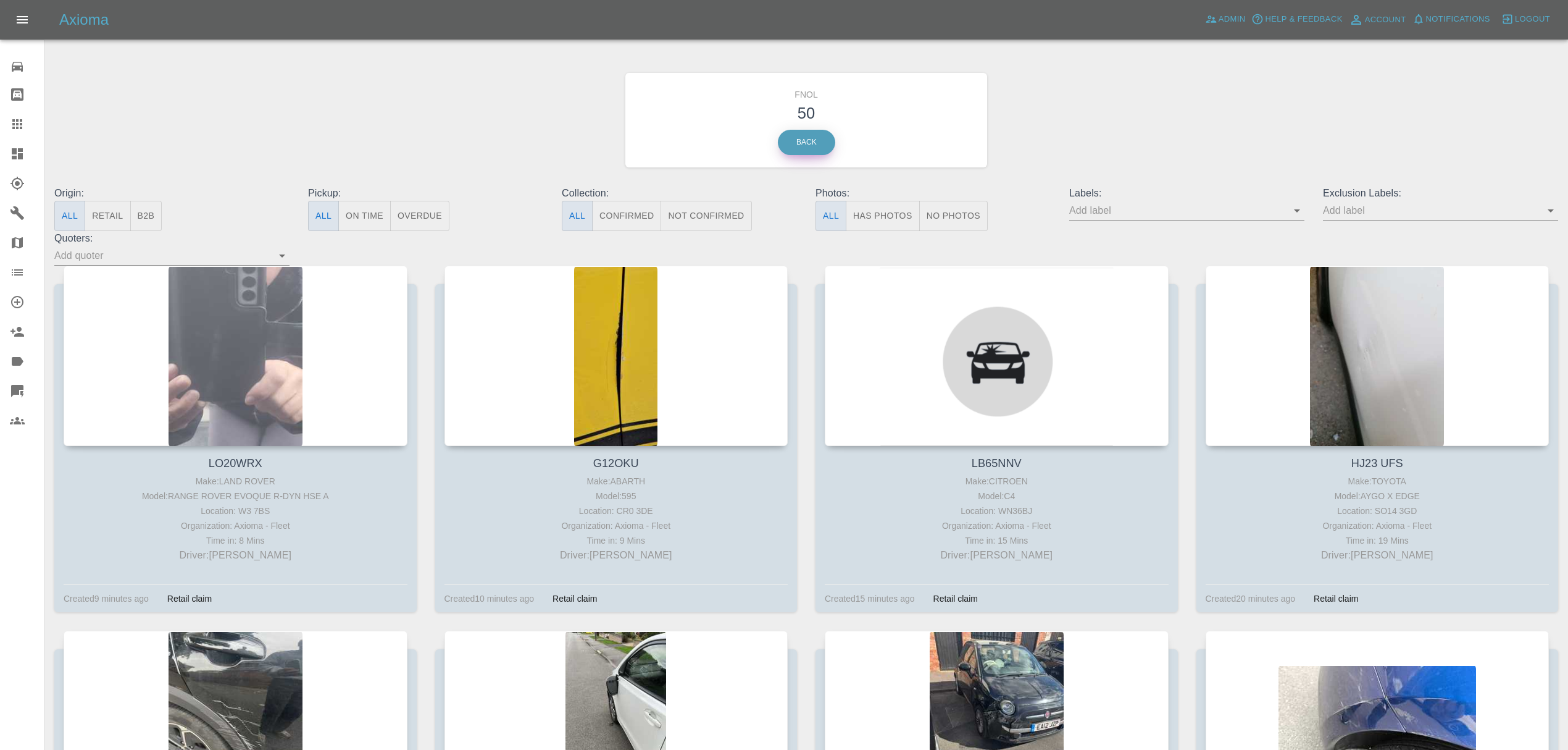
click at [801, 146] on link "Back" at bounding box center [806, 142] width 57 height 25
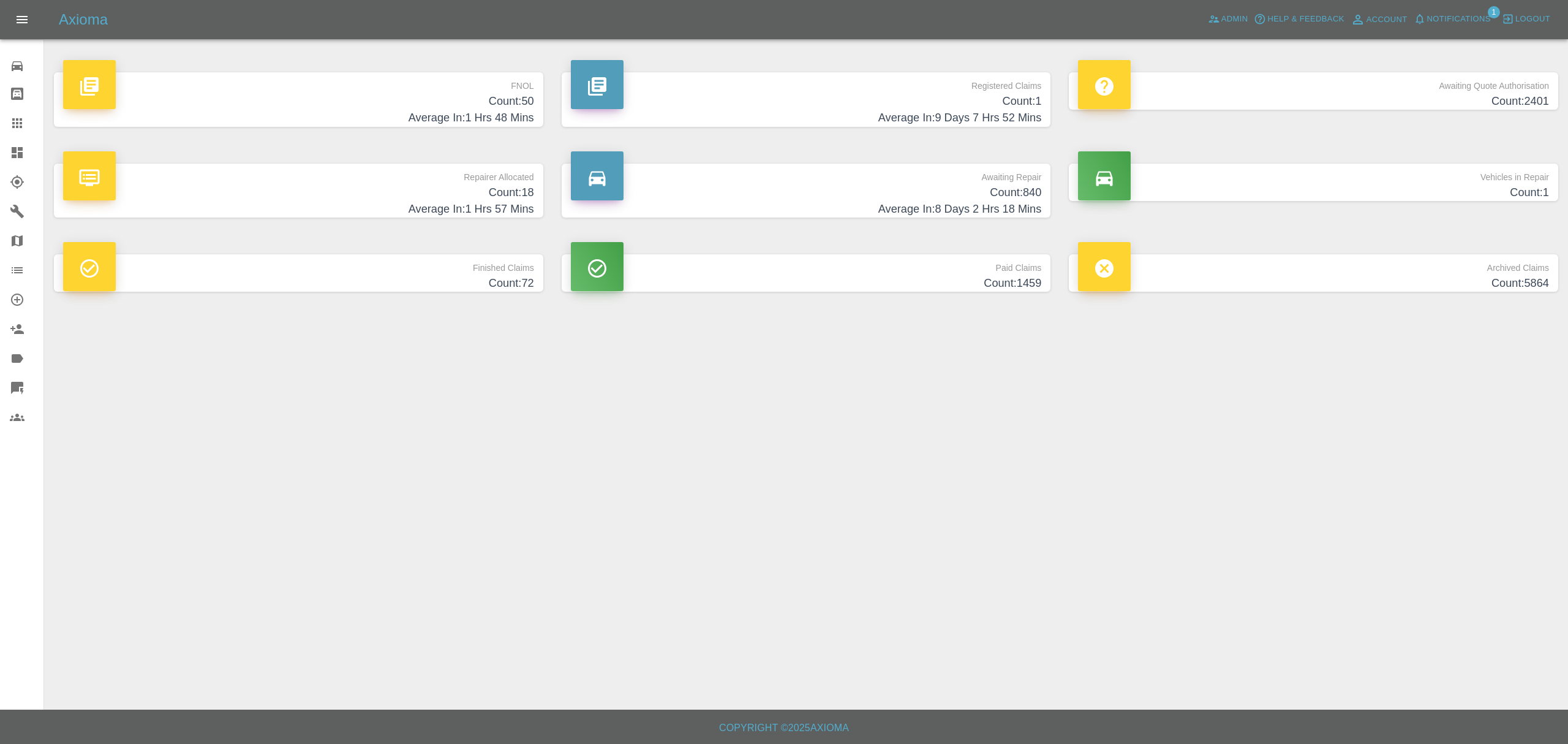
click at [1446, 22] on span "Notifications" at bounding box center [1459, 19] width 64 height 14
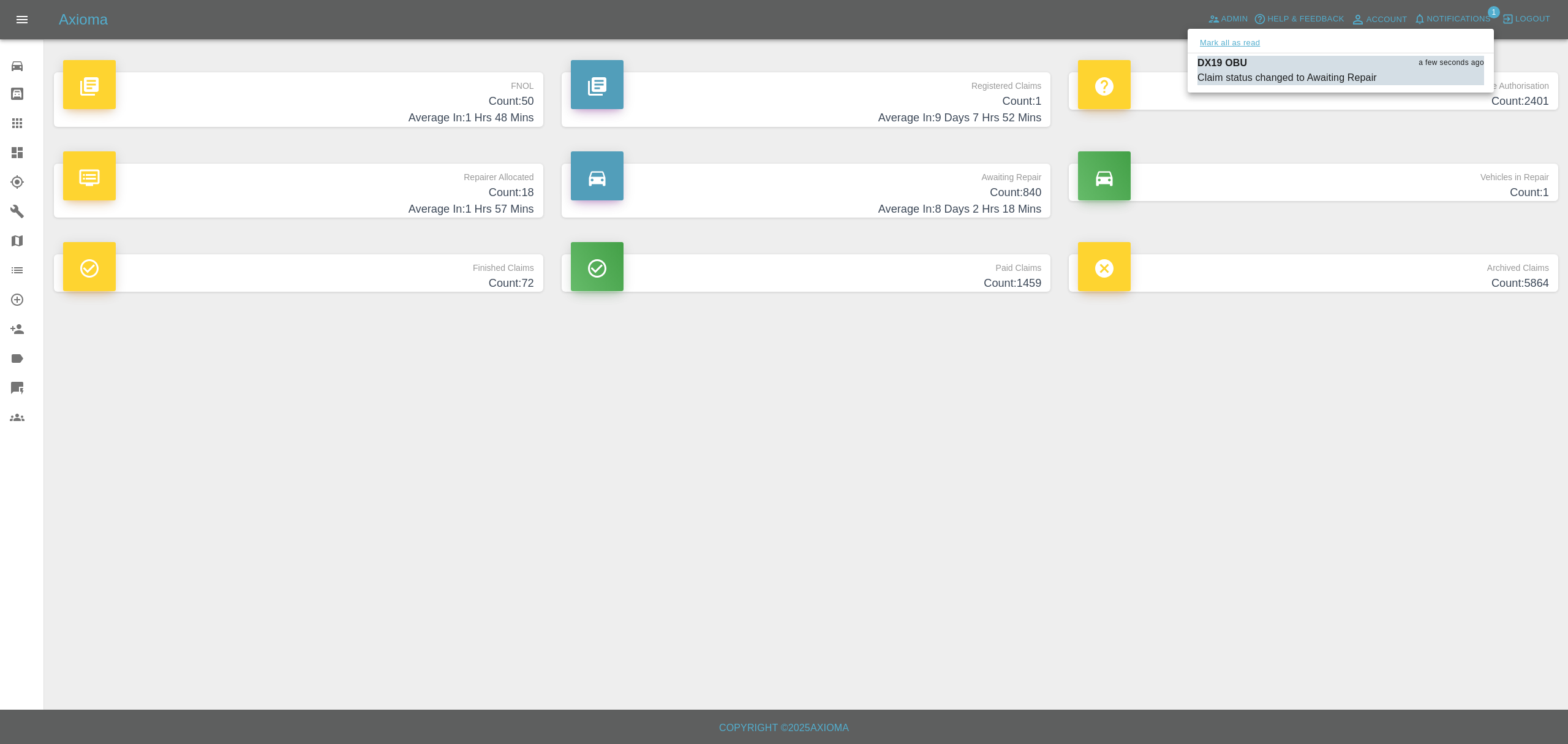
click at [1207, 38] on button "Mark all as read" at bounding box center [1230, 43] width 65 height 14
click at [655, 440] on div at bounding box center [784, 372] width 1568 height 744
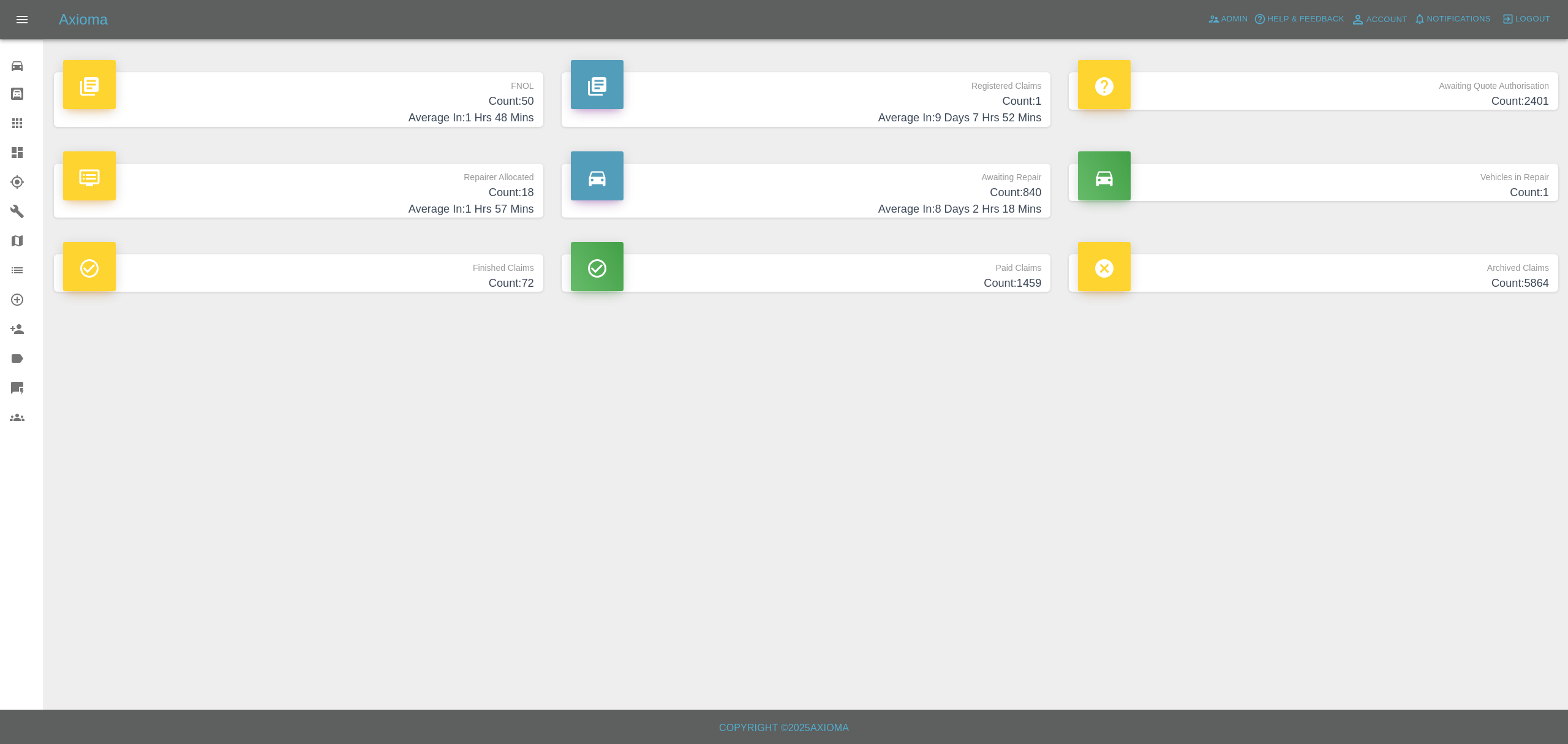
click at [18, 142] on link "Dashboard" at bounding box center [22, 152] width 44 height 29
click at [465, 103] on h4 "Count: 50" at bounding box center [299, 101] width 471 height 16
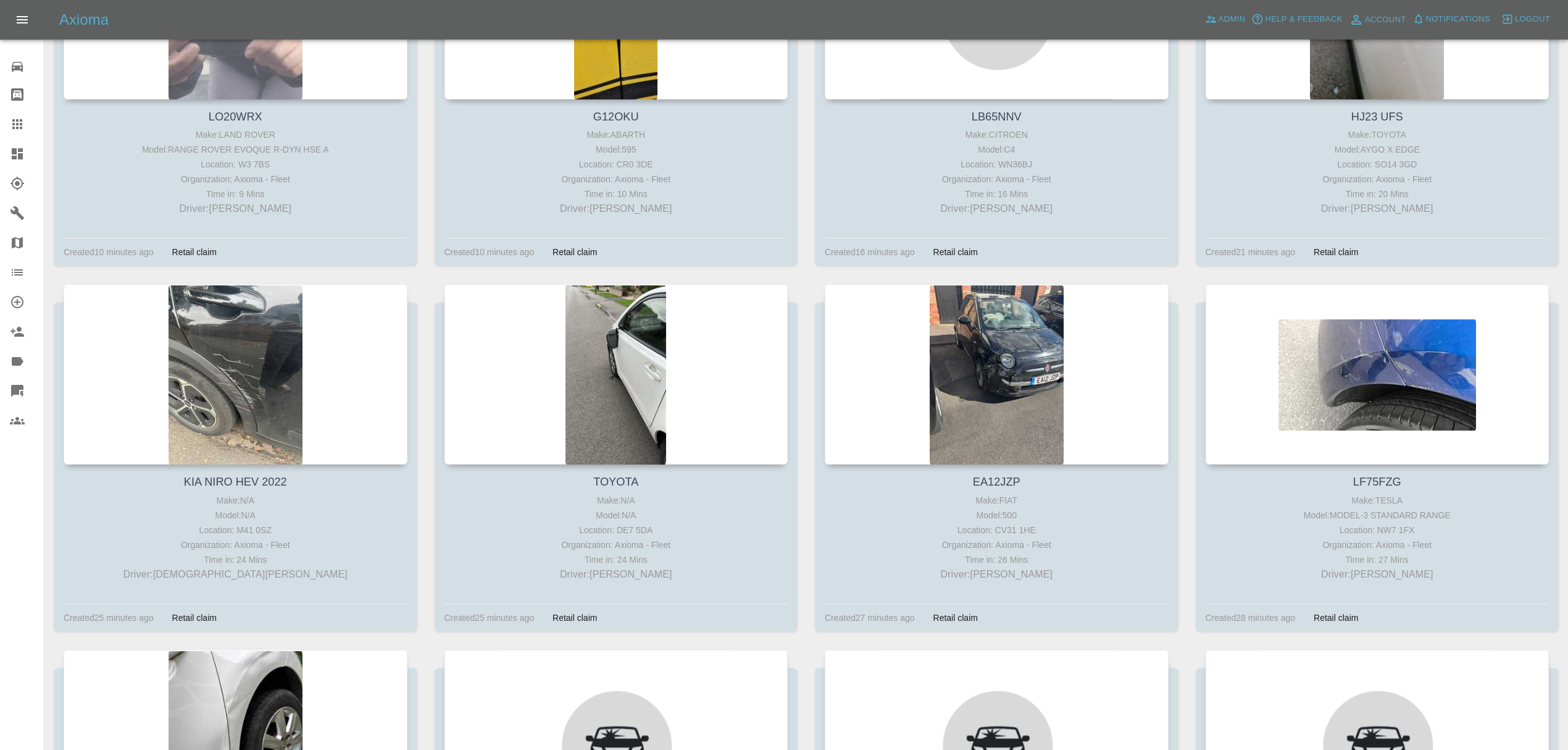
scroll to position [366, 0]
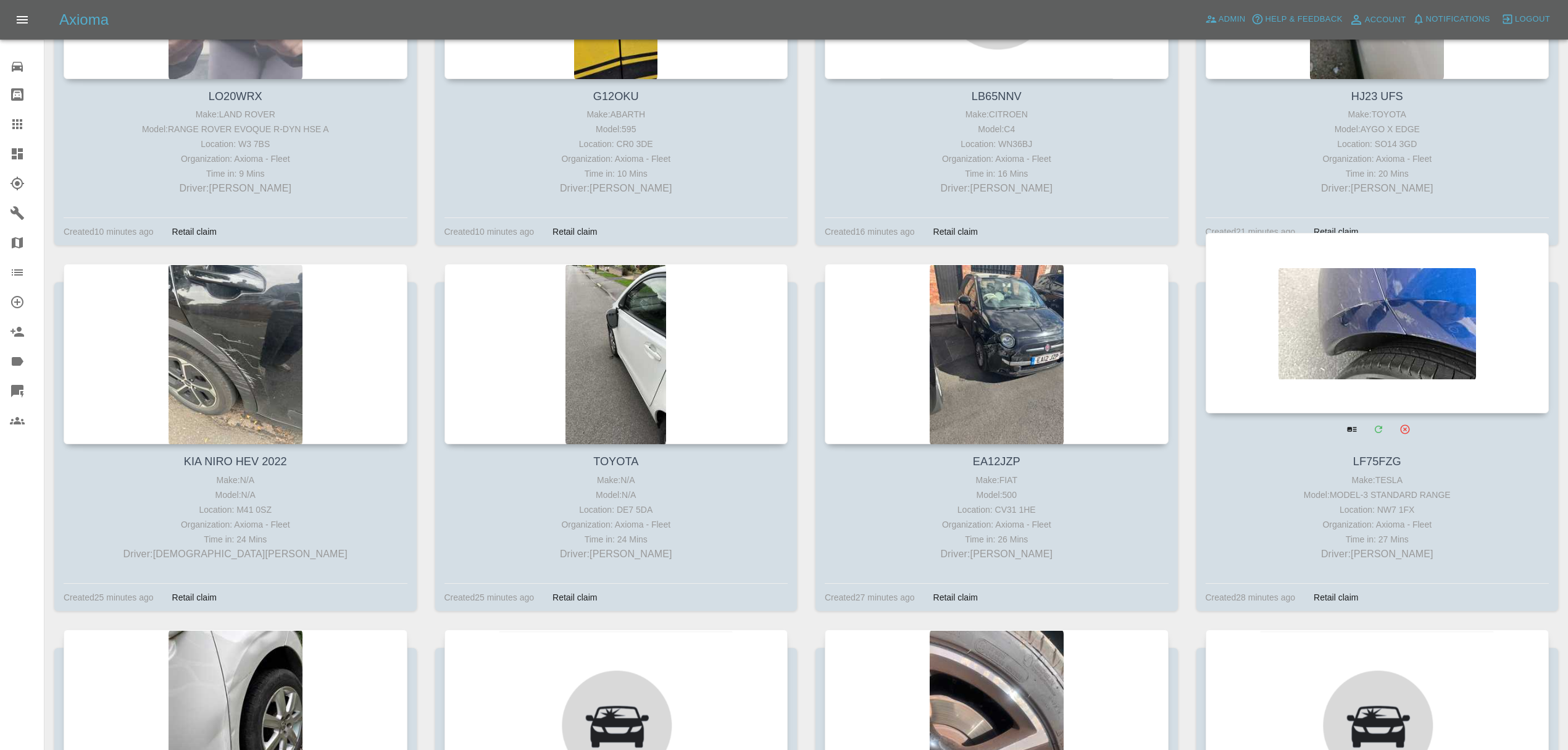
click at [1273, 313] on div at bounding box center [1377, 322] width 343 height 180
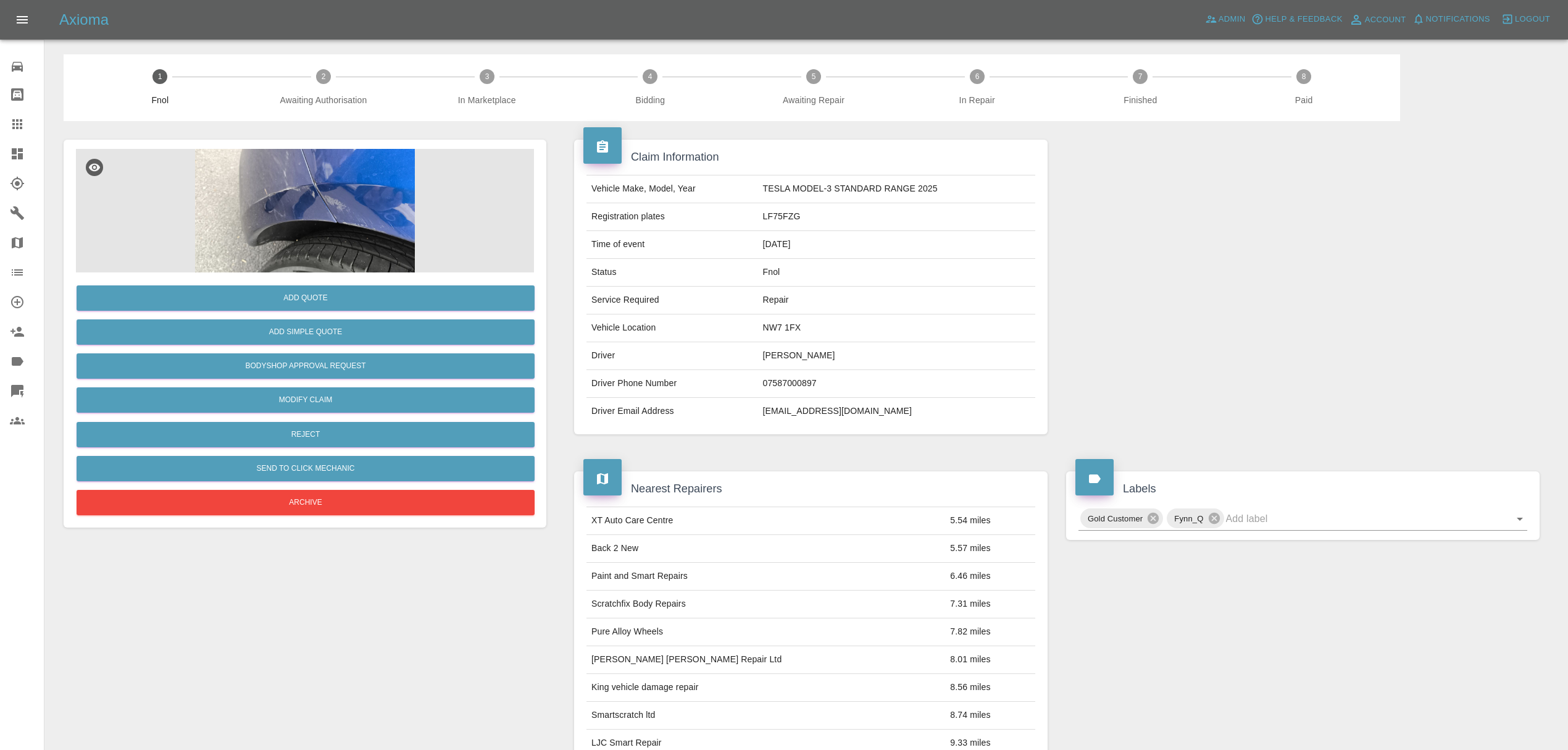
click at [344, 245] on img at bounding box center [304, 210] width 458 height 123
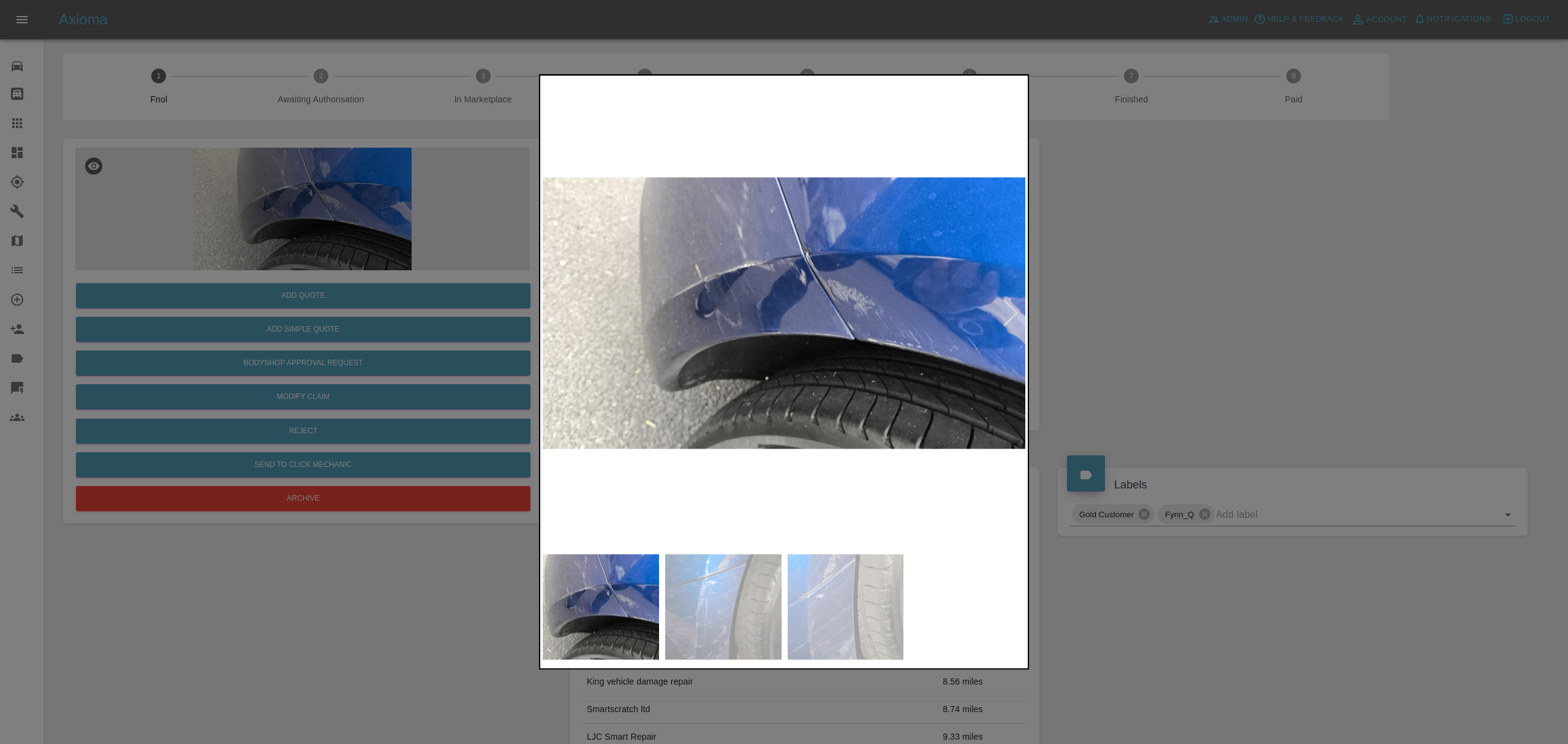
click at [1469, 272] on div at bounding box center [784, 372] width 1568 height 744
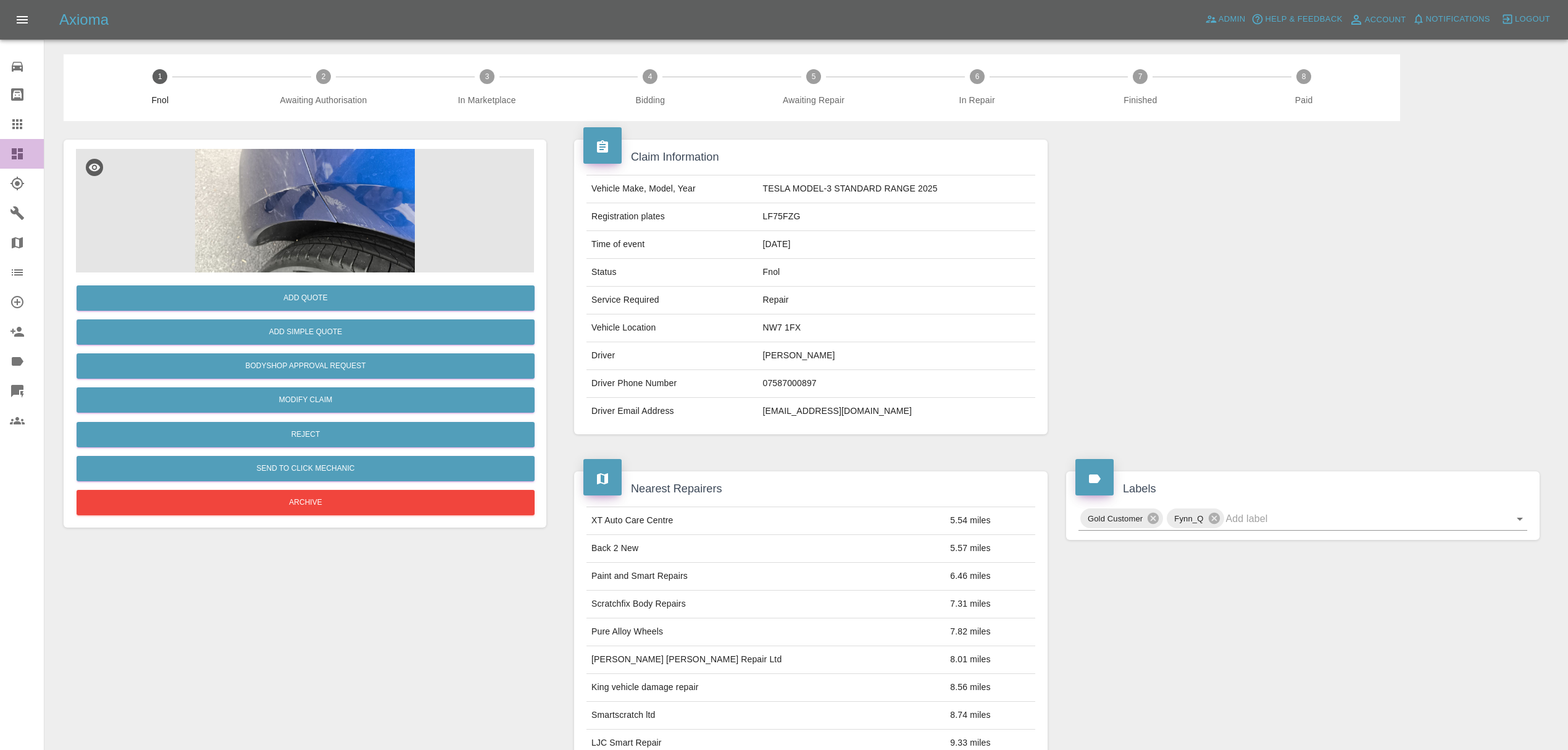
click at [30, 162] on link "Dashboard" at bounding box center [22, 153] width 44 height 29
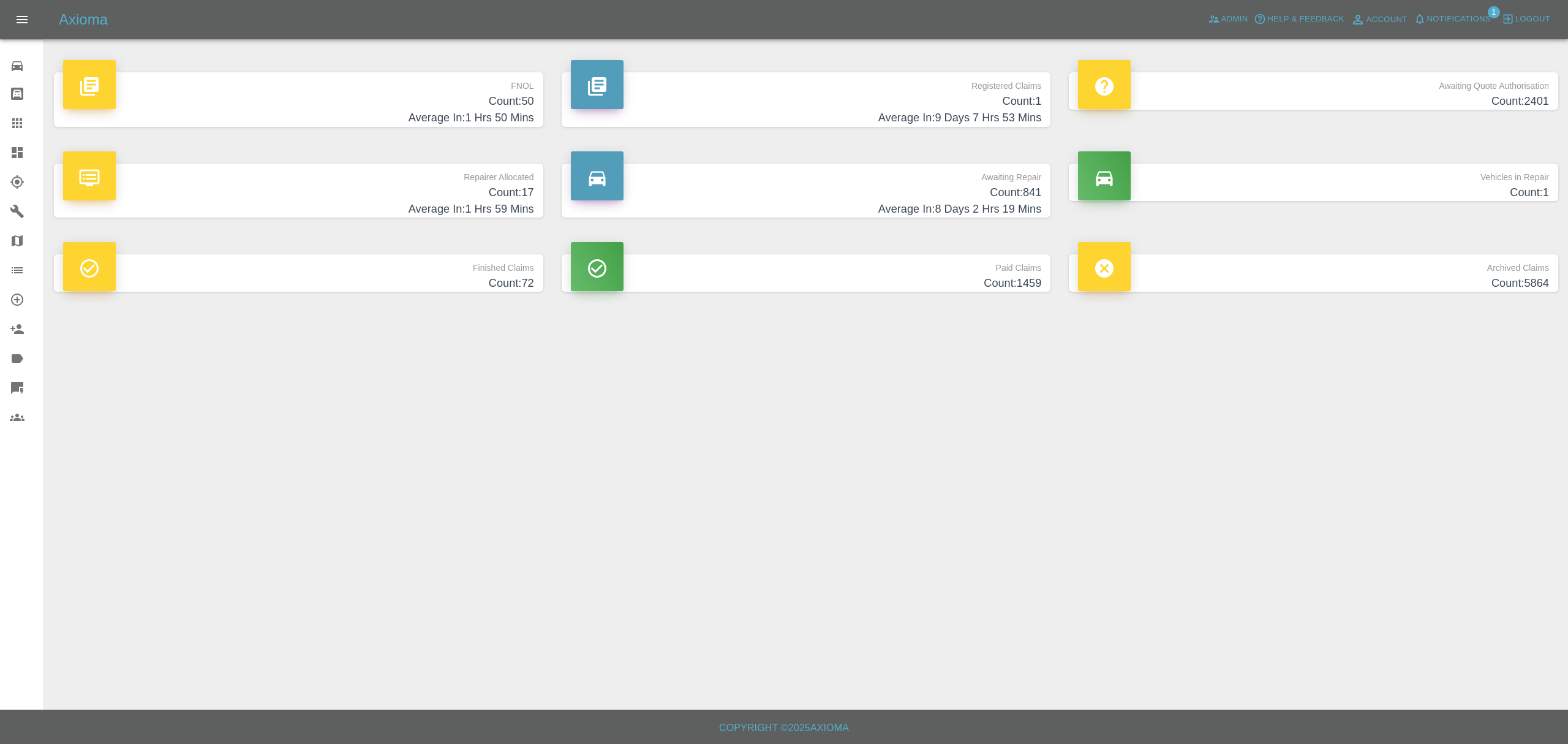
click at [402, 91] on p "FNOL" at bounding box center [299, 83] width 471 height 21
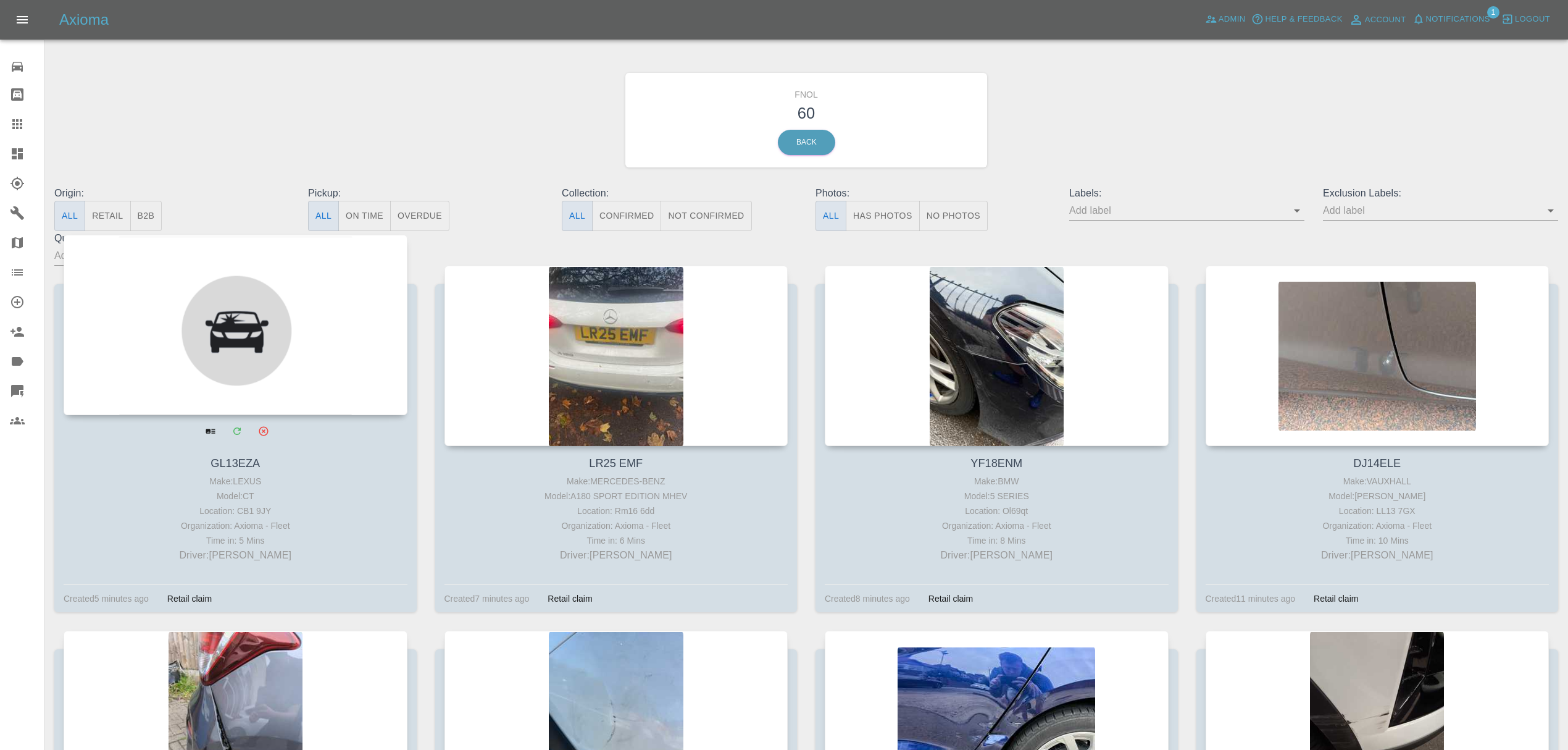
click at [259, 342] on div at bounding box center [235, 325] width 343 height 180
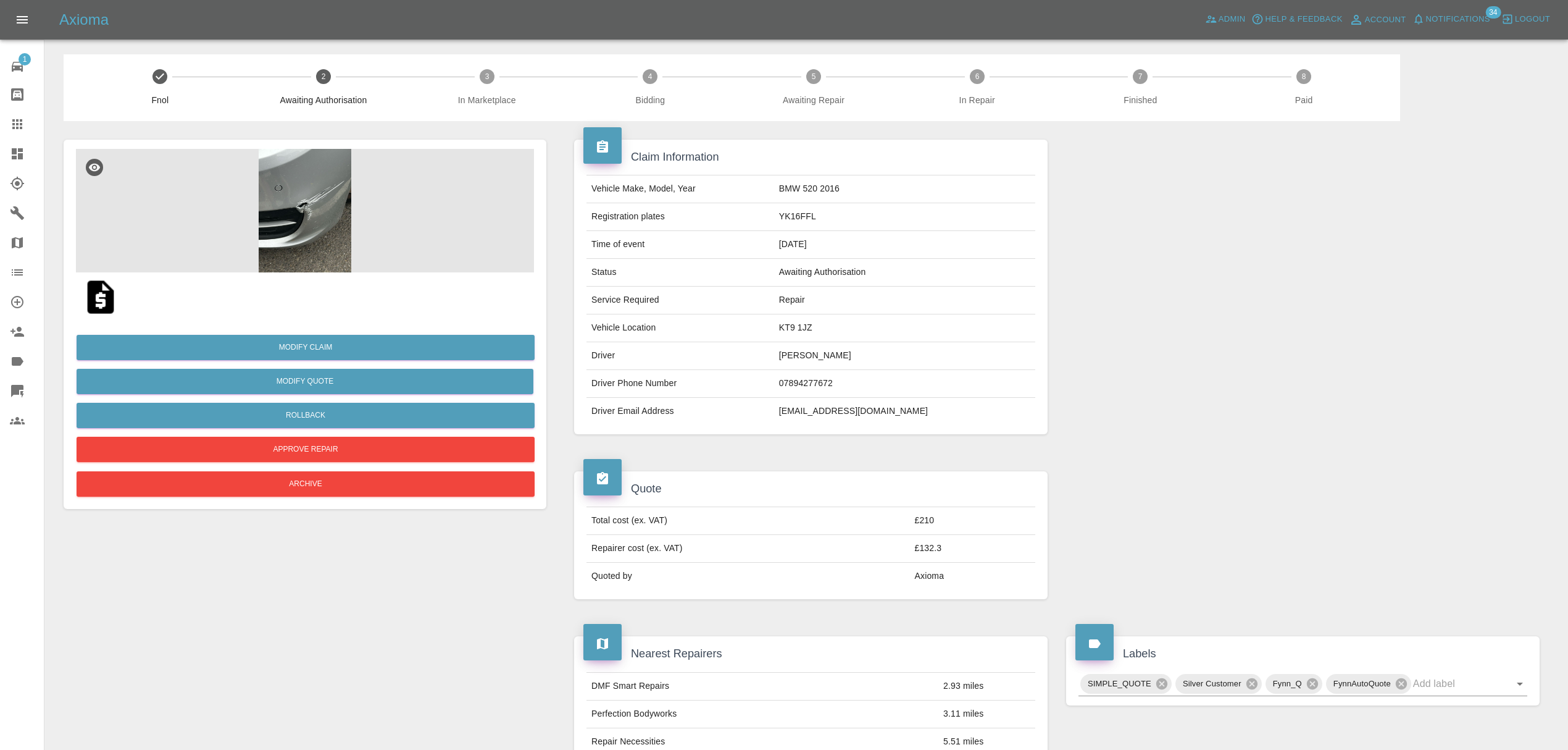
click at [373, 192] on img at bounding box center [304, 210] width 458 height 123
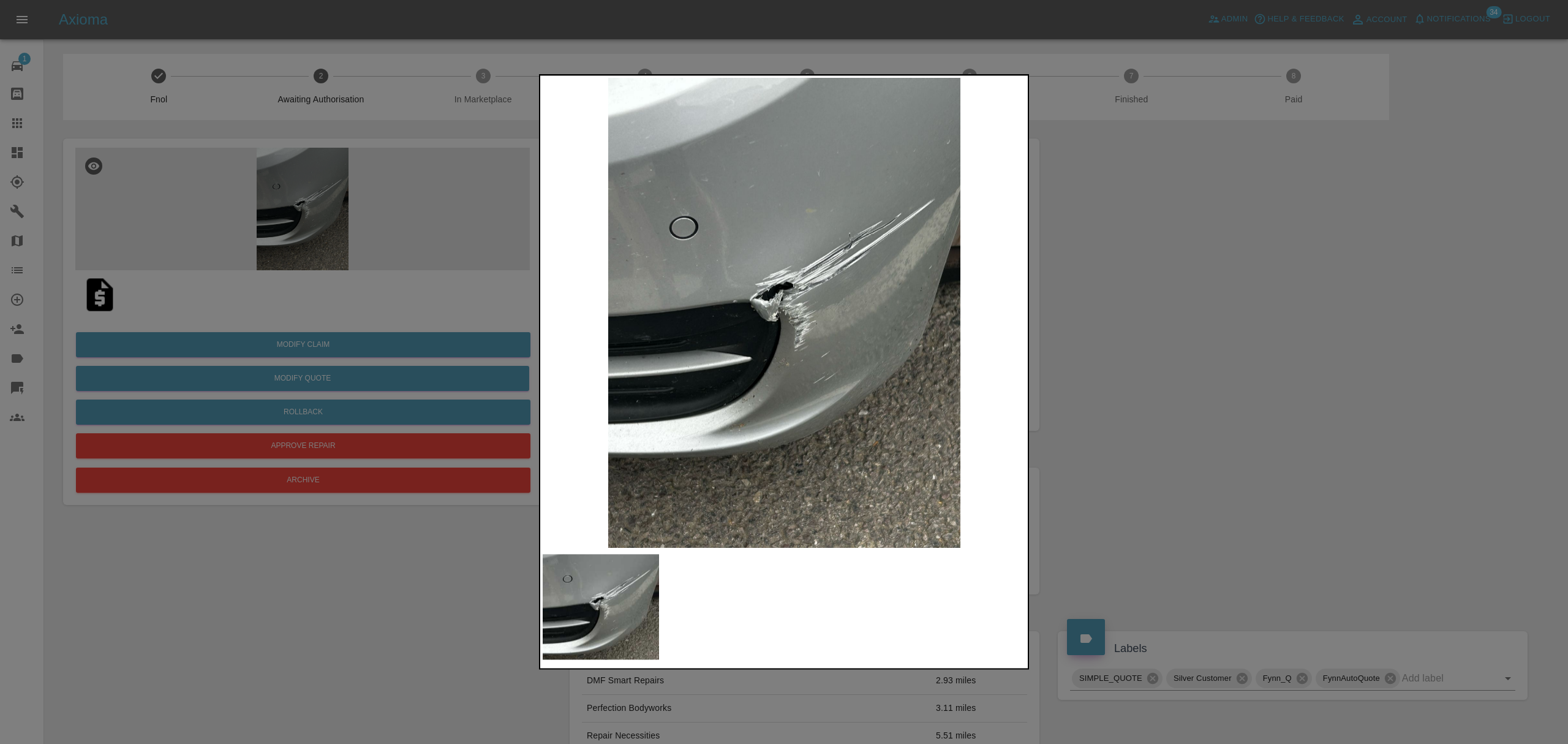
click at [1279, 344] on div at bounding box center [784, 372] width 1568 height 744
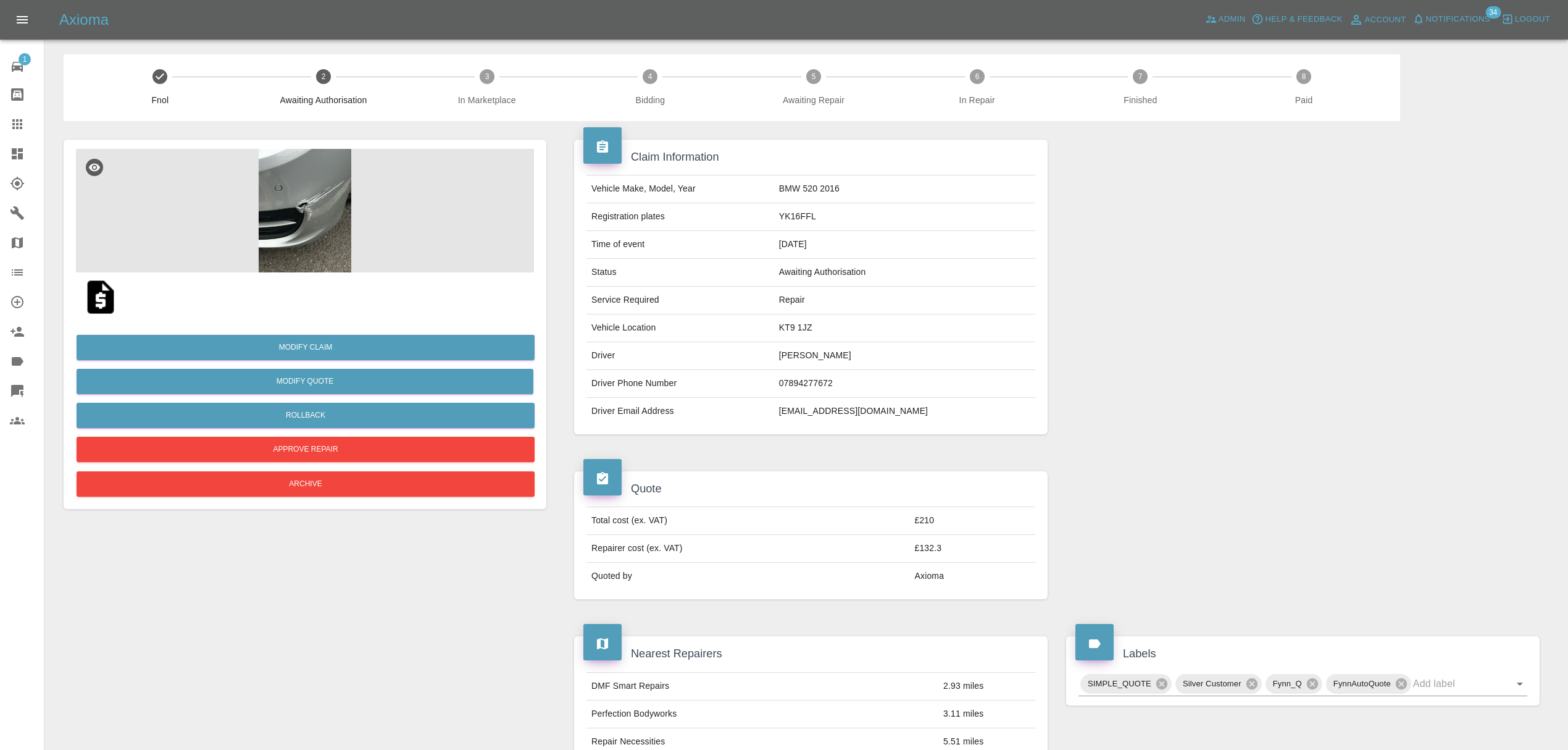
click at [325, 187] on img at bounding box center [304, 210] width 458 height 123
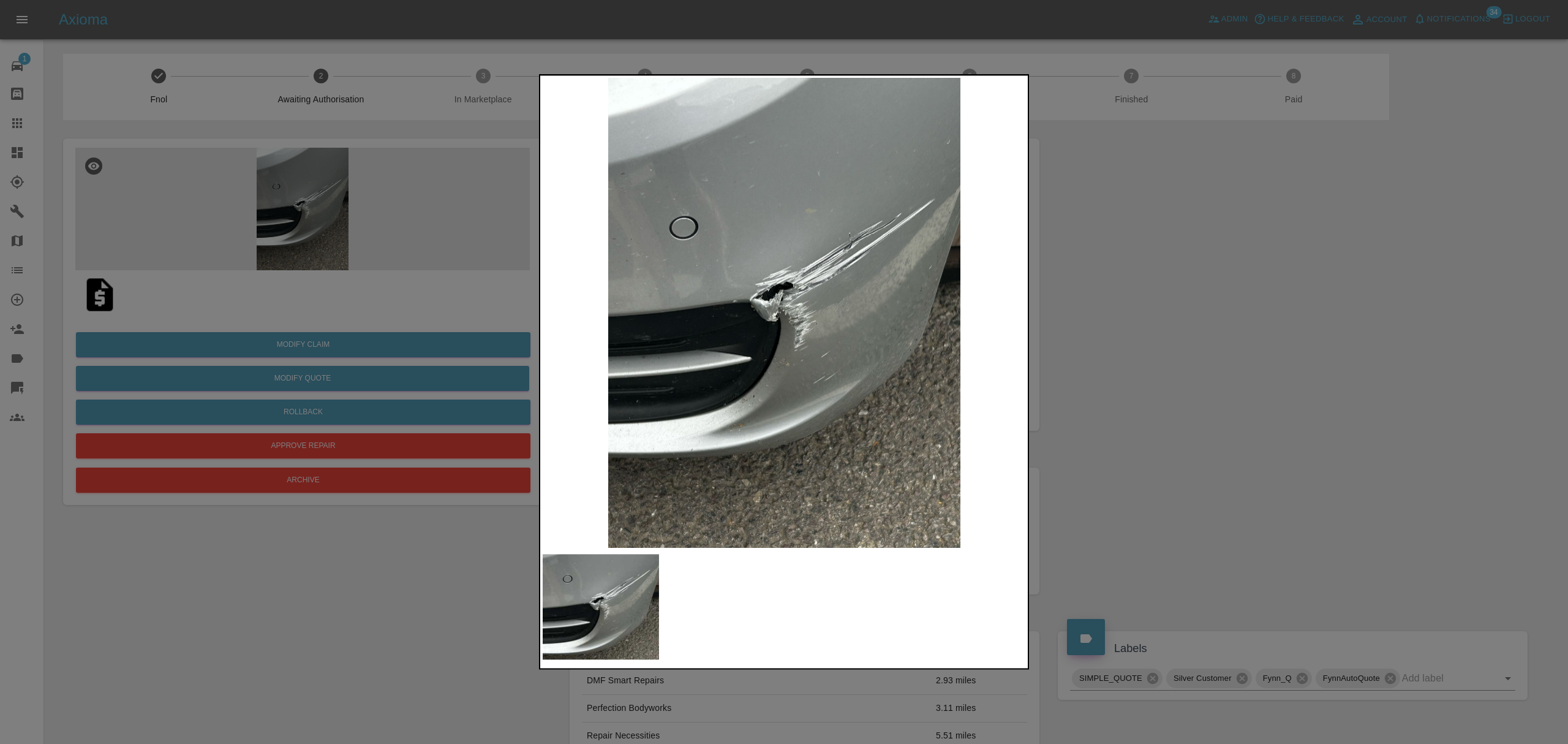
click at [1256, 392] on div at bounding box center [784, 372] width 1568 height 744
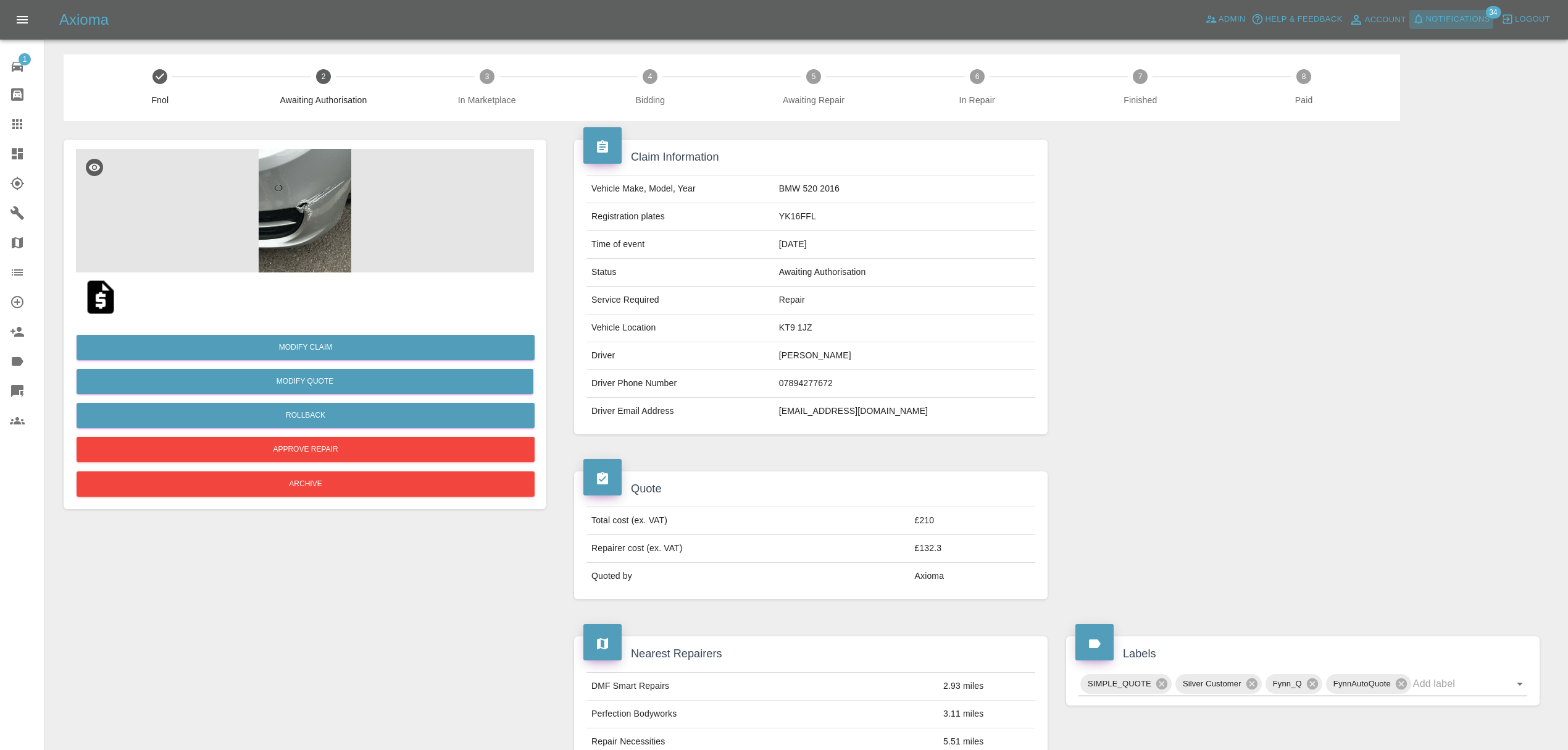
click at [1448, 22] on span "Notifications" at bounding box center [1458, 19] width 64 height 14
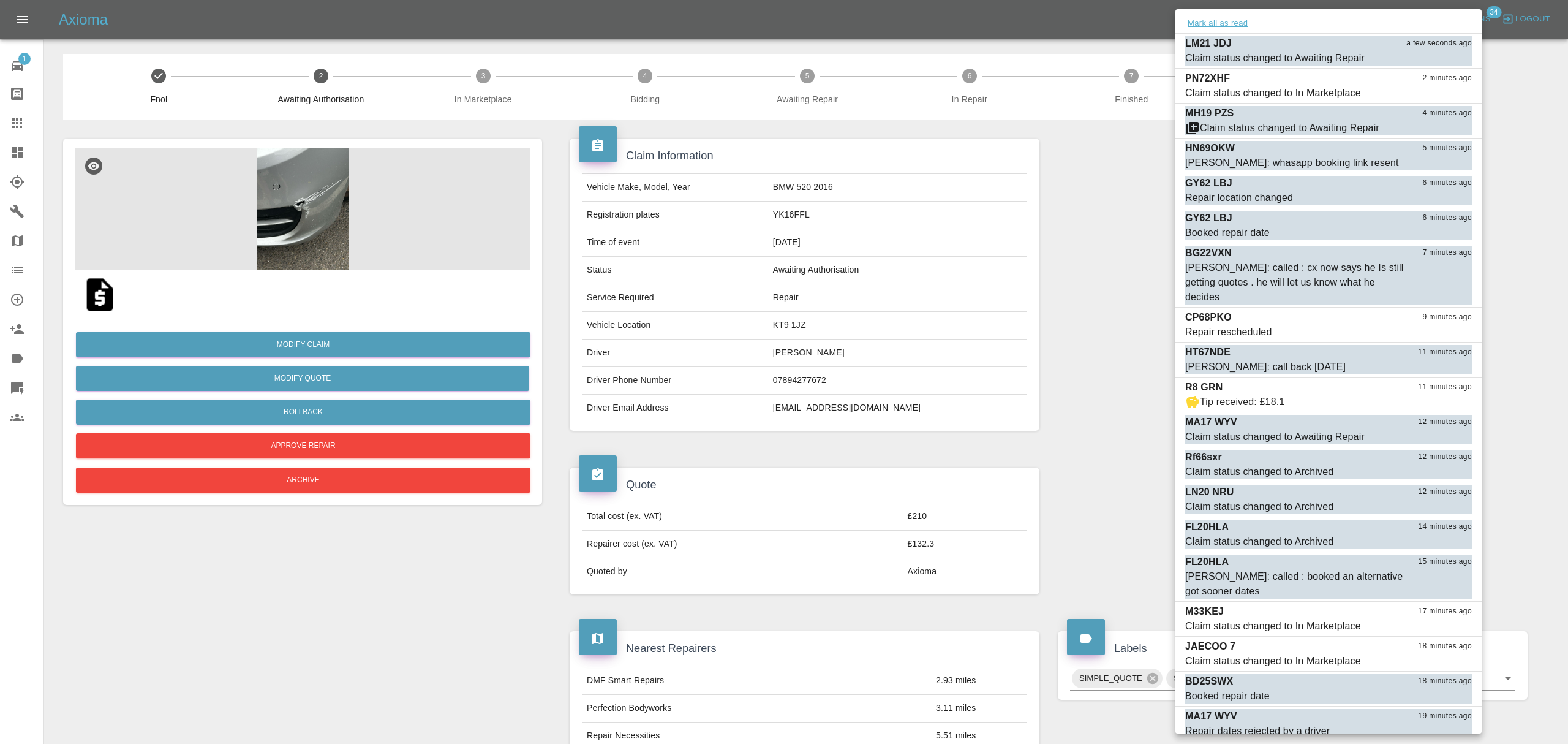
click at [1238, 26] on button "Mark all as read" at bounding box center [1217, 23] width 65 height 14
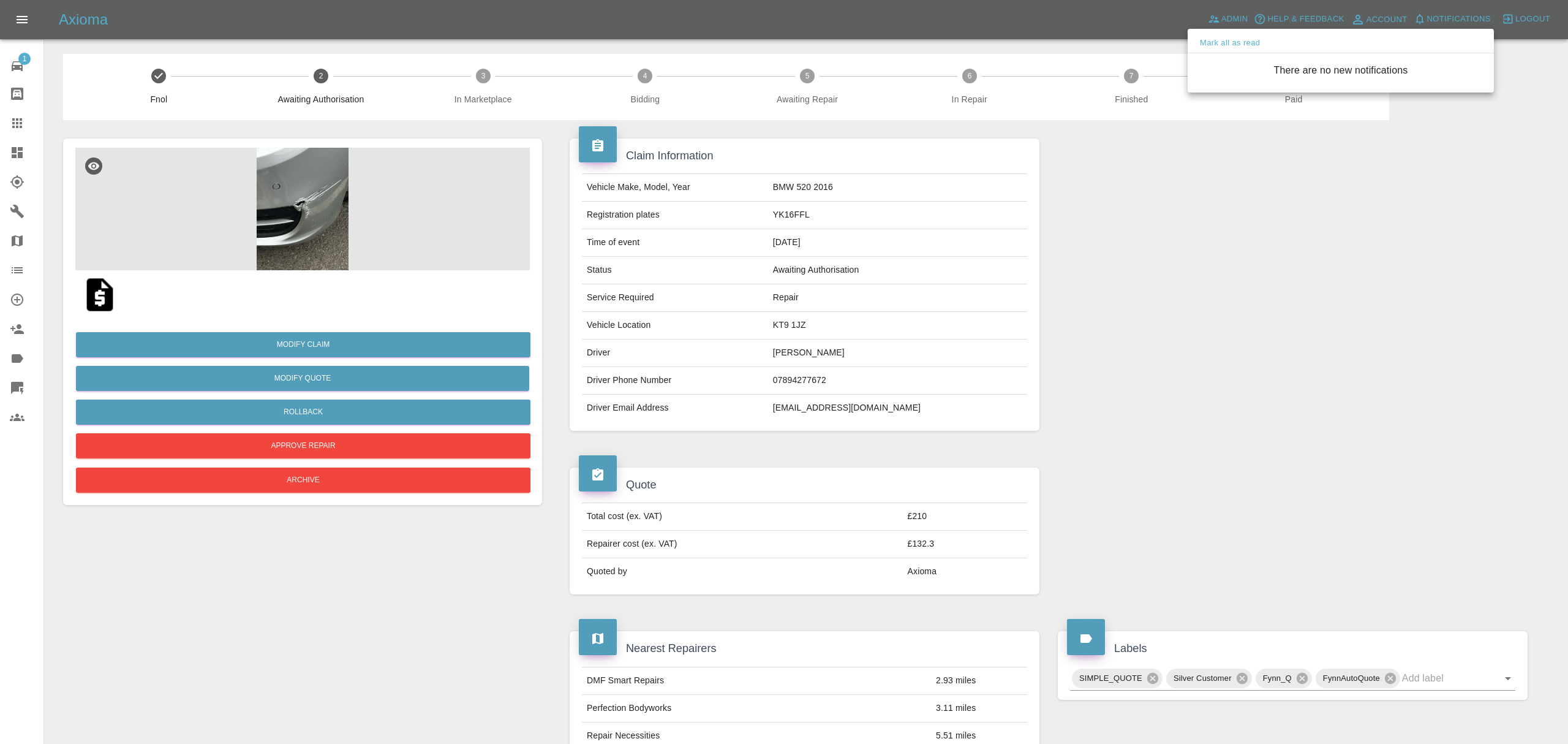
click at [1098, 238] on div at bounding box center [784, 372] width 1568 height 744
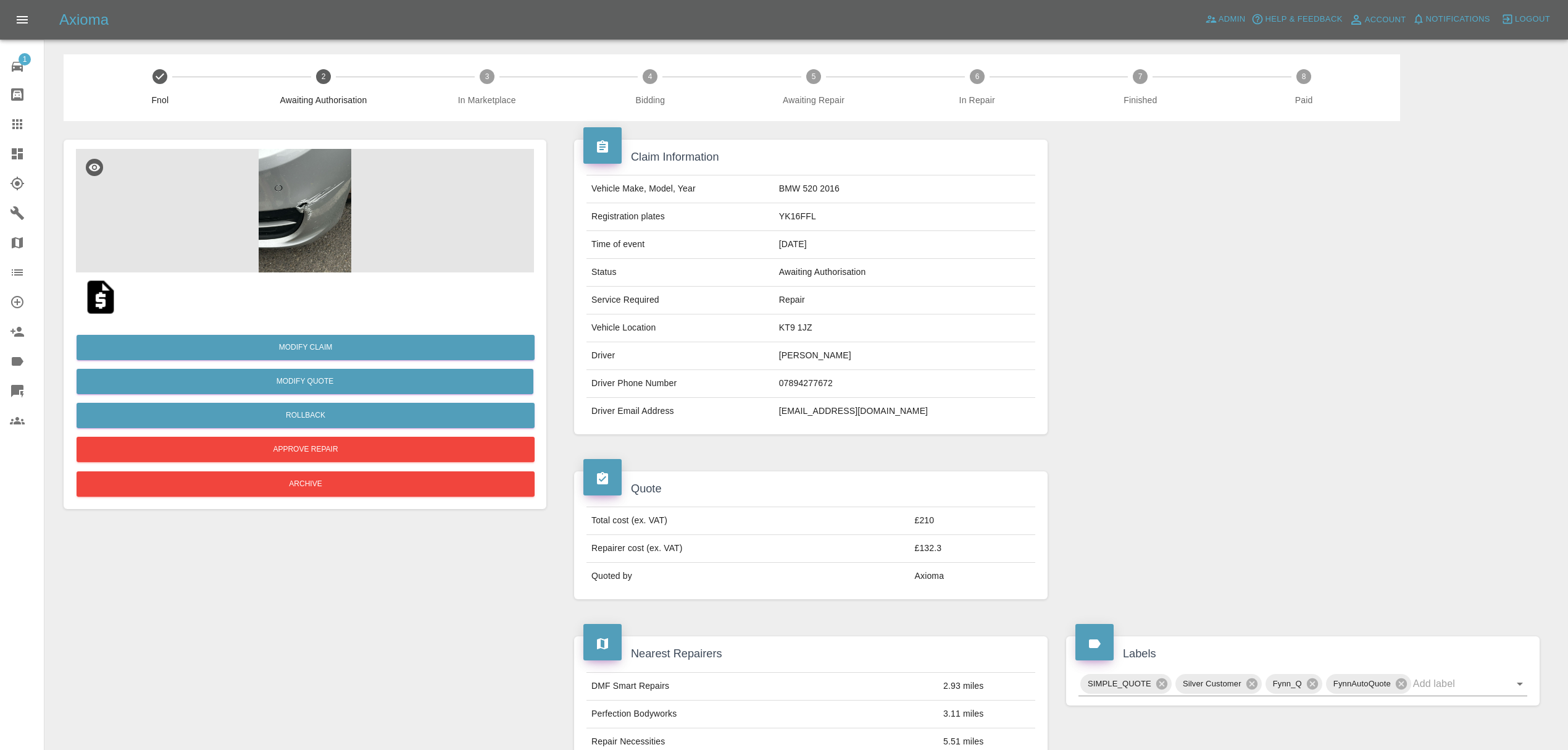
click at [7, 152] on link "Dashboard" at bounding box center [22, 153] width 44 height 29
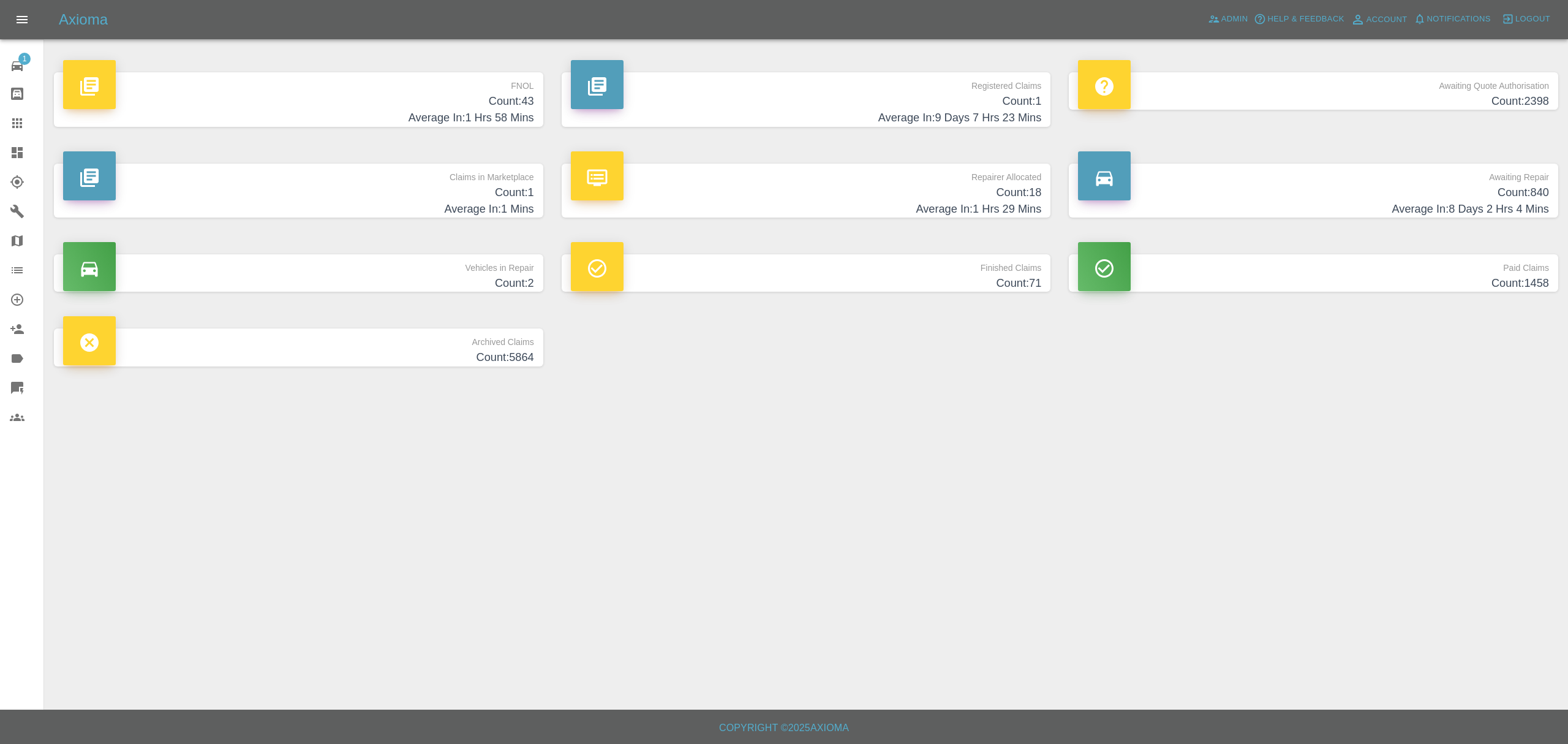
click at [489, 86] on p "FNOL" at bounding box center [299, 83] width 471 height 21
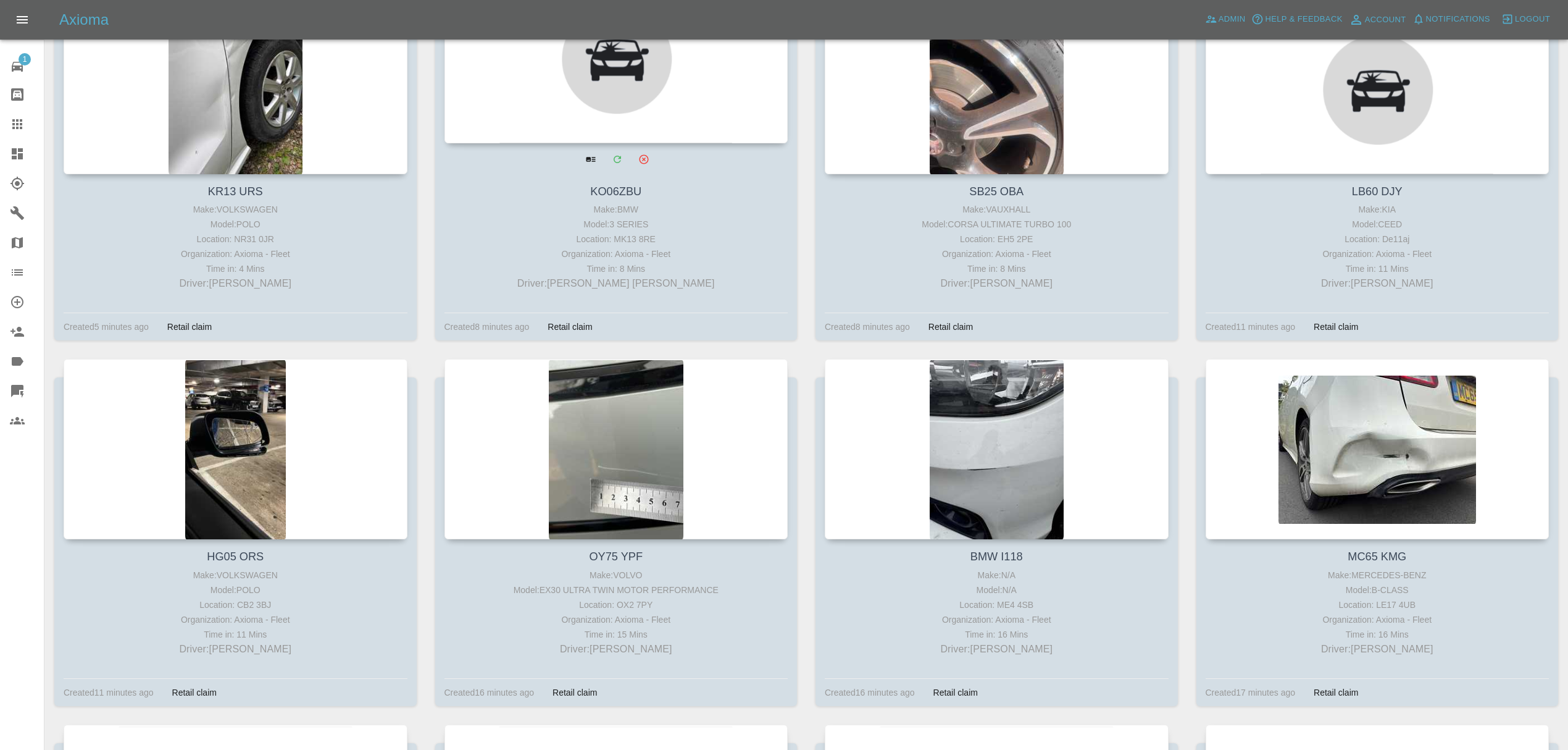
scroll to position [304, 0]
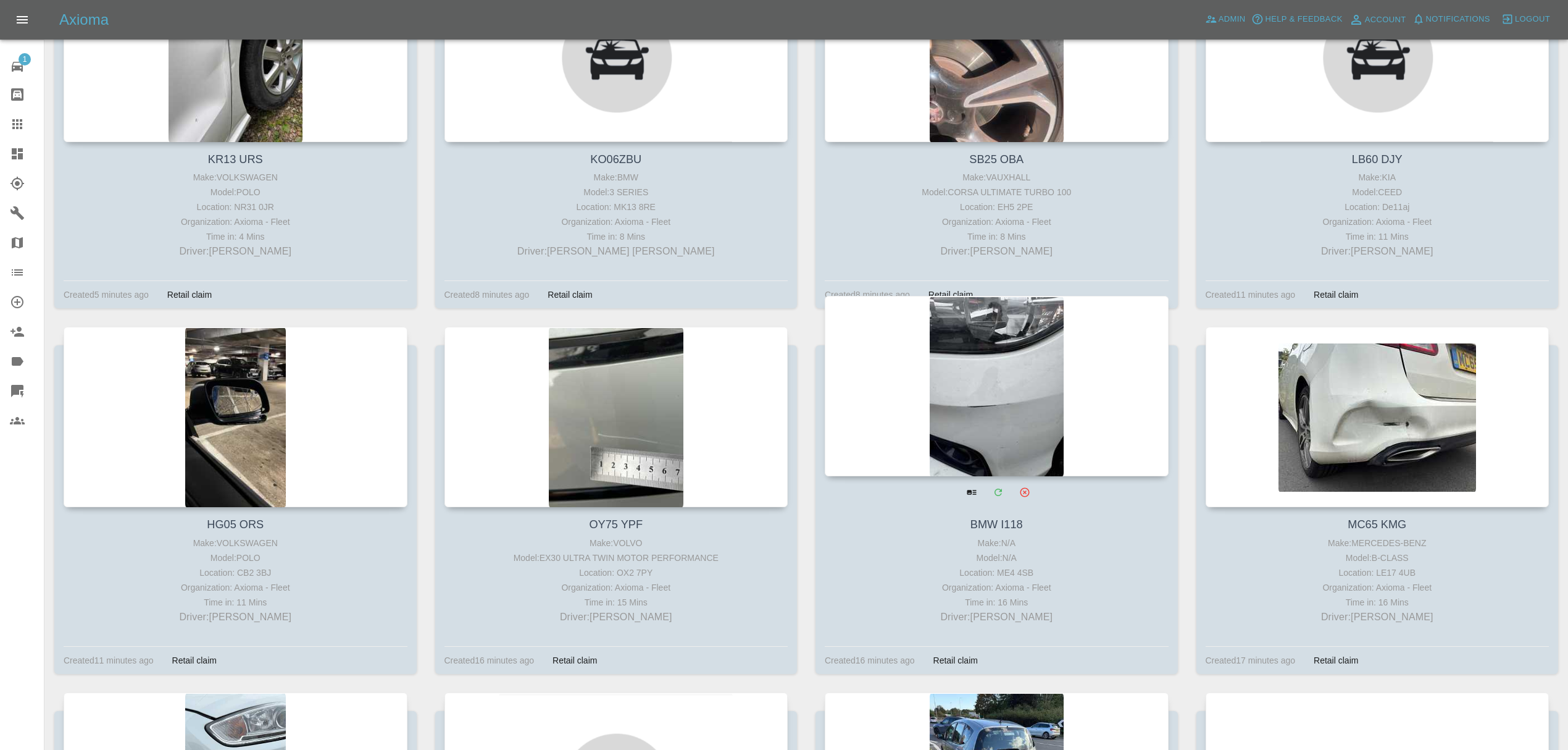
click at [1003, 378] on div at bounding box center [996, 385] width 343 height 180
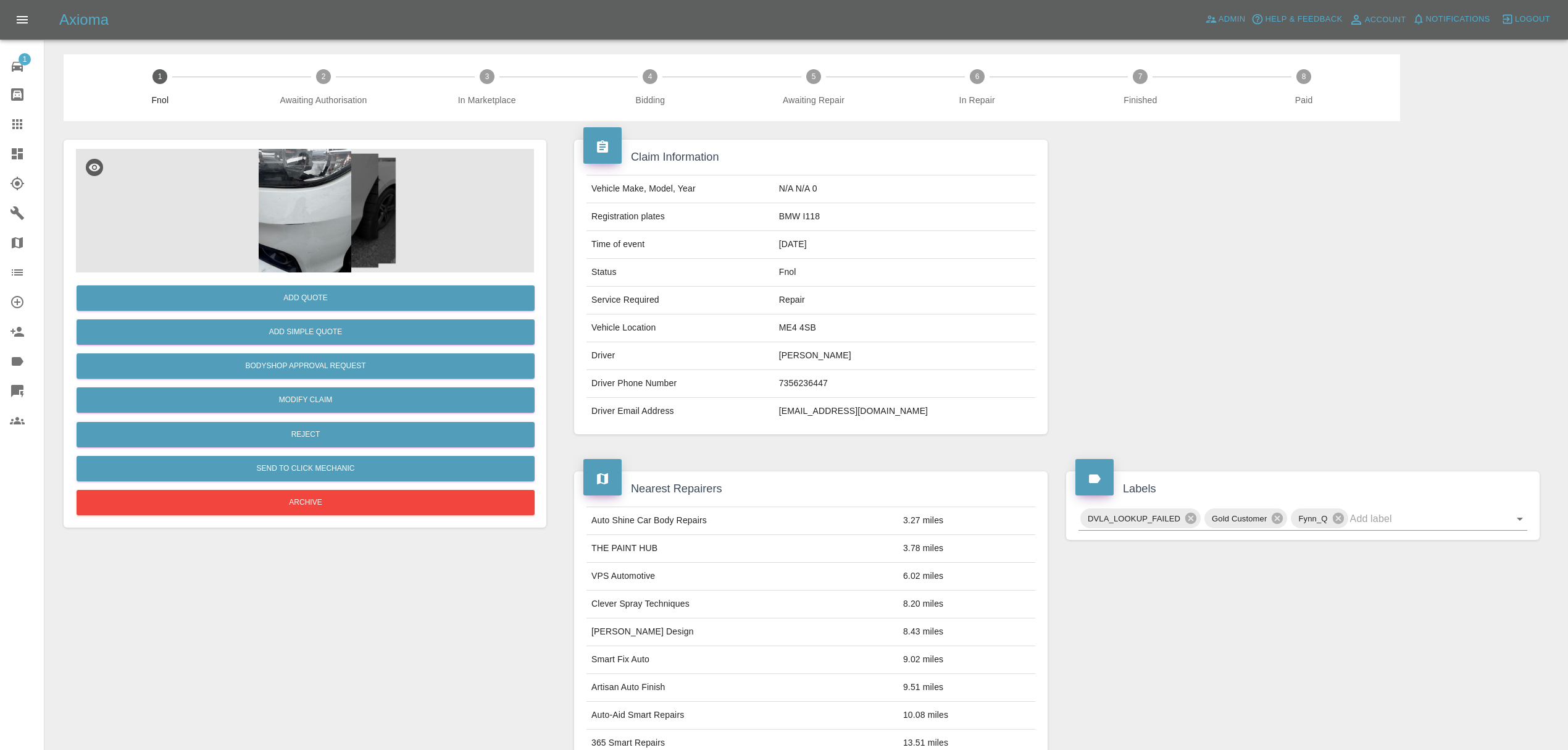
click at [329, 194] on img at bounding box center [304, 210] width 458 height 123
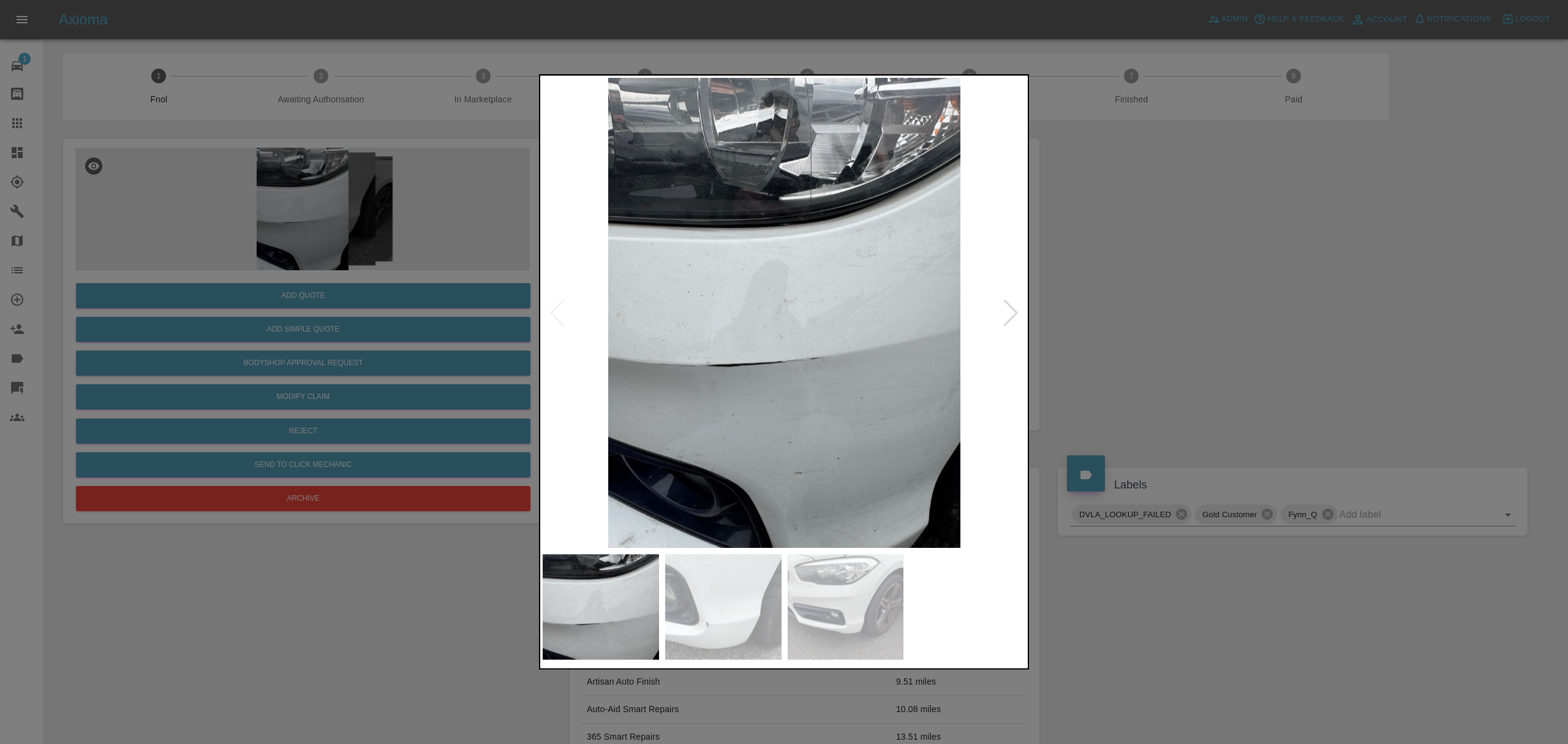
click at [1010, 308] on div at bounding box center [1011, 312] width 16 height 27
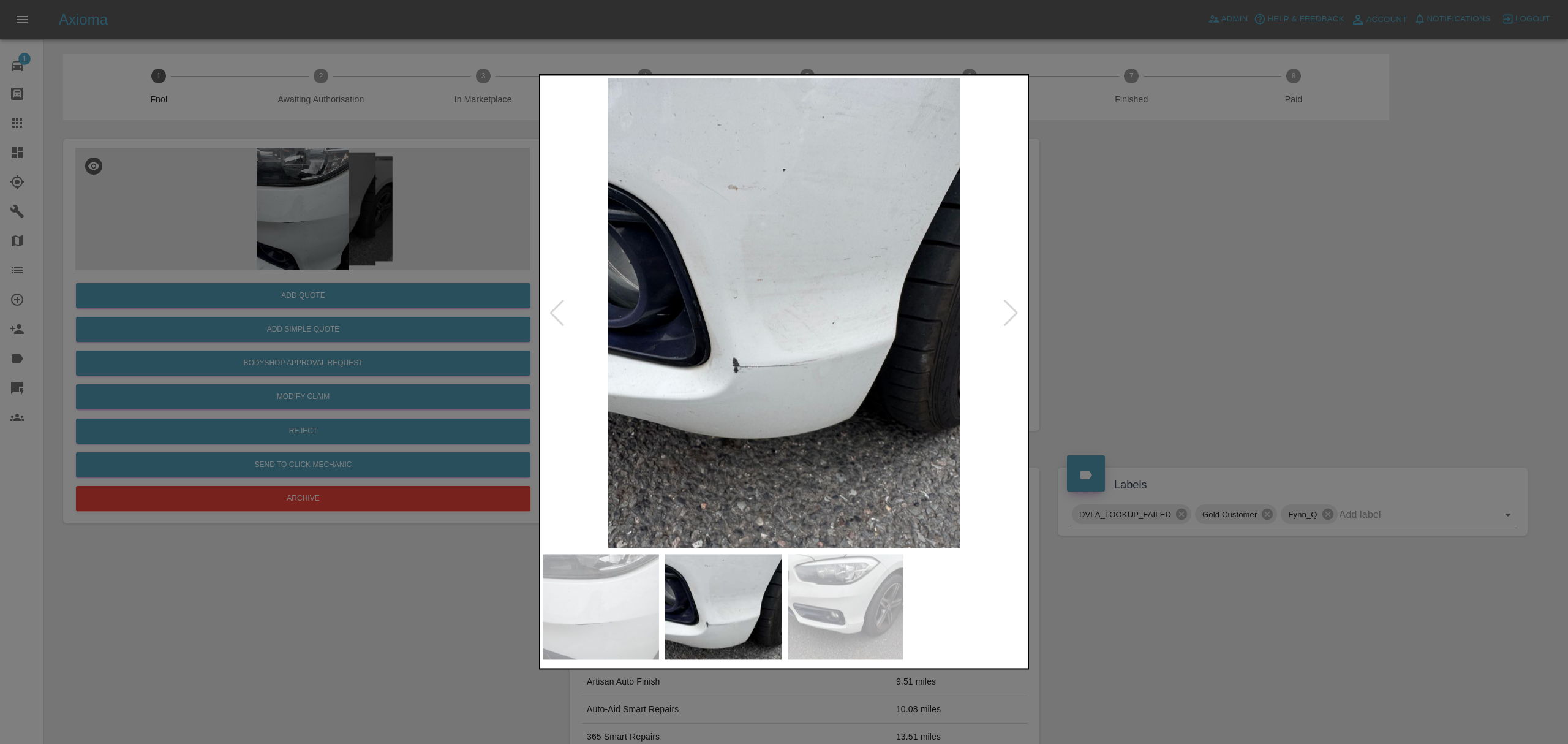
click at [1010, 308] on div at bounding box center [1011, 312] width 16 height 27
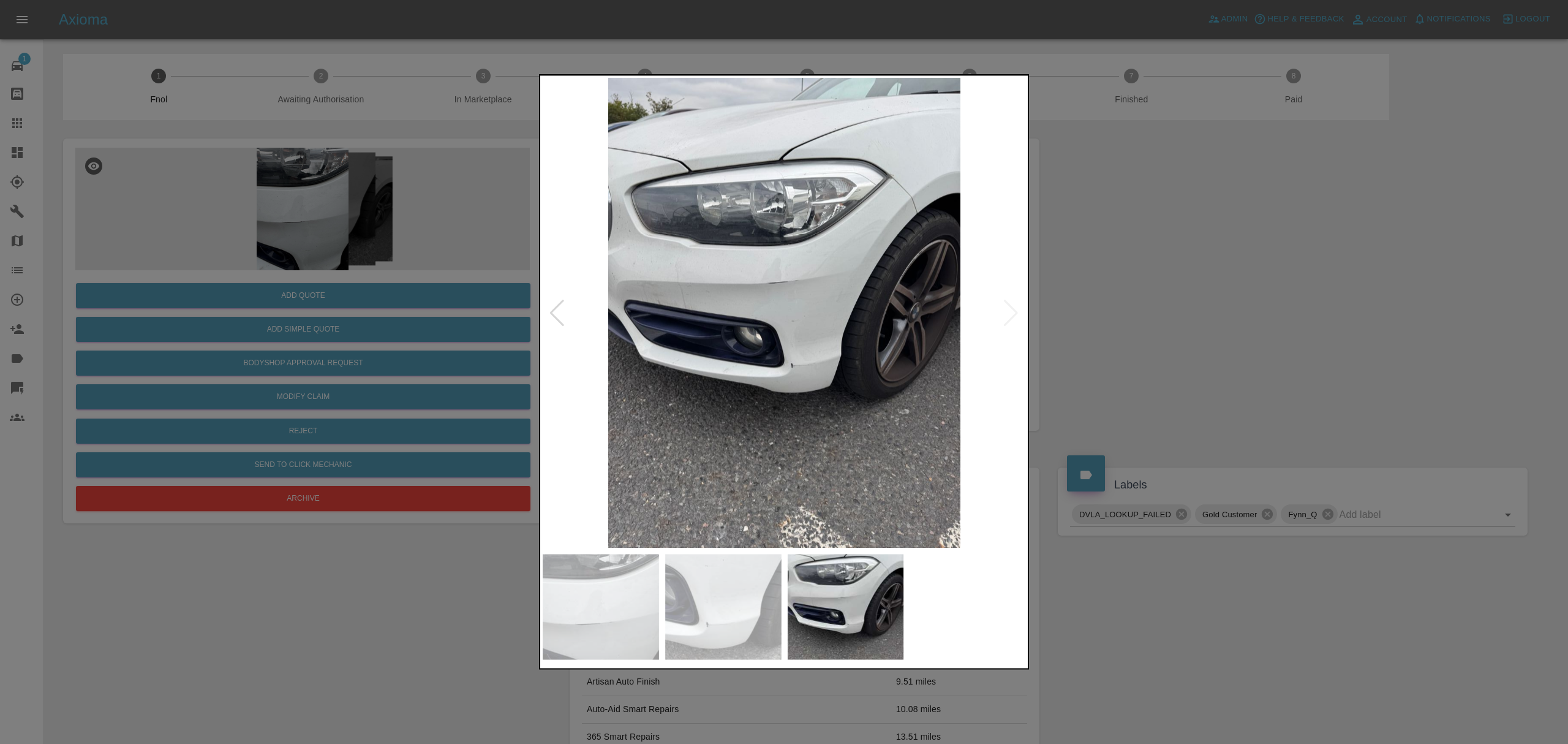
click at [1140, 240] on div at bounding box center [784, 372] width 1568 height 744
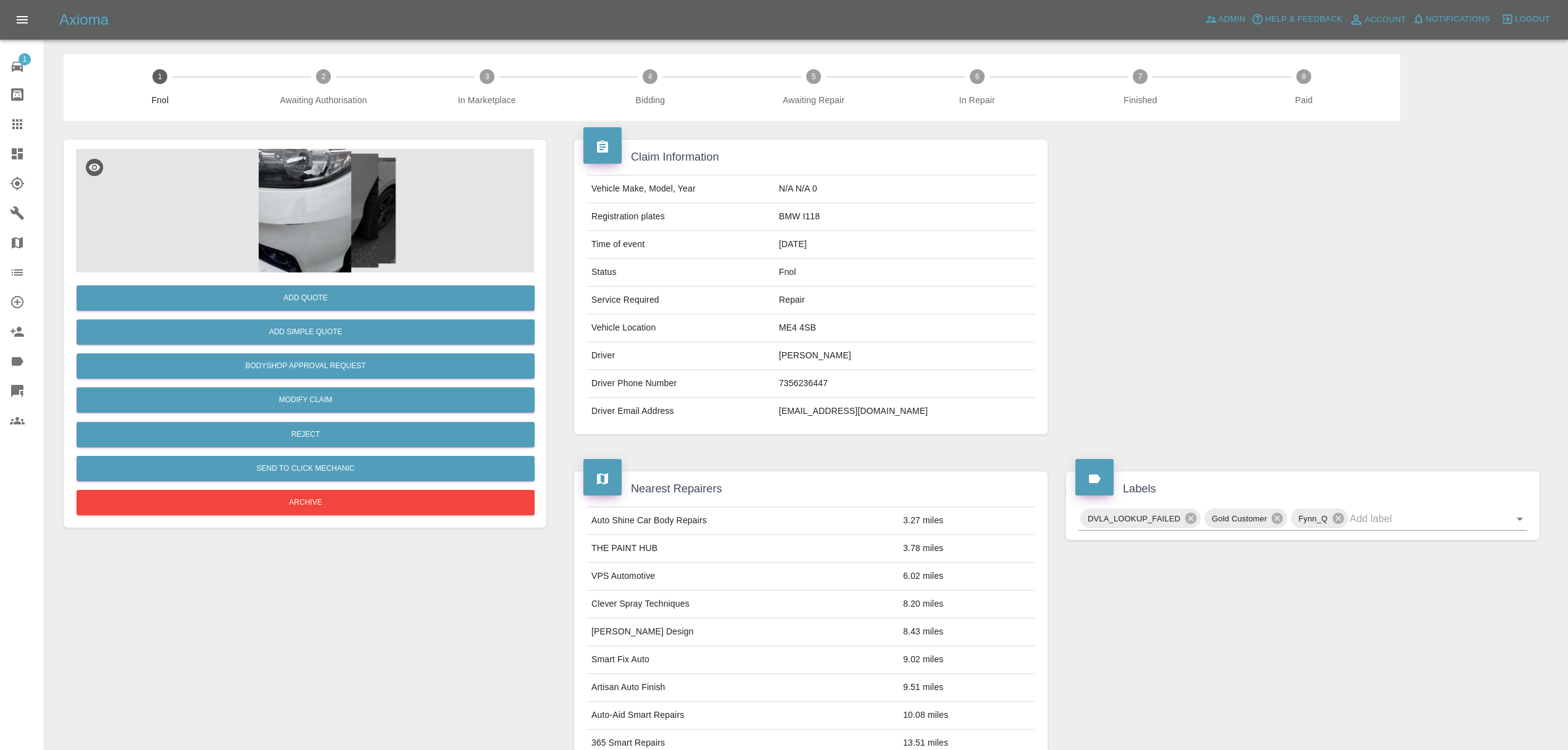
click at [15, 156] on icon at bounding box center [17, 154] width 11 height 11
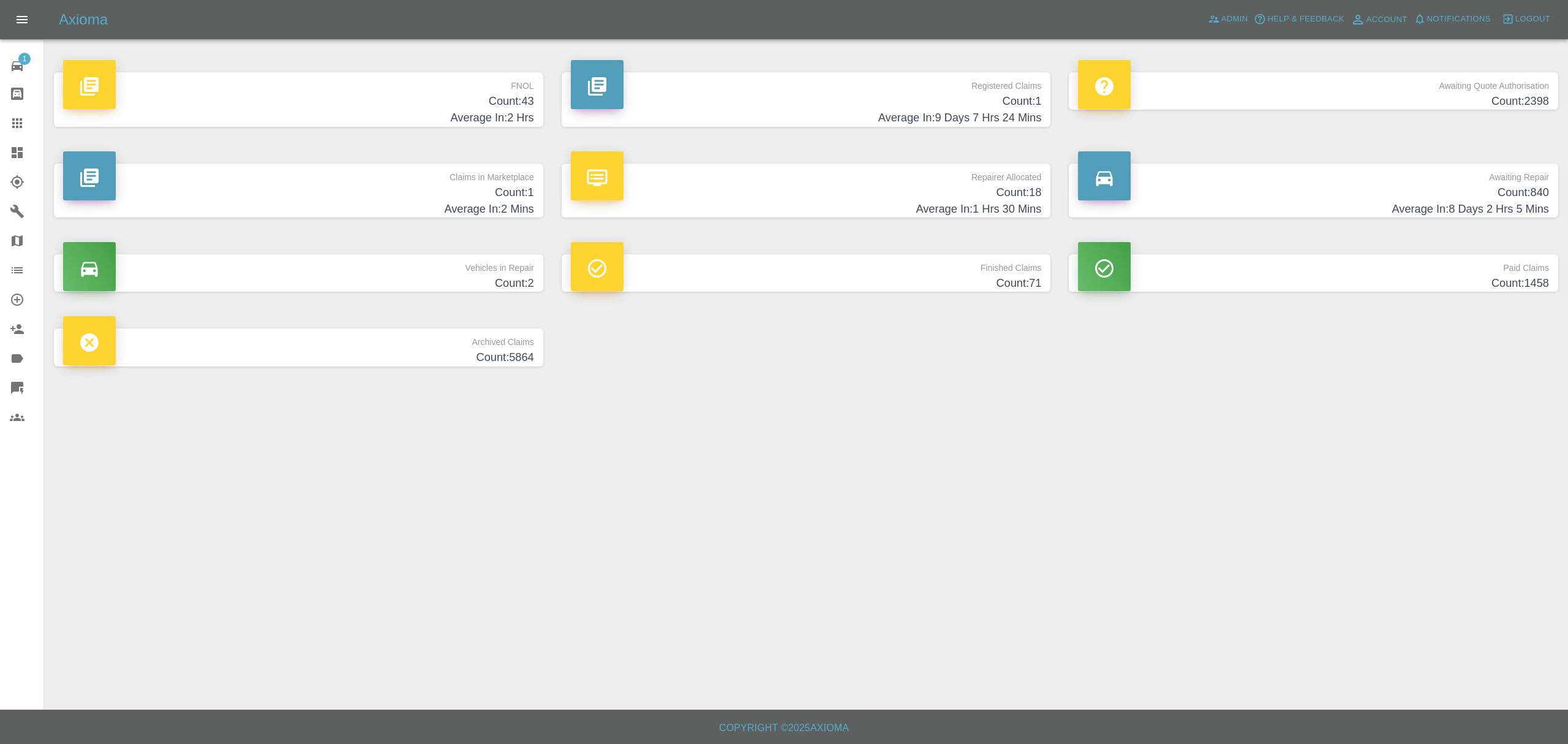
click at [446, 89] on p "FNOL" at bounding box center [299, 83] width 471 height 21
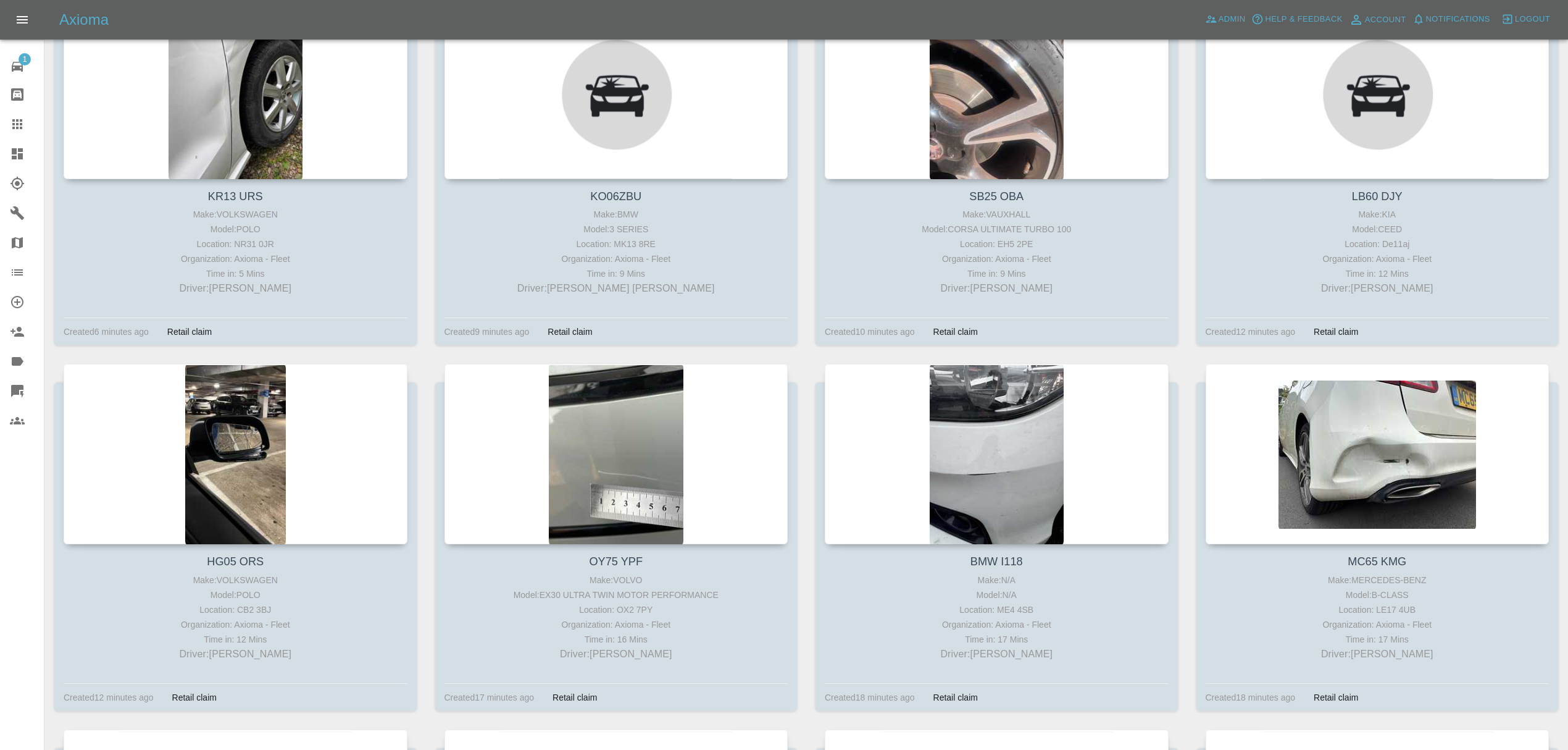
scroll to position [283, 0]
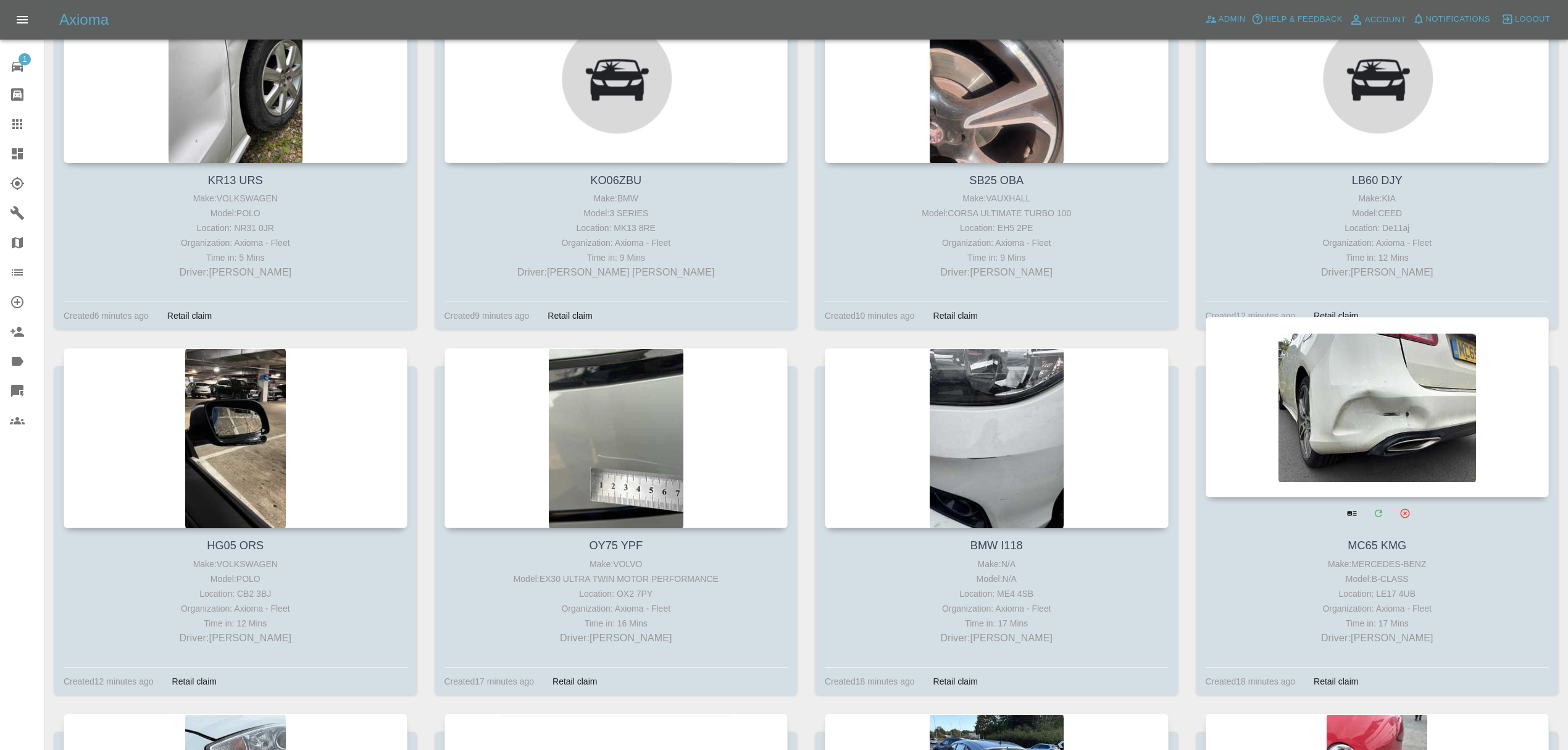
click at [1314, 408] on div at bounding box center [1377, 406] width 343 height 180
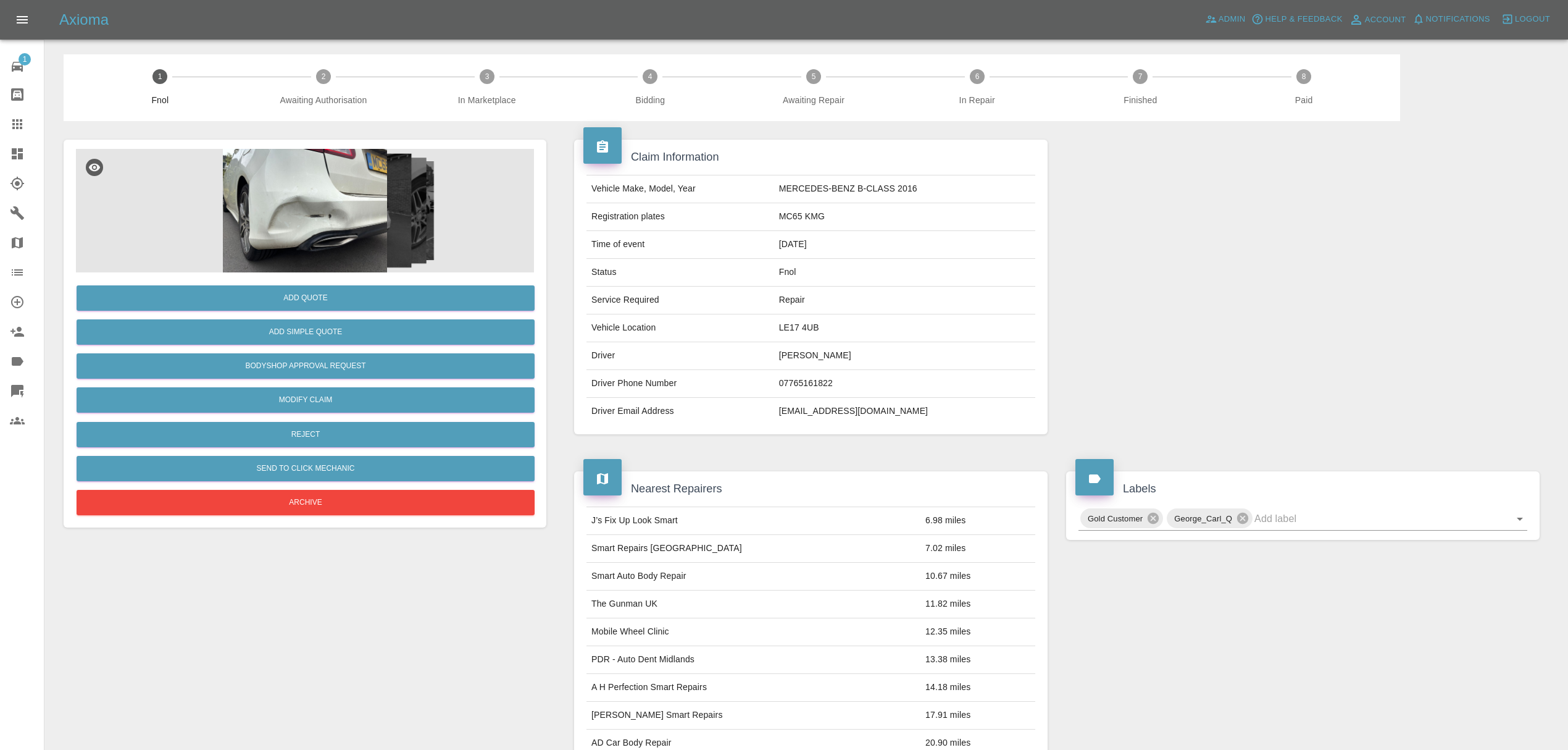
click at [339, 230] on img at bounding box center [304, 210] width 458 height 123
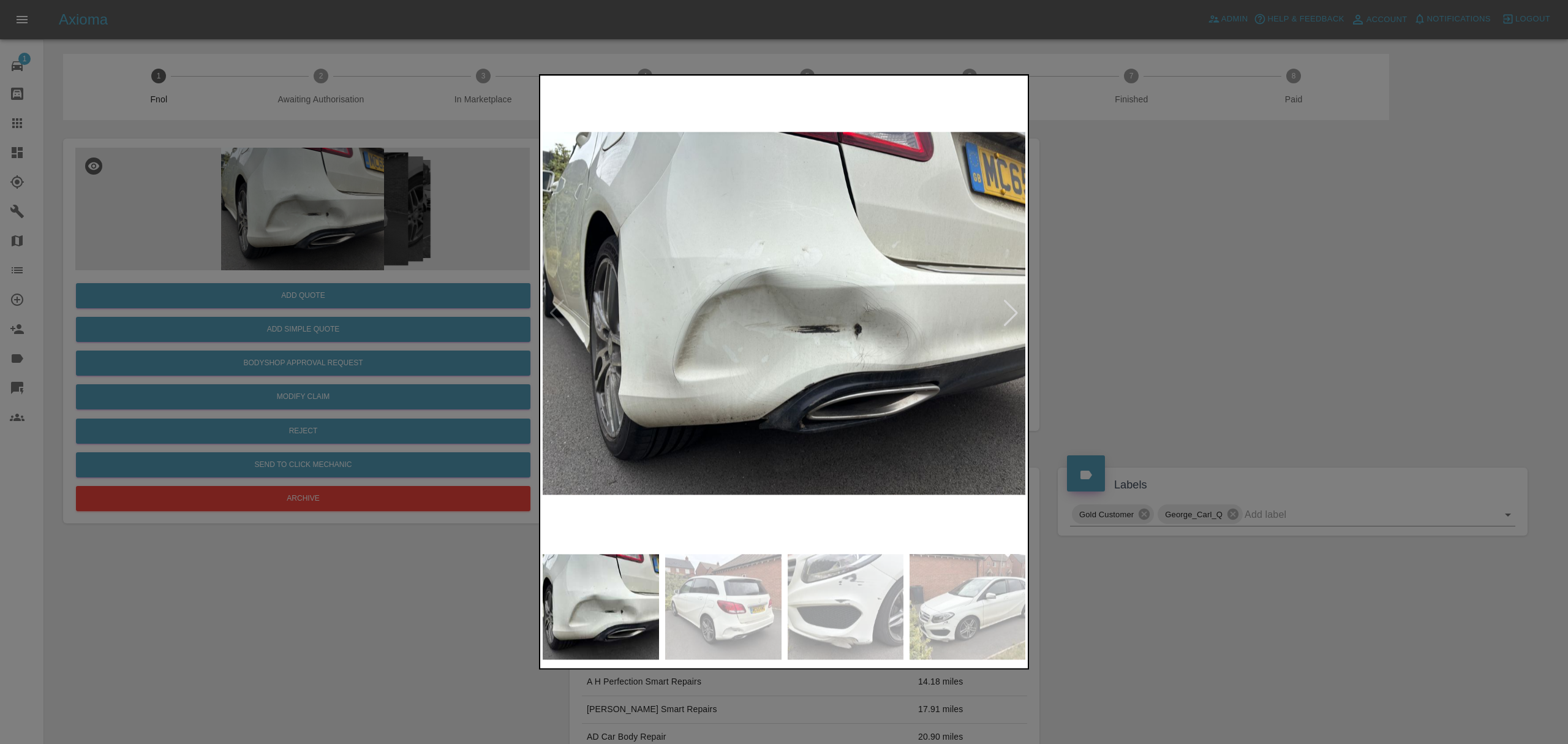
click at [1468, 346] on div at bounding box center [784, 372] width 1568 height 744
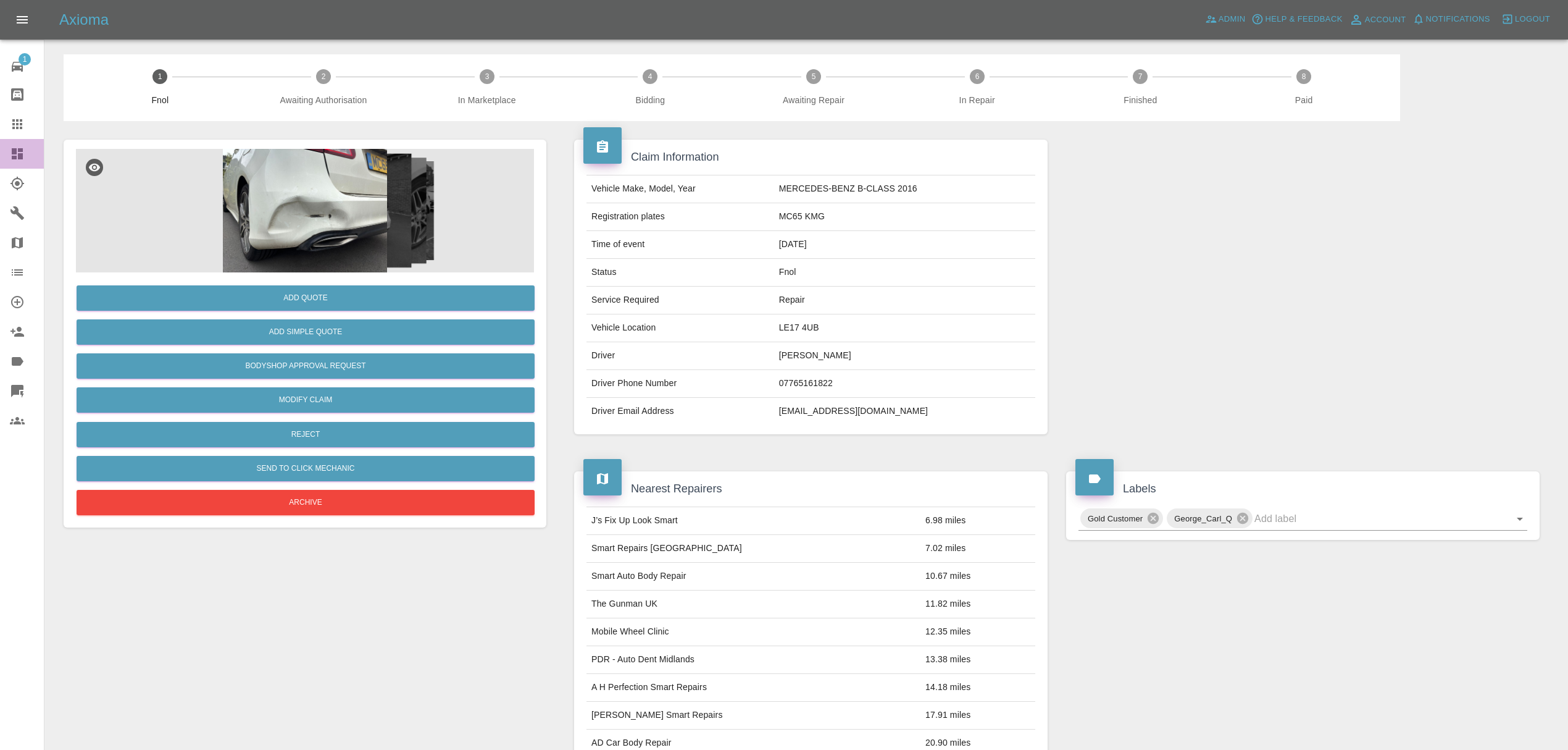
click at [7, 152] on link "Dashboard" at bounding box center [22, 153] width 44 height 29
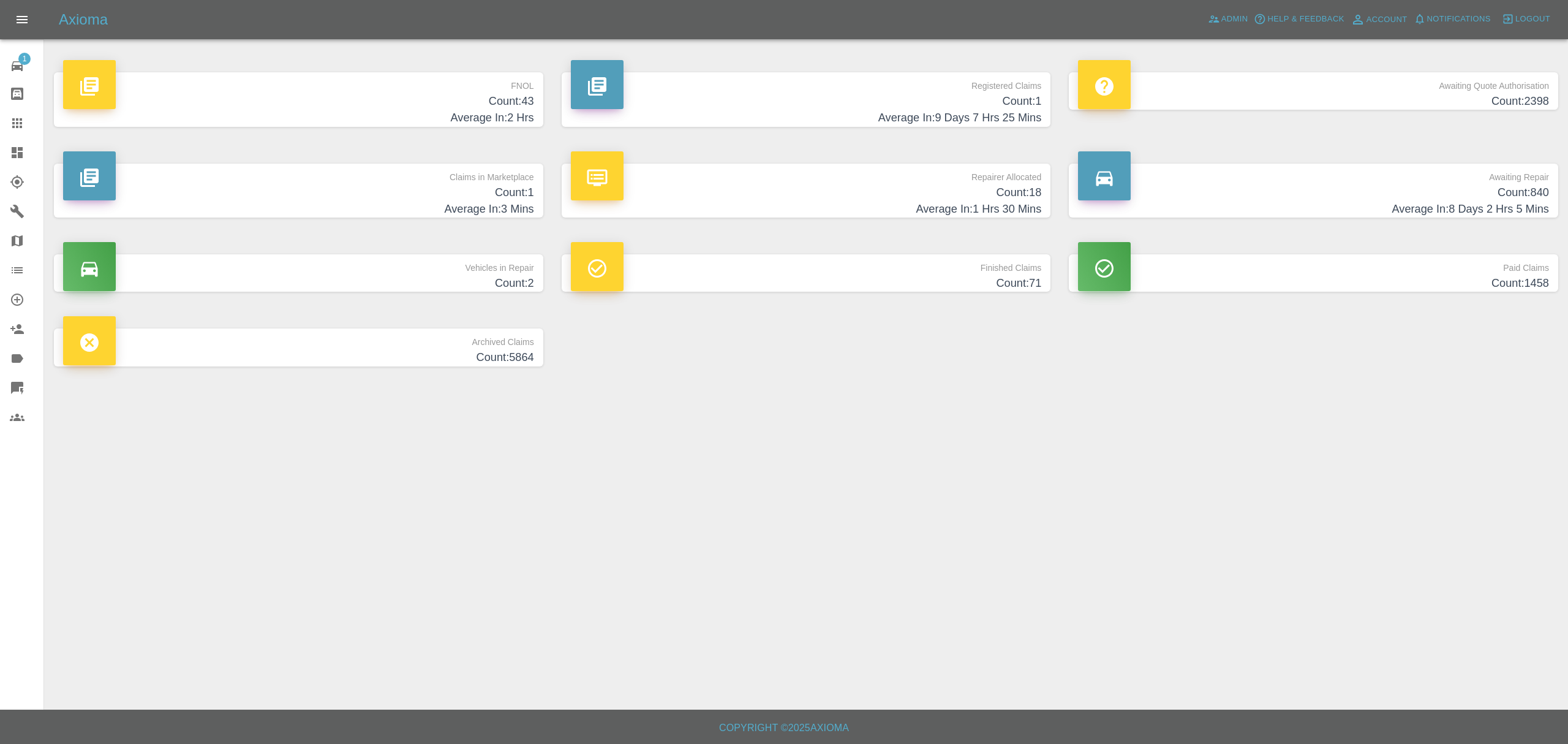
click at [452, 109] on h4 "Average In: 2 Hrs" at bounding box center [299, 117] width 471 height 16
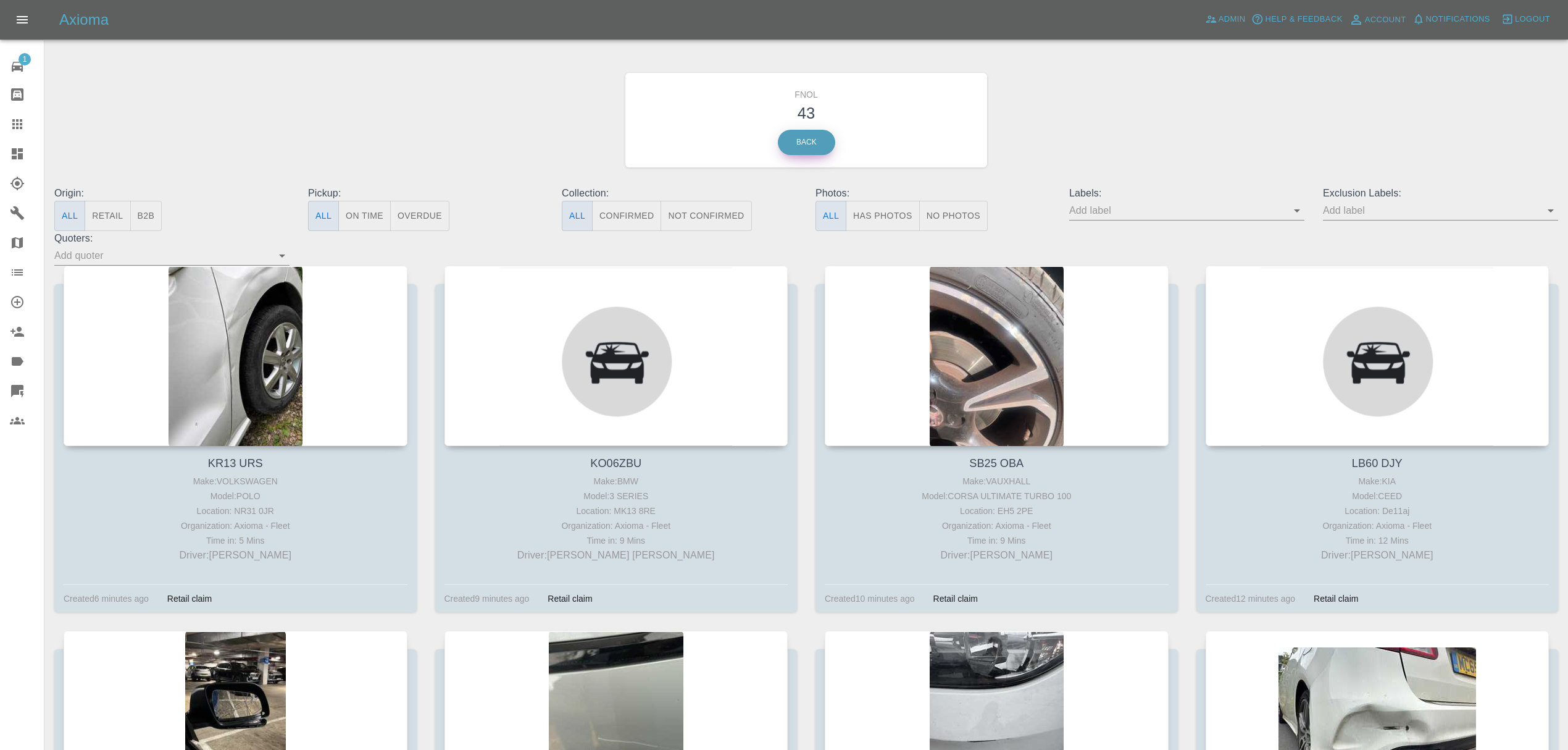
click at [831, 151] on link "Back" at bounding box center [806, 142] width 57 height 25
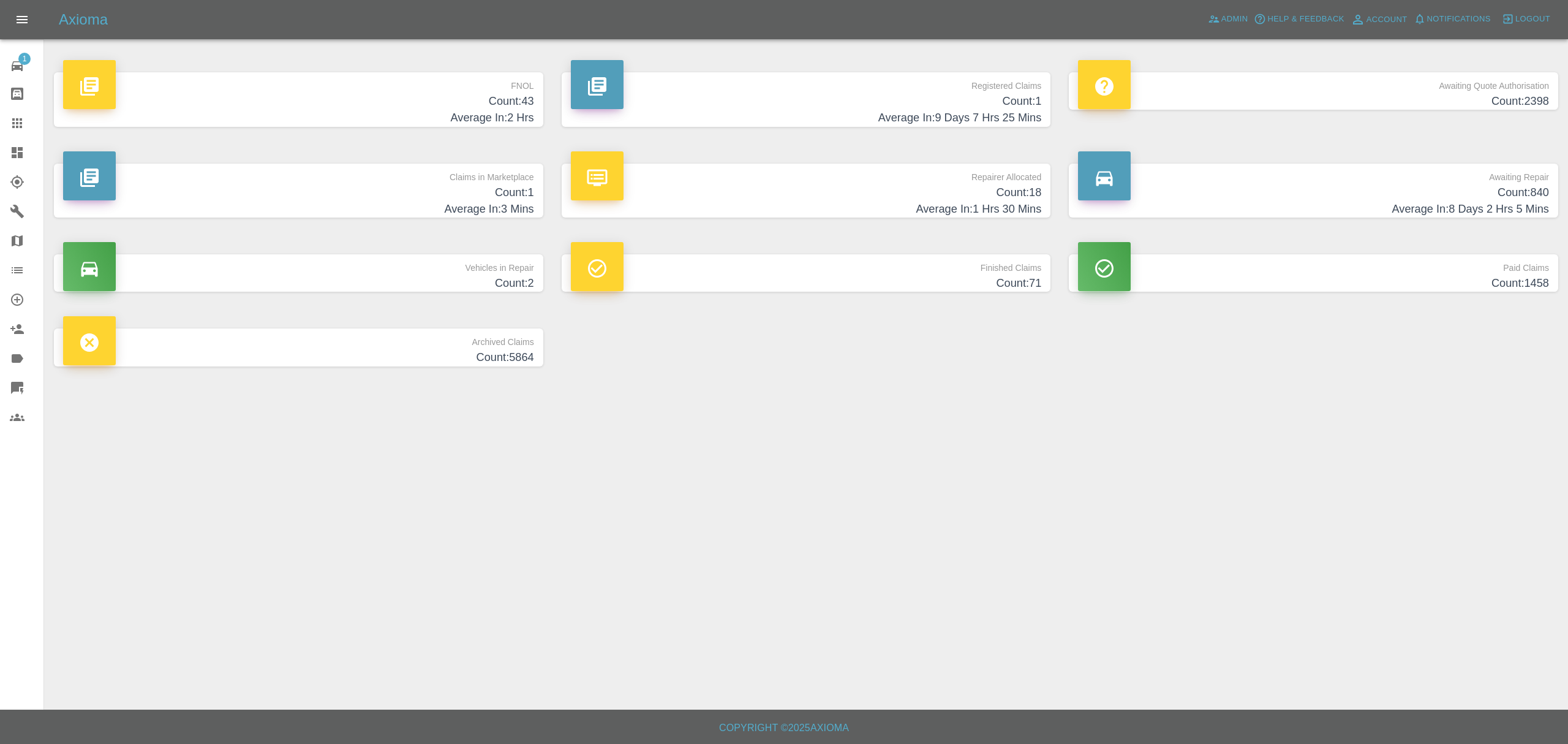
click at [363, 91] on p "FNOL" at bounding box center [299, 83] width 471 height 21
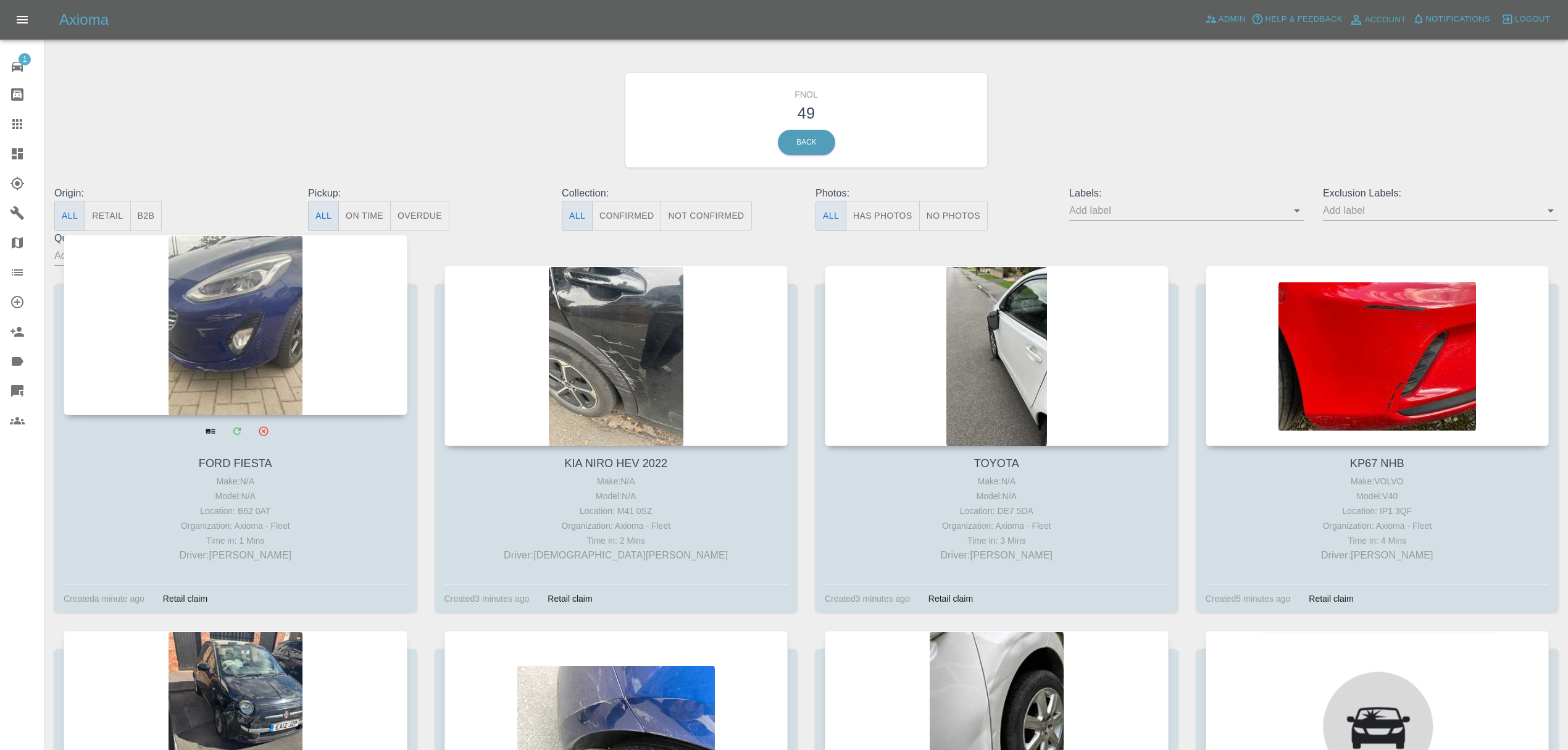
click at [270, 339] on div at bounding box center [235, 325] width 343 height 180
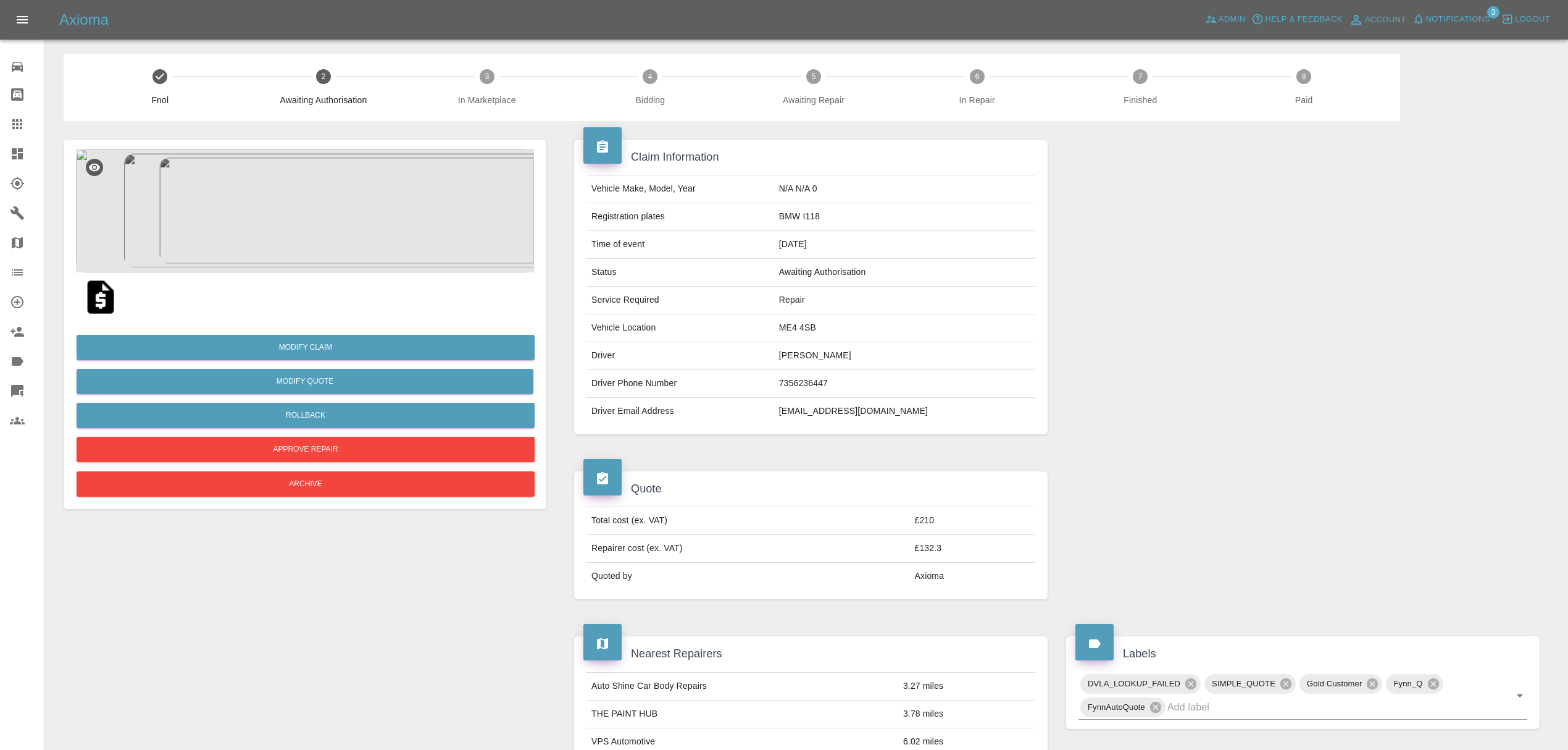
click at [1448, 15] on span "Notifications" at bounding box center [1458, 19] width 64 height 14
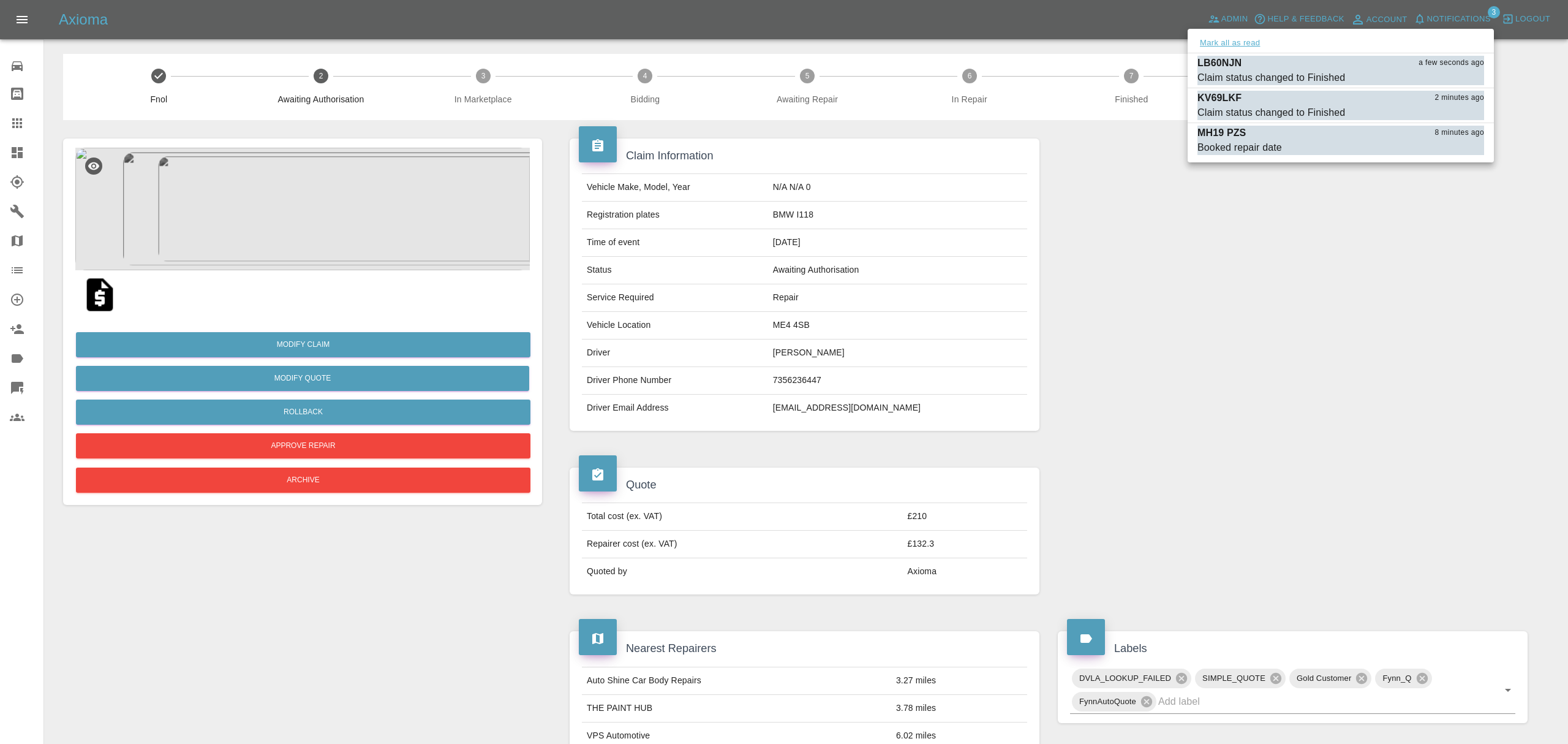
click at [1228, 44] on button "Mark all as read" at bounding box center [1230, 43] width 65 height 14
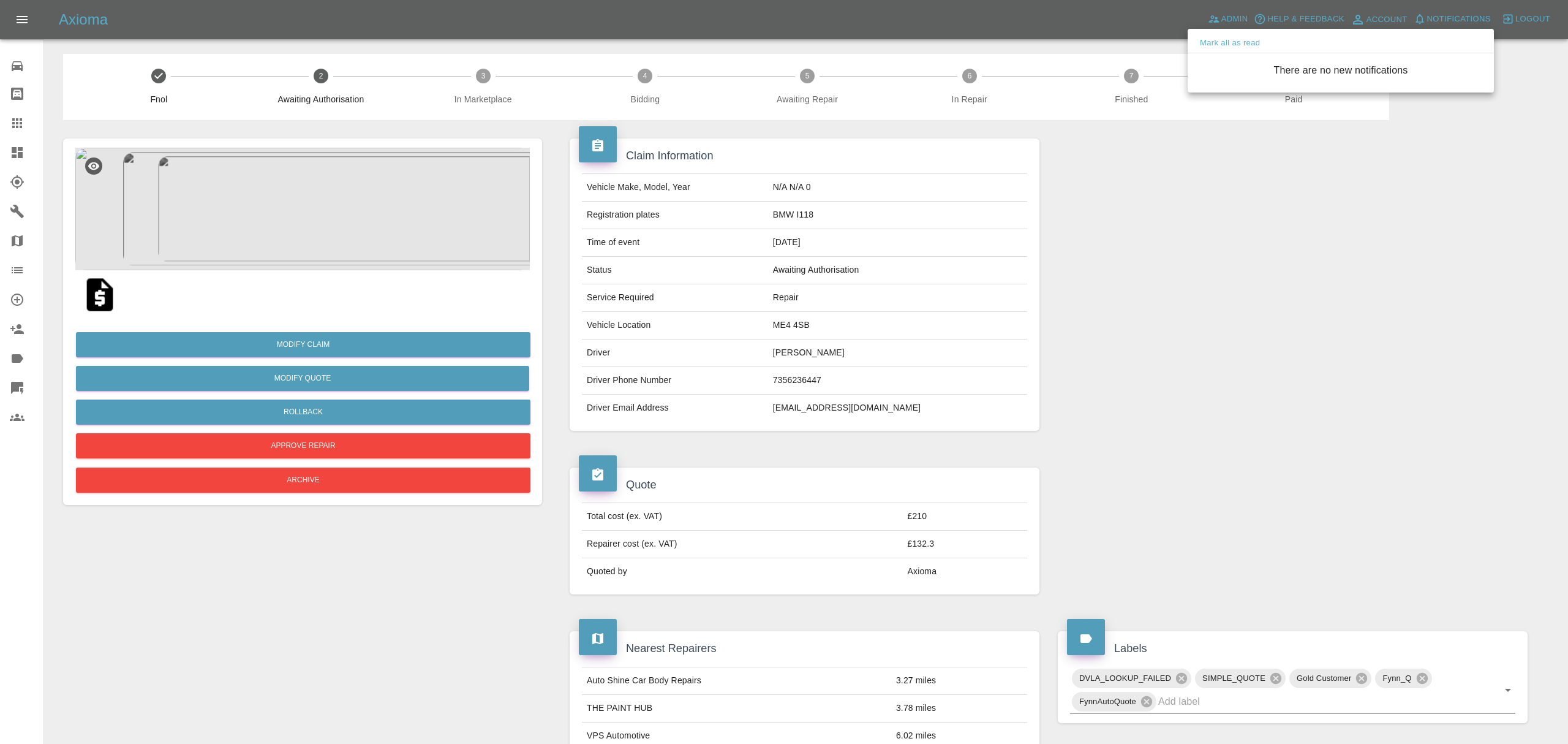
click at [1176, 295] on div at bounding box center [784, 372] width 1568 height 744
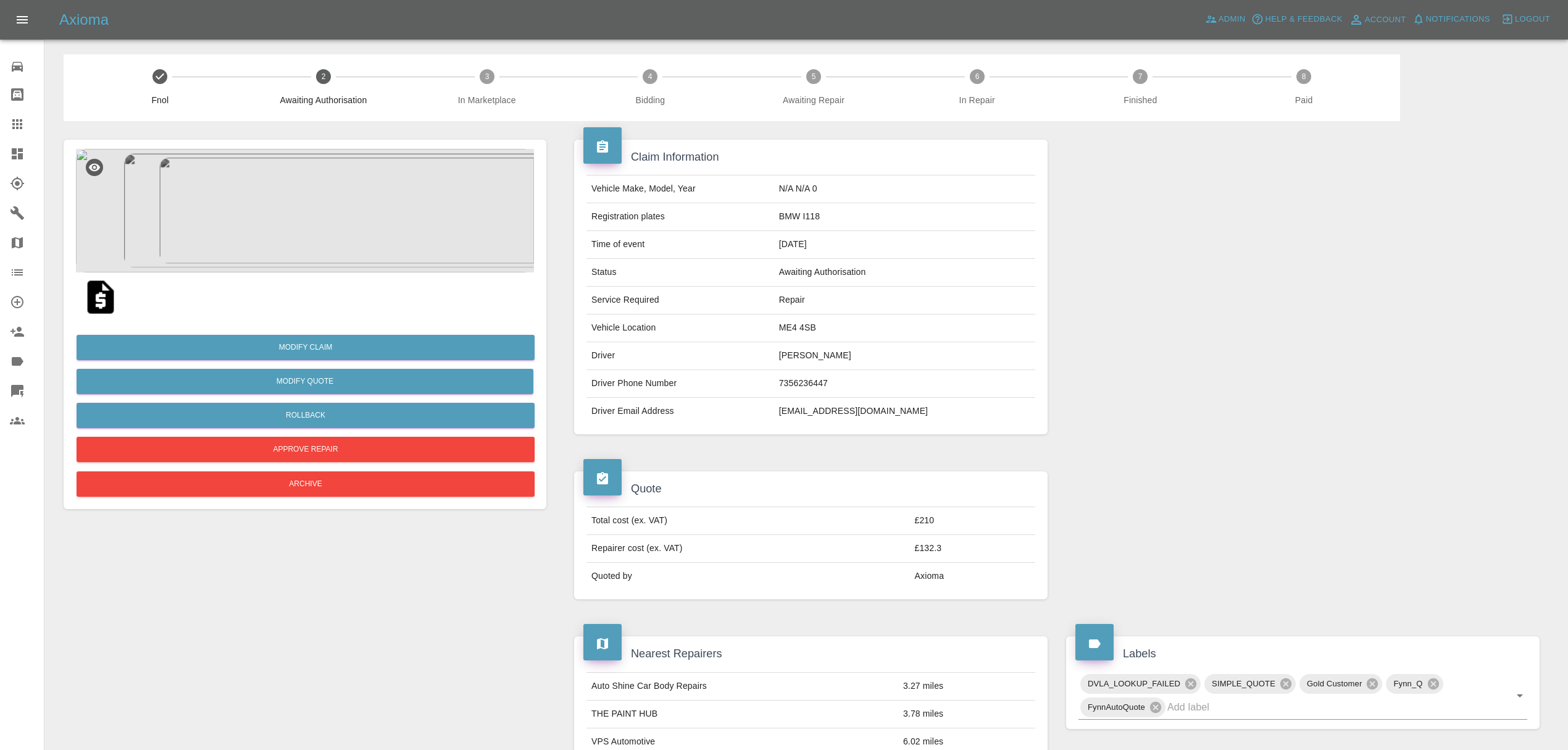
click at [20, 149] on icon at bounding box center [17, 154] width 11 height 11
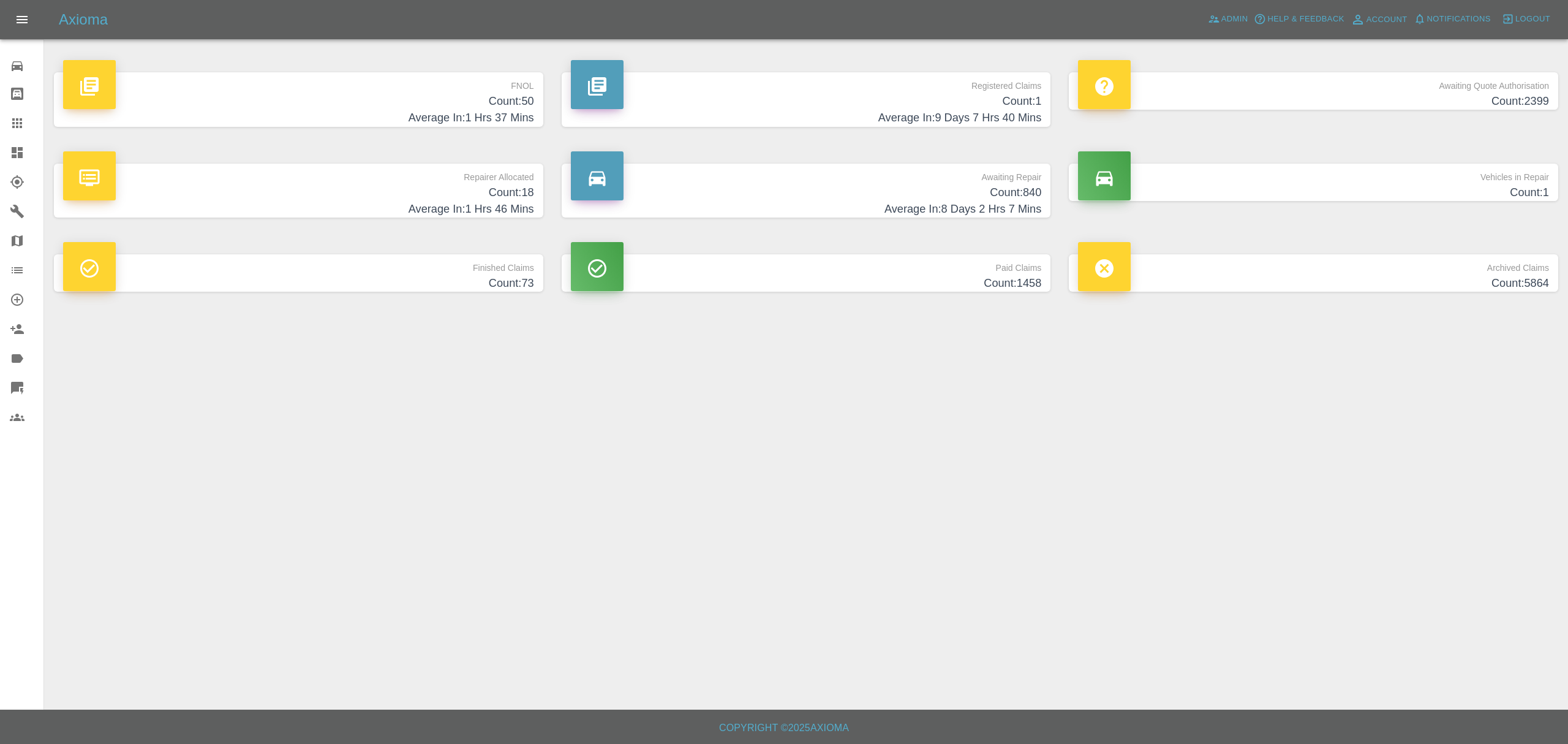
click at [376, 100] on h4 "Count: 50" at bounding box center [299, 101] width 471 height 16
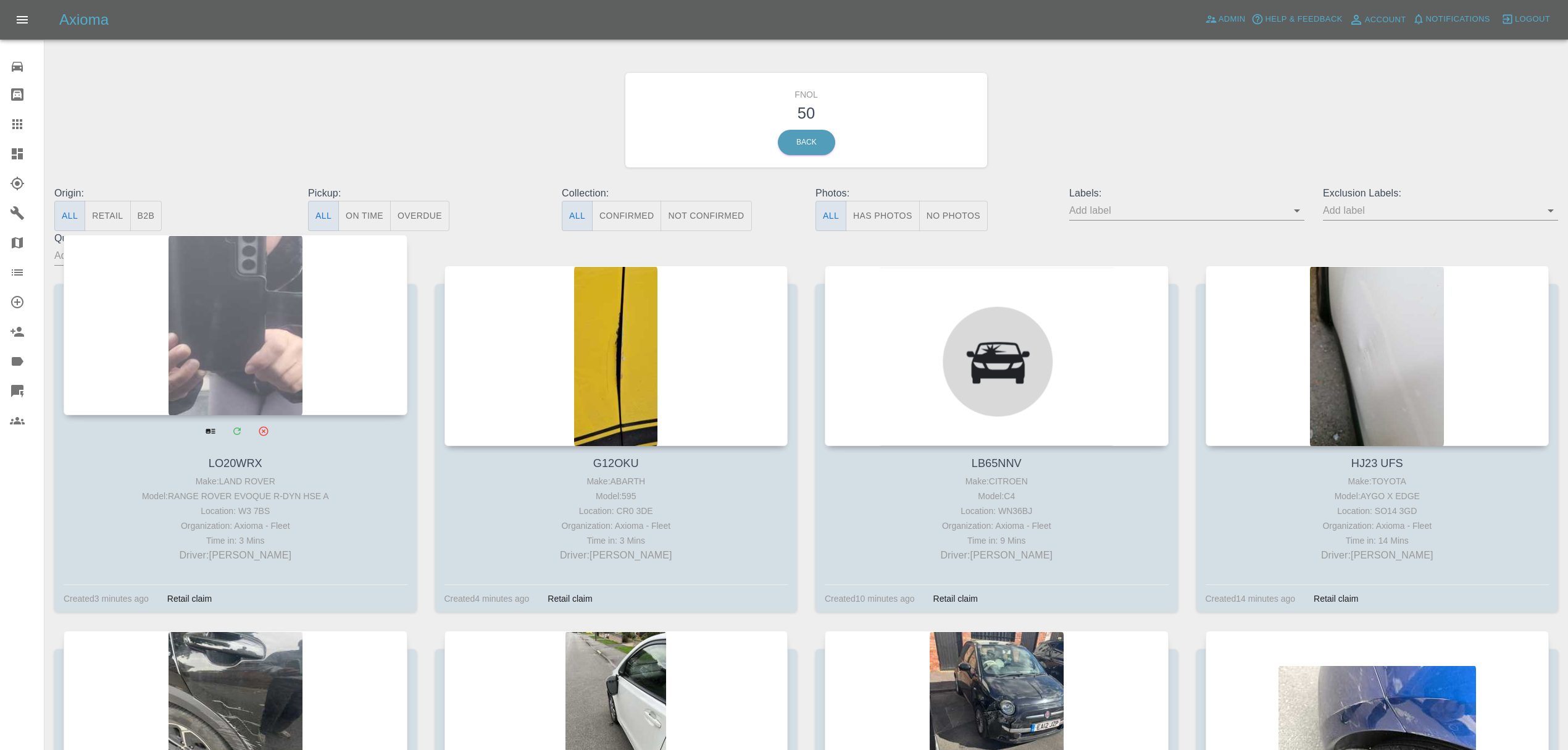
click at [283, 339] on div at bounding box center [235, 325] width 343 height 180
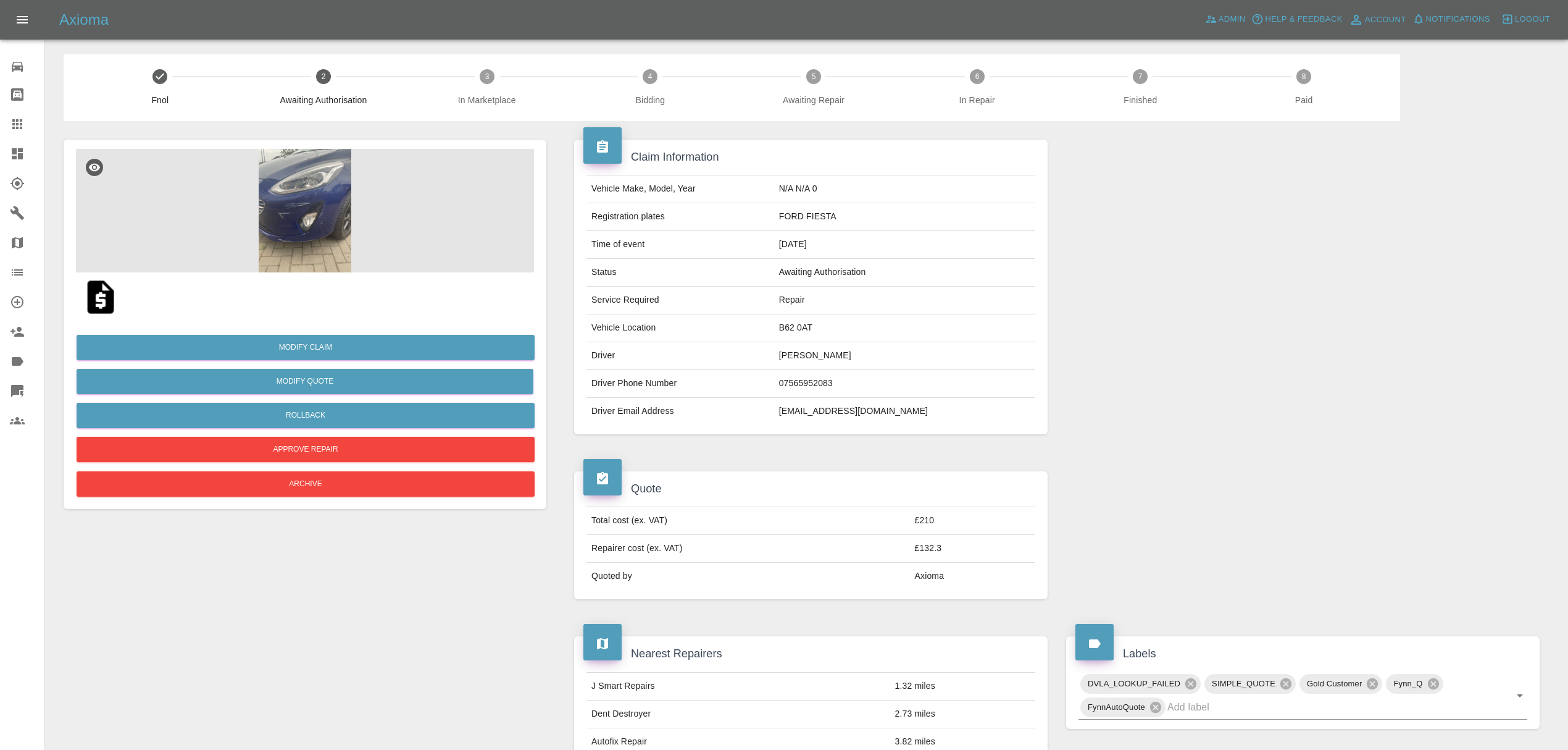
click at [267, 206] on img at bounding box center [304, 210] width 458 height 123
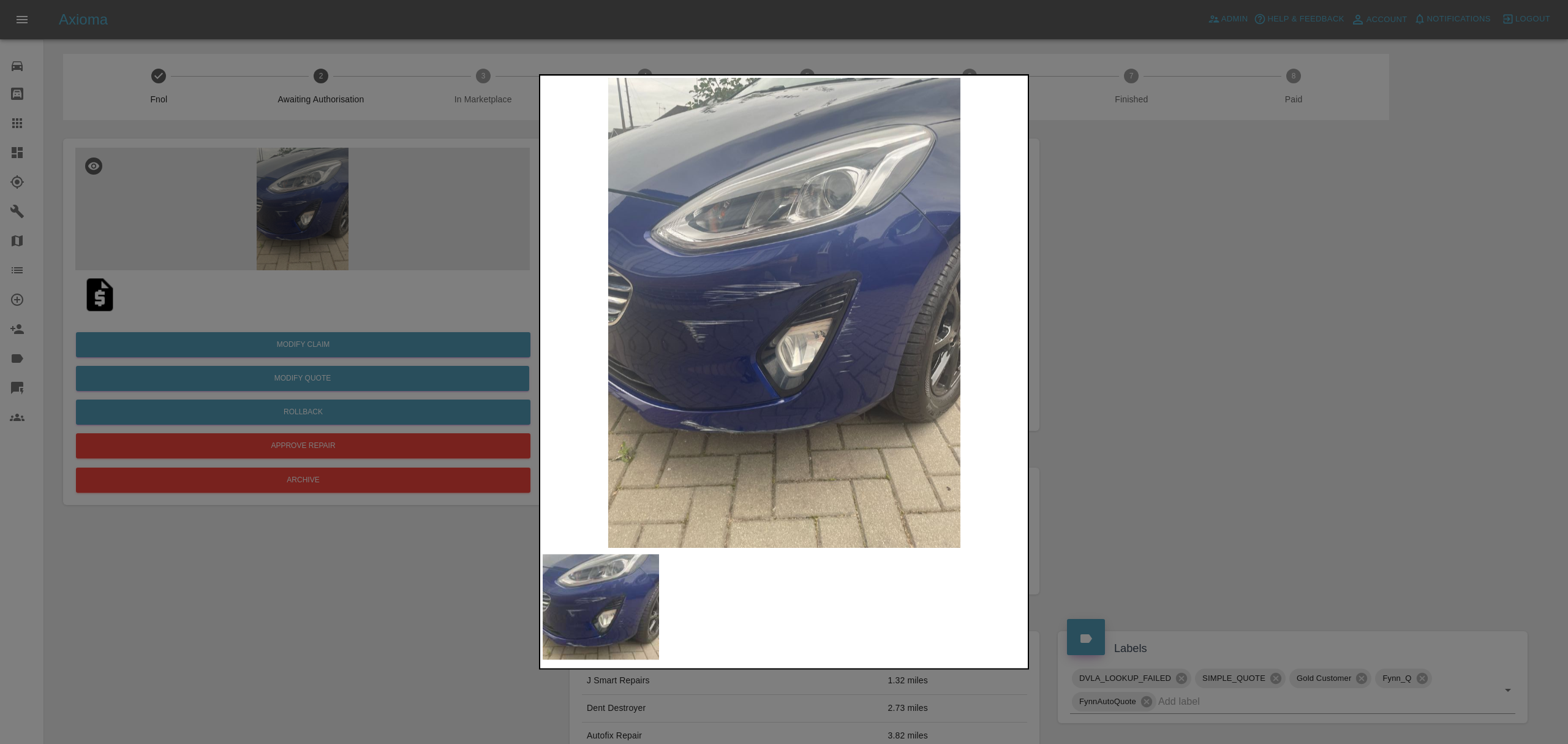
click at [805, 339] on img at bounding box center [784, 312] width 483 height 470
click at [1142, 360] on div at bounding box center [784, 372] width 1568 height 744
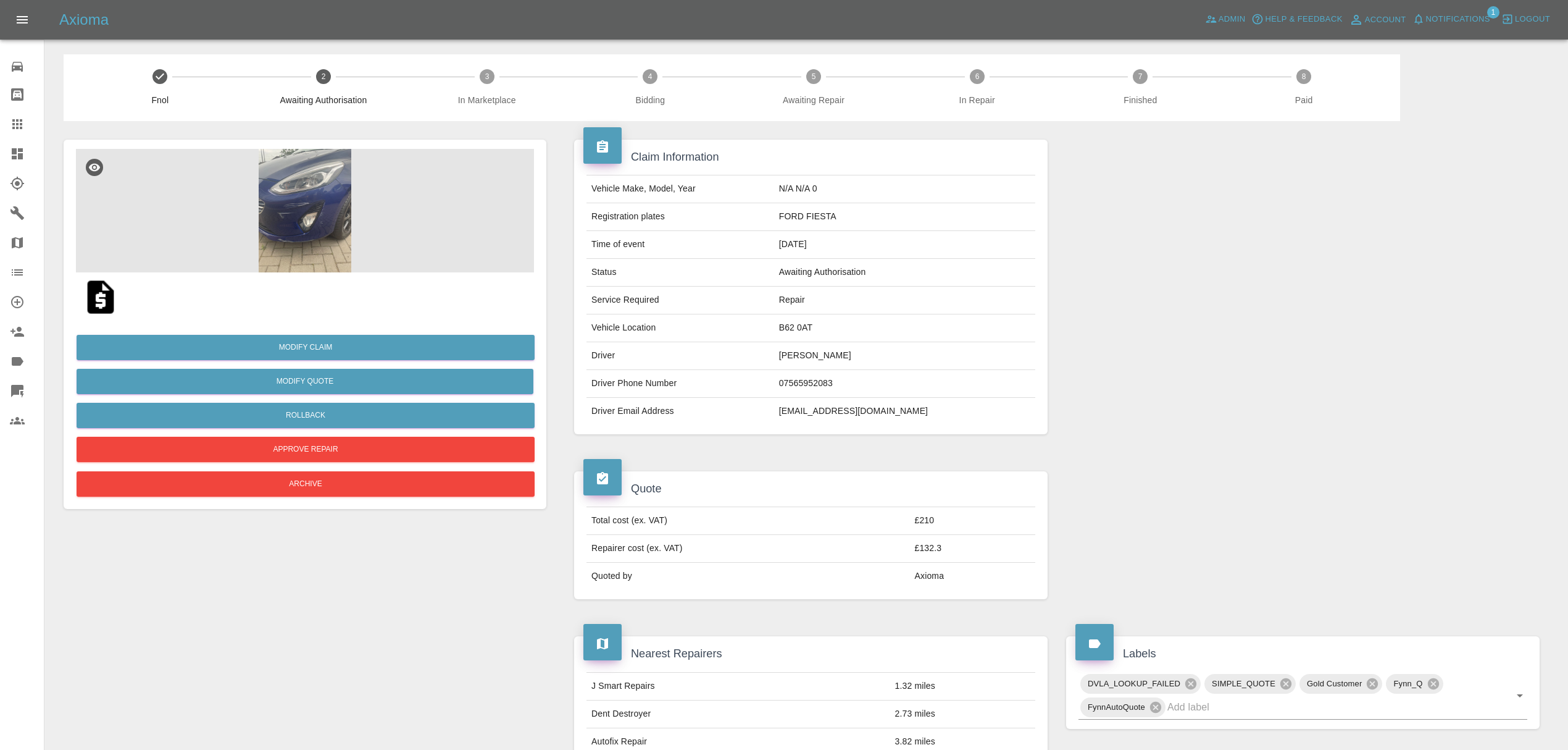
click at [1301, 364] on div at bounding box center [1303, 286] width 492 height 331
click at [20, 154] on icon at bounding box center [17, 154] width 11 height 11
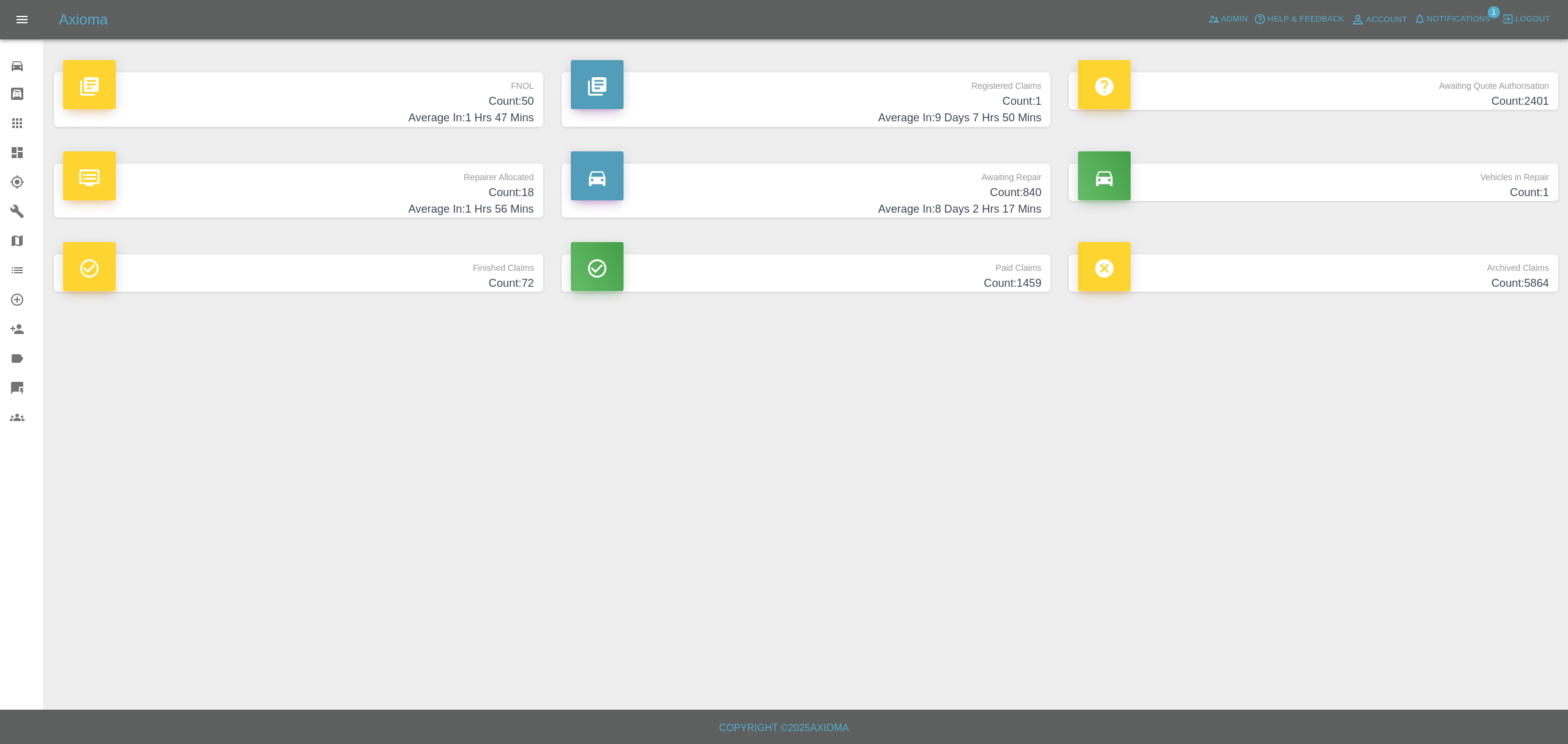
click at [437, 82] on p "FNOL" at bounding box center [299, 83] width 471 height 21
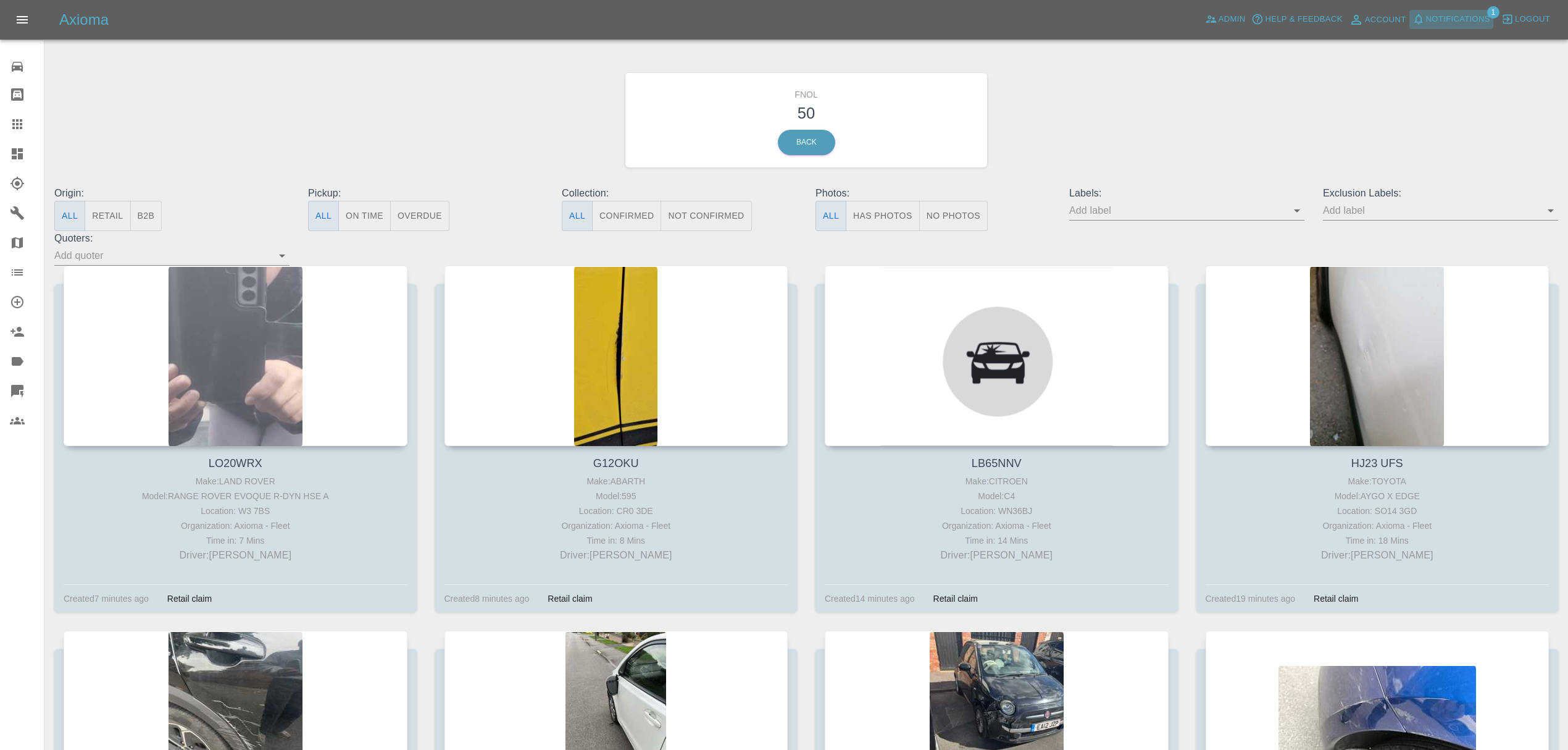
click at [1425, 16] on button "Notifications" at bounding box center [1451, 19] width 84 height 19
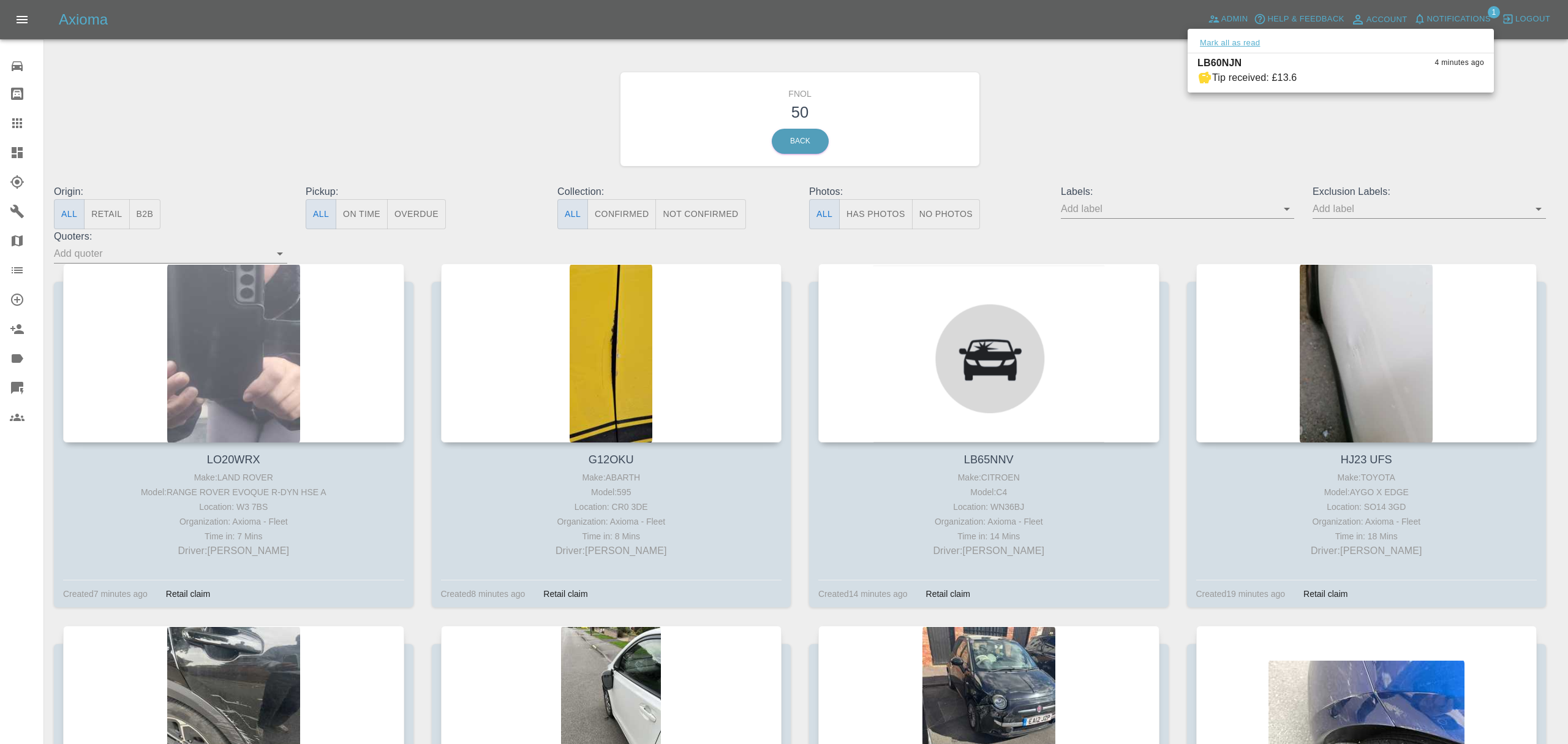
click at [1227, 40] on button "Mark all as read" at bounding box center [1230, 43] width 65 height 14
click at [1043, 109] on div at bounding box center [784, 372] width 1568 height 744
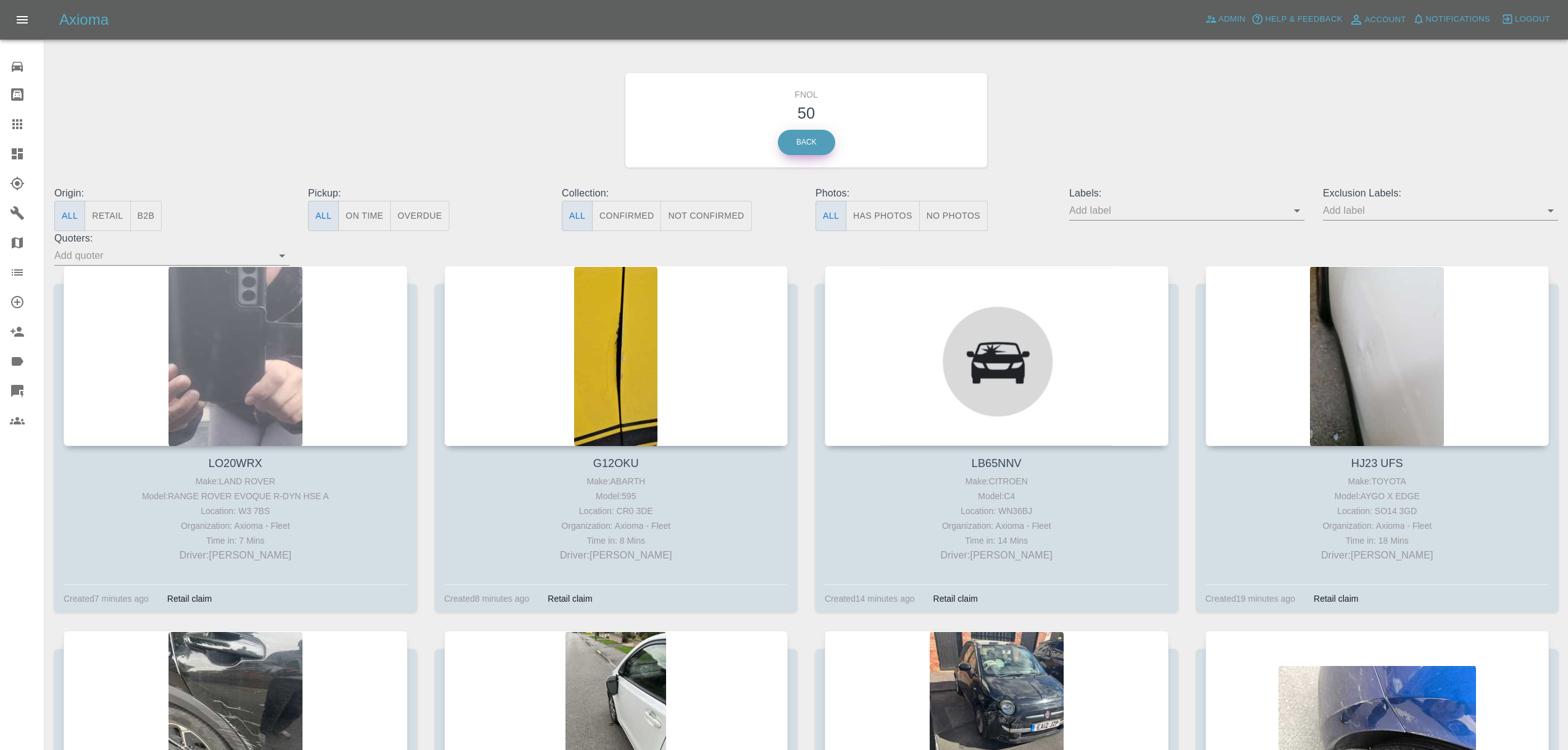
click at [793, 146] on link "Back" at bounding box center [806, 142] width 57 height 25
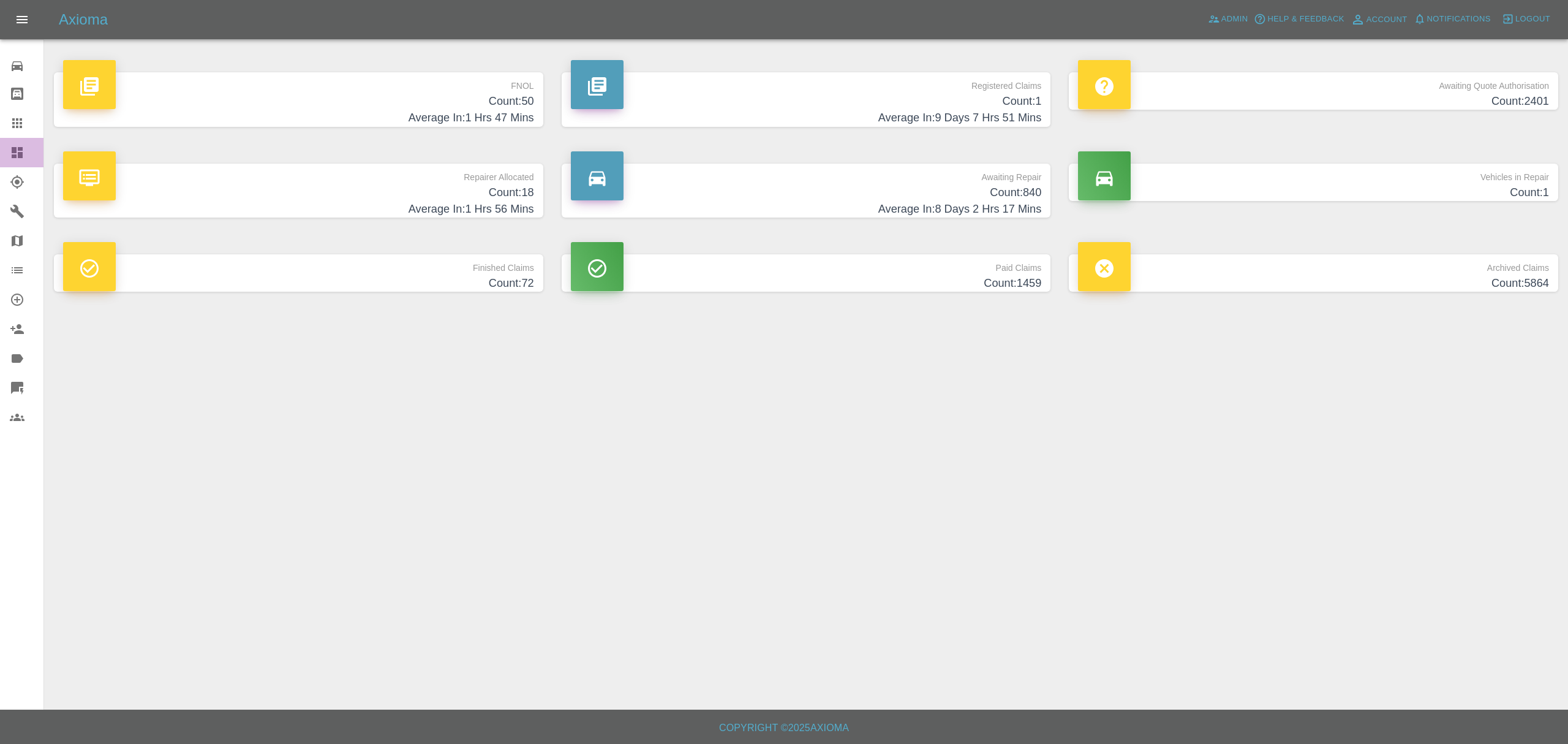
click at [0, 147] on link "Dashboard" at bounding box center [22, 152] width 44 height 29
click at [1439, 15] on span "Notifications" at bounding box center [1459, 19] width 64 height 14
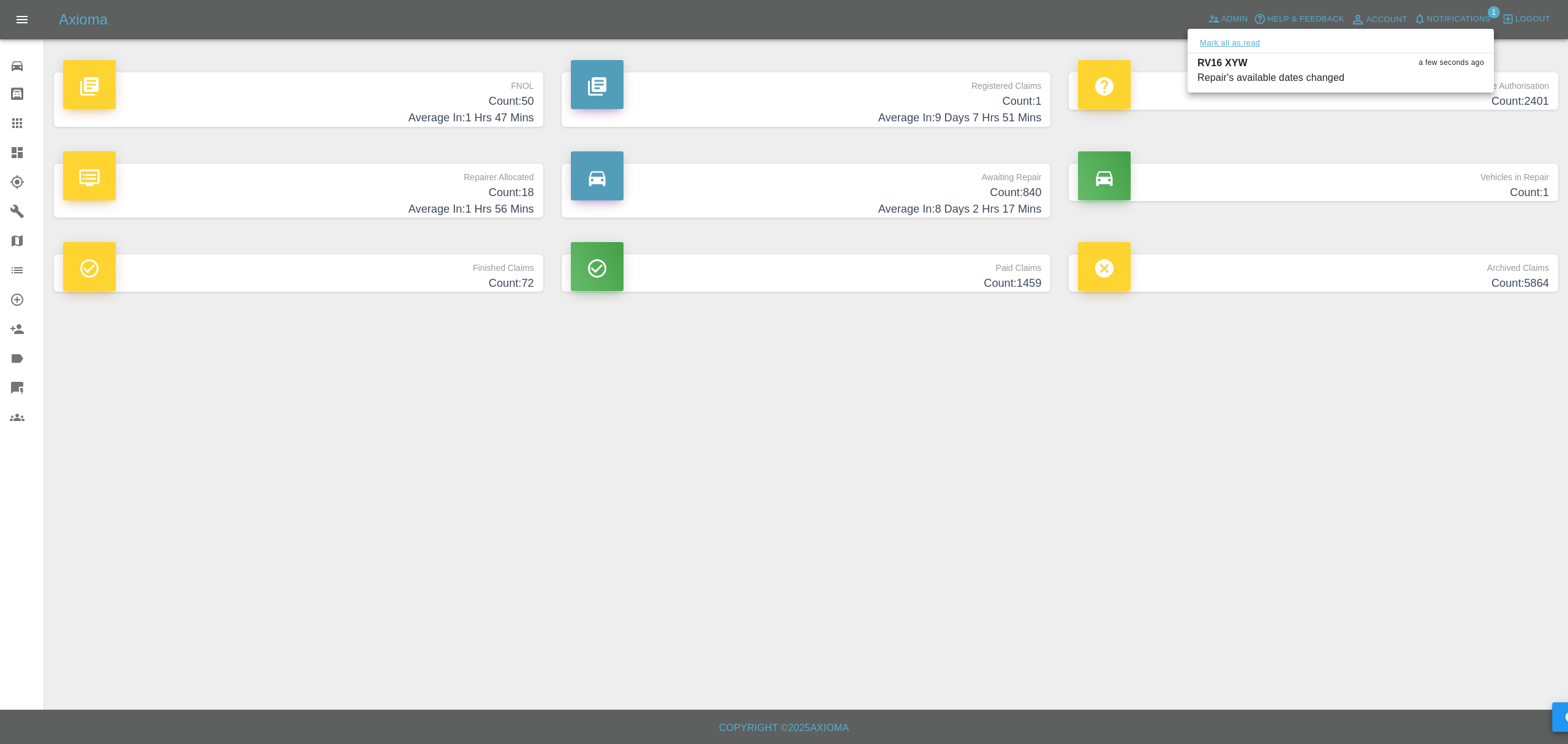
click at [1220, 37] on button "Mark all as read" at bounding box center [1230, 43] width 65 height 14
click at [958, 399] on div at bounding box center [784, 372] width 1568 height 744
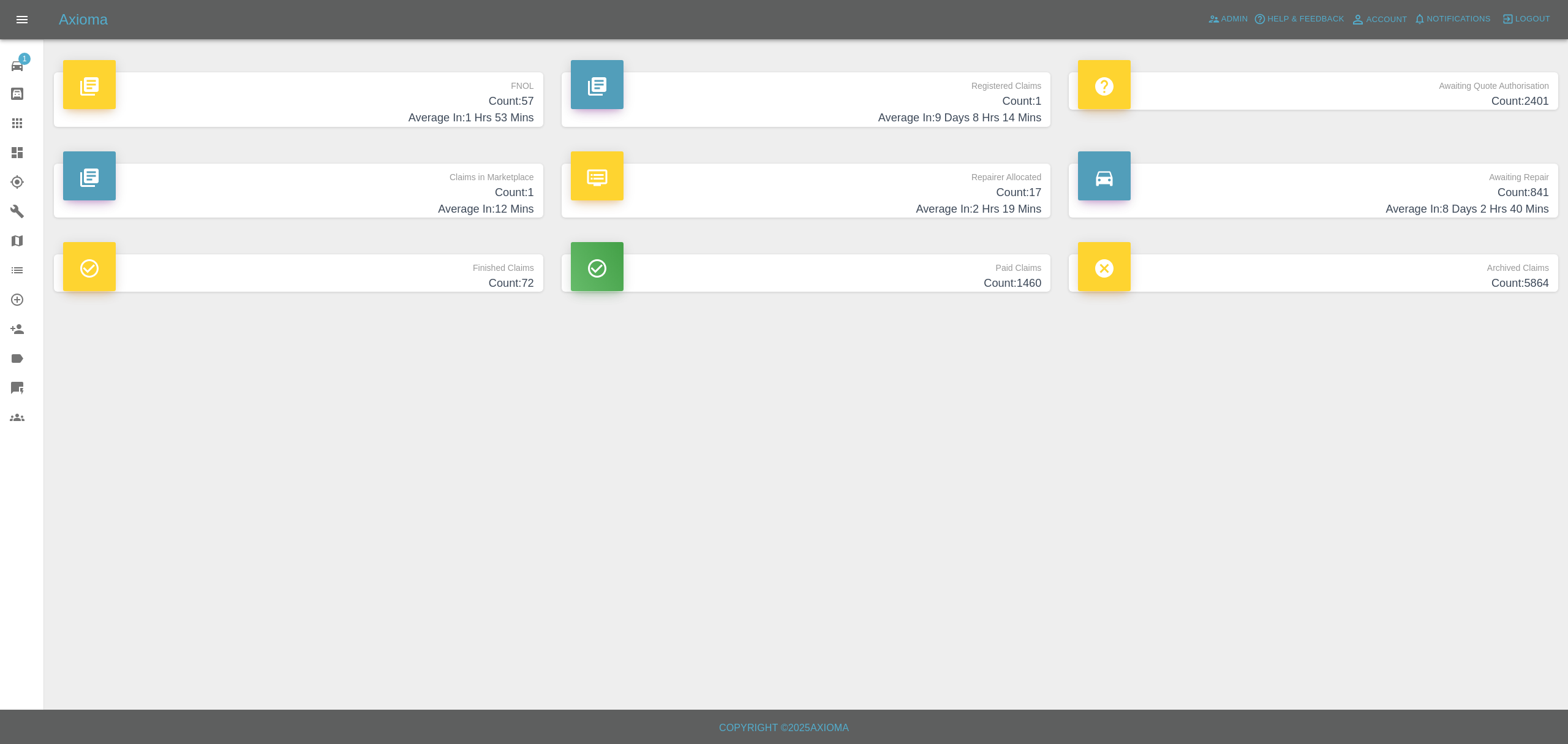
click at [511, 180] on p "Claims in Marketplace" at bounding box center [299, 174] width 471 height 21
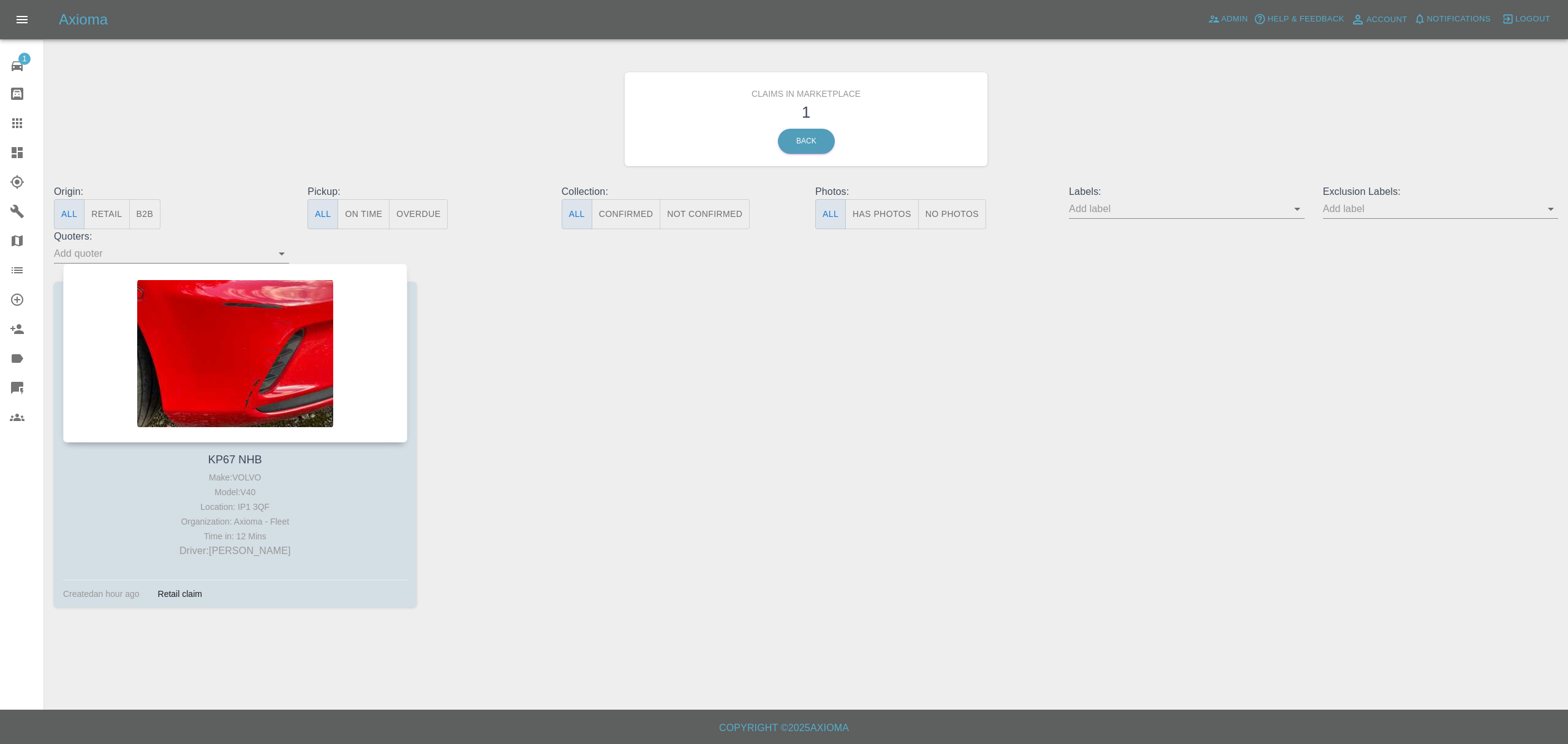
click at [787, 122] on h3 "1" at bounding box center [805, 112] width 344 height 23
click at [787, 136] on link "Back" at bounding box center [806, 141] width 57 height 25
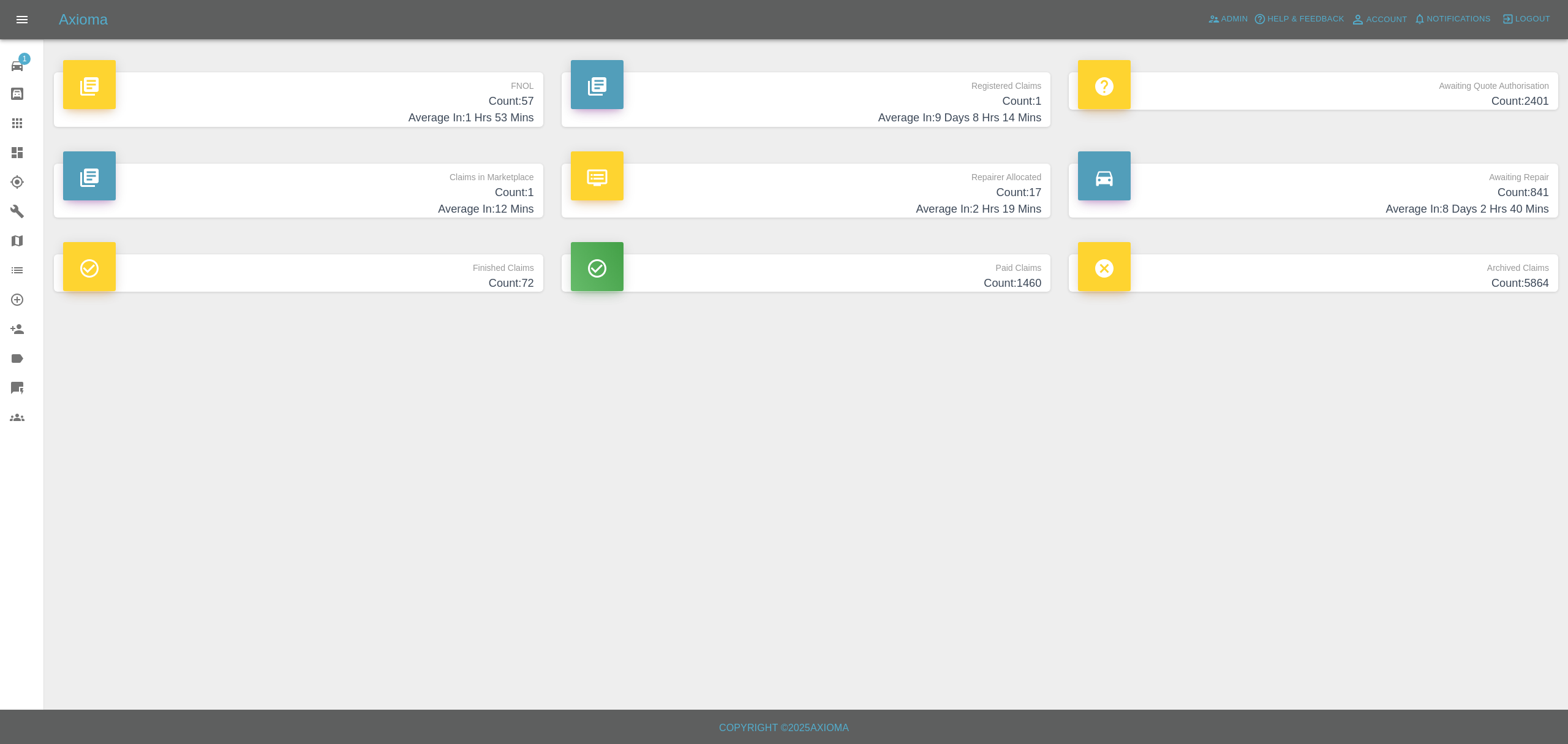
click at [7, 152] on link "Dashboard" at bounding box center [22, 152] width 44 height 29
click at [482, 107] on h4 "Count: 57" at bounding box center [299, 101] width 471 height 16
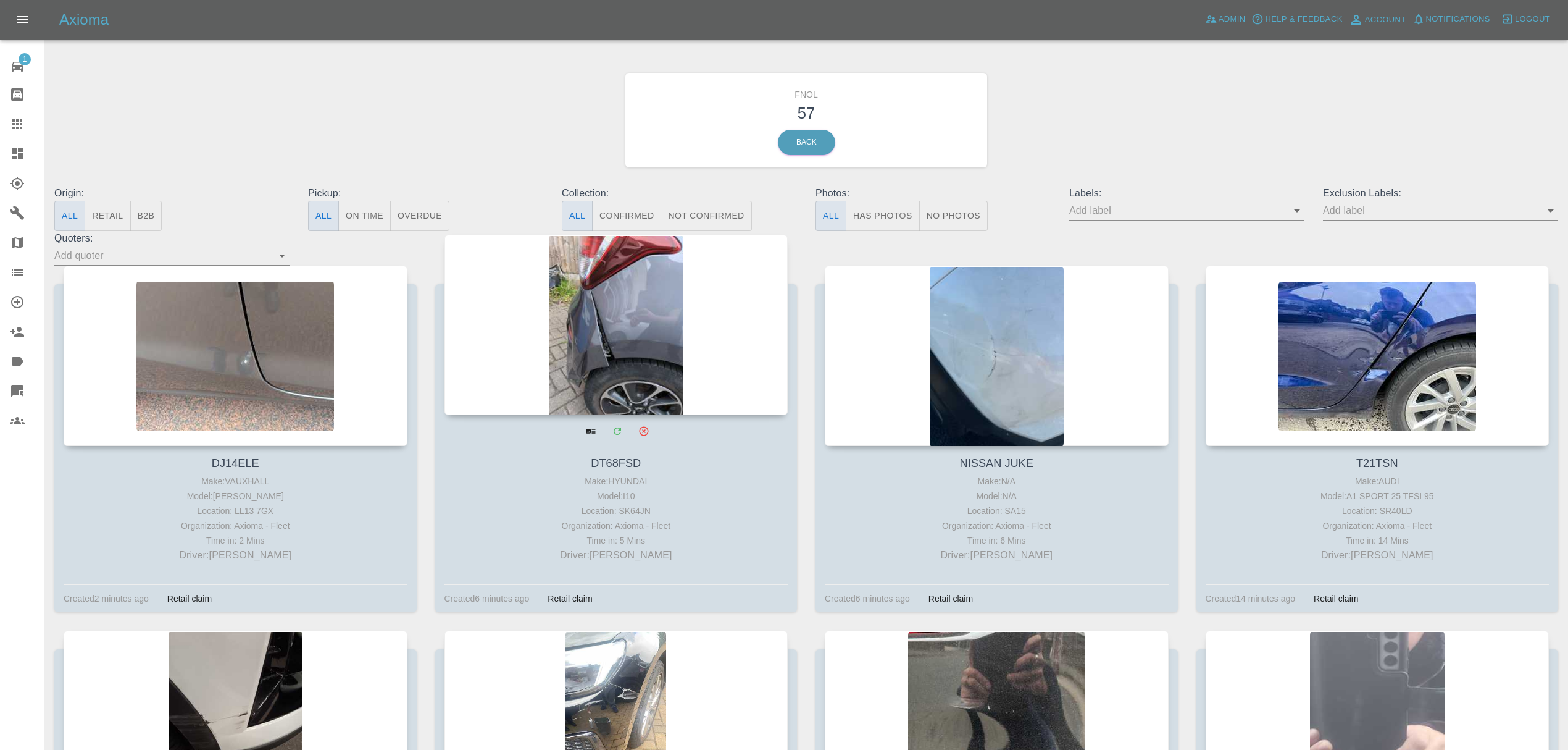
click at [563, 315] on div at bounding box center [616, 325] width 343 height 180
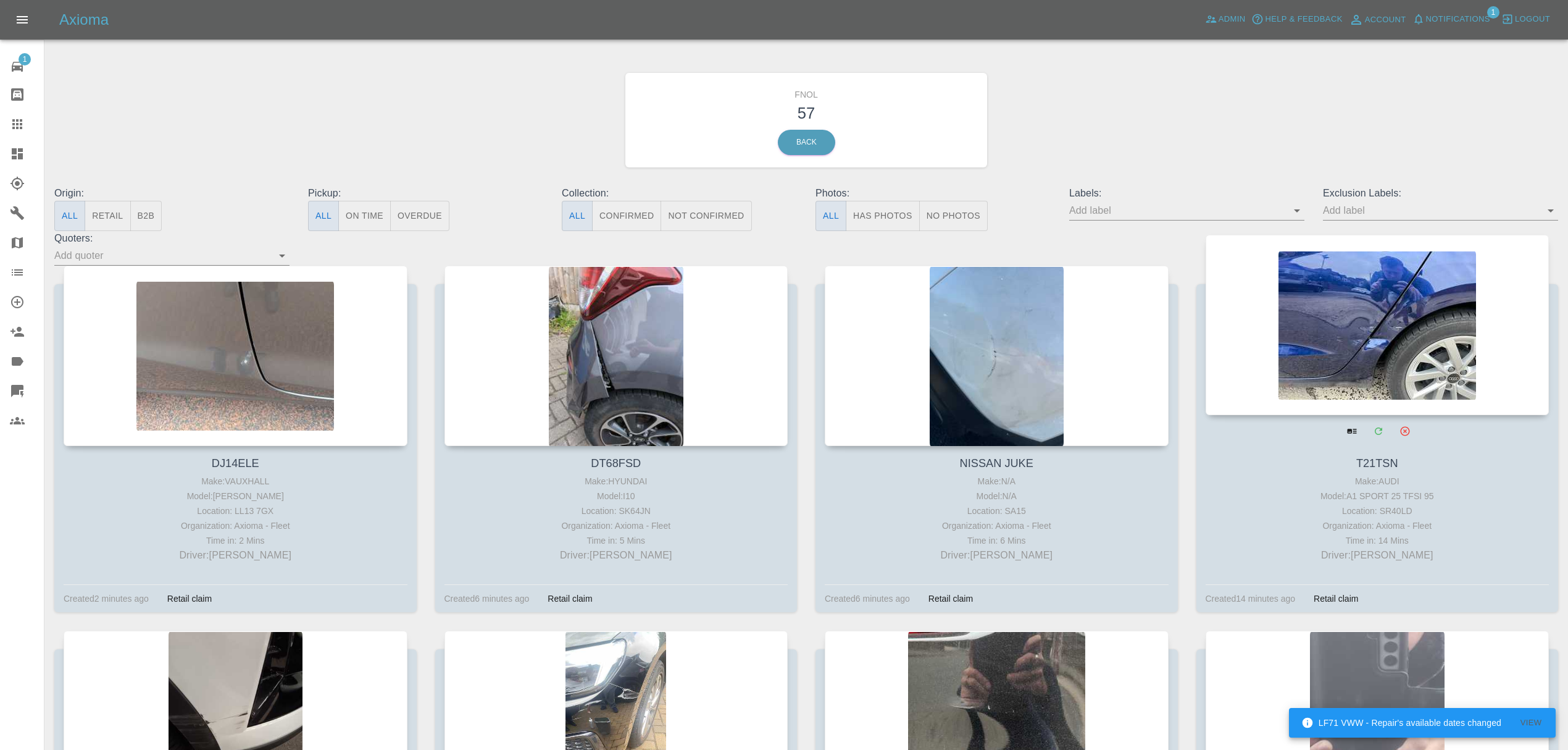
click at [1384, 324] on div at bounding box center [1377, 325] width 343 height 180
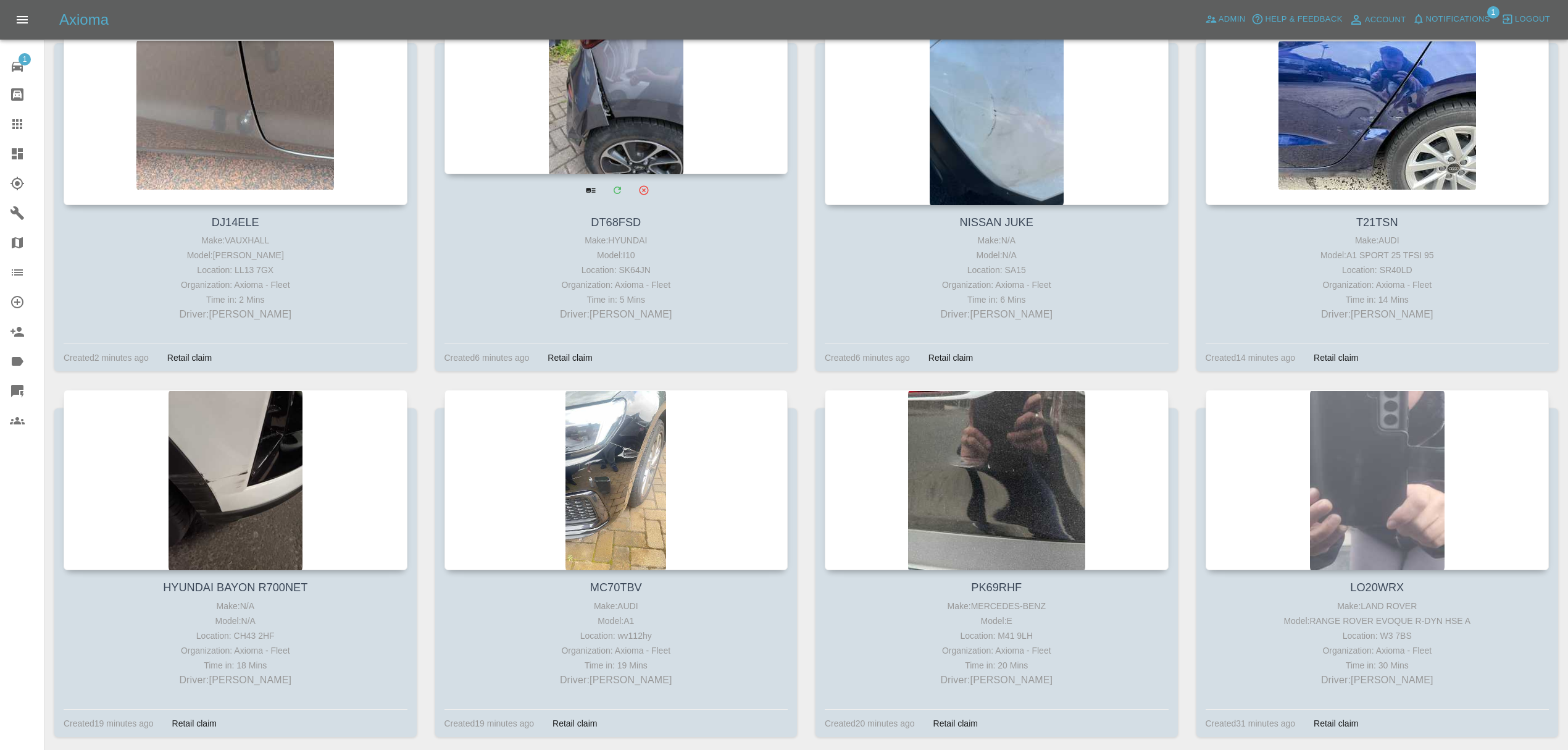
scroll to position [351, 0]
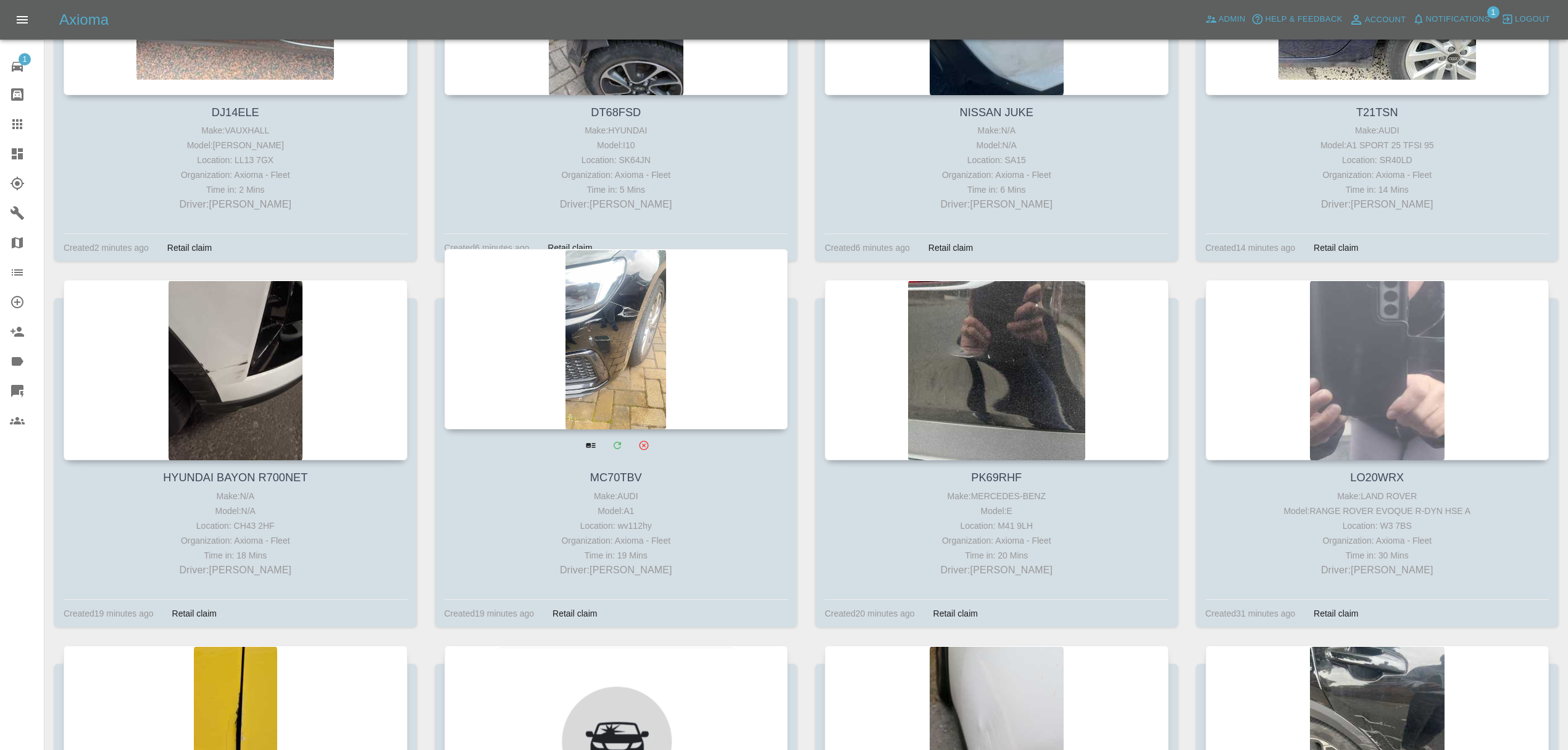
click at [618, 341] on div at bounding box center [616, 339] width 343 height 180
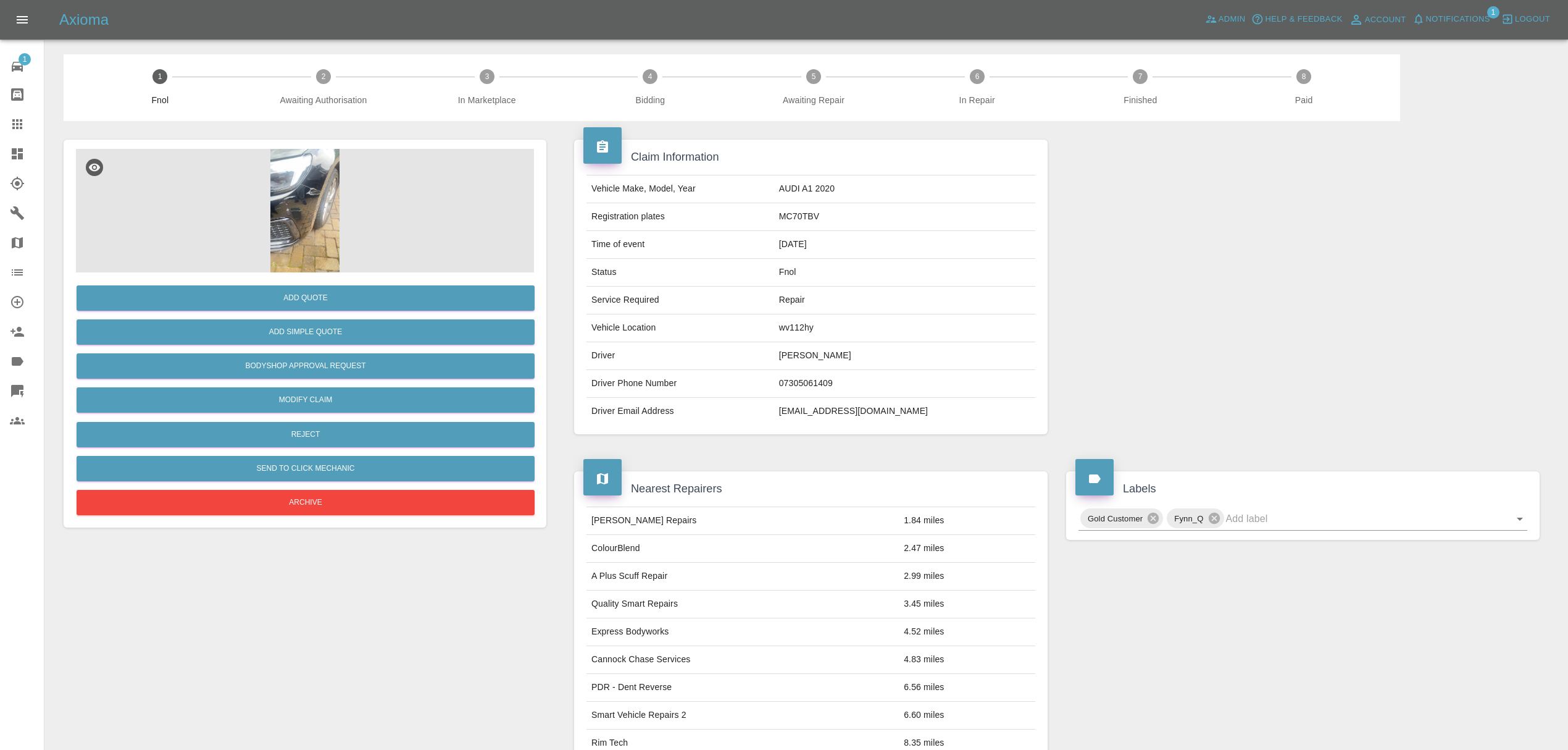
click at [297, 195] on img at bounding box center [304, 210] width 458 height 123
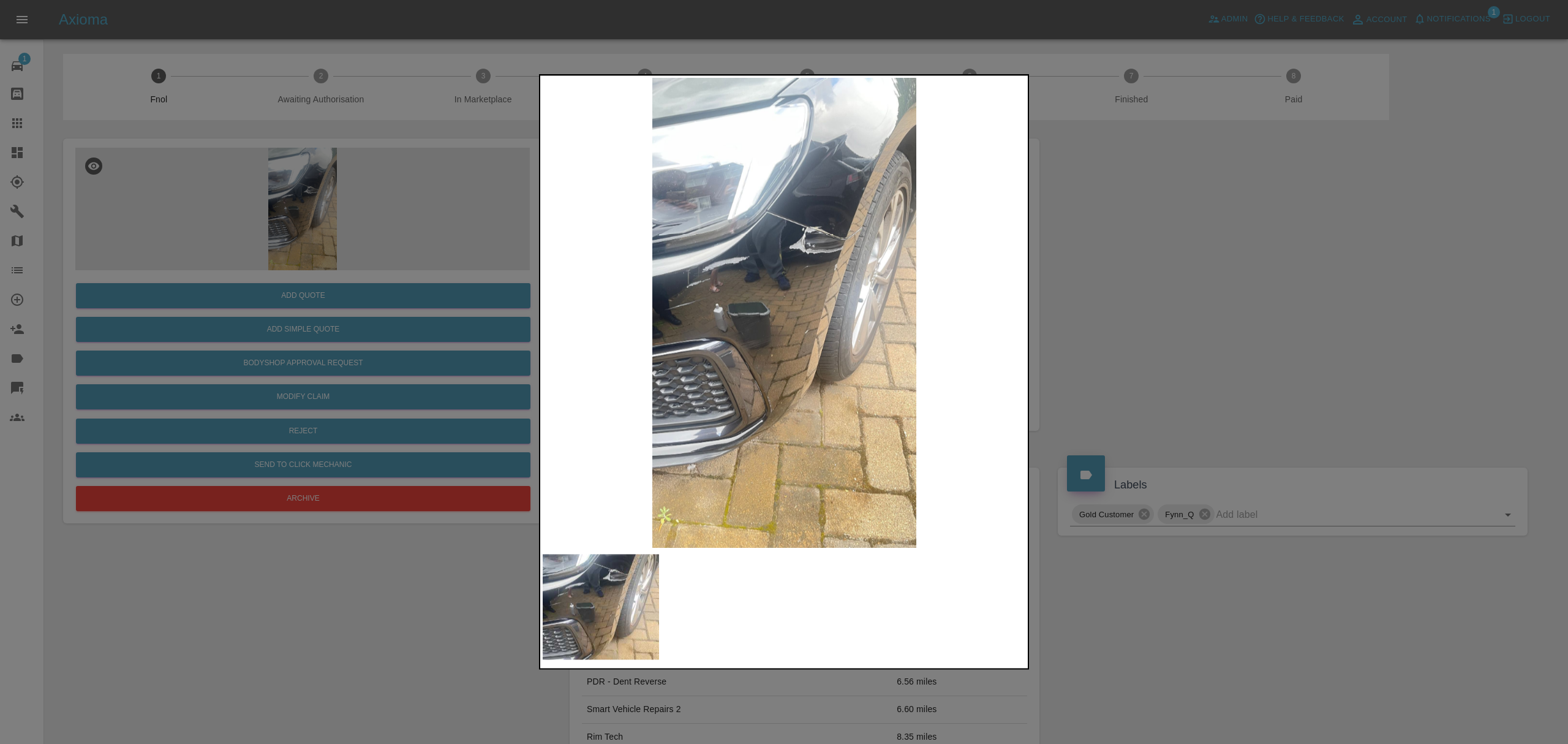
click at [566, 586] on img at bounding box center [601, 607] width 117 height 105
click at [1268, 319] on div at bounding box center [784, 372] width 1568 height 744
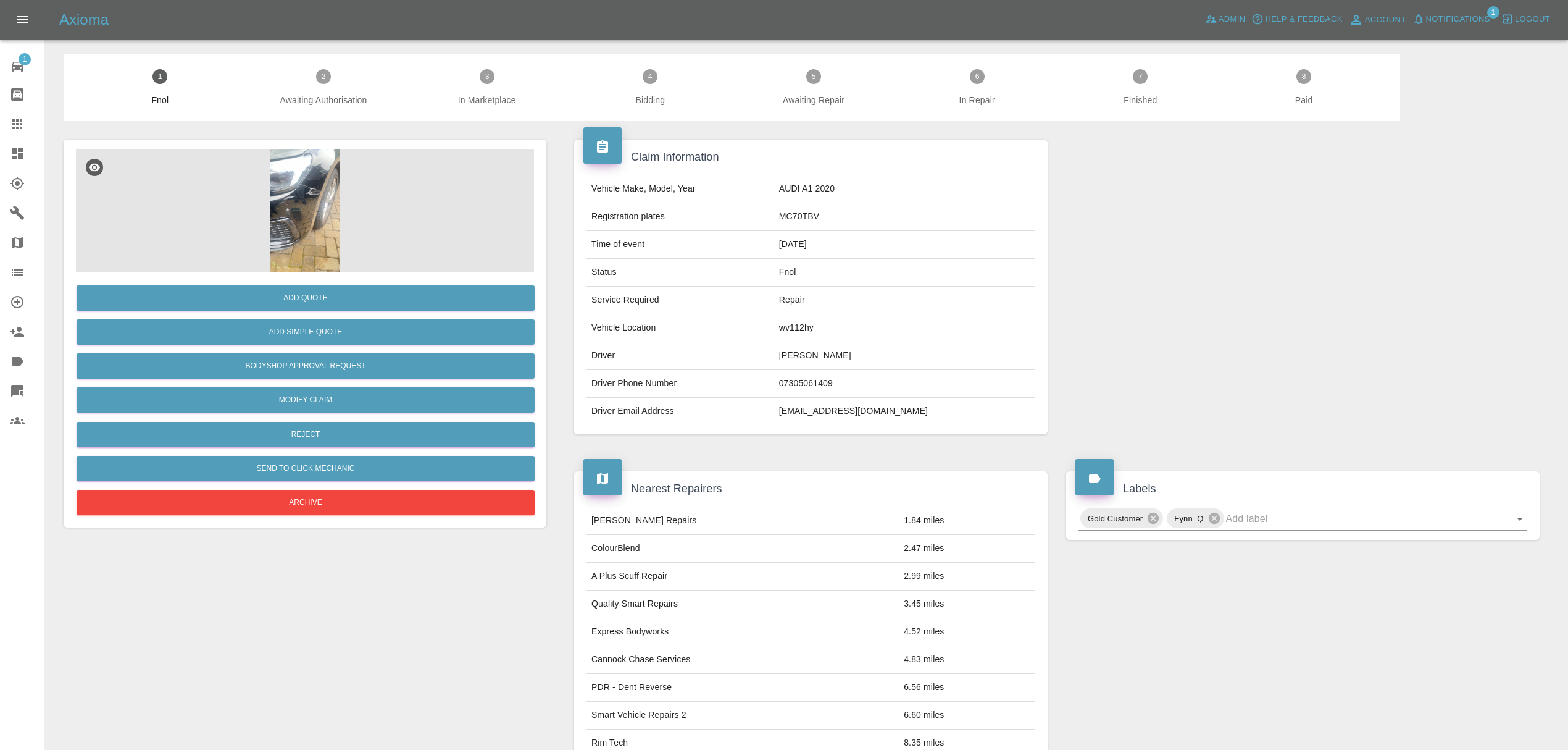
click at [5, 146] on link "Dashboard" at bounding box center [22, 153] width 44 height 29
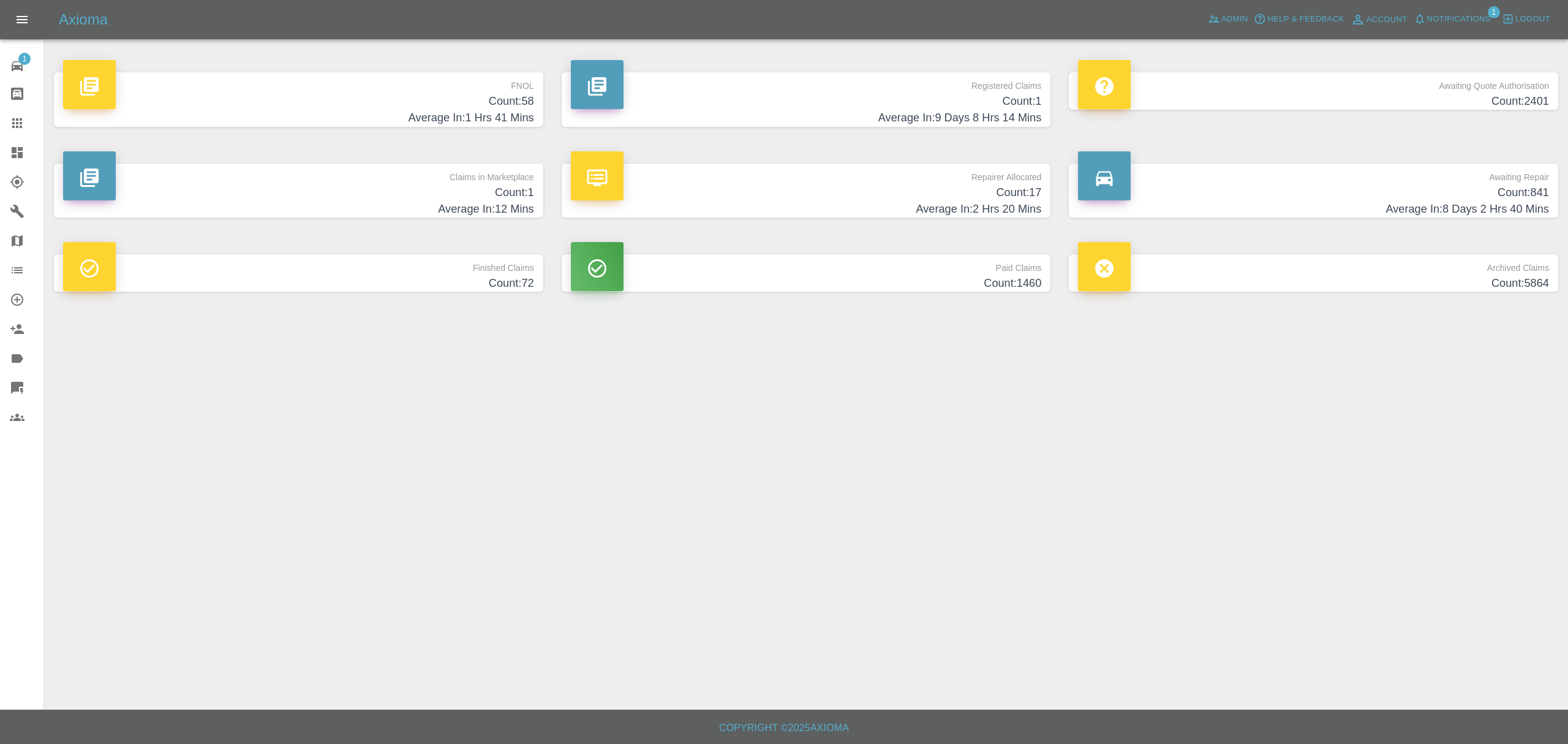
click at [444, 87] on p "FNOL" at bounding box center [299, 83] width 471 height 21
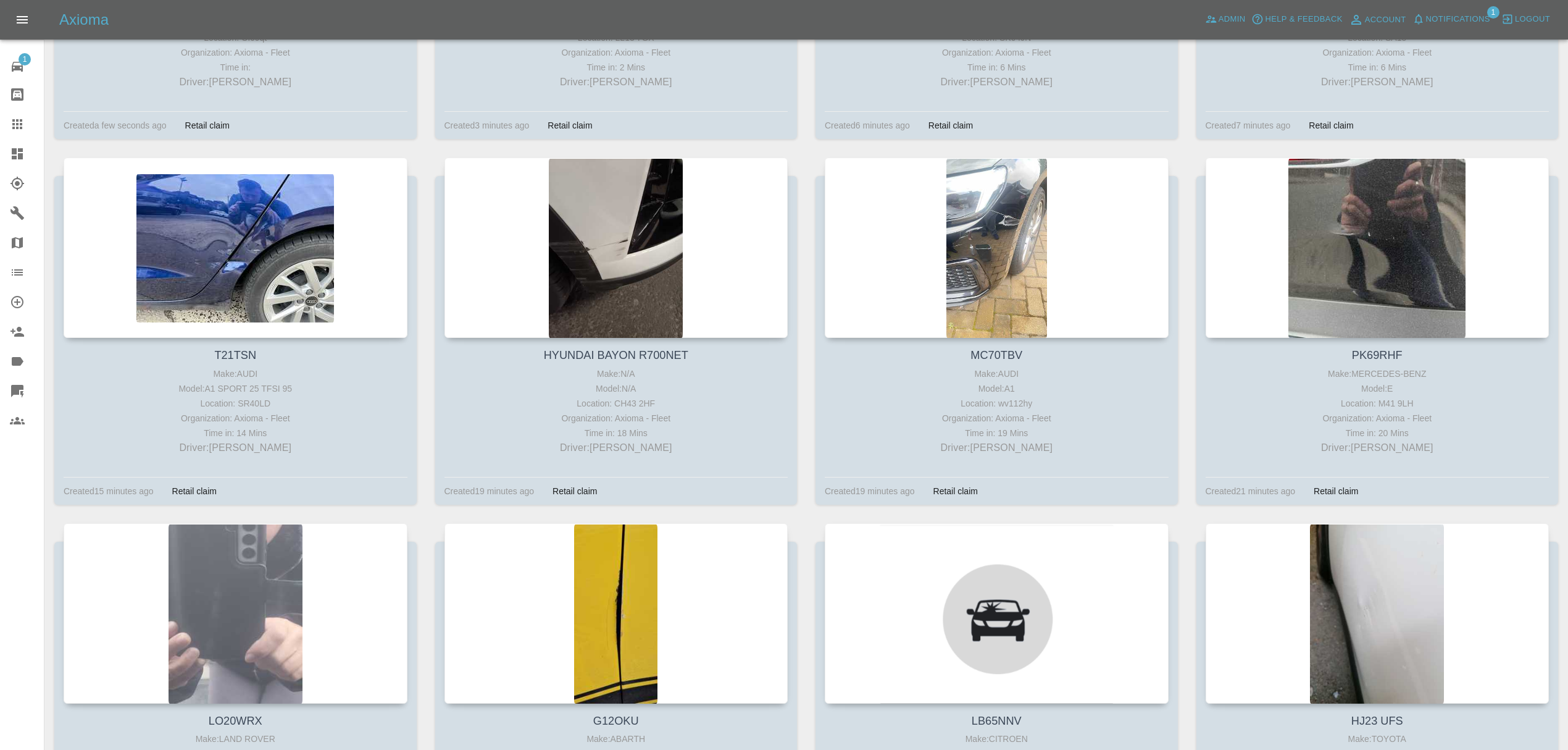
scroll to position [467, 0]
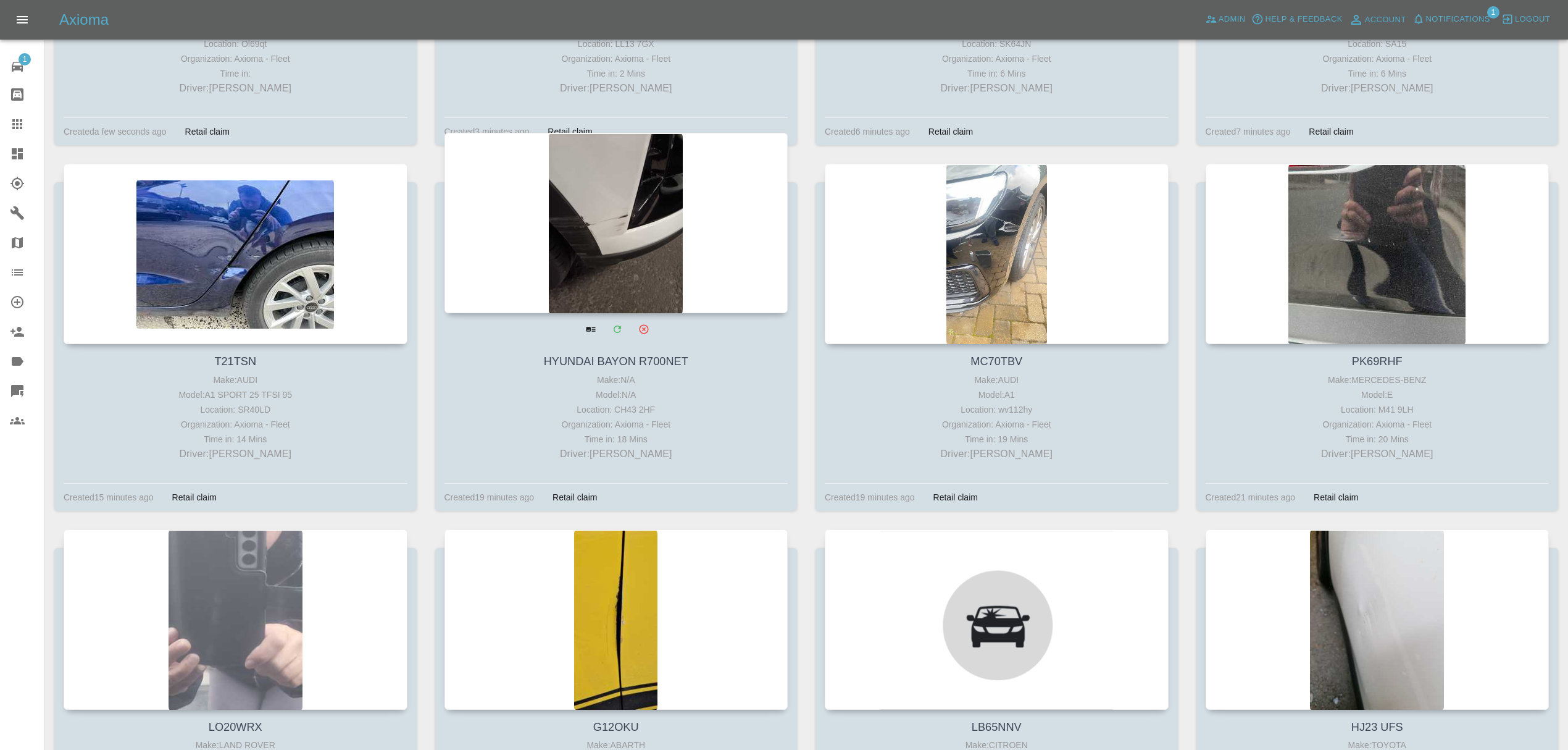
click at [589, 253] on div at bounding box center [616, 223] width 343 height 180
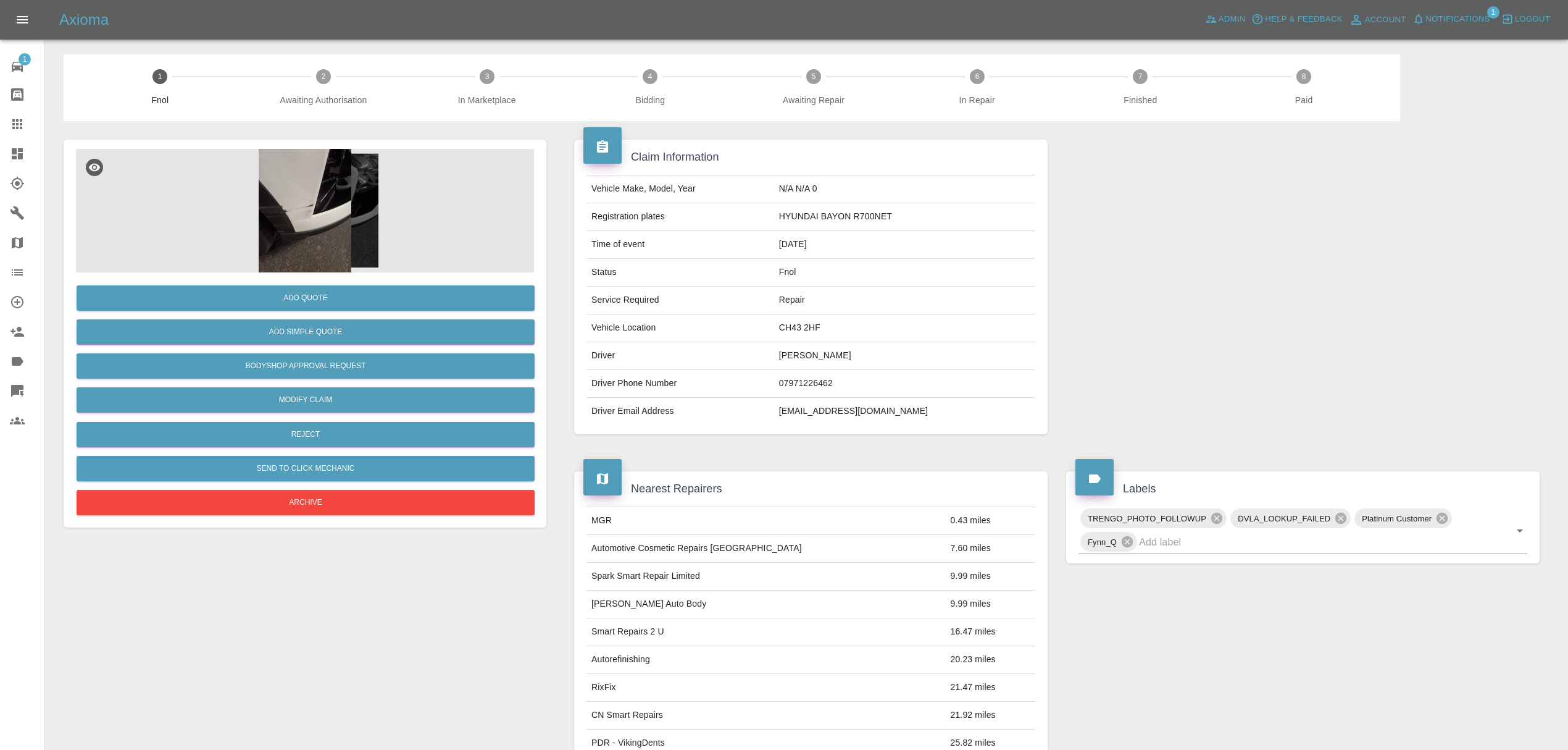
click at [303, 219] on img at bounding box center [304, 210] width 458 height 123
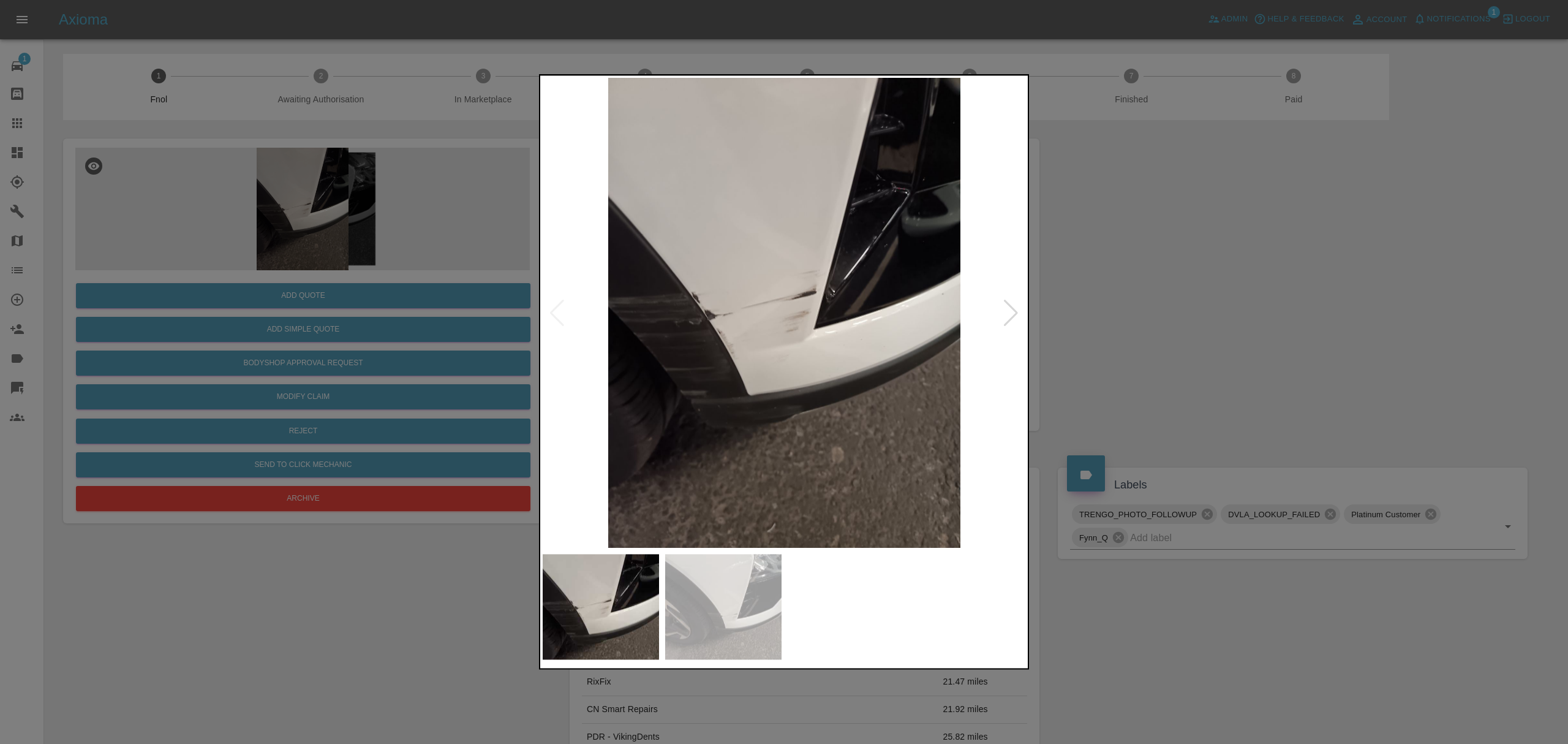
click at [1009, 304] on div at bounding box center [1011, 312] width 16 height 27
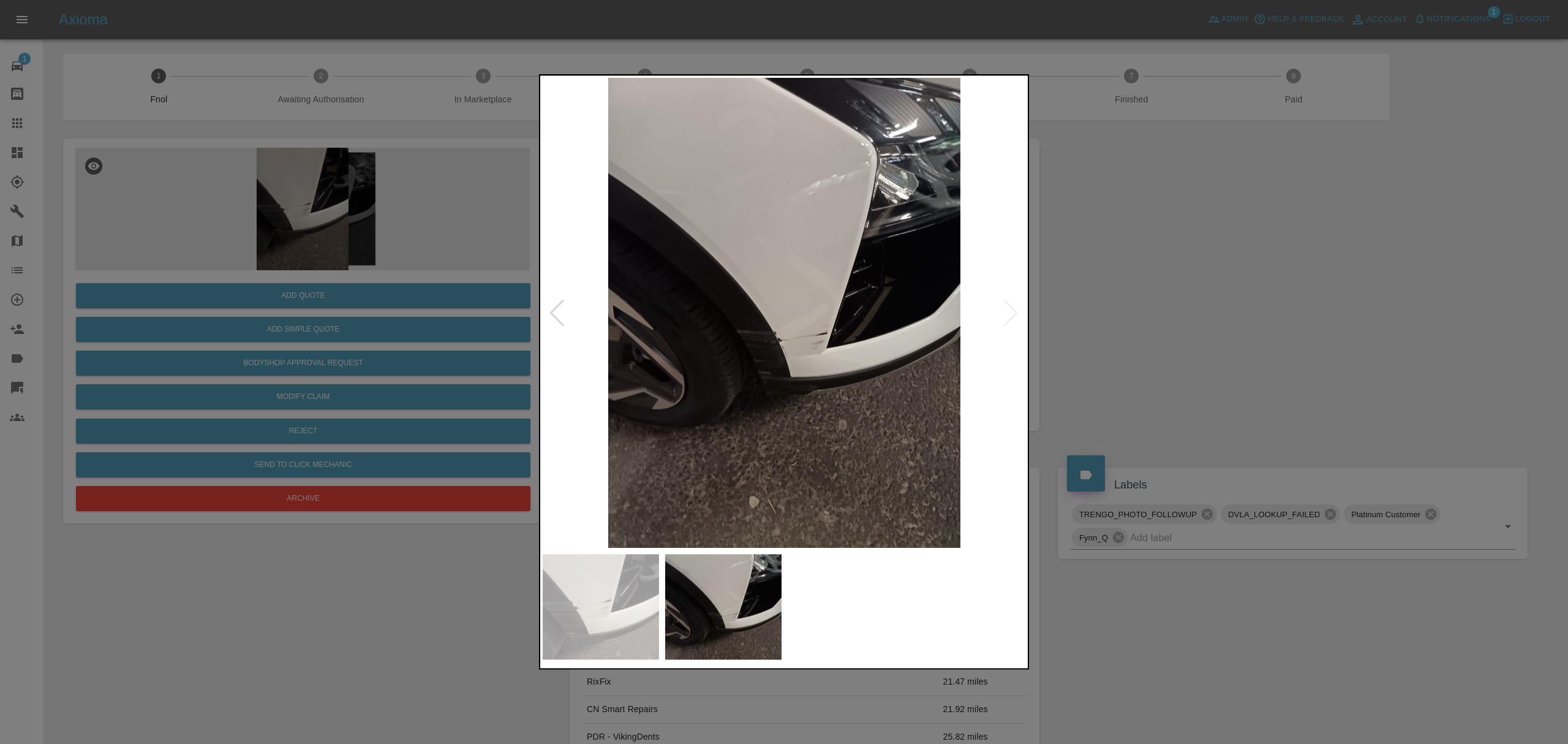
click at [1188, 321] on div at bounding box center [784, 372] width 1568 height 744
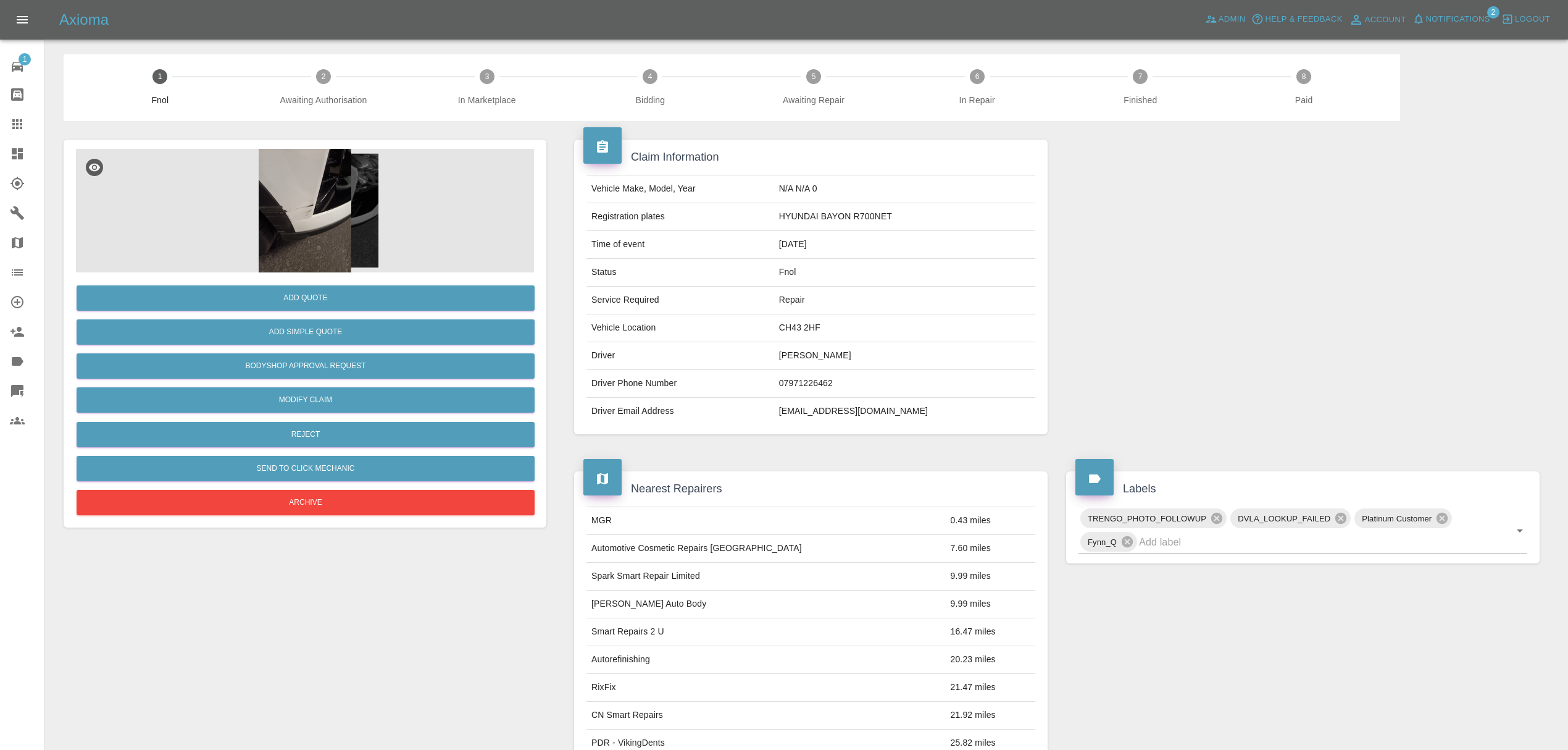
click at [331, 185] on img at bounding box center [304, 210] width 458 height 123
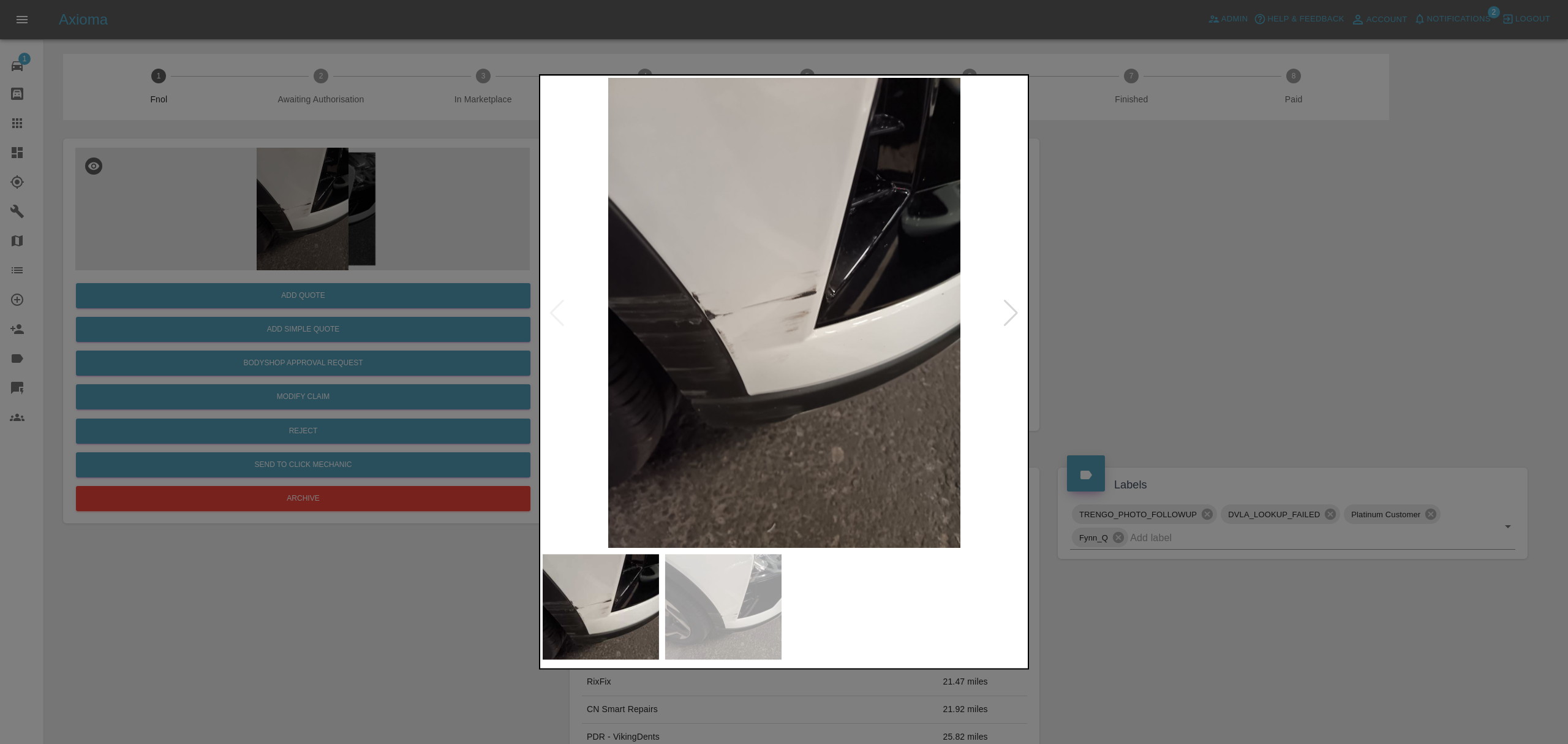
click at [1013, 305] on div at bounding box center [1011, 312] width 16 height 27
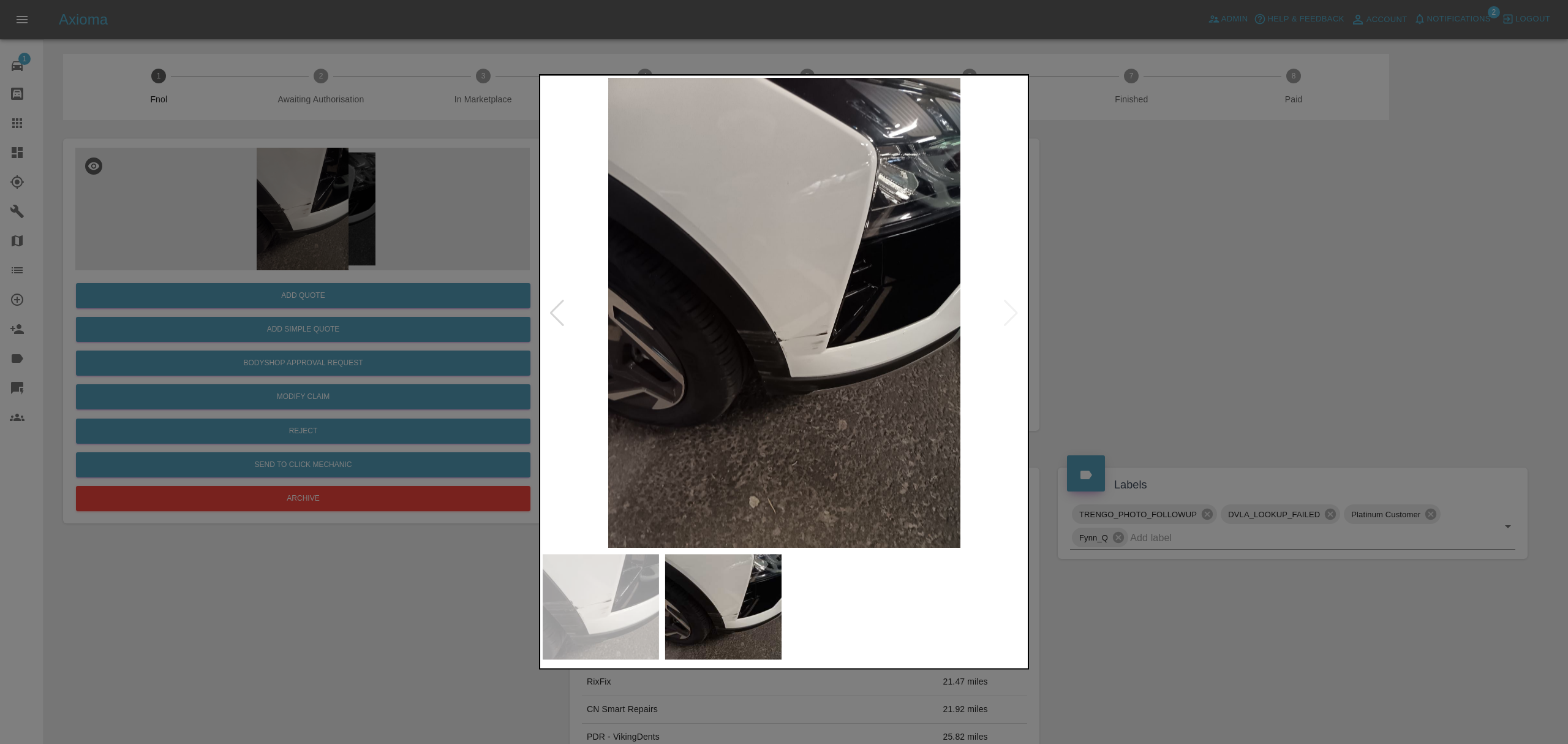
click at [1209, 291] on div at bounding box center [784, 372] width 1568 height 744
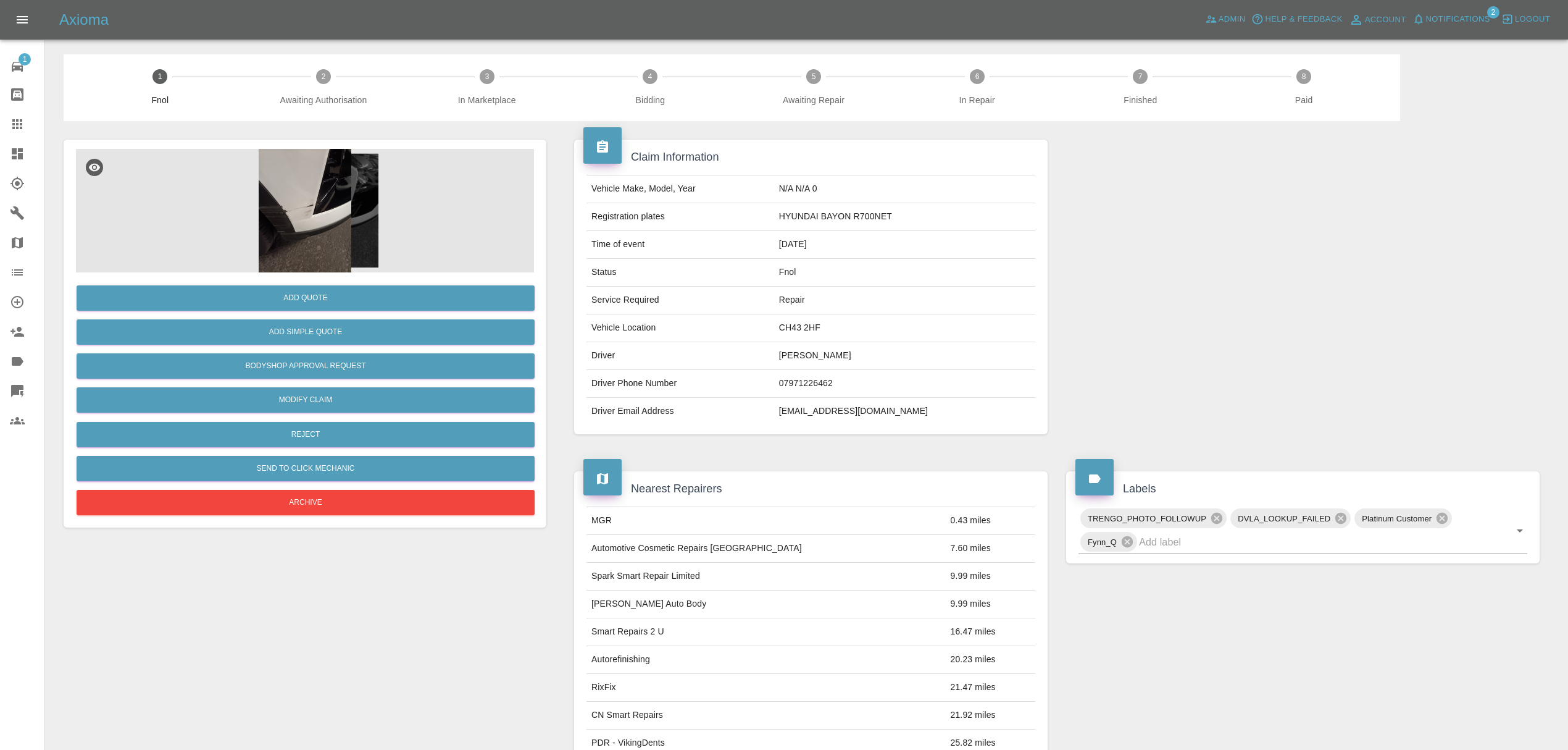
click at [20, 144] on link "Dashboard" at bounding box center [22, 153] width 44 height 29
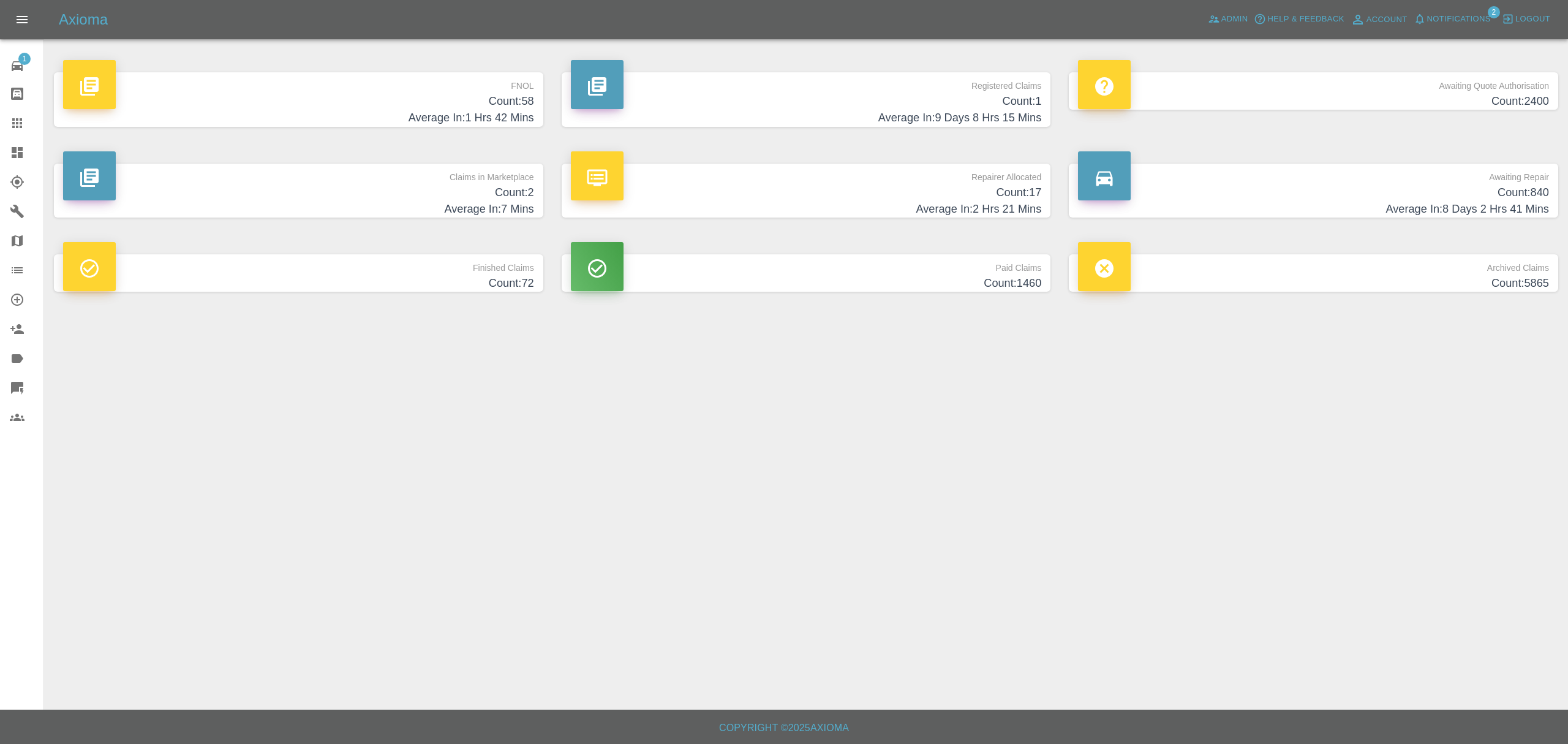
click at [1453, 13] on button "Notifications" at bounding box center [1452, 19] width 83 height 19
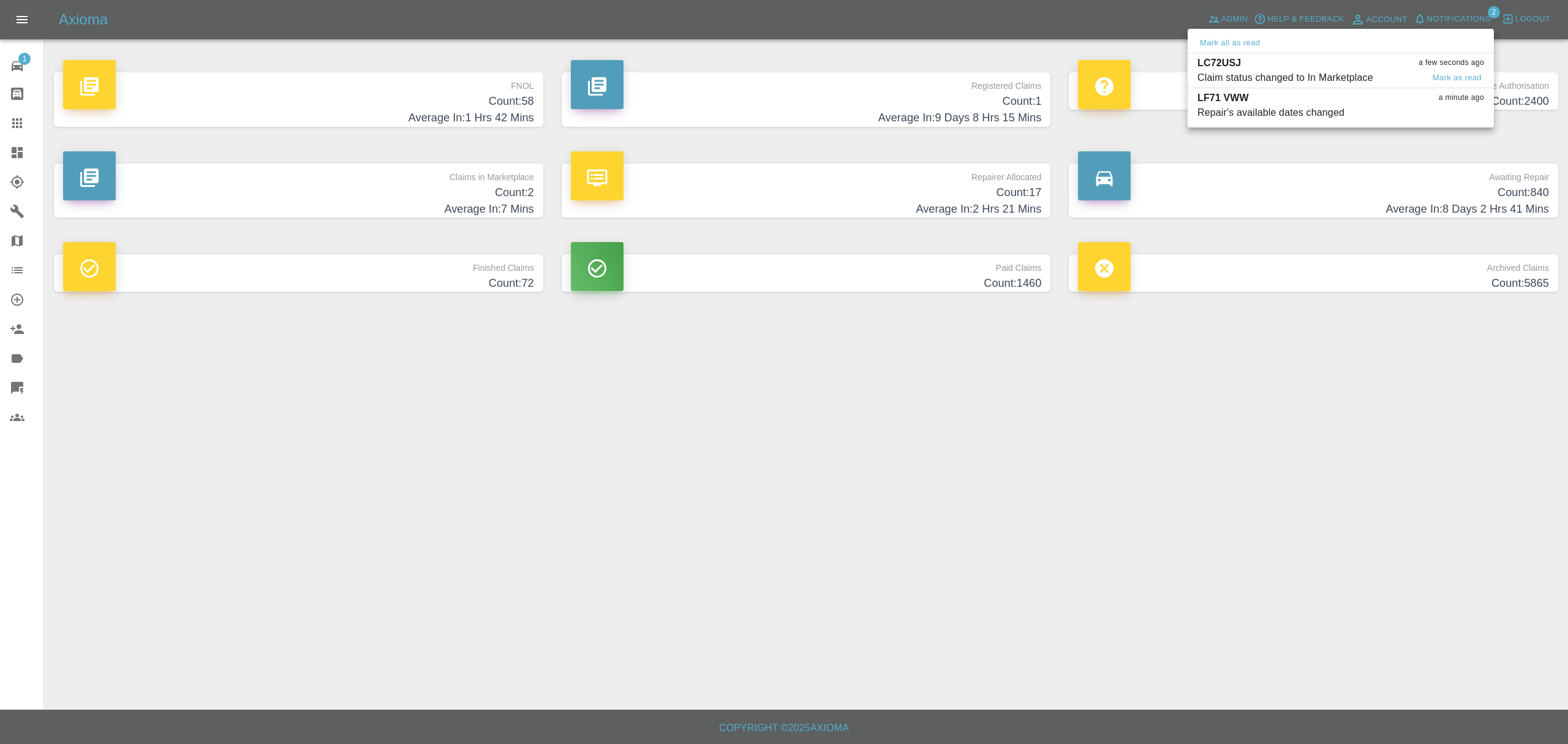
click at [1235, 70] on p "LC72USJ" at bounding box center [1219, 63] width 44 height 15
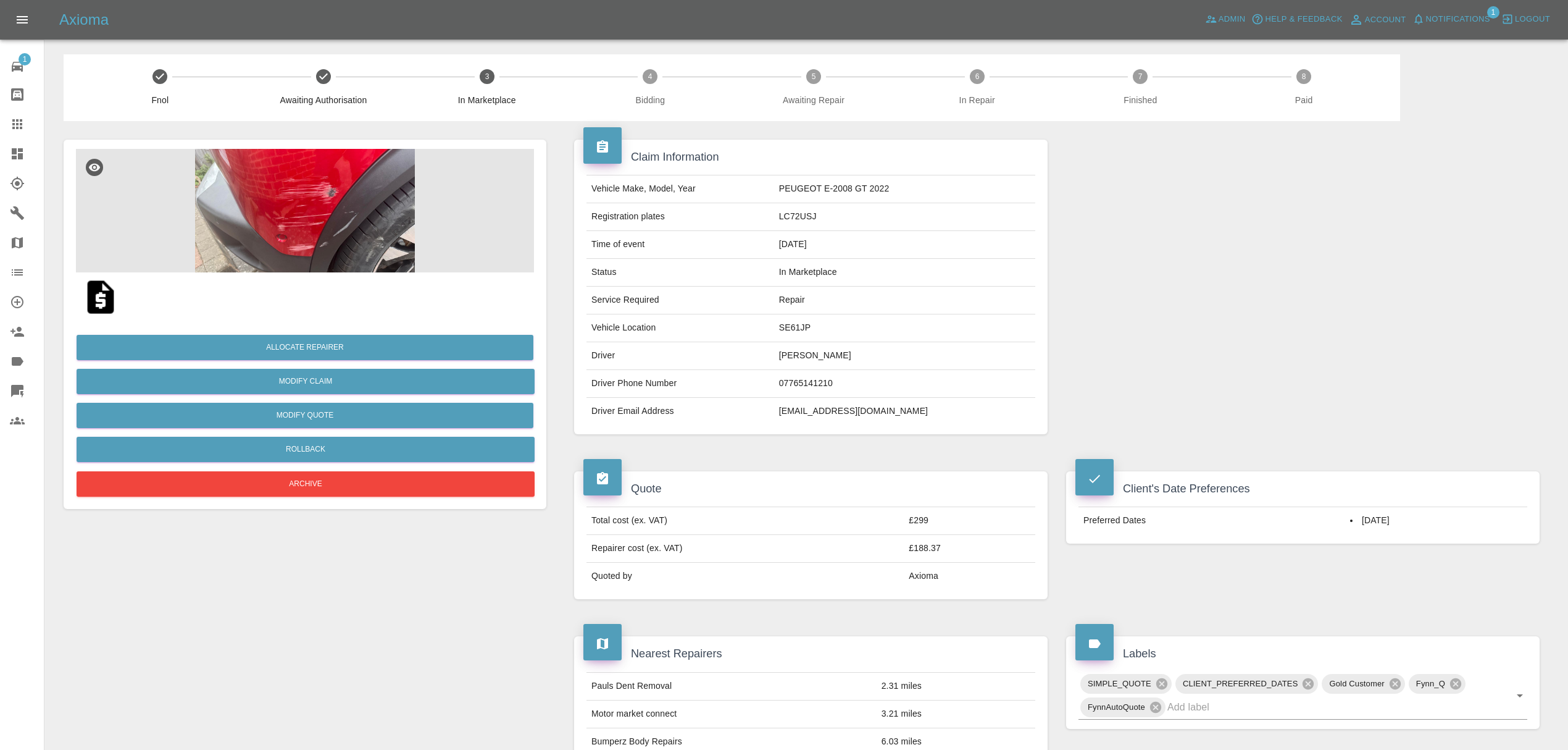
click at [264, 209] on img at bounding box center [304, 210] width 458 height 123
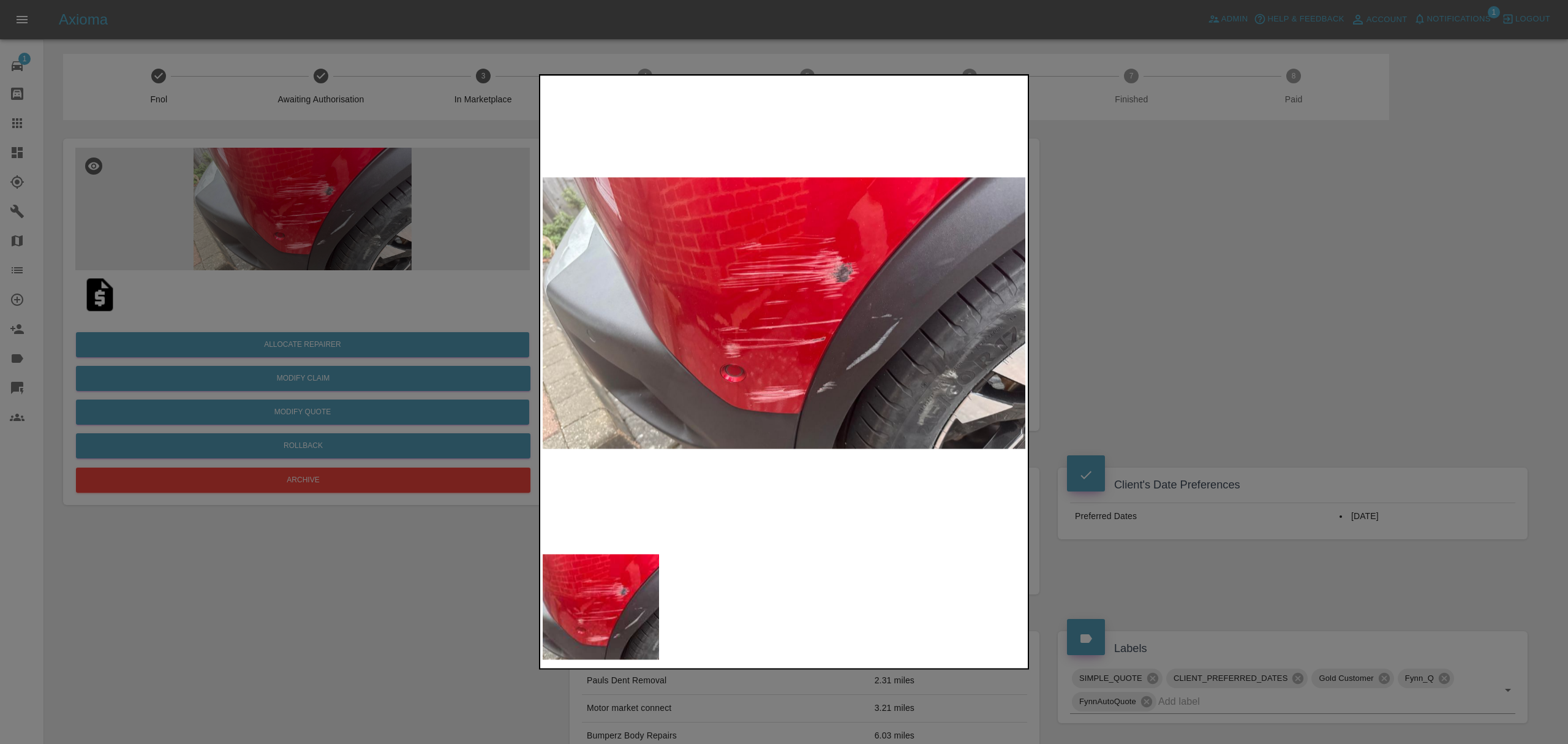
click at [1211, 279] on div at bounding box center [784, 372] width 1568 height 744
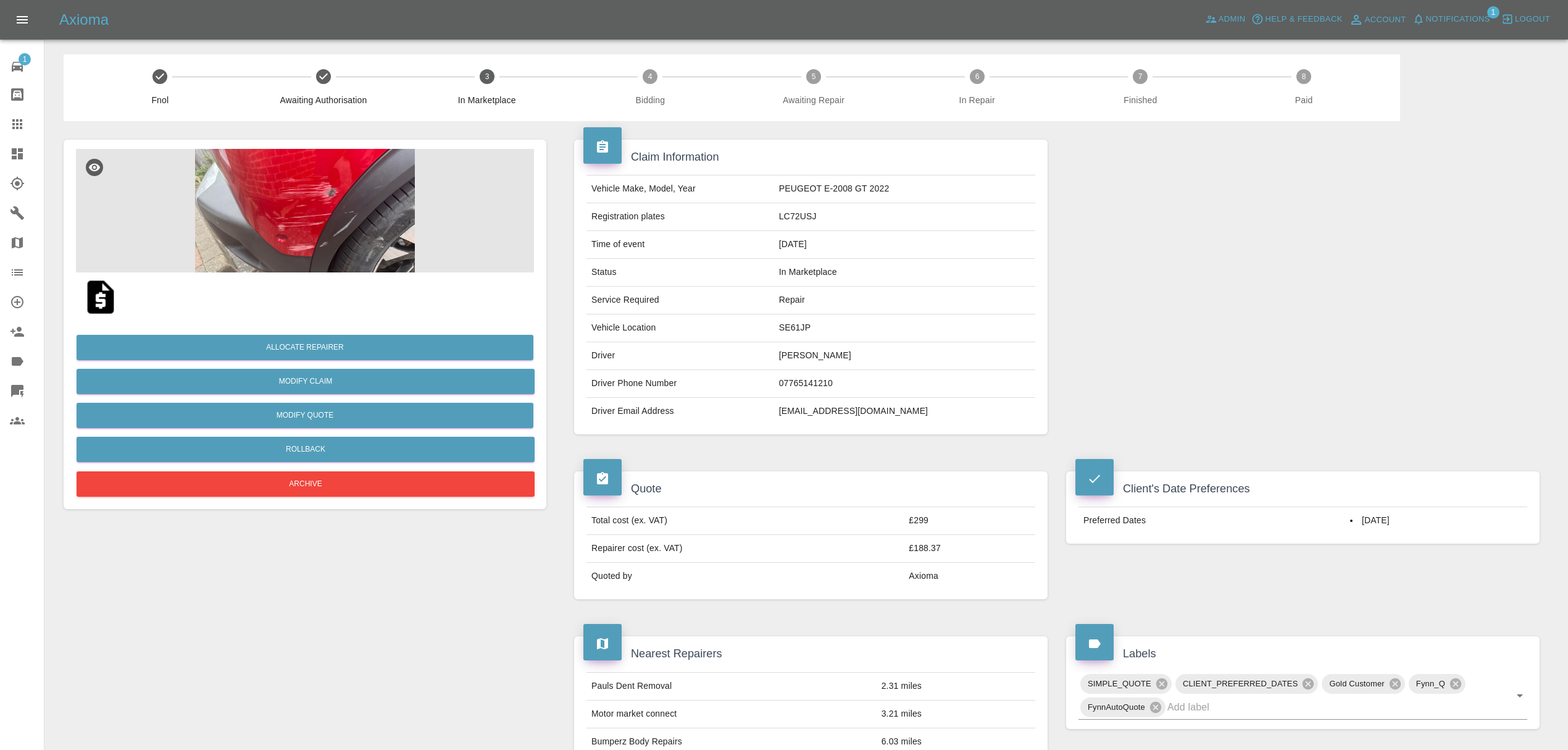
click at [309, 222] on img at bounding box center [304, 210] width 458 height 123
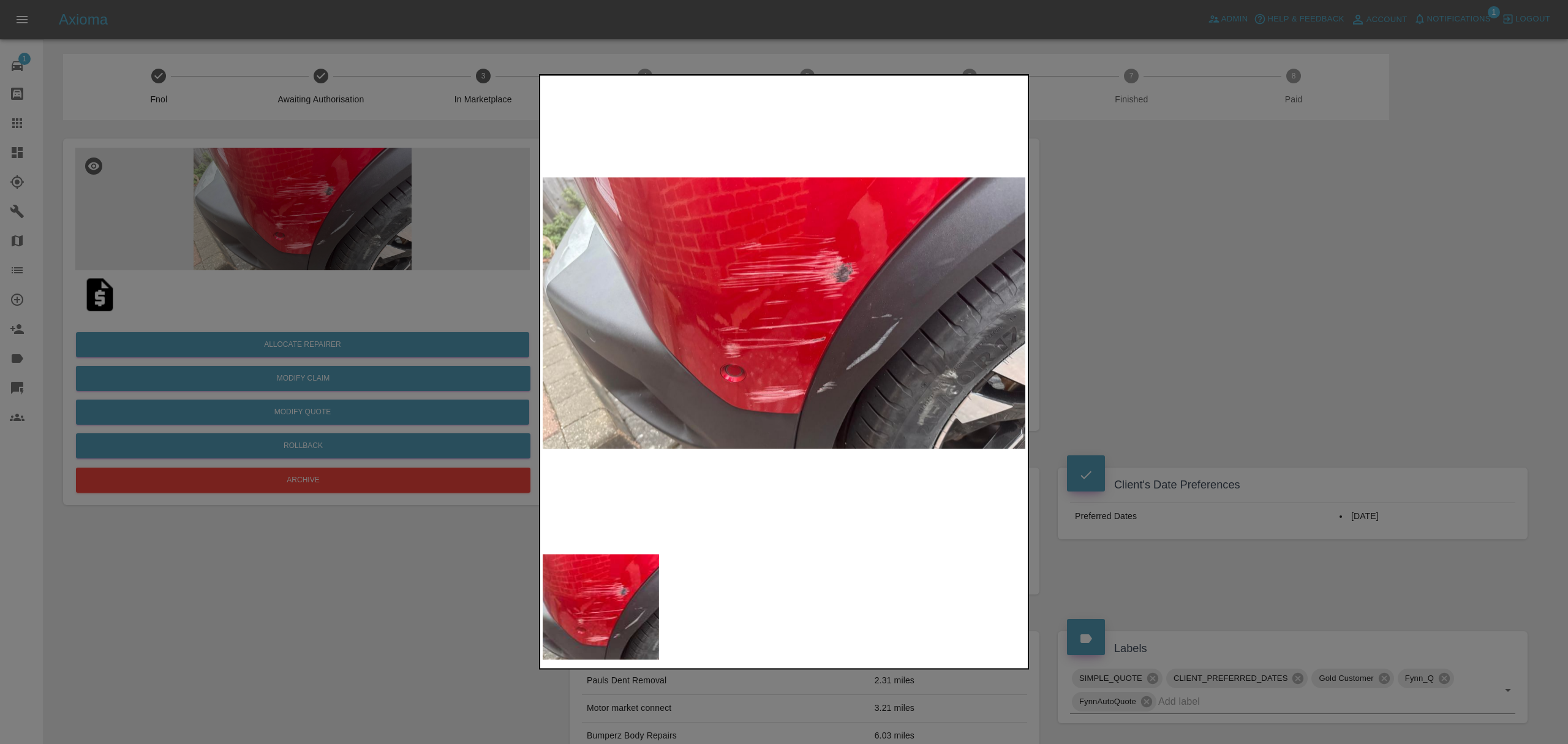
click at [1107, 327] on div at bounding box center [784, 372] width 1568 height 744
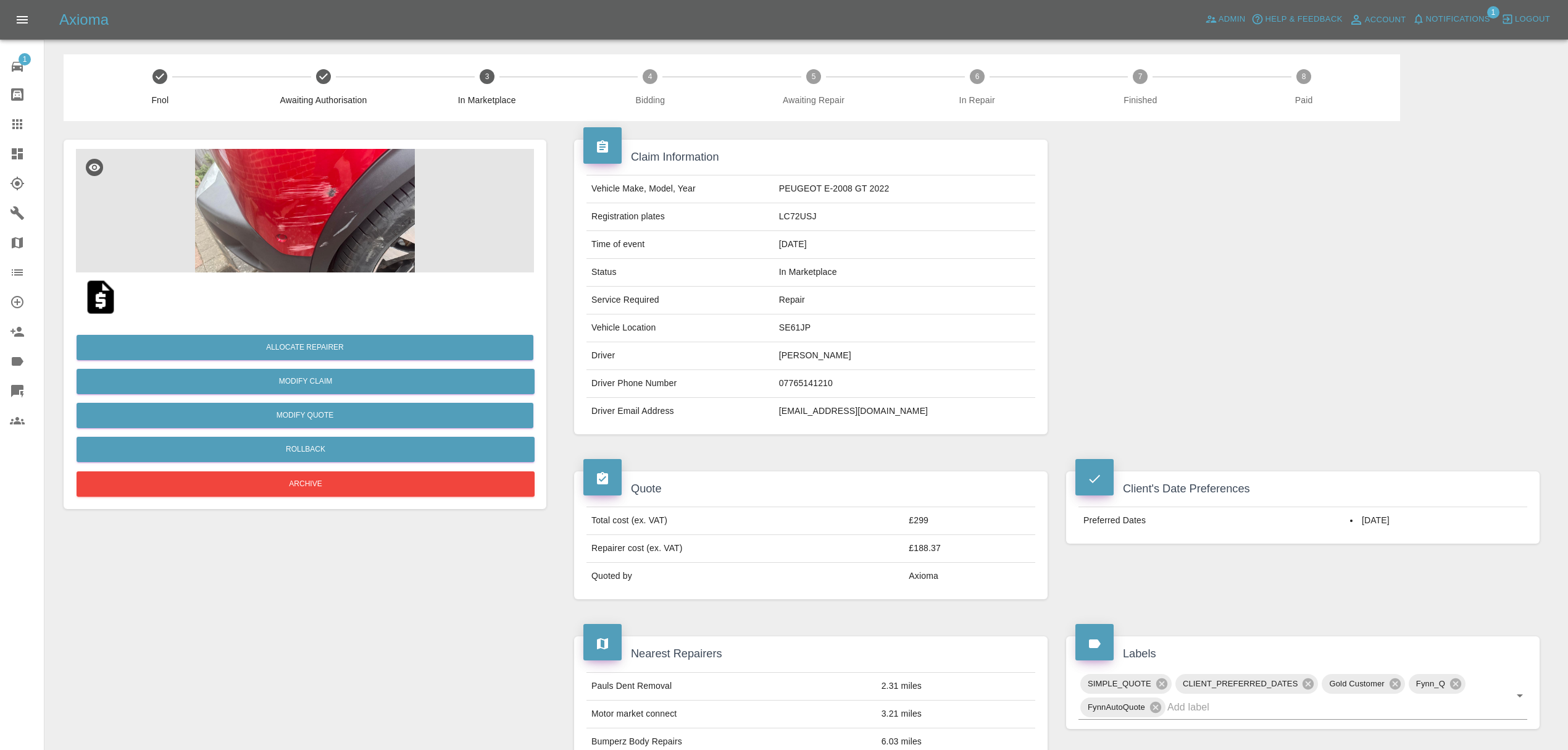
click at [7, 144] on link "Dashboard" at bounding box center [22, 153] width 44 height 29
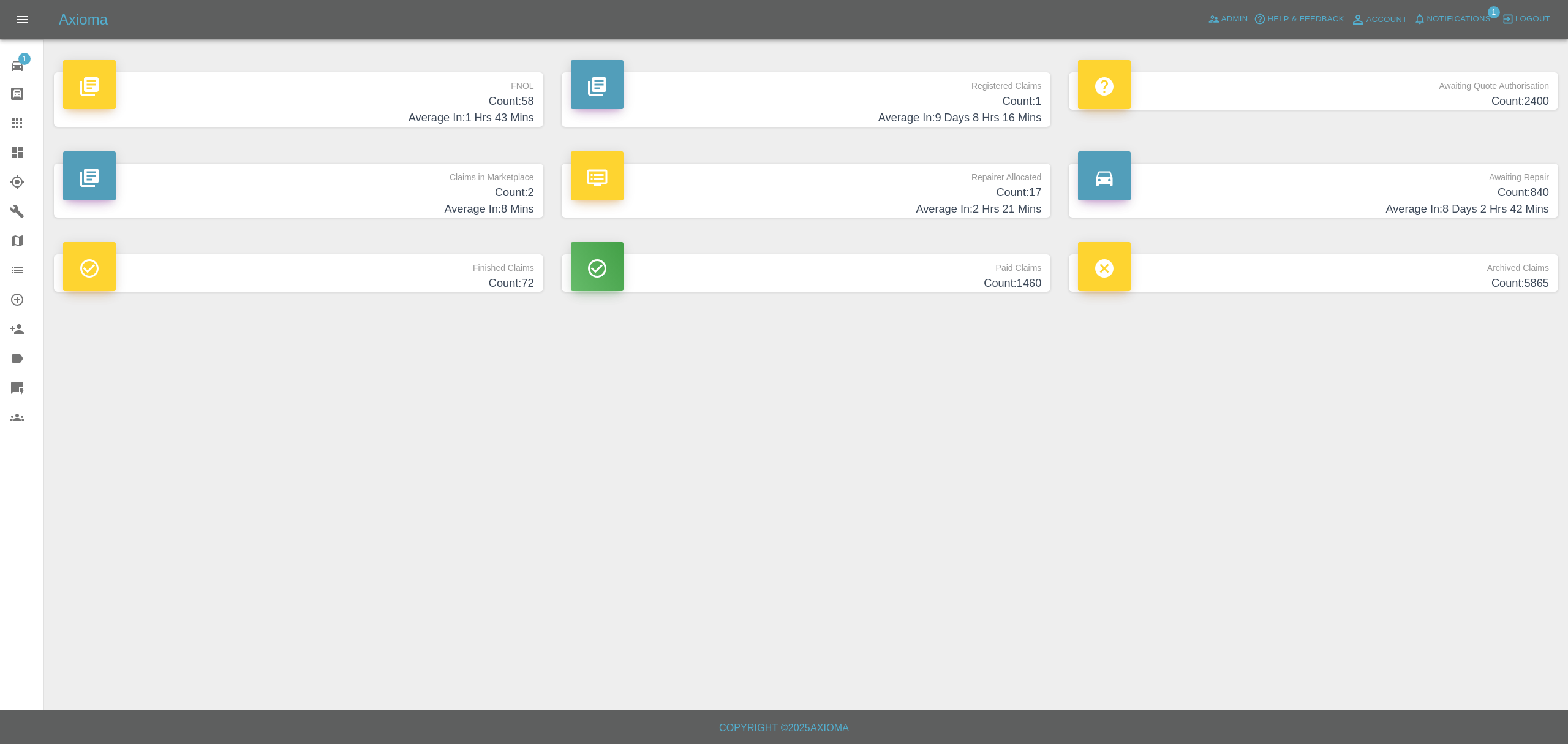
click at [436, 201] on h4 "Average In: 8 Mins" at bounding box center [299, 209] width 471 height 16
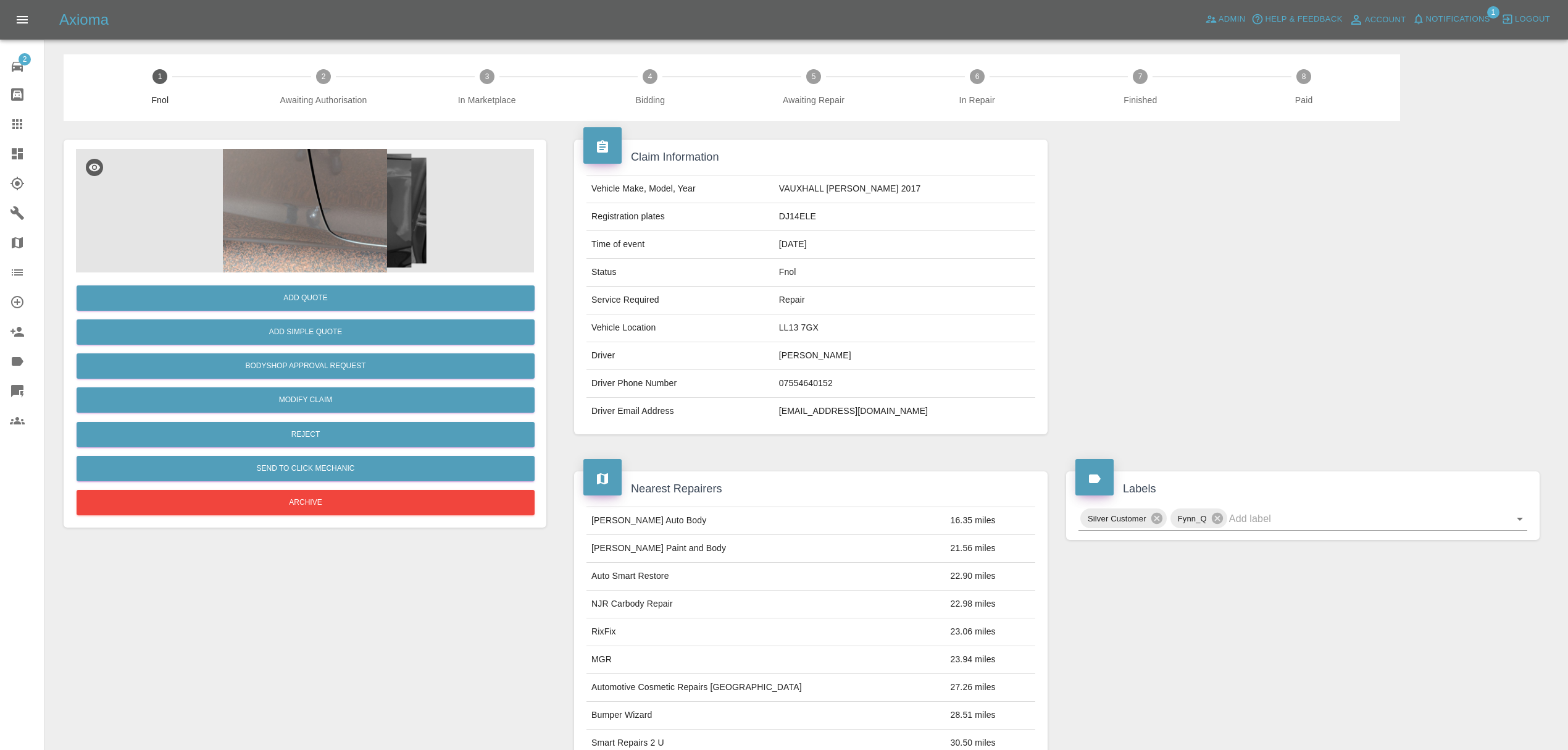
click at [324, 184] on img at bounding box center [304, 210] width 458 height 123
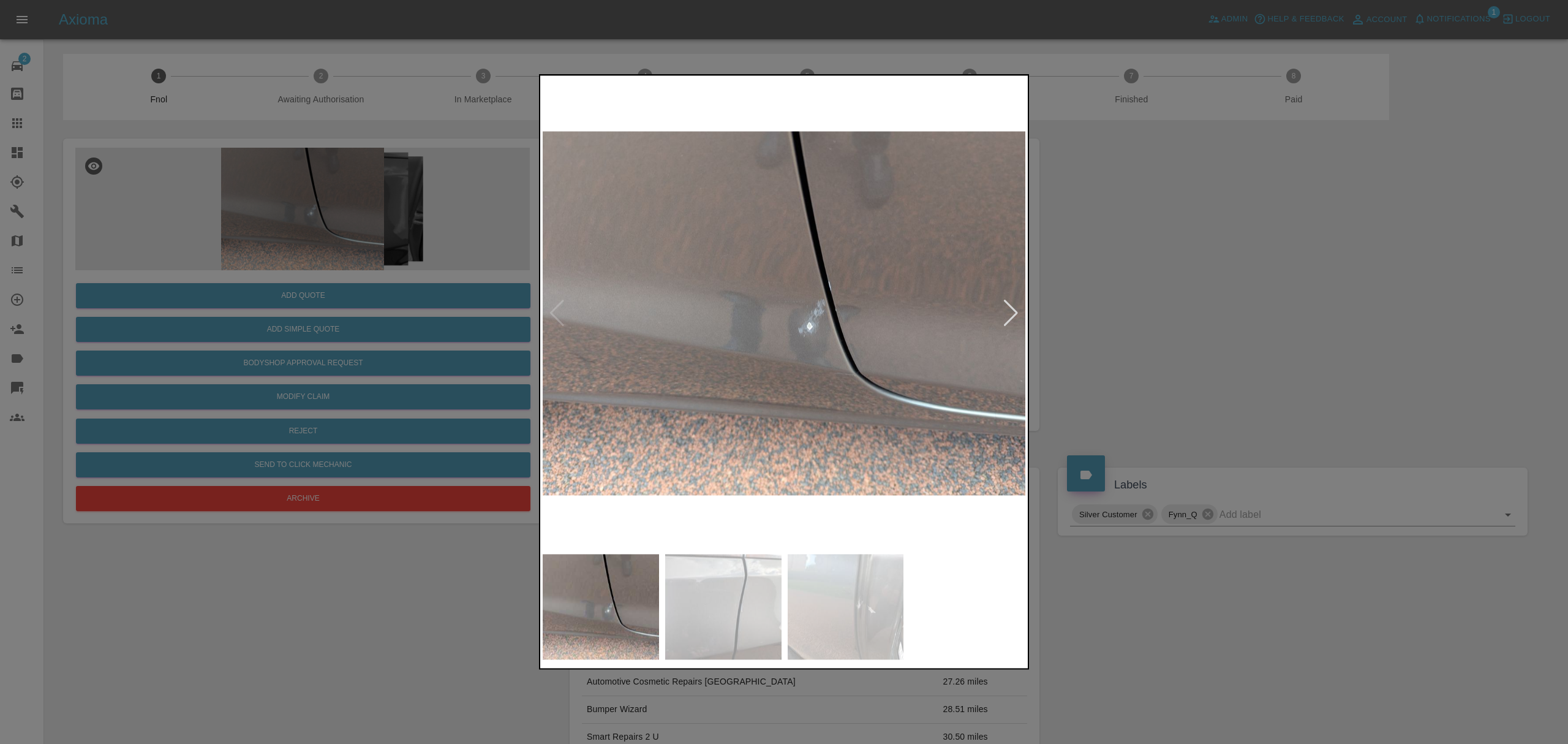
click at [1017, 311] on div at bounding box center [1011, 312] width 16 height 27
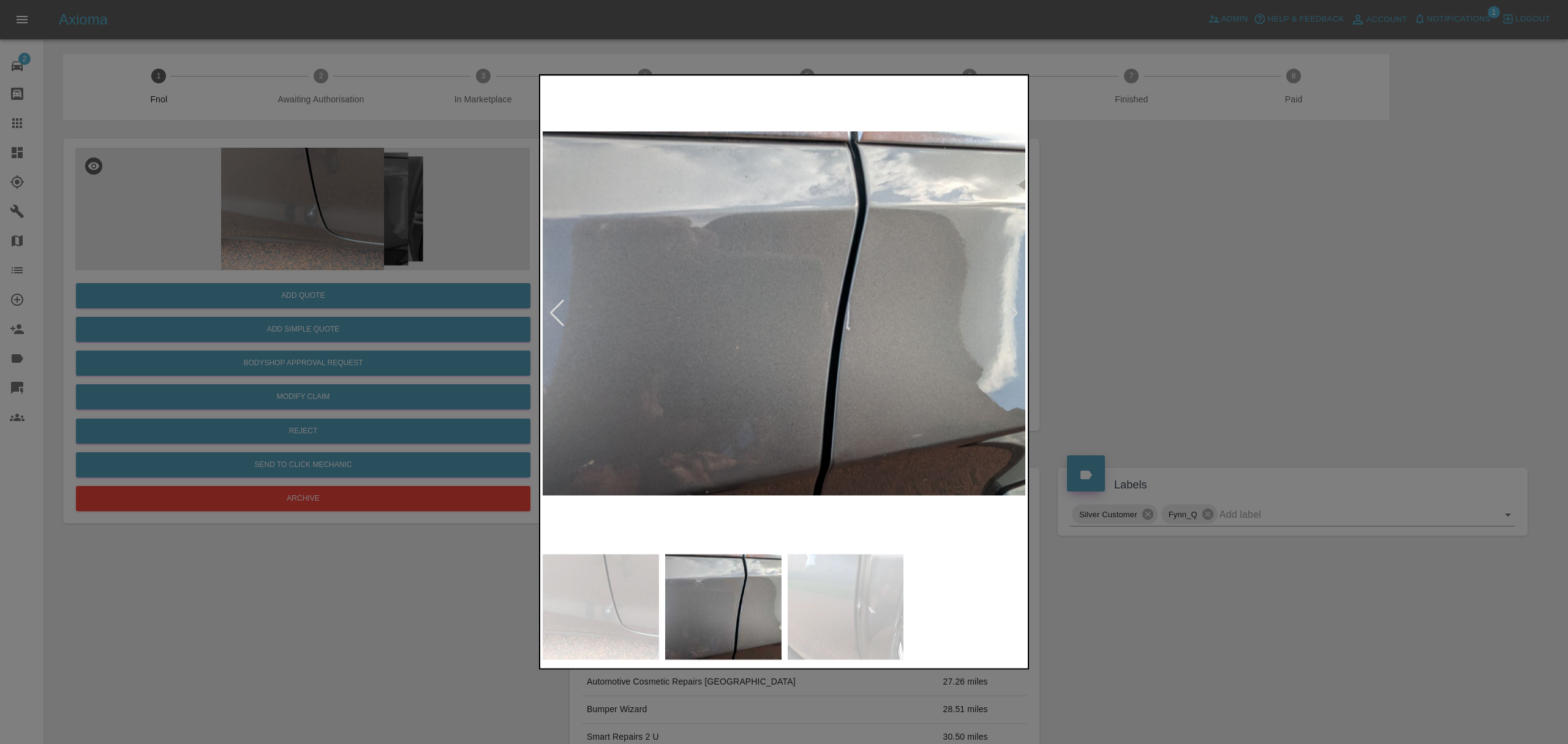
click at [1017, 311] on div at bounding box center [1011, 312] width 16 height 27
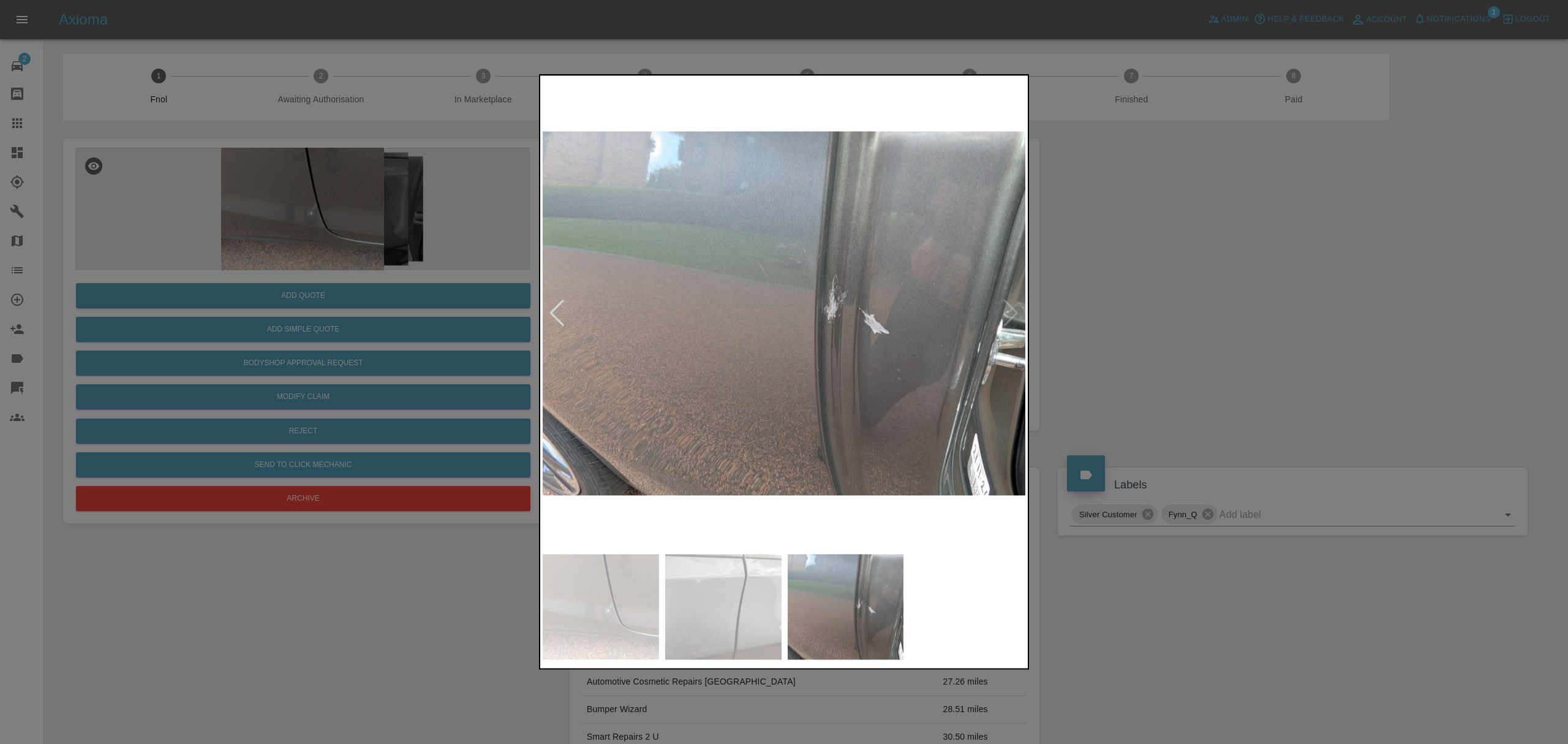
click at [1188, 291] on div at bounding box center [784, 372] width 1568 height 744
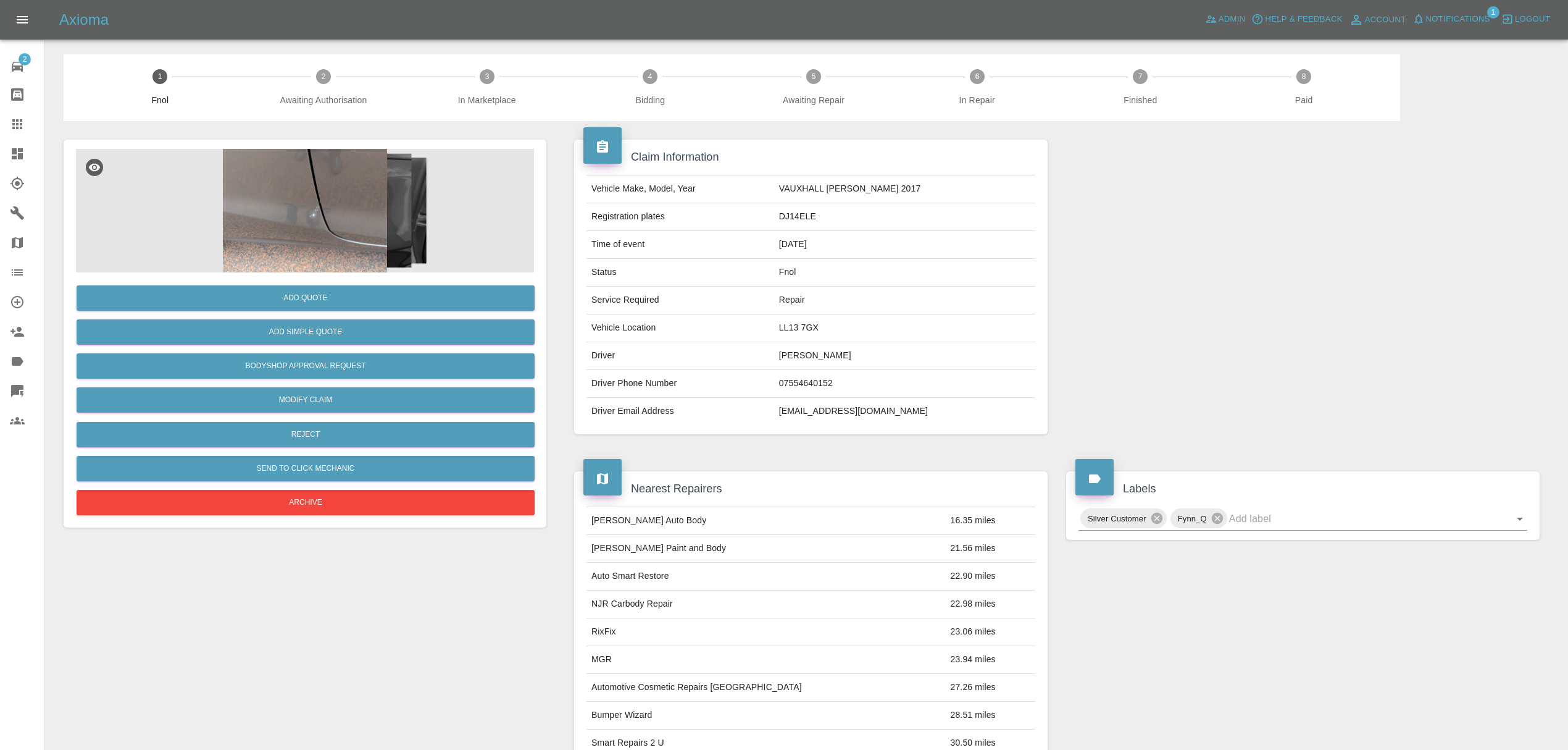
click at [16, 151] on icon at bounding box center [17, 154] width 11 height 11
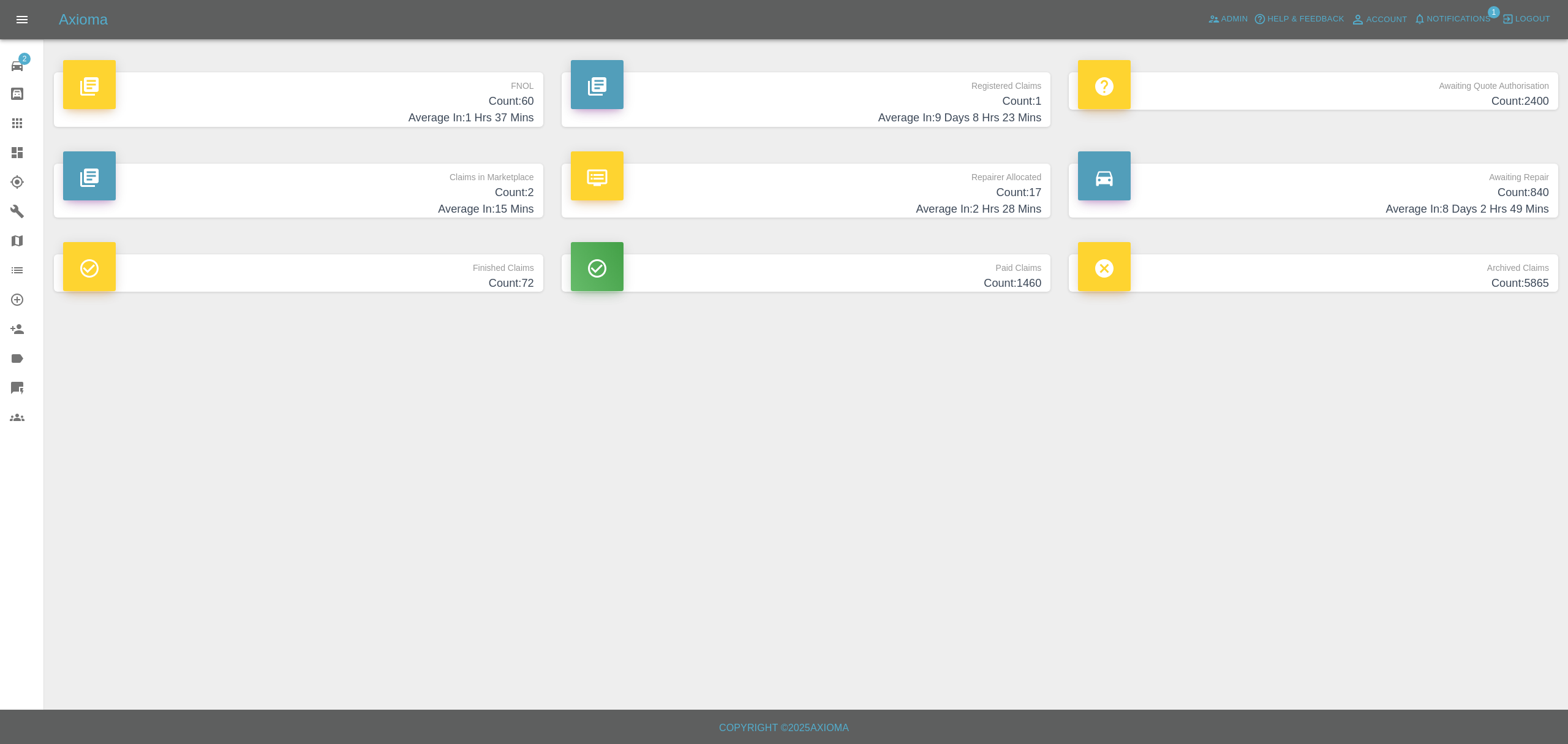
click at [480, 100] on h4 "Count: 60" at bounding box center [299, 101] width 471 height 16
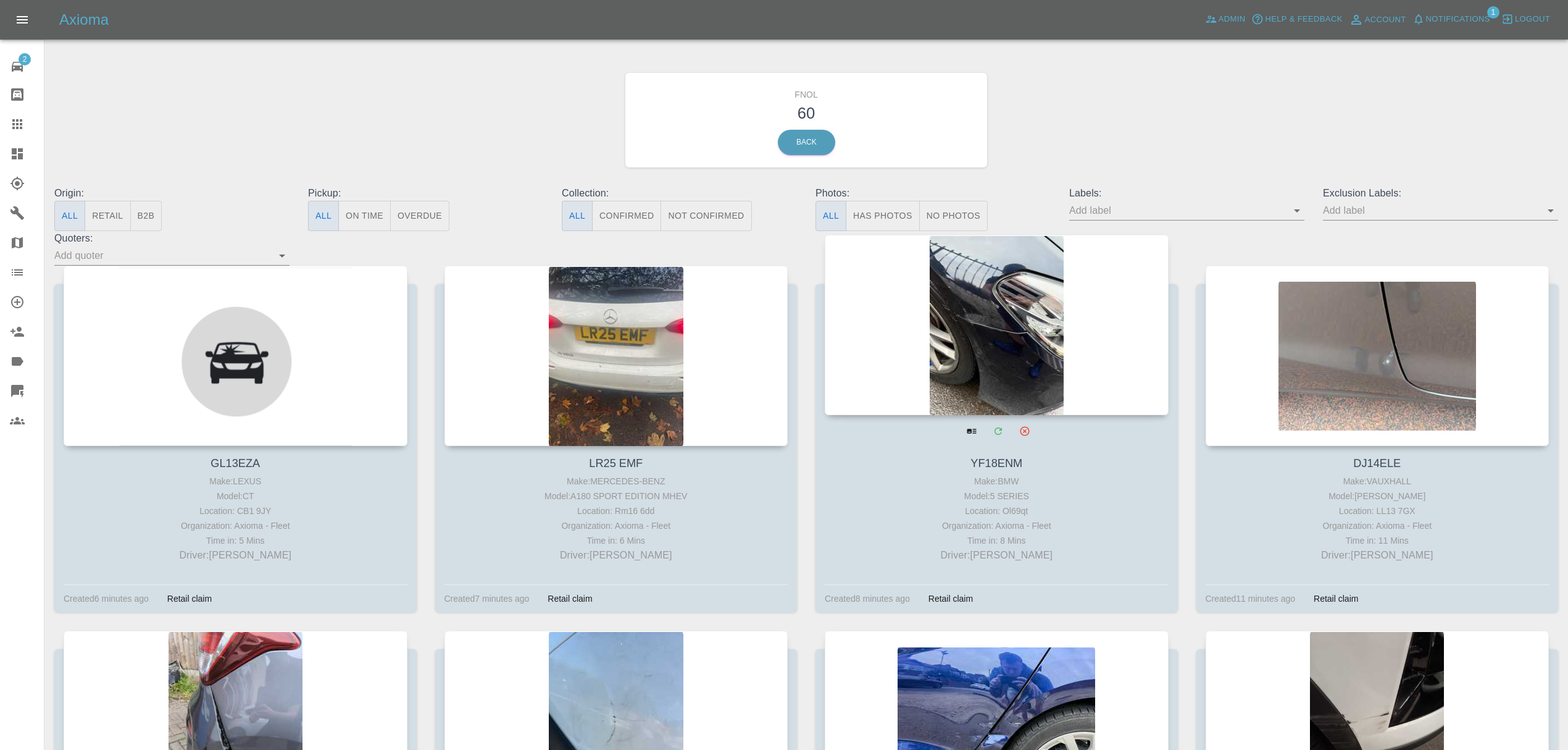
click at [989, 341] on div at bounding box center [996, 325] width 343 height 180
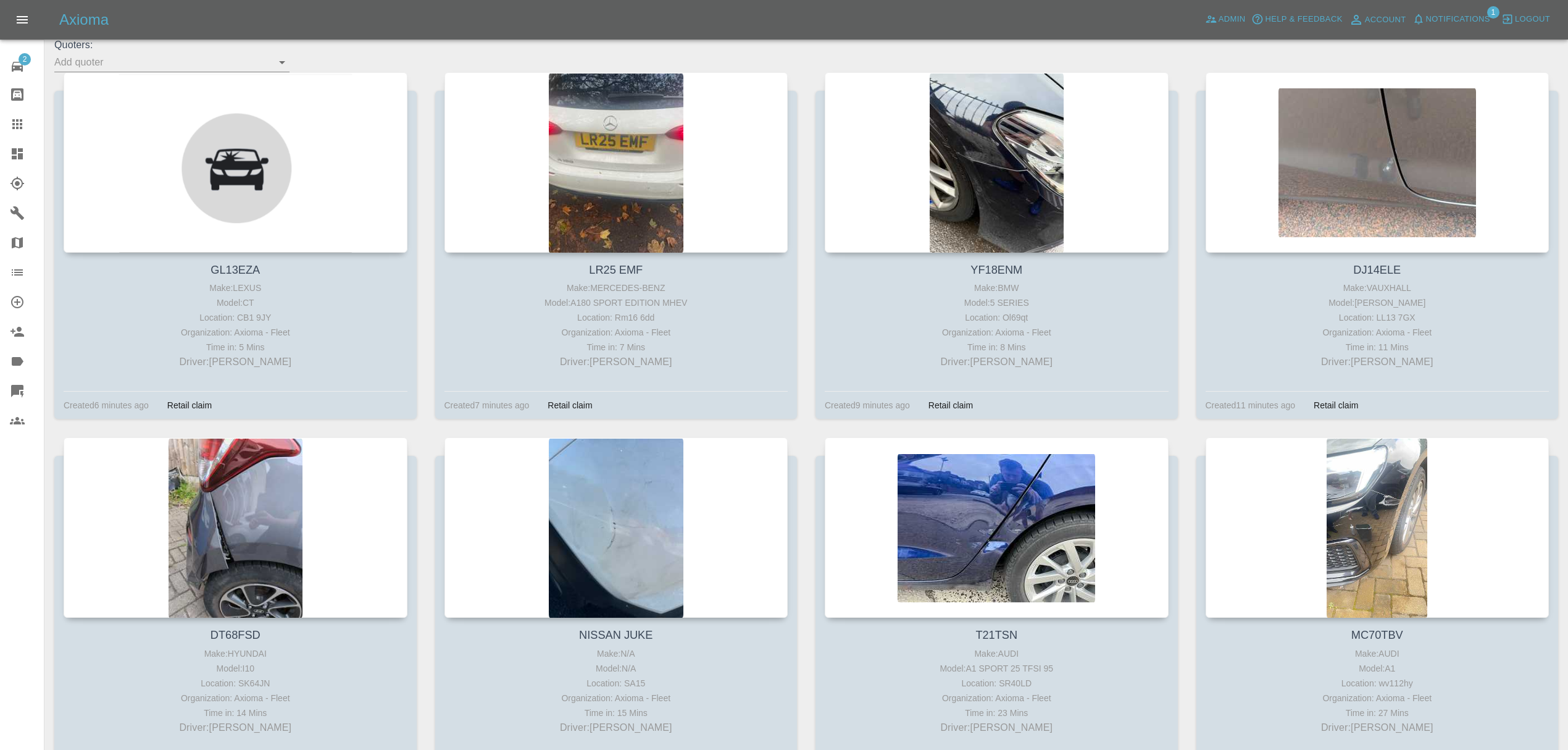
scroll to position [212, 0]
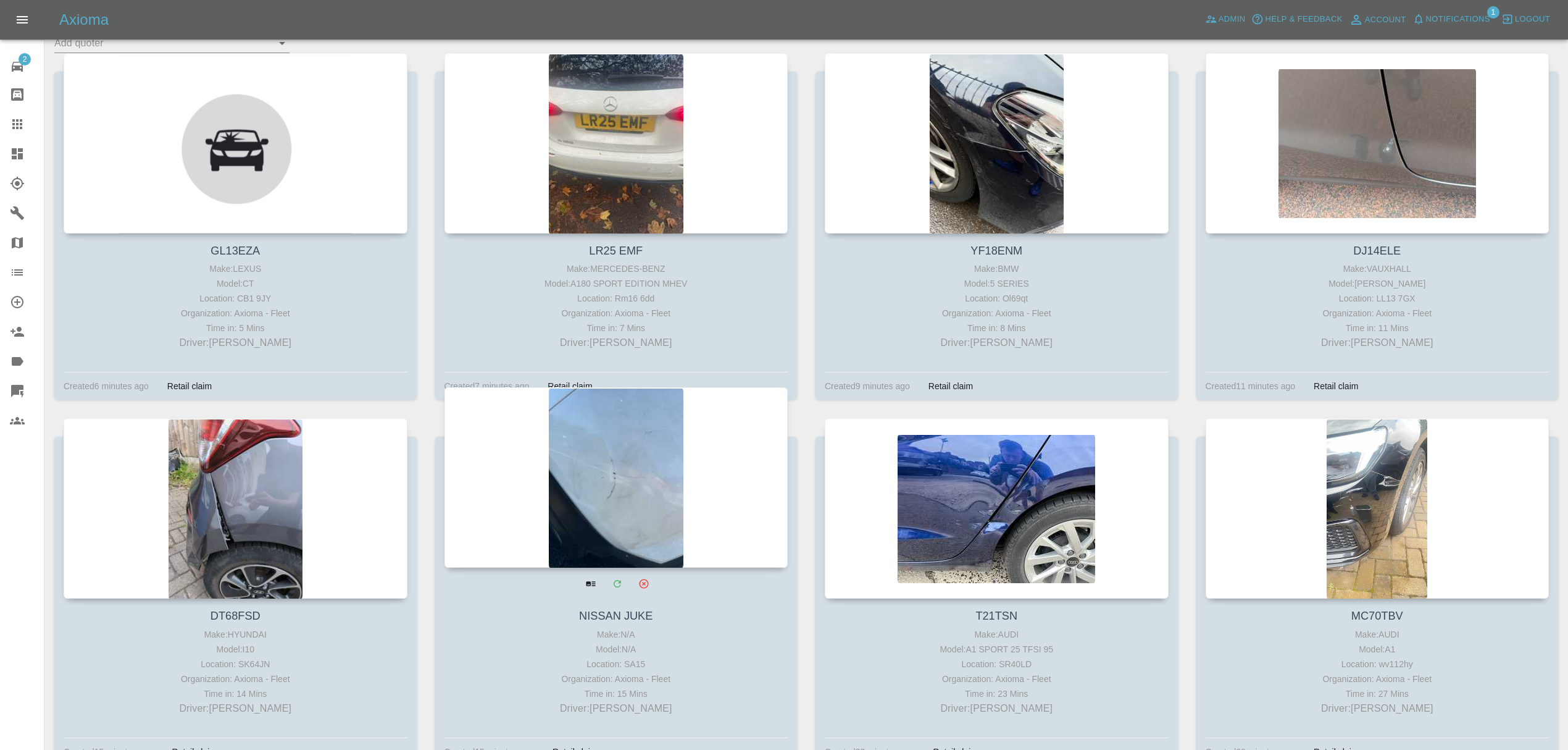
click at [631, 477] on div at bounding box center [616, 477] width 343 height 180
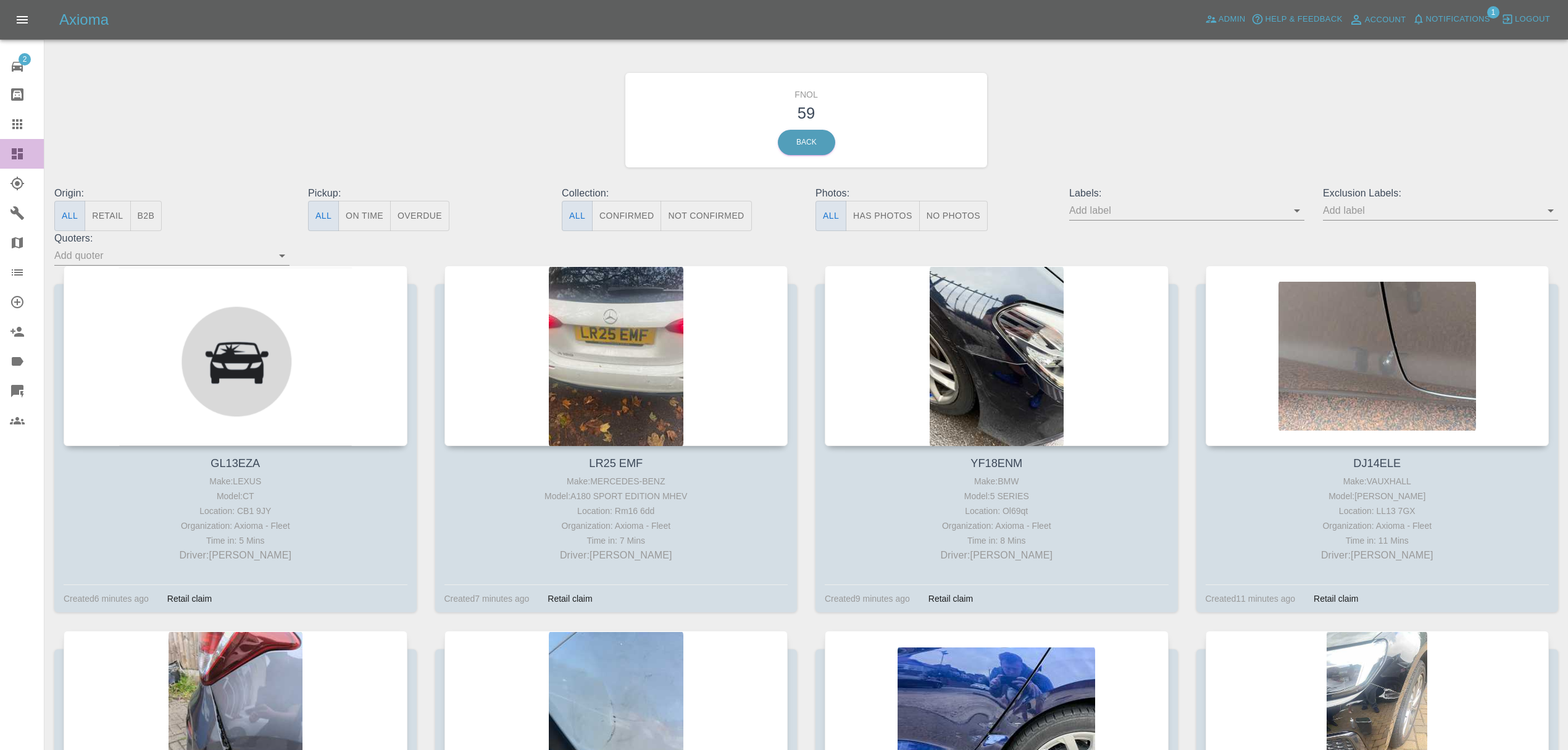
click at [16, 162] on link "Dashboard" at bounding box center [22, 153] width 44 height 29
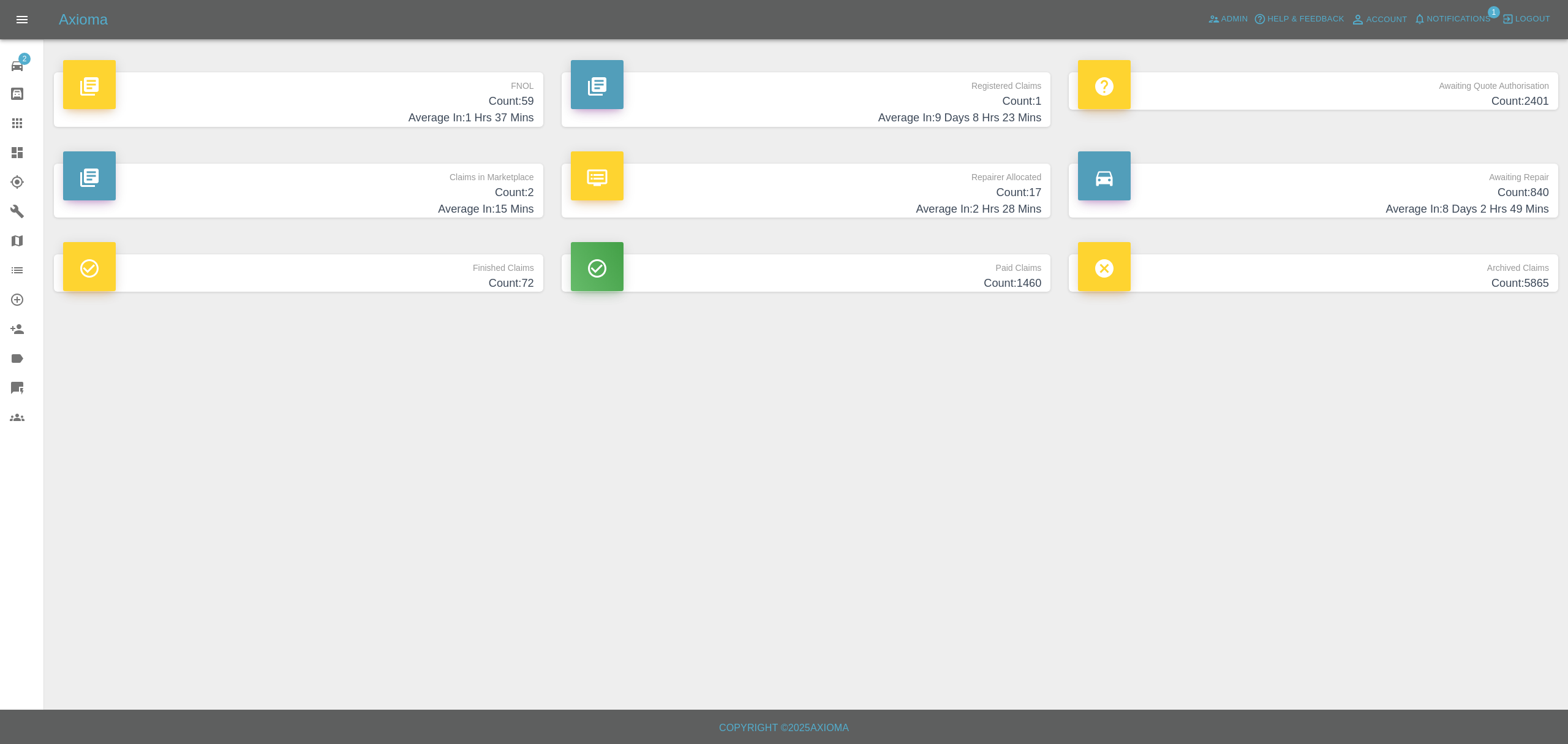
click at [457, 206] on h4 "Average In: 15 Mins" at bounding box center [299, 209] width 471 height 16
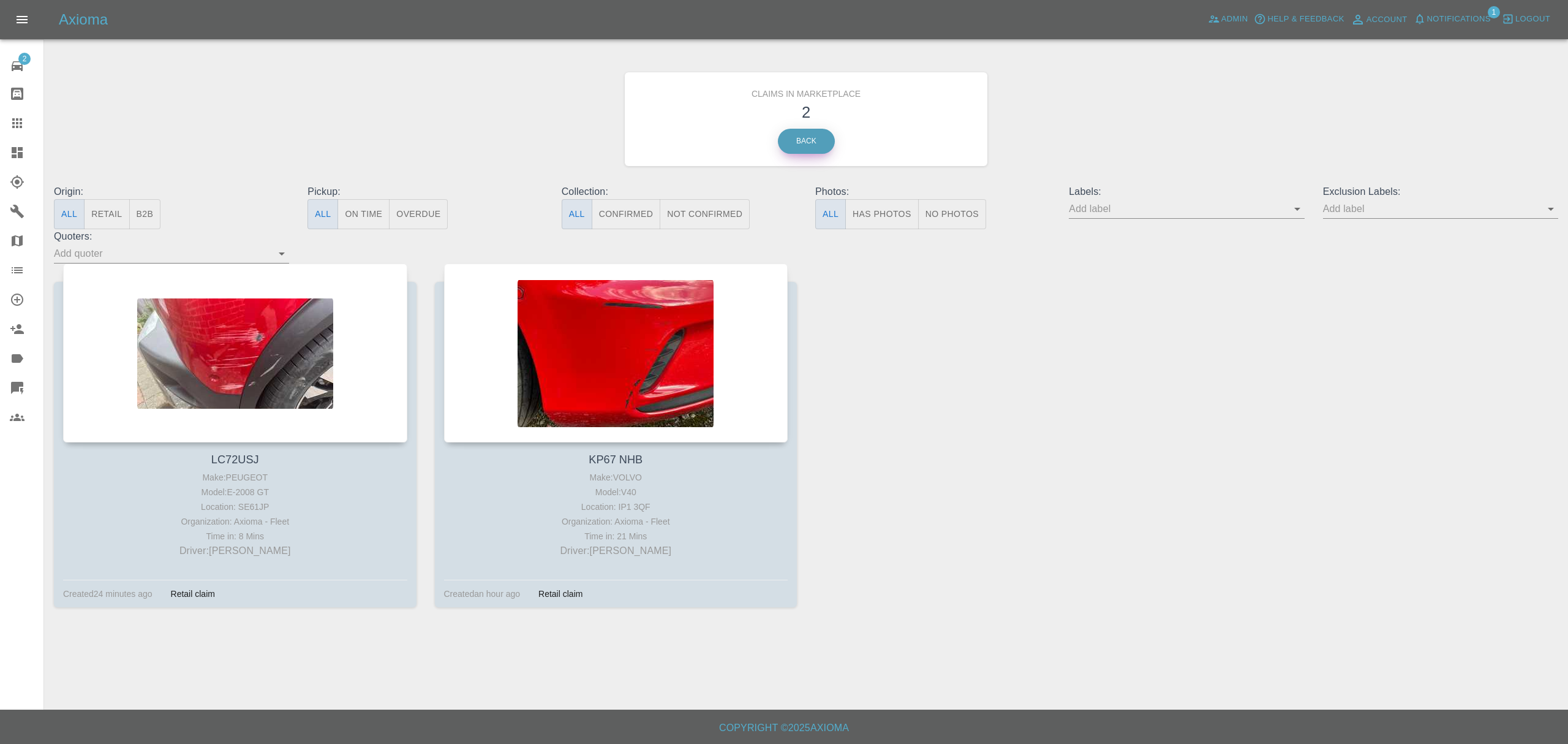
click at [787, 145] on link "Back" at bounding box center [806, 141] width 57 height 25
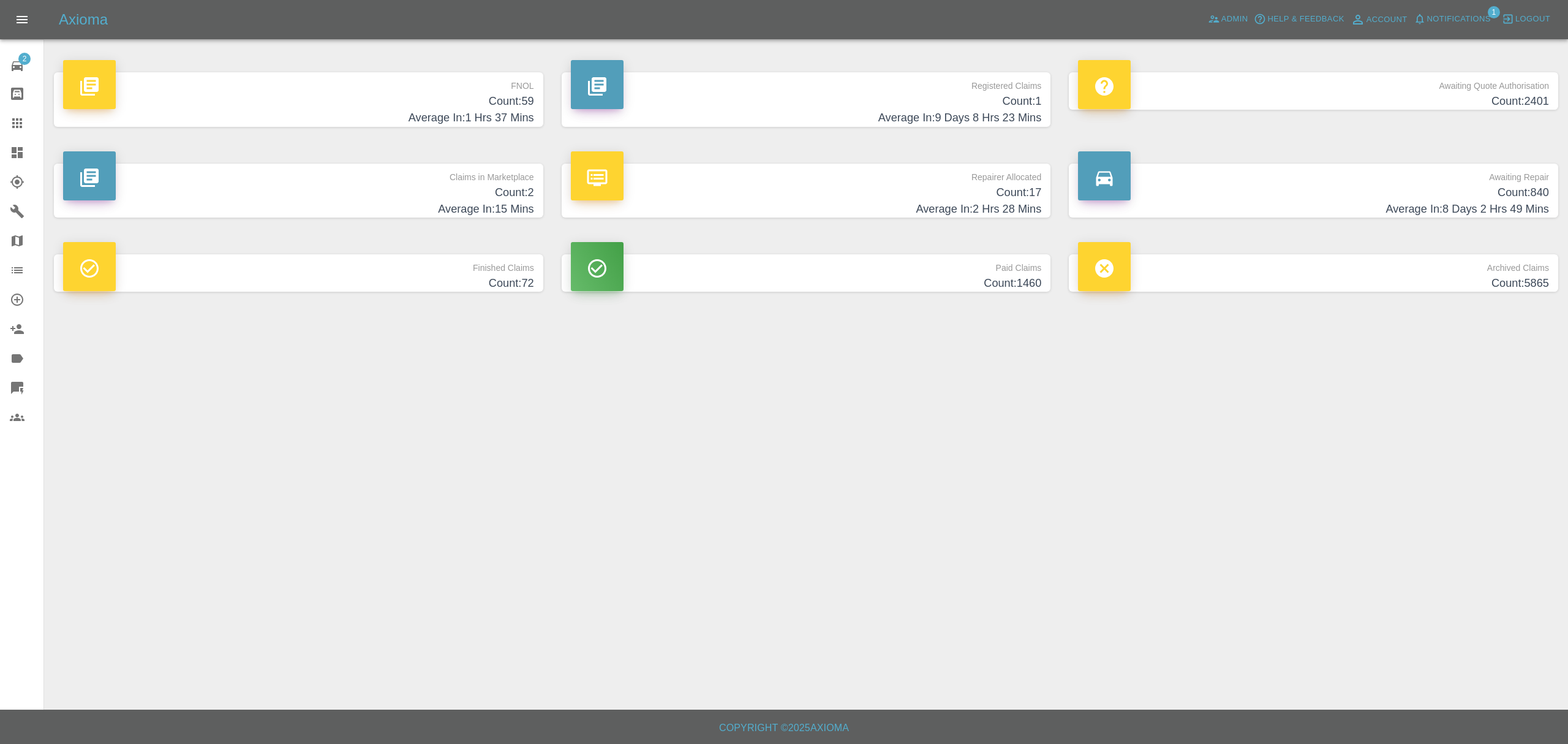
click at [1470, 14] on span "Notifications" at bounding box center [1459, 19] width 64 height 14
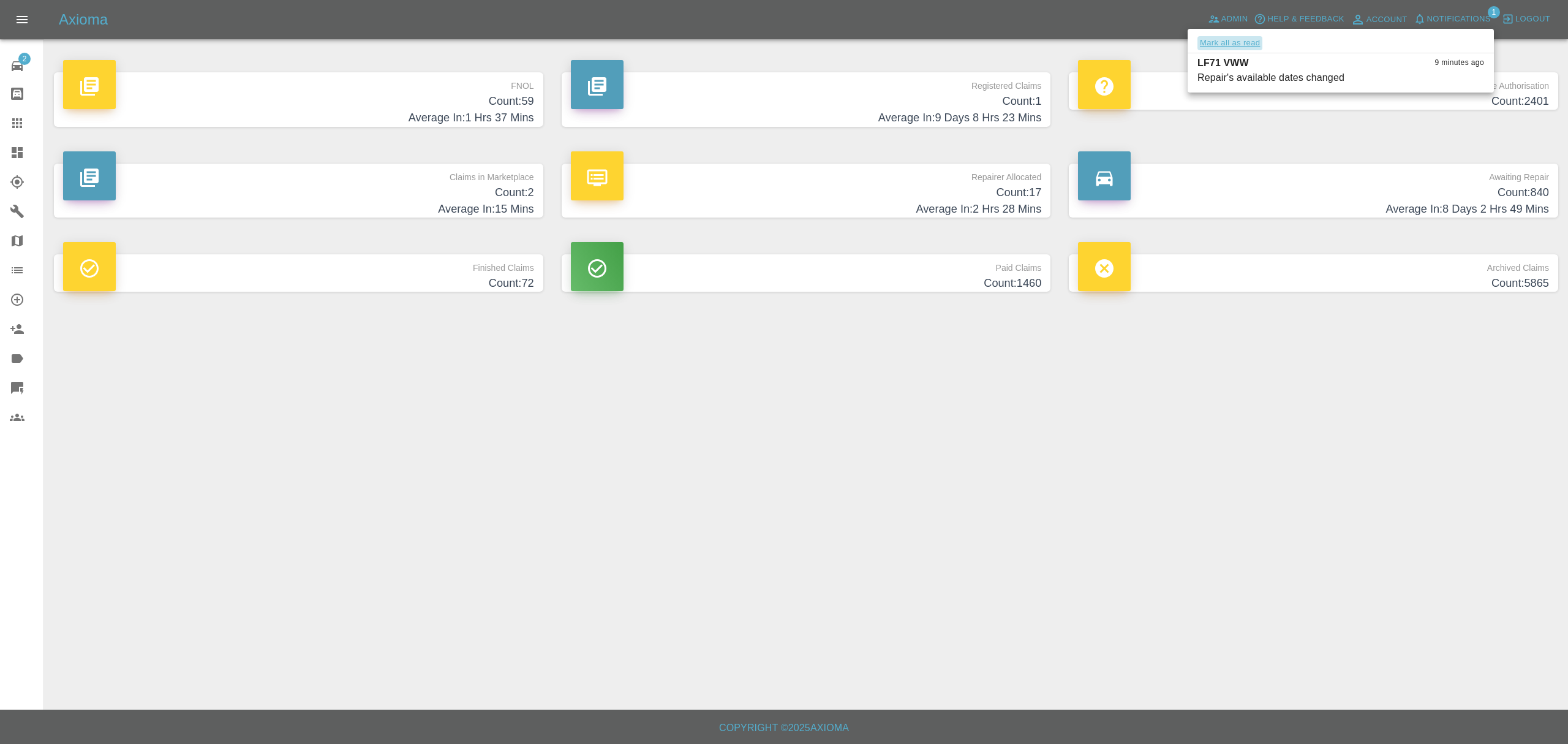
click at [1238, 36] on button "Mark all as read" at bounding box center [1230, 43] width 65 height 14
click at [1021, 474] on div at bounding box center [784, 372] width 1568 height 744
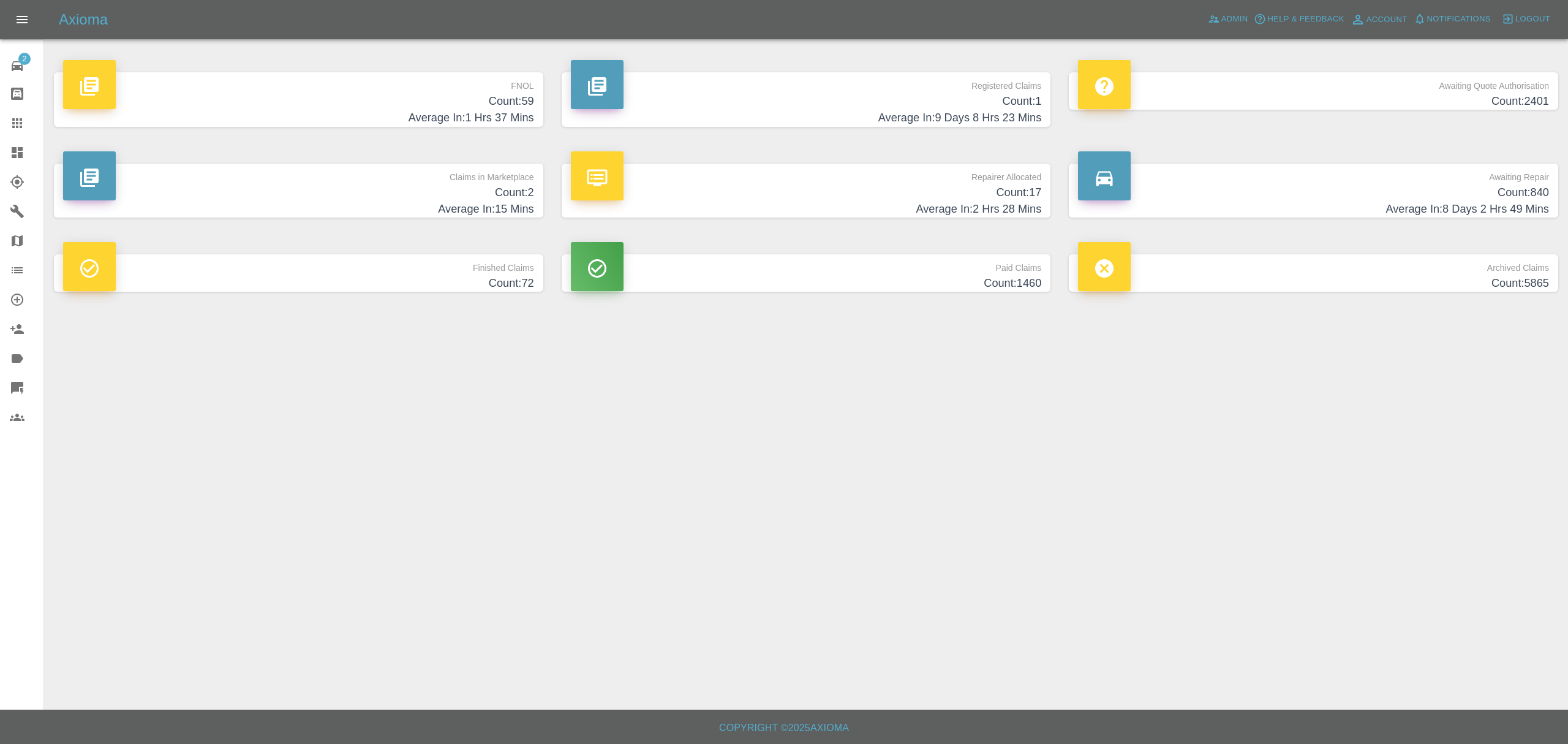
click at [746, 590] on main "FNOL Count: 59 Average In: 1 Hrs 37 Mins Registered Claims Count: 1 Average In:…" at bounding box center [784, 355] width 1568 height 709
click at [418, 104] on h4 "Count: 59" at bounding box center [299, 101] width 471 height 16
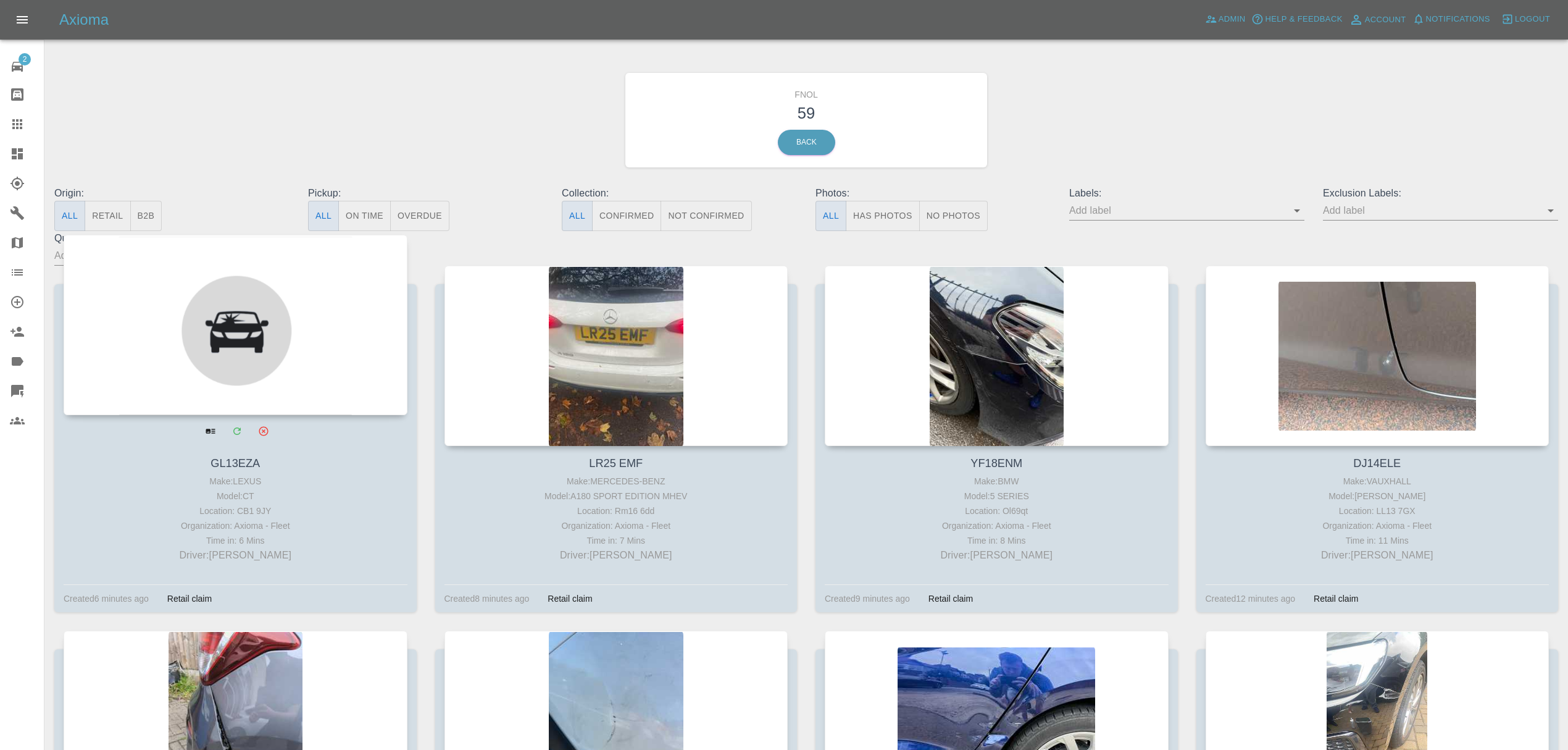
click at [286, 336] on div at bounding box center [235, 325] width 343 height 180
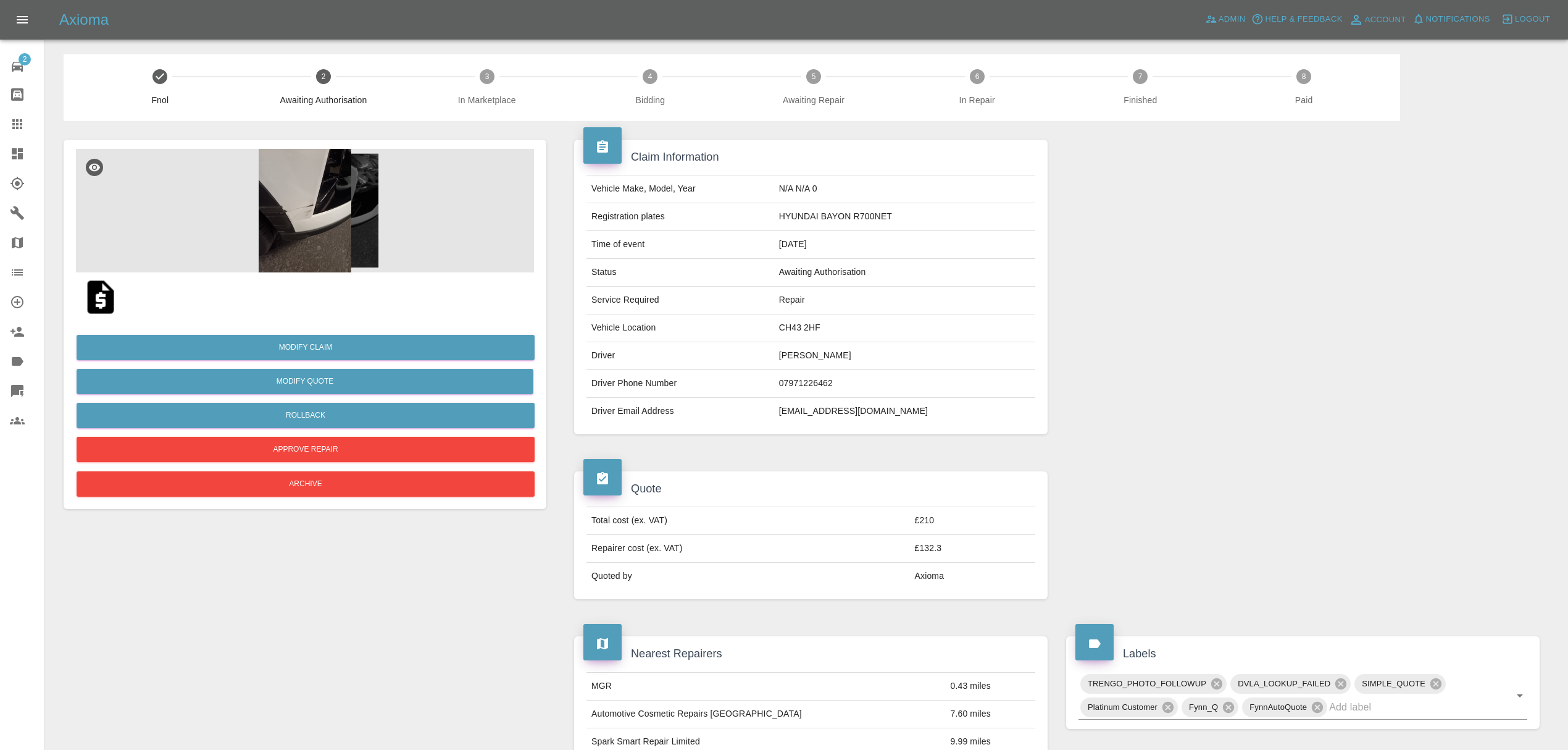
click at [321, 185] on img at bounding box center [304, 210] width 458 height 123
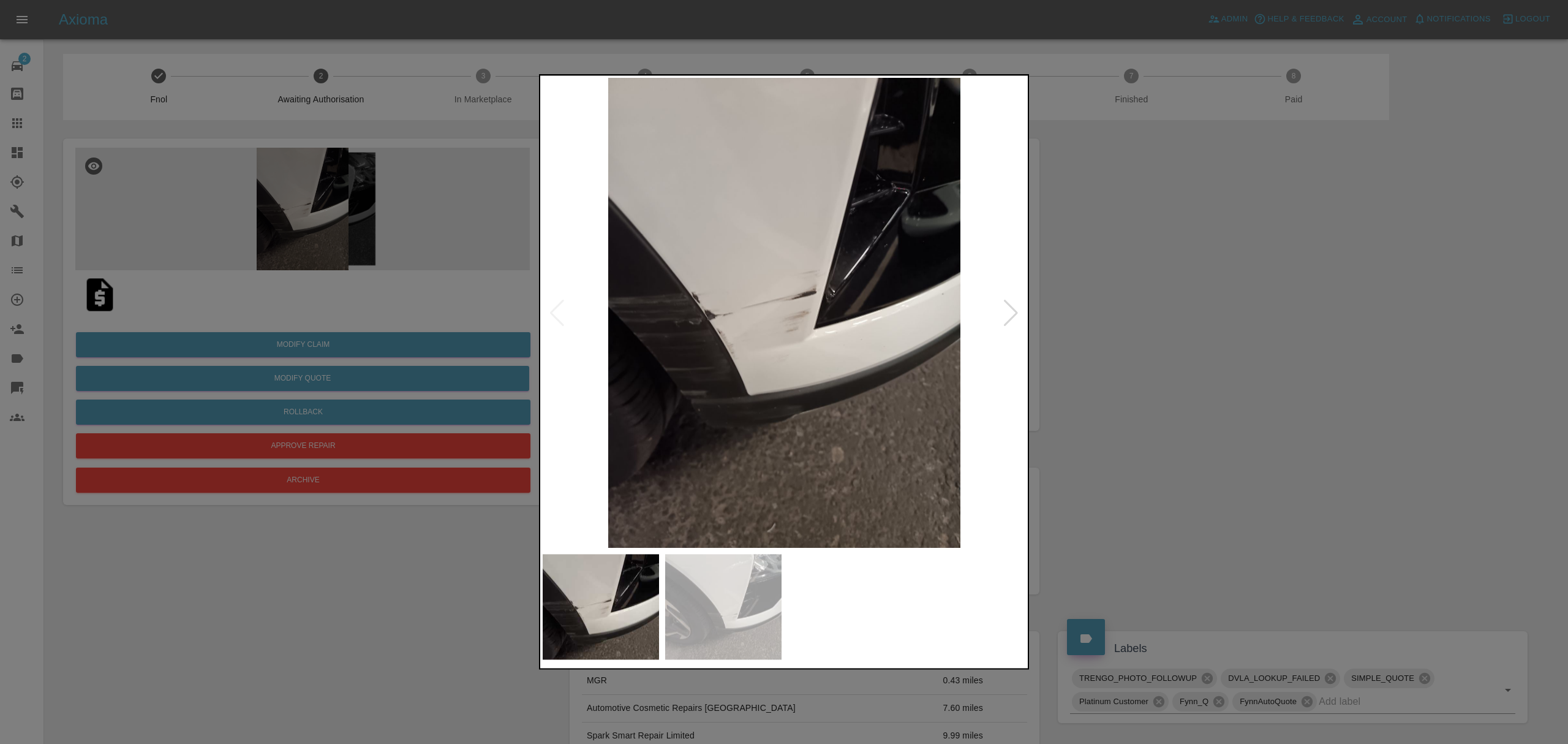
click at [1007, 308] on div at bounding box center [1011, 312] width 16 height 27
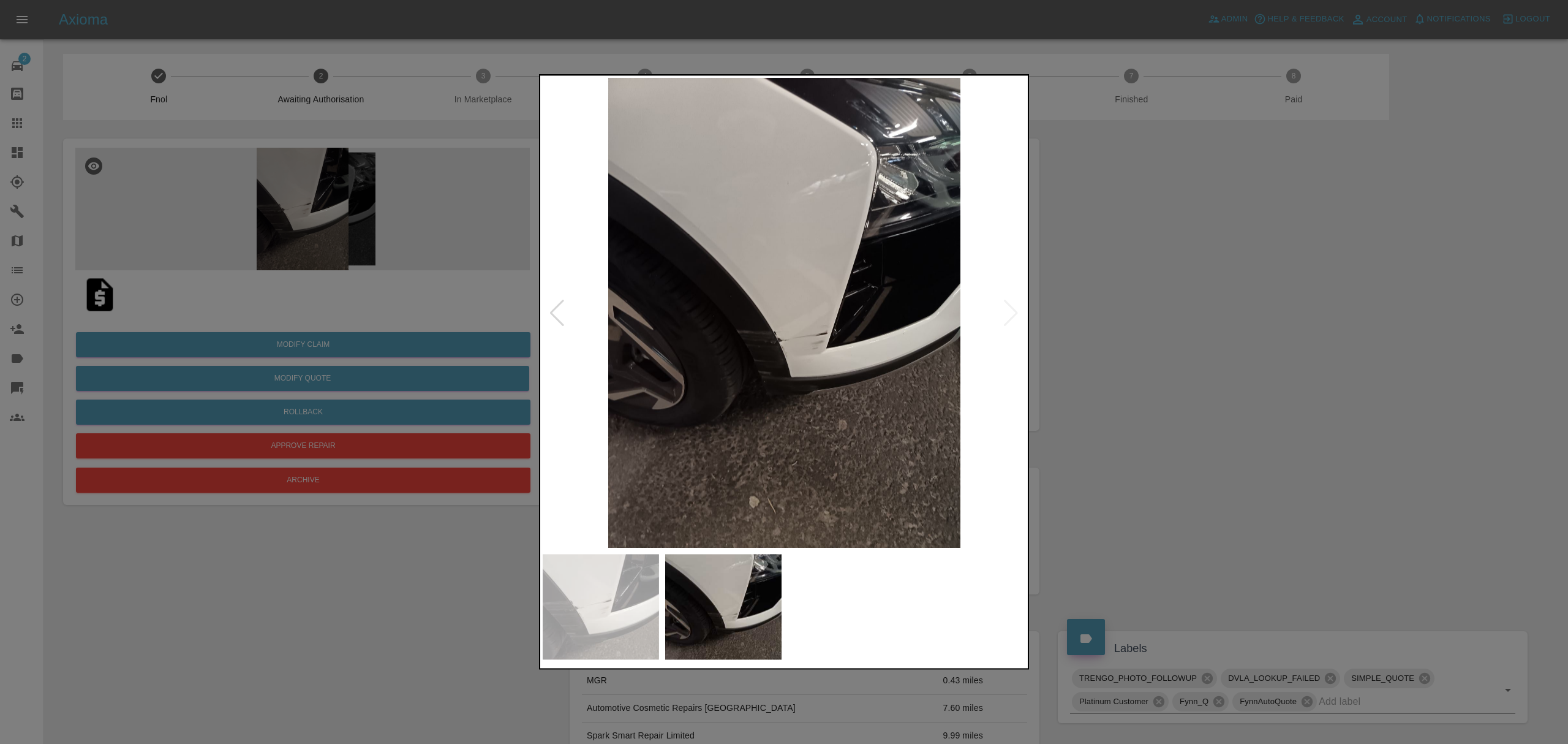
click at [1164, 281] on div at bounding box center [784, 372] width 1568 height 744
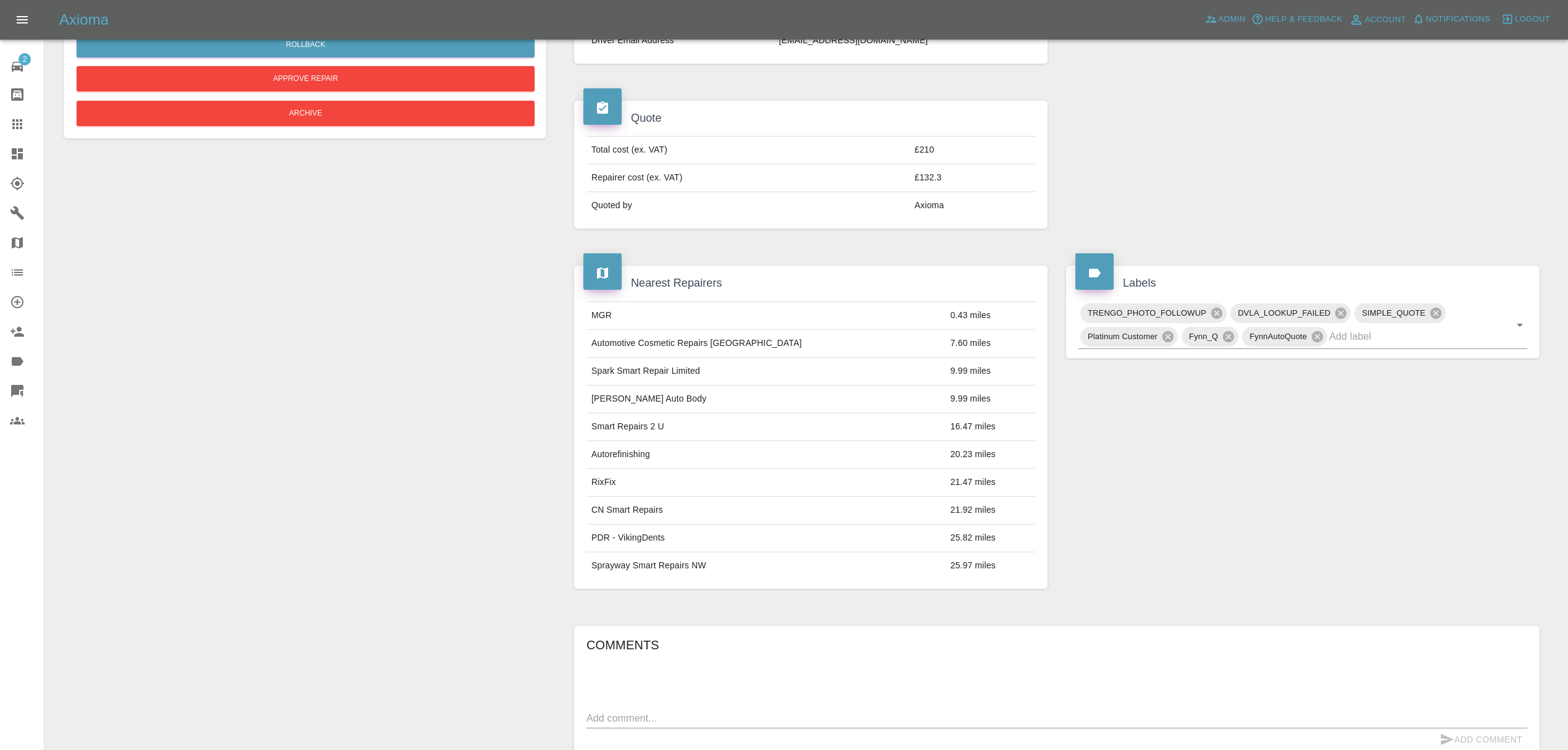
scroll to position [606, 0]
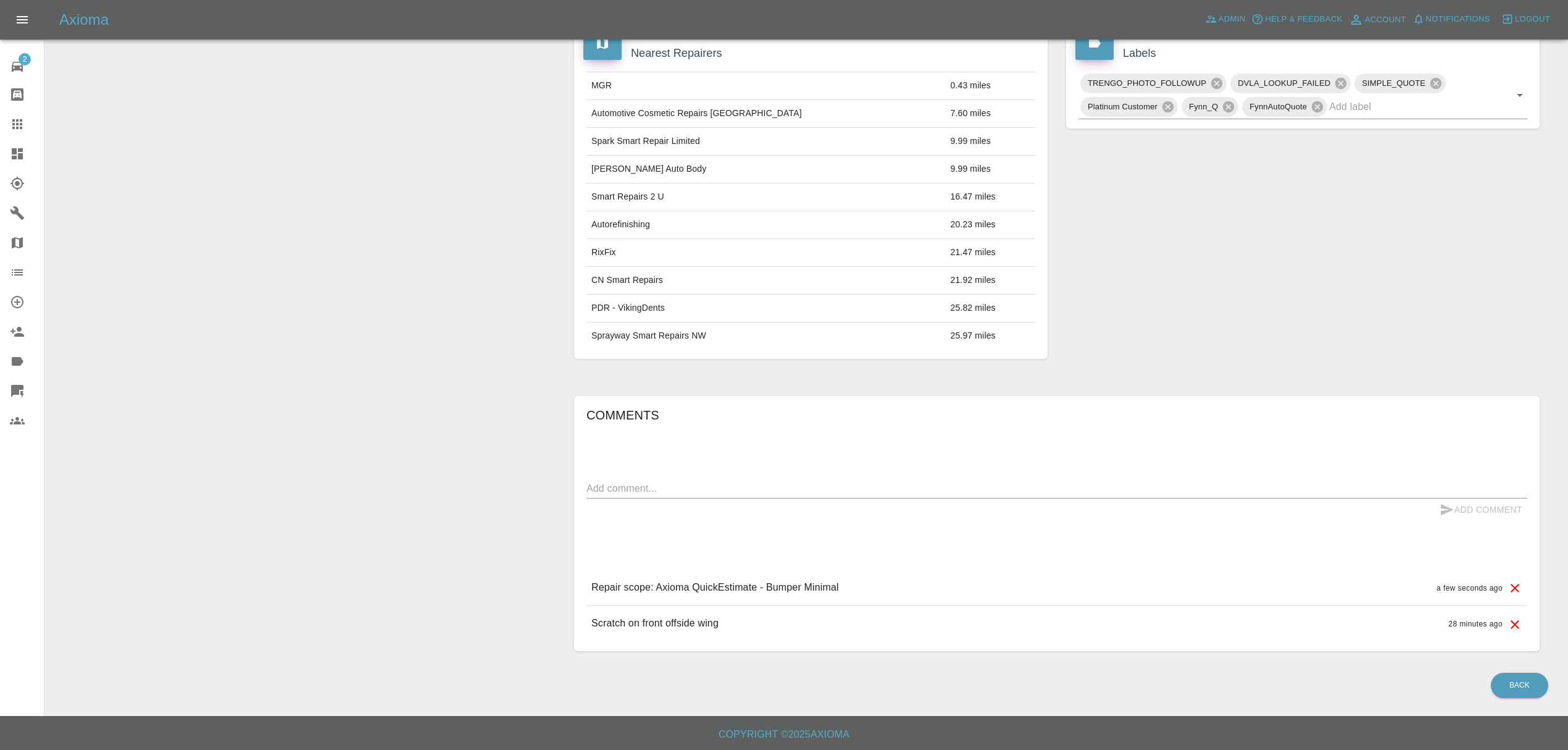
click at [359, 227] on div "Modify Claim Modify Quote Rollback Approve Repair Archive" at bounding box center [305, 95] width 501 height 1149
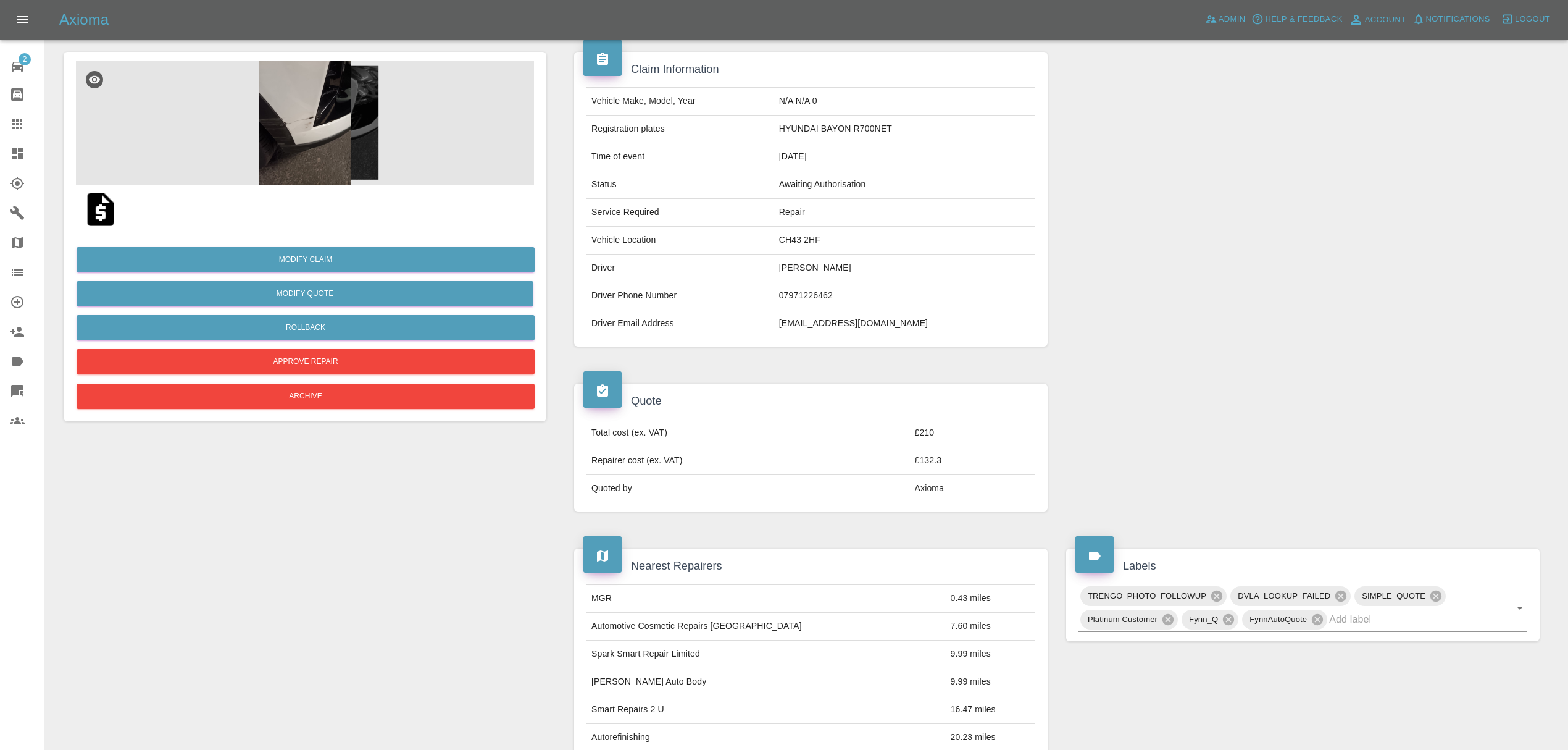
scroll to position [0, 0]
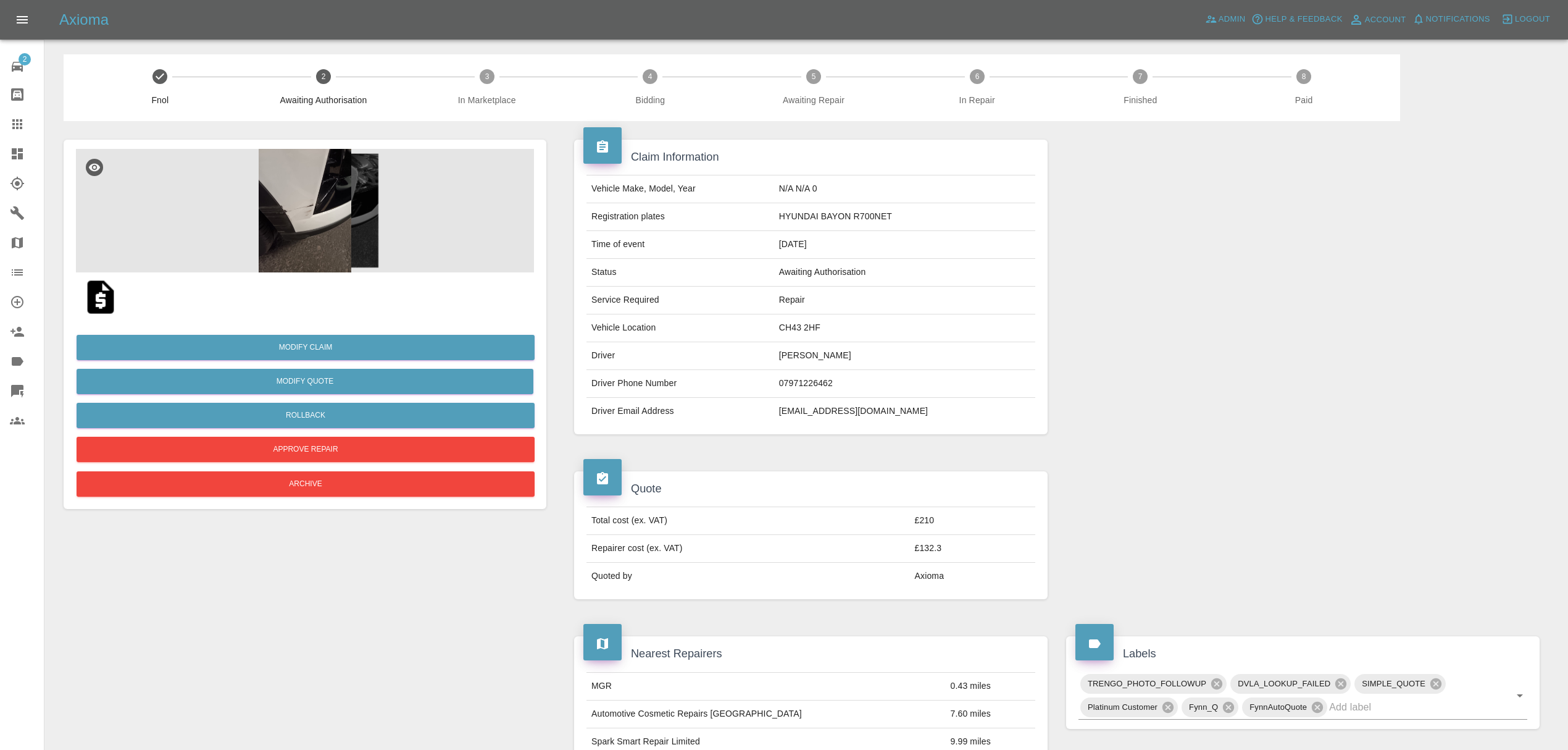
click at [295, 199] on img at bounding box center [304, 210] width 458 height 123
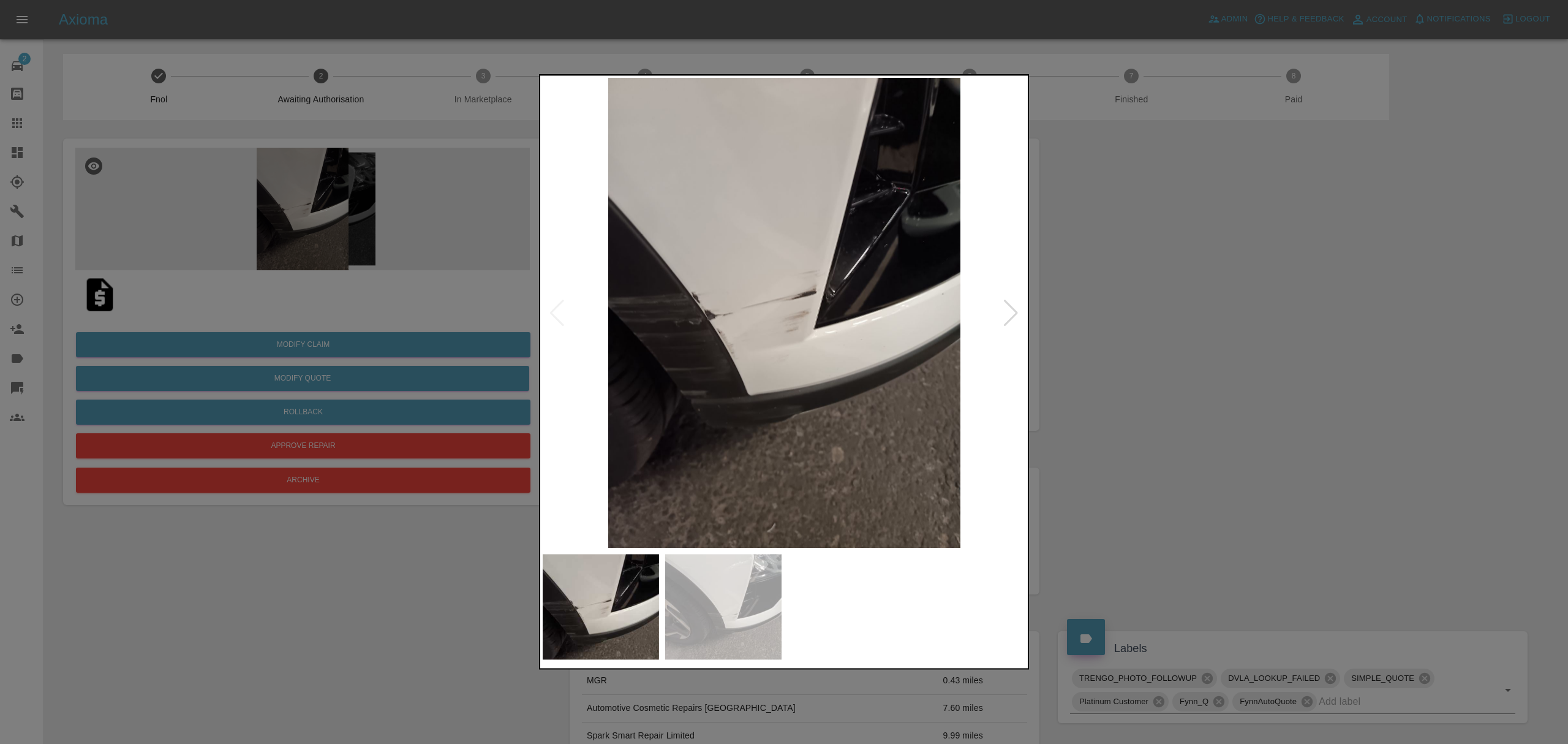
click at [657, 610] on img at bounding box center [601, 607] width 117 height 105
click at [716, 606] on img at bounding box center [724, 607] width 117 height 105
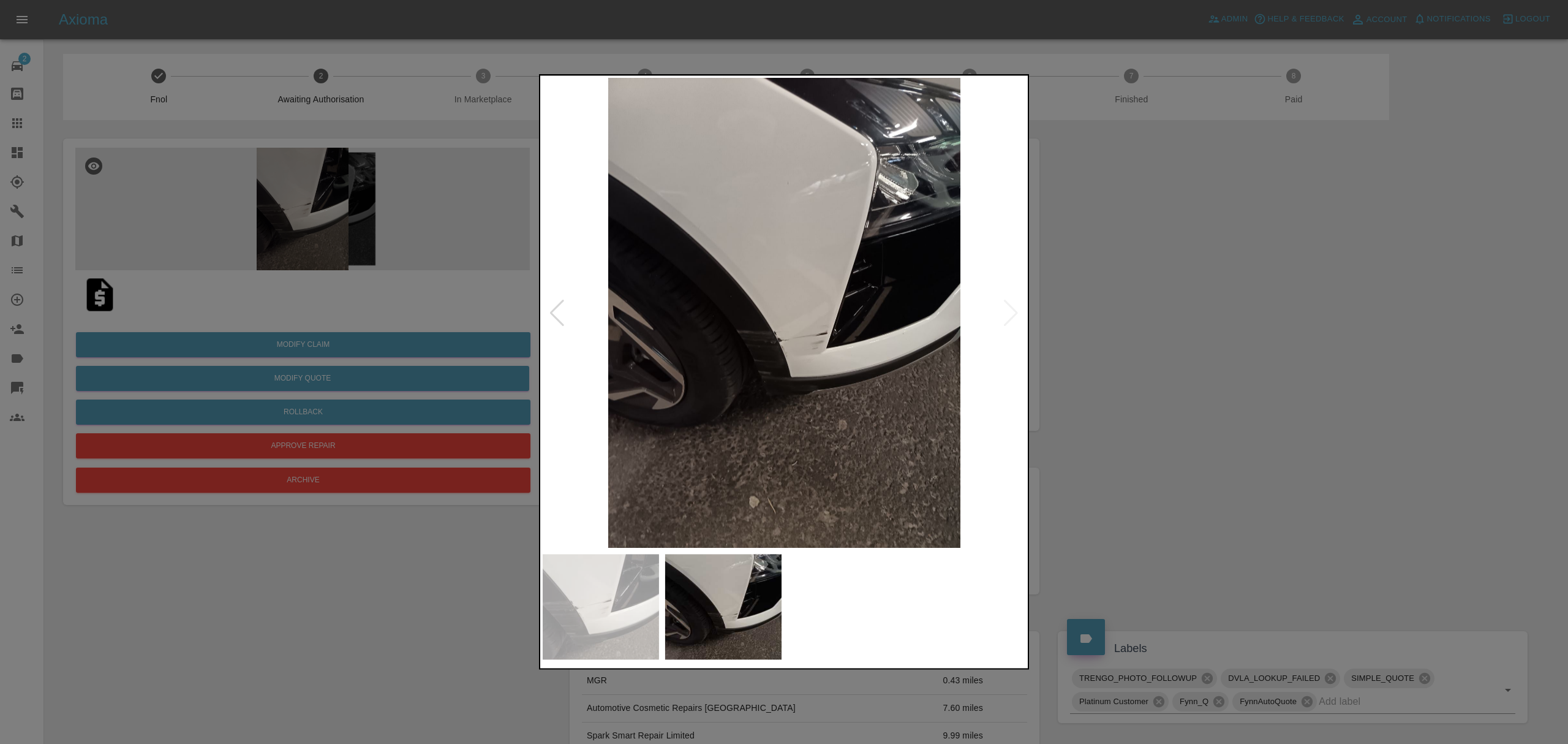
click at [1116, 339] on div at bounding box center [784, 372] width 1568 height 744
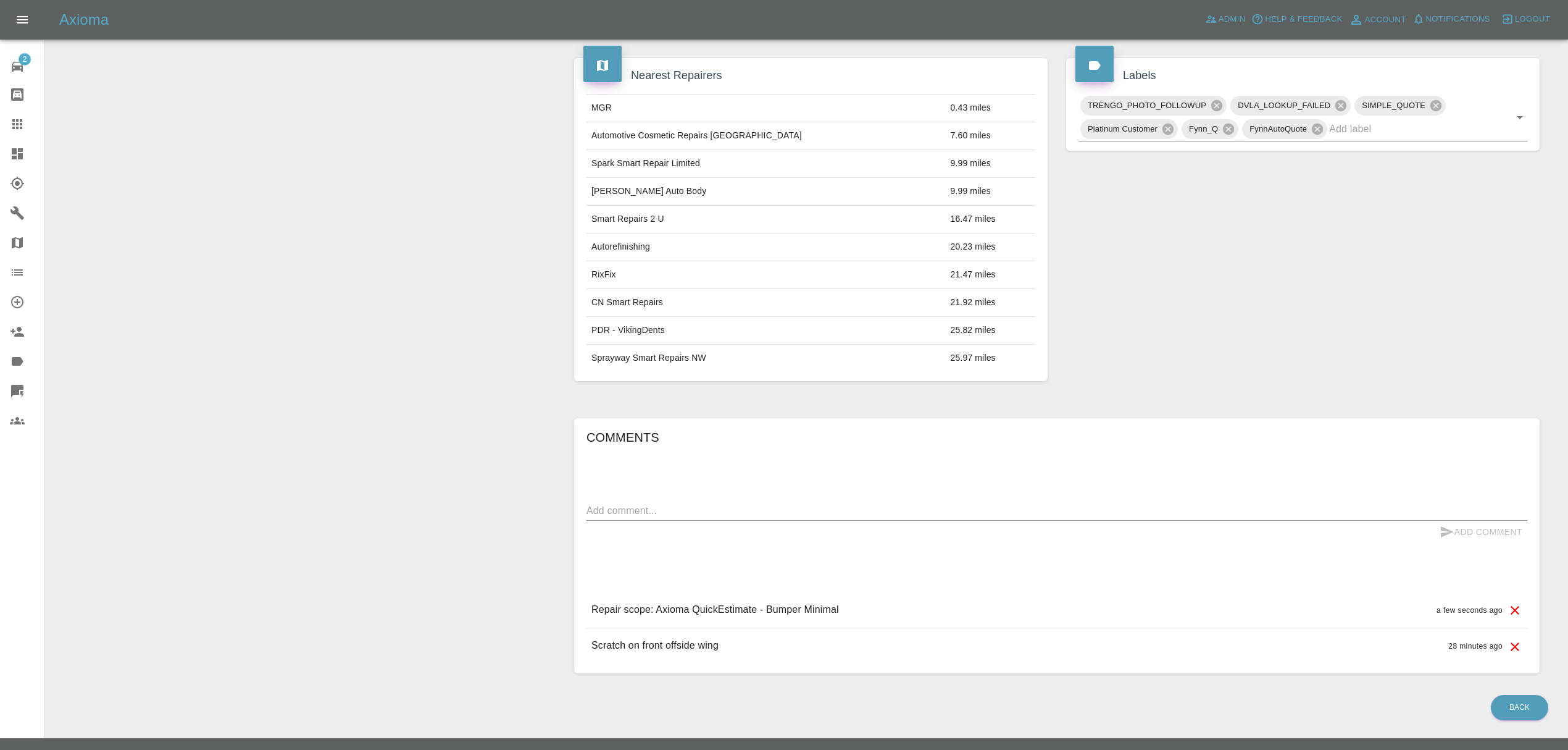
scroll to position [606, 0]
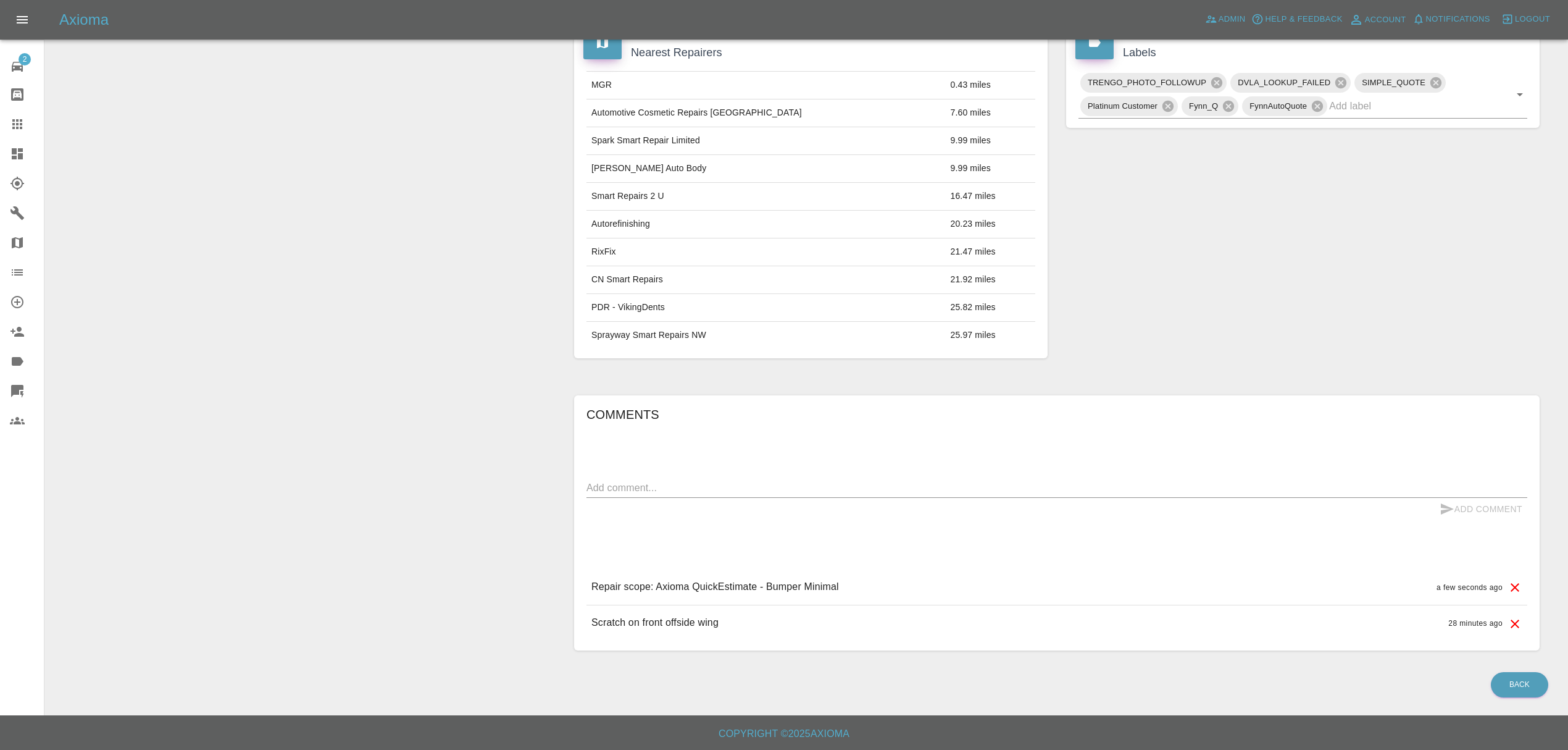
click at [20, 154] on icon at bounding box center [17, 154] width 11 height 11
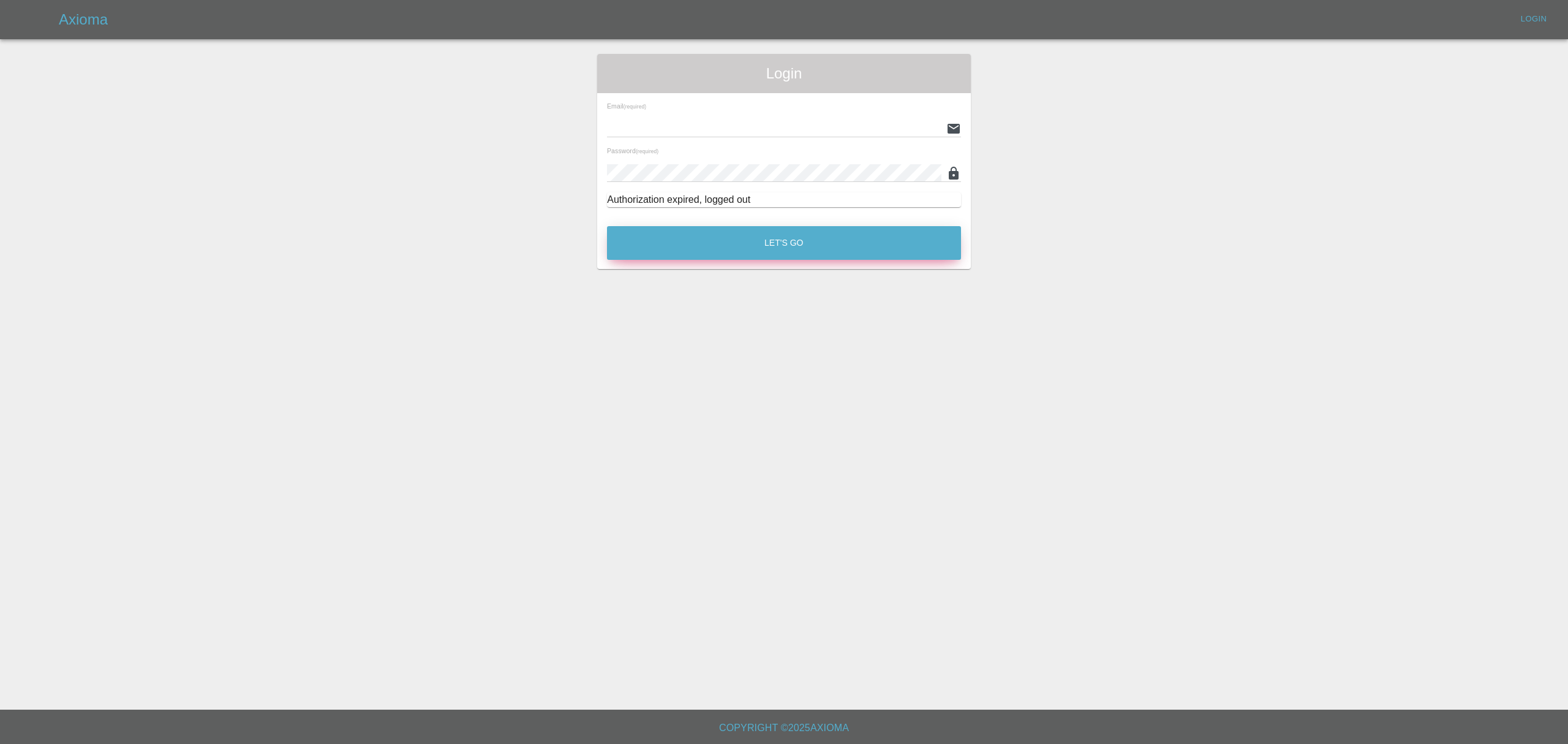
type input "[PERSON_NAME][EMAIL_ADDRESS][DOMAIN_NAME]"
click at [819, 241] on button "Let's Go" at bounding box center [784, 243] width 354 height 34
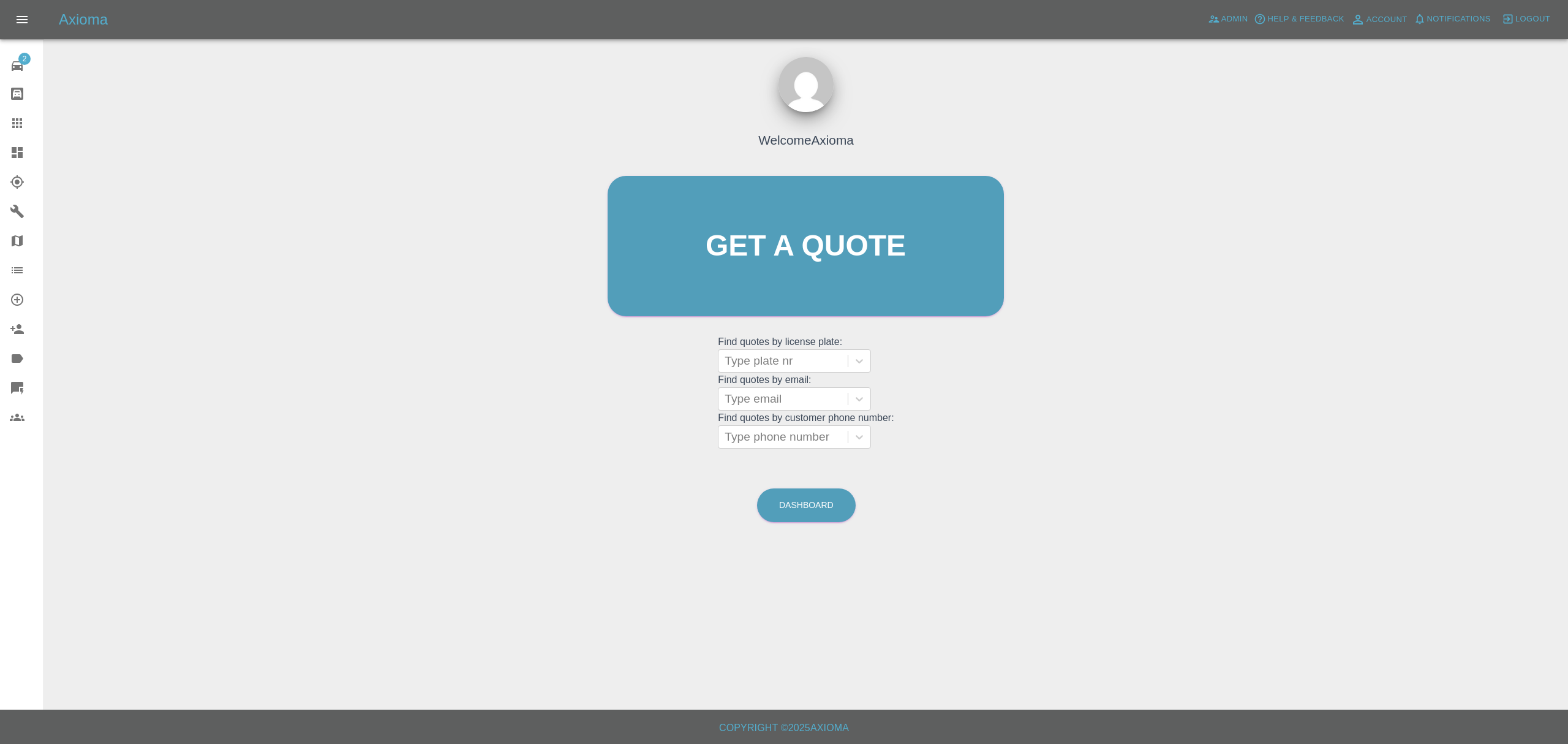
click at [20, 142] on link "Dashboard" at bounding box center [22, 152] width 44 height 29
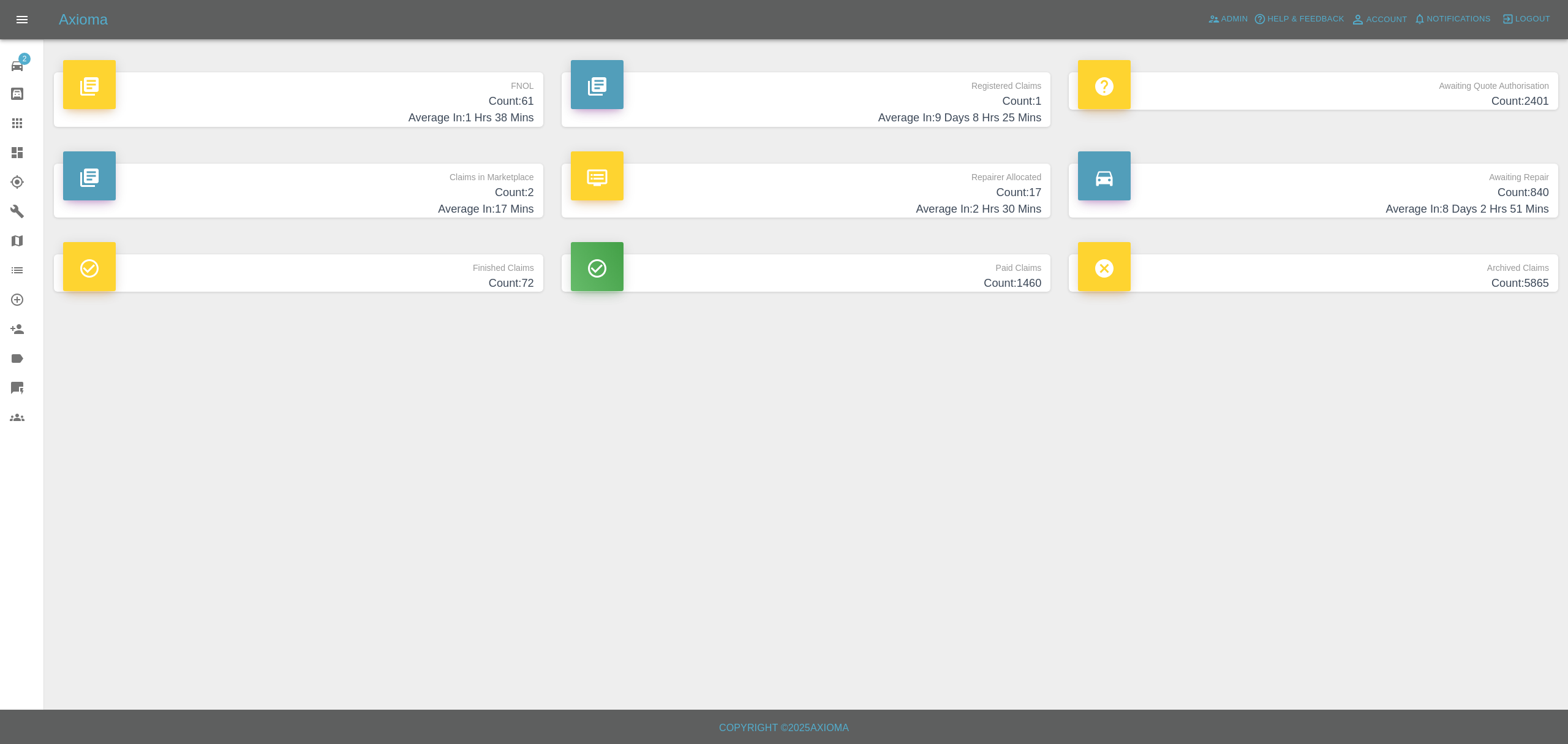
click at [452, 99] on h4 "Count: 61" at bounding box center [299, 101] width 471 height 16
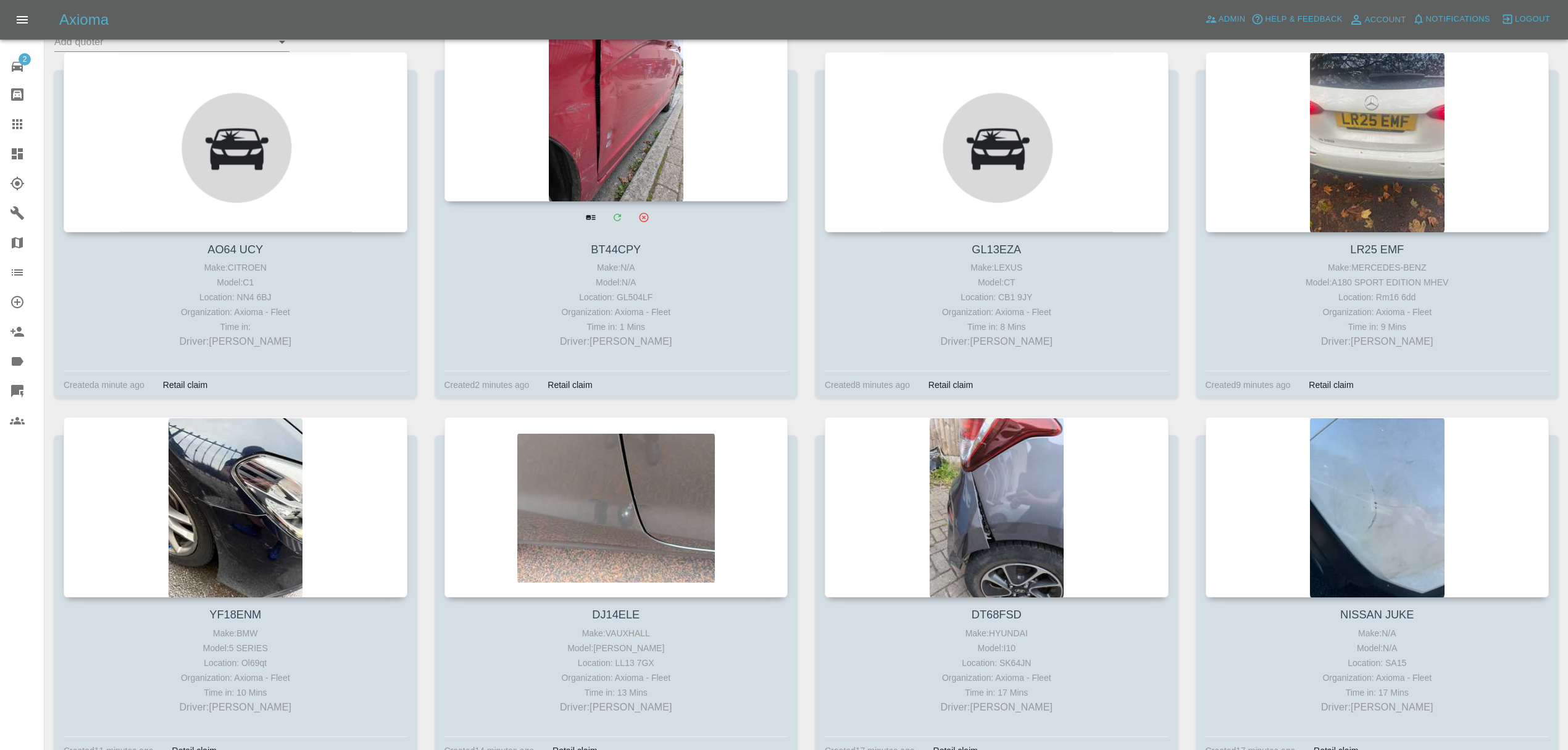
scroll to position [282, 0]
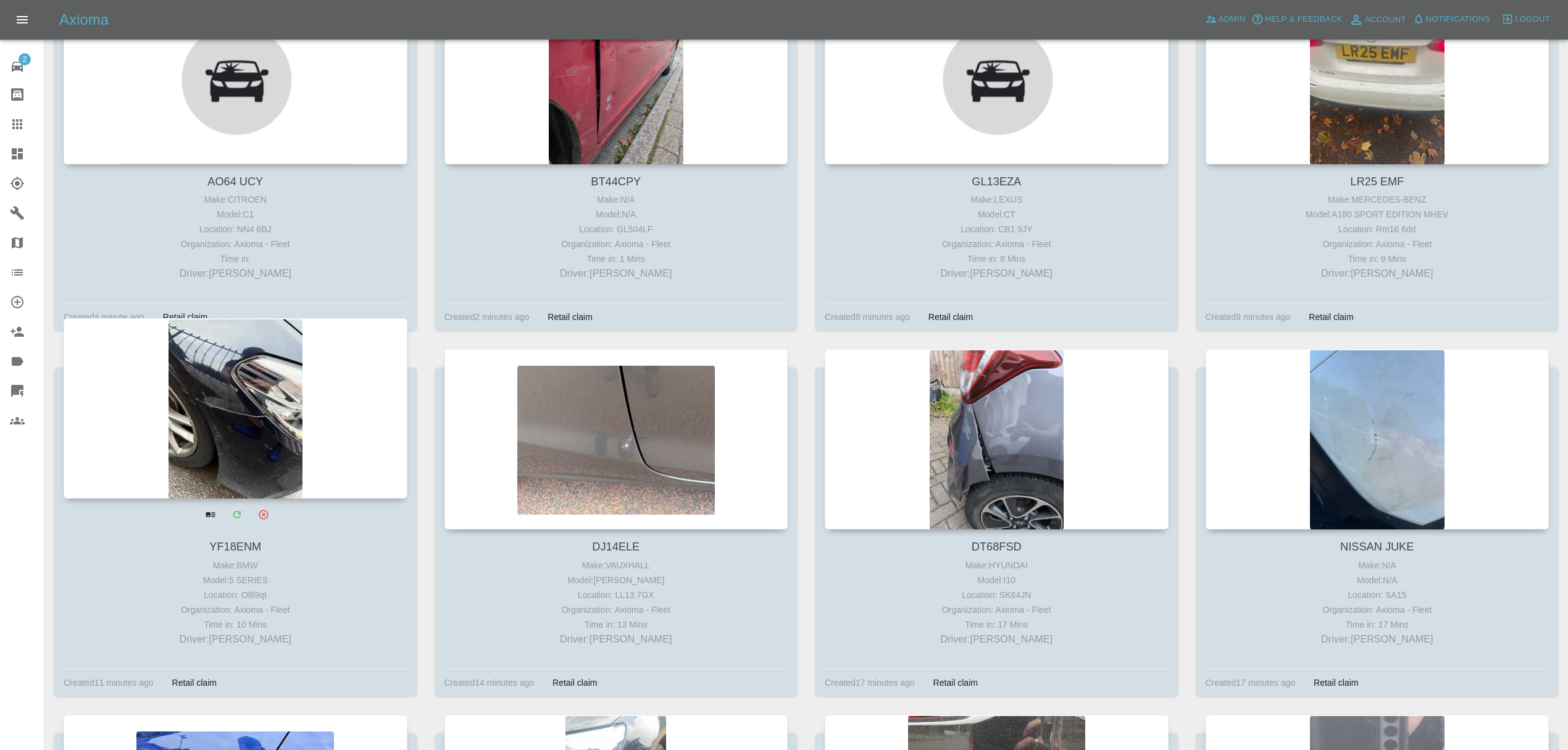
click at [188, 423] on div at bounding box center [235, 408] width 343 height 180
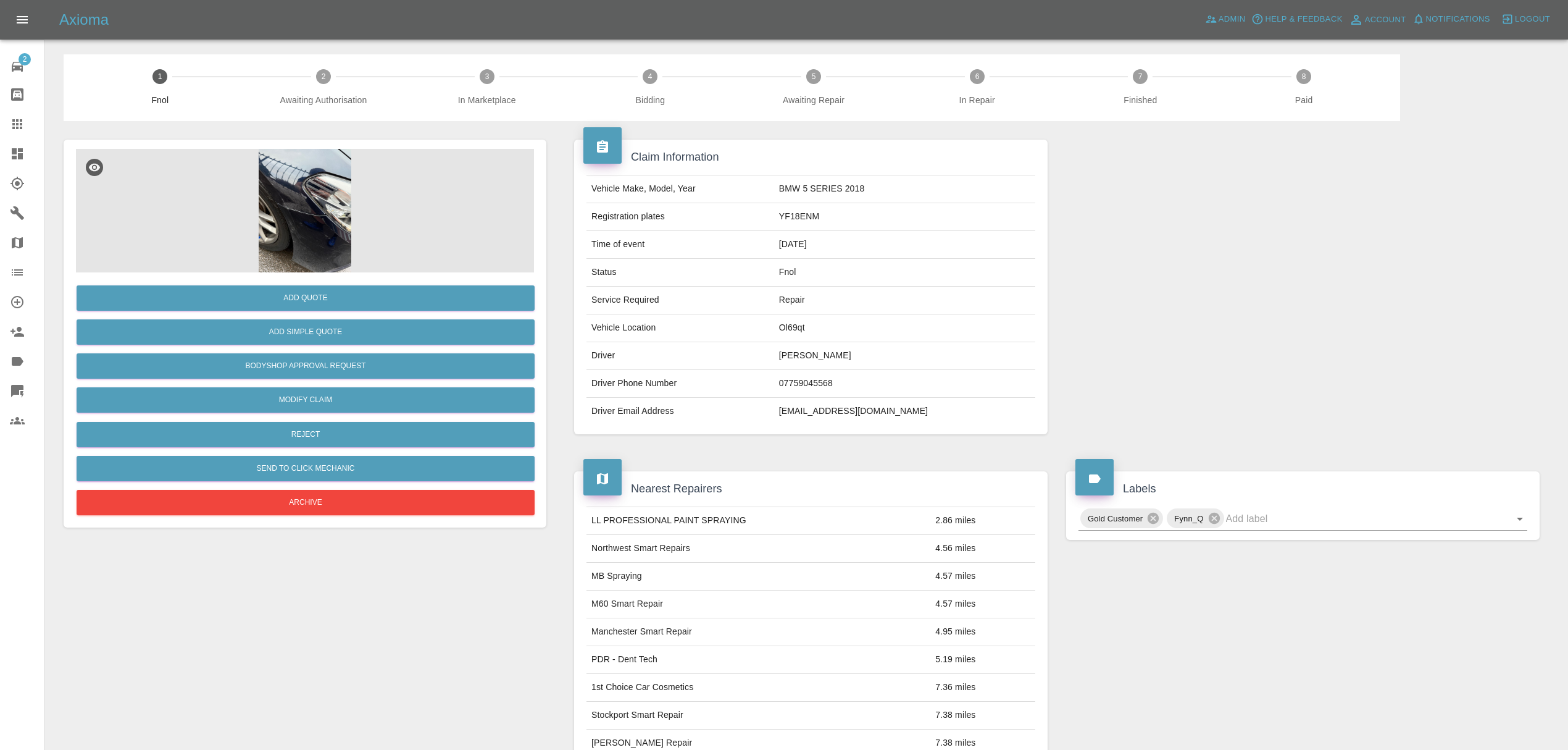
click at [276, 189] on img at bounding box center [304, 210] width 458 height 123
click at [336, 211] on img at bounding box center [304, 210] width 458 height 123
